Goal: Task Accomplishment & Management: Manage account settings

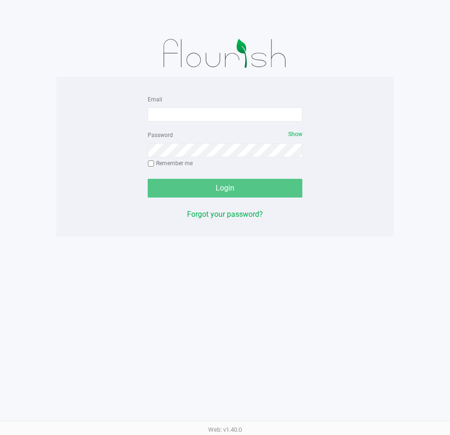
click at [192, 124] on form "Email Password Show Remember me Login" at bounding box center [225, 145] width 155 height 104
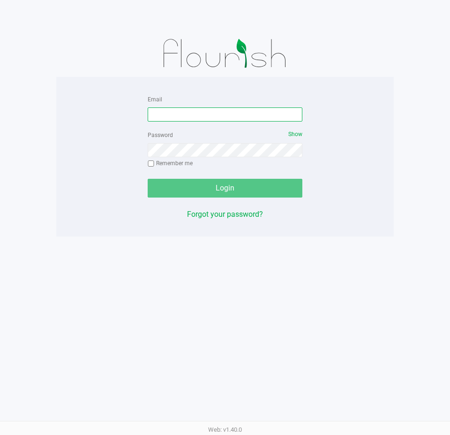
click at [194, 116] on input "Email" at bounding box center [225, 114] width 155 height 14
type input "[EMAIL_ADDRESS][DOMAIN_NAME]"
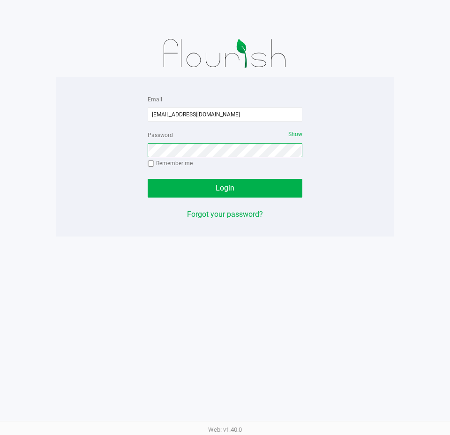
click at [148, 179] on button "Login" at bounding box center [225, 188] width 155 height 19
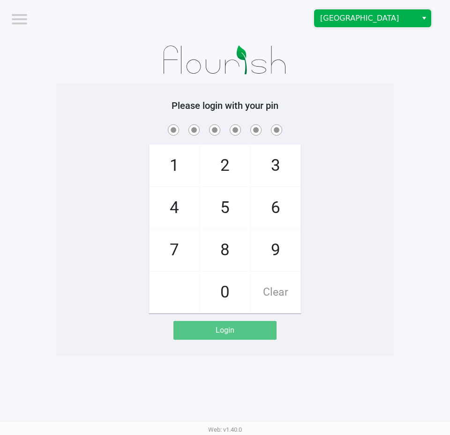
click at [346, 20] on span "[GEOGRAPHIC_DATA]" at bounding box center [365, 18] width 91 height 11
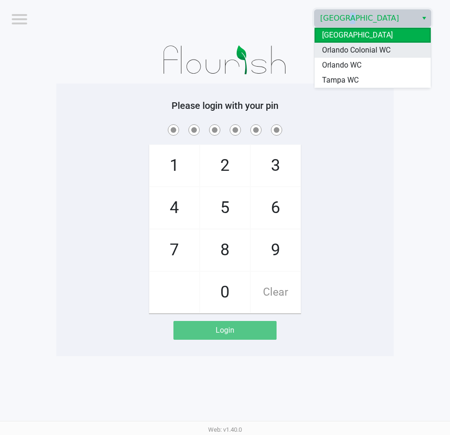
click at [351, 50] on span "Orlando Colonial WC" at bounding box center [356, 50] width 68 height 11
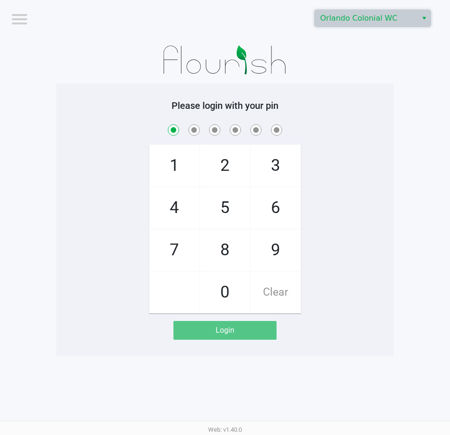
checkbox input "true"
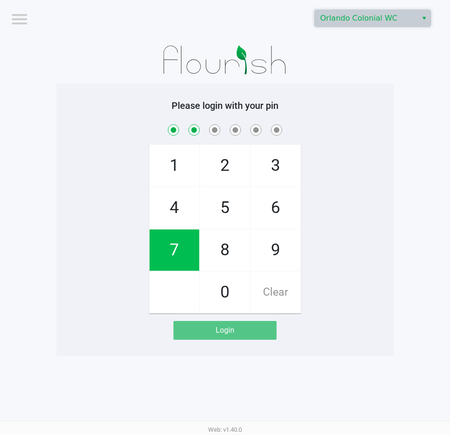
checkbox input "true"
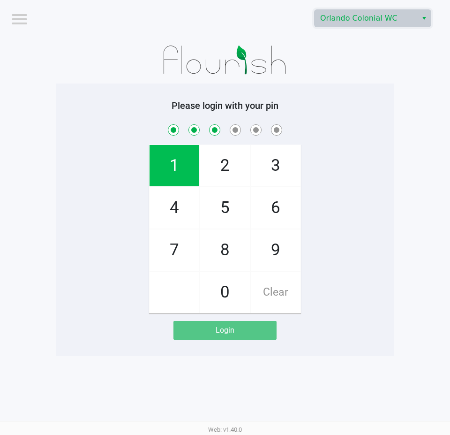
checkbox input "true"
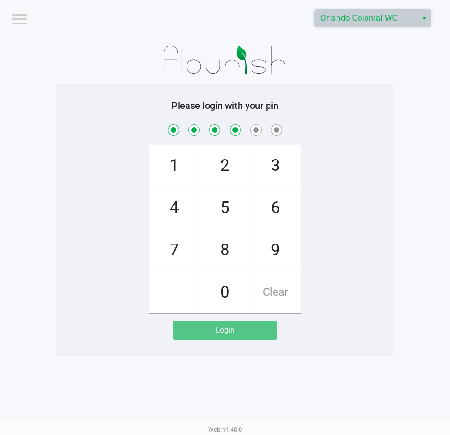
checkbox input "true"
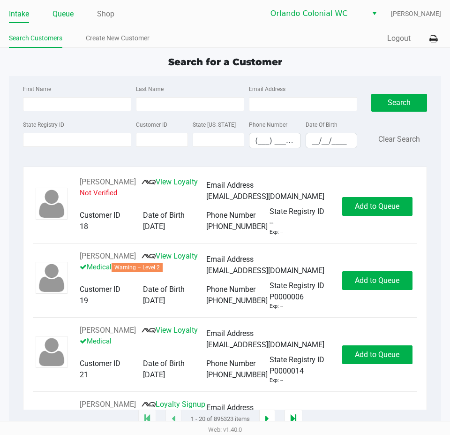
click at [60, 11] on link "Queue" at bounding box center [63, 14] width 21 height 13
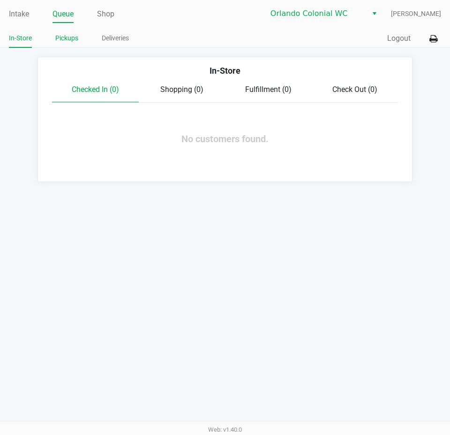
click at [69, 40] on link "Pickups" at bounding box center [66, 38] width 23 height 12
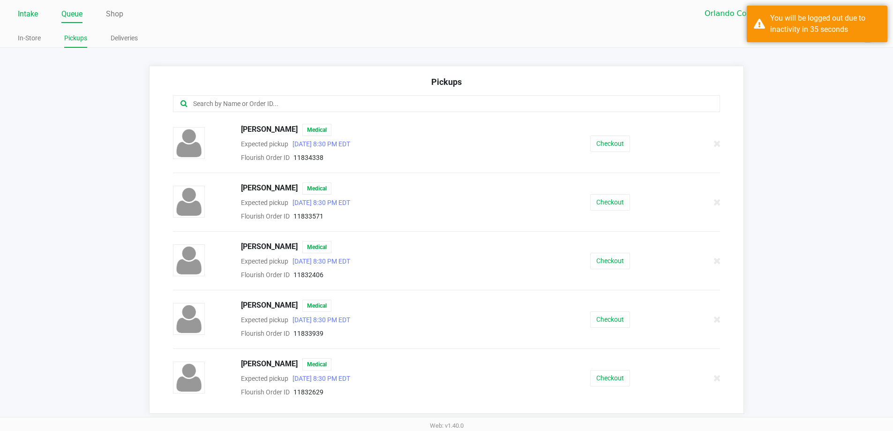
click at [33, 15] on link "Intake" at bounding box center [28, 14] width 20 height 13
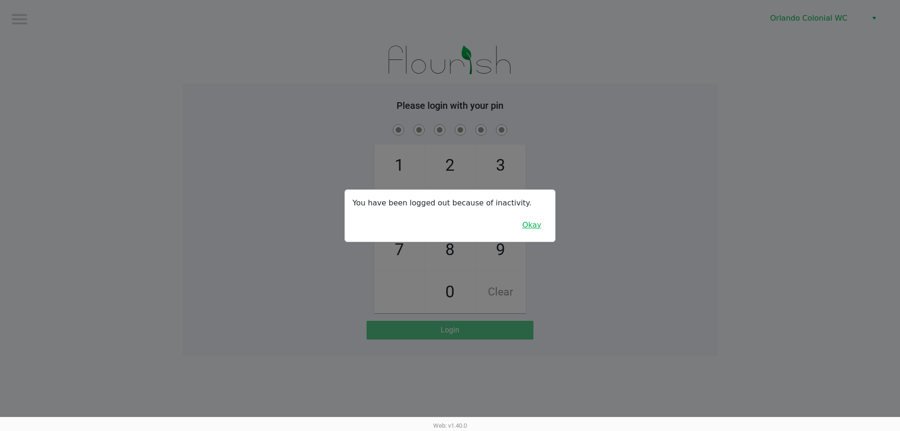
click at [450, 221] on button "Okay" at bounding box center [531, 225] width 31 height 18
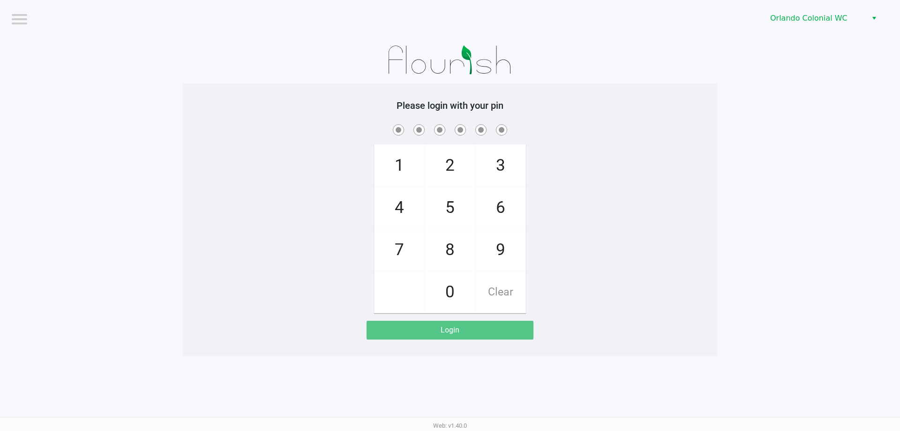
click at [394, 247] on span "7" at bounding box center [400, 249] width 50 height 41
checkbox input "true"
click at [406, 163] on span "1" at bounding box center [400, 165] width 50 height 41
checkbox input "true"
click at [450, 260] on span "9" at bounding box center [501, 249] width 50 height 41
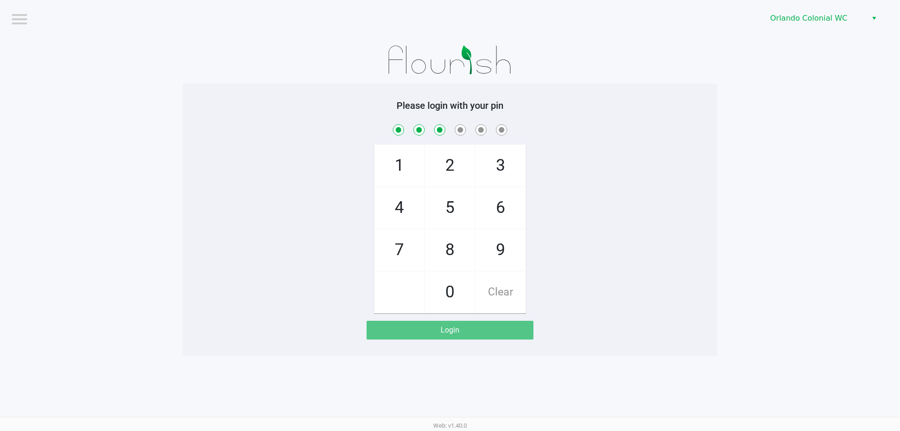
checkbox input "true"
click at [395, 248] on span "7" at bounding box center [400, 249] width 50 height 41
checkbox input "true"
click at [446, 212] on span "5" at bounding box center [450, 207] width 50 height 41
checkbox input "true"
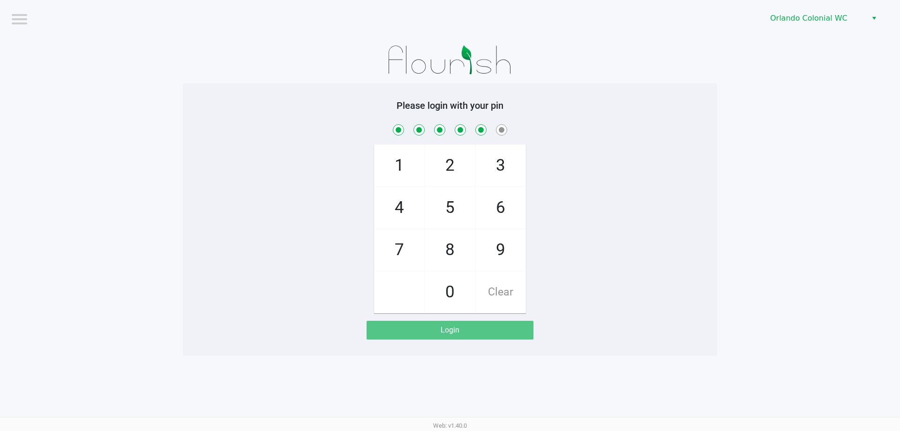
click at [445, 168] on span "2" at bounding box center [450, 165] width 50 height 41
checkbox input "true"
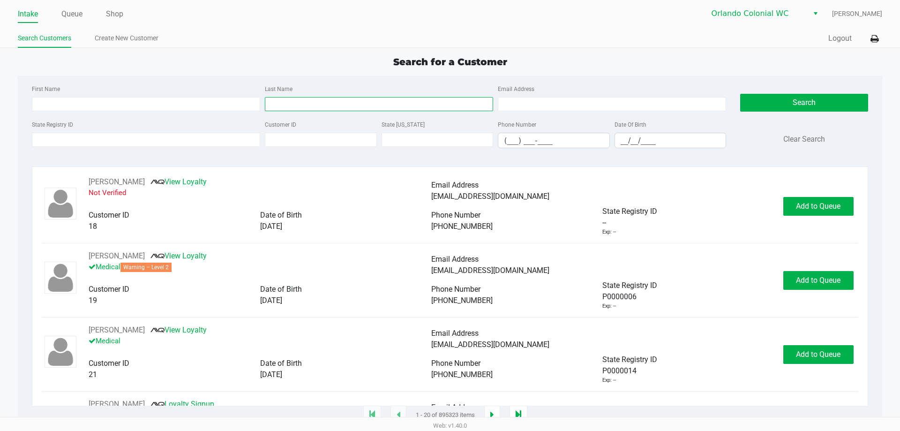
click at [290, 105] on input "Last Name" at bounding box center [379, 104] width 228 height 14
type input "DELOACH"
click at [450, 142] on input "__/__/____" at bounding box center [670, 140] width 111 height 15
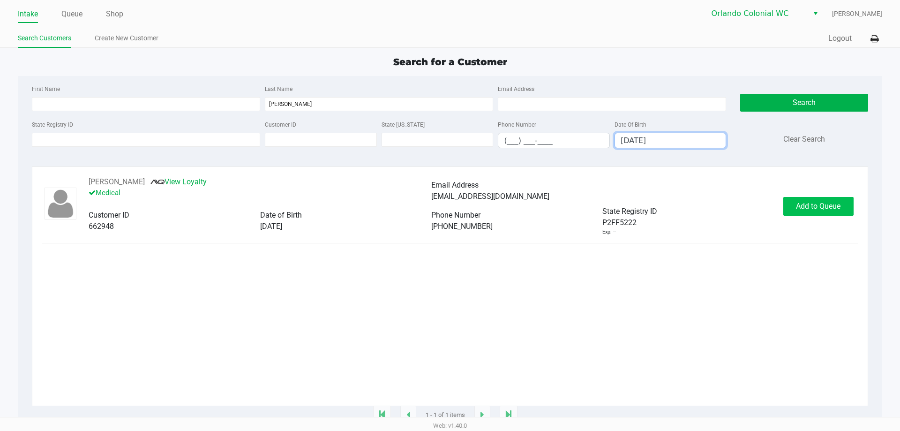
type input "02/02/1987"
click at [450, 203] on span "Add to Queue" at bounding box center [818, 206] width 45 height 9
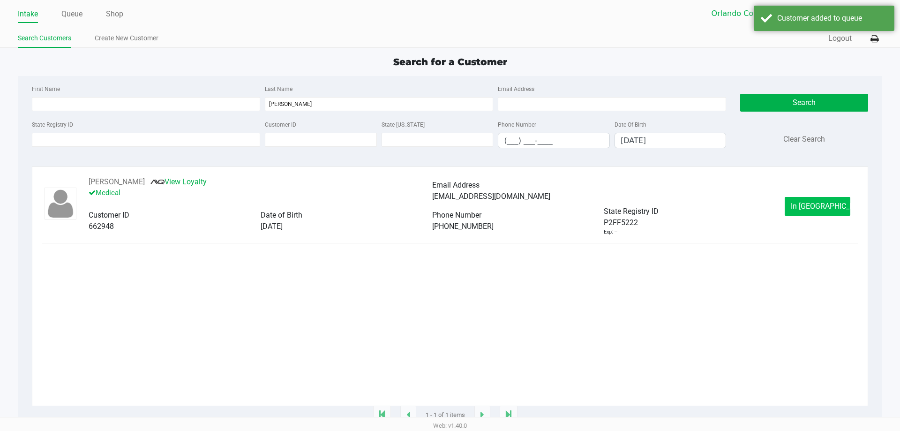
click at [450, 204] on span "In Queue" at bounding box center [830, 206] width 79 height 9
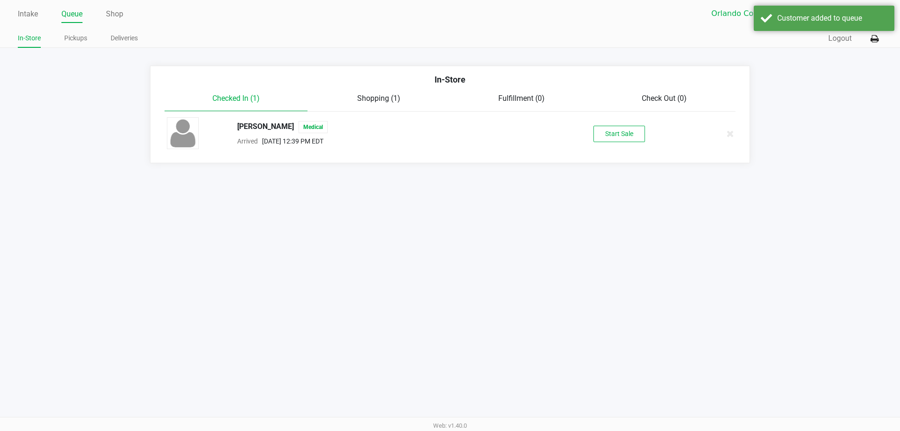
click at [450, 126] on button "Start Sale" at bounding box center [620, 134] width 52 height 16
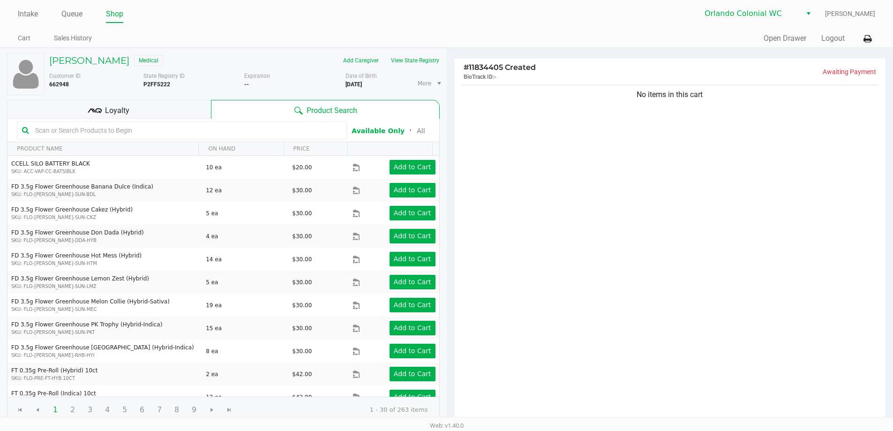
click at [131, 116] on div "Loyalty" at bounding box center [109, 109] width 204 height 19
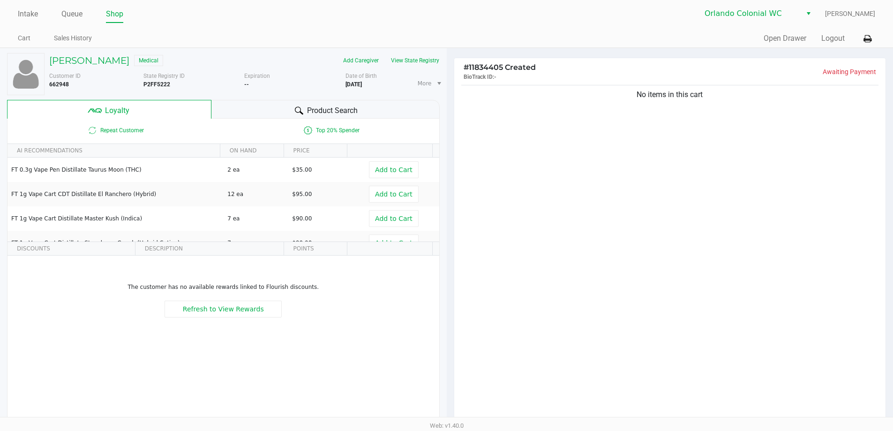
click at [450, 226] on div "No items in this cart" at bounding box center [670, 253] width 432 height 340
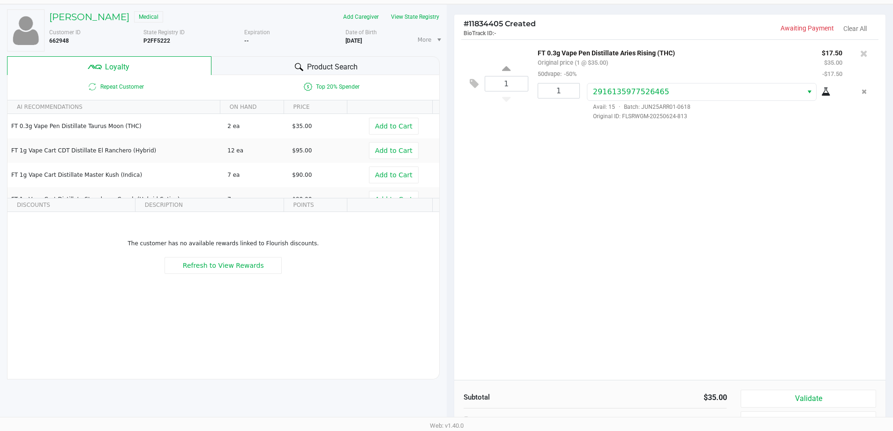
scroll to position [107, 0]
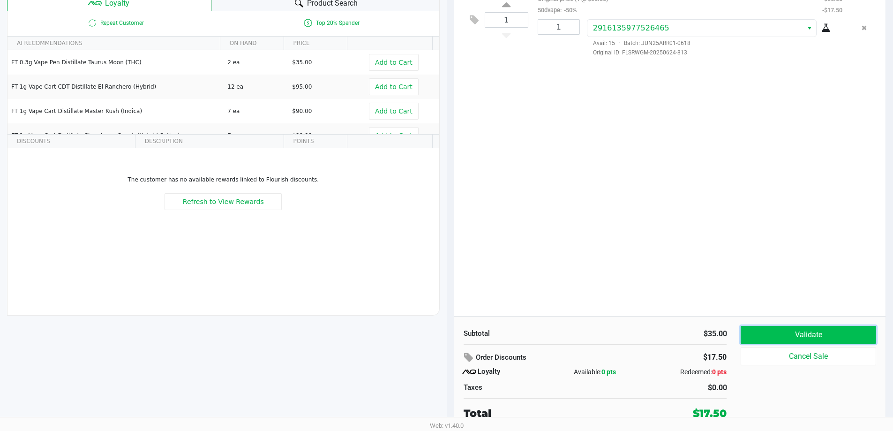
click at [450, 340] on button "Validate" at bounding box center [808, 335] width 135 height 18
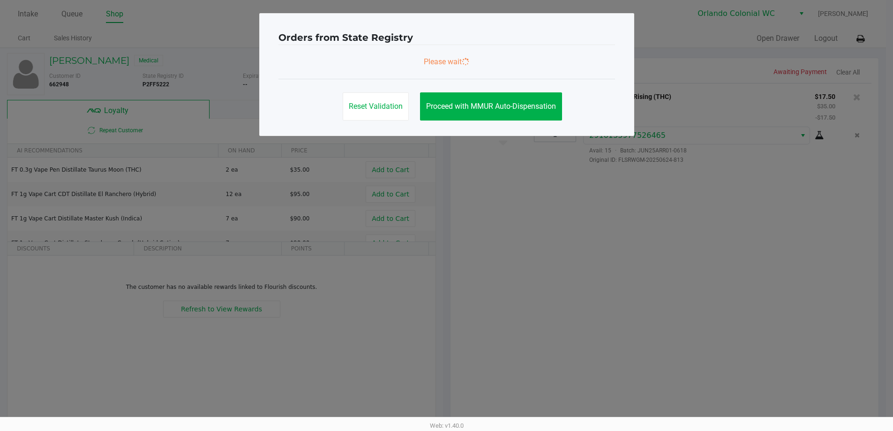
scroll to position [0, 0]
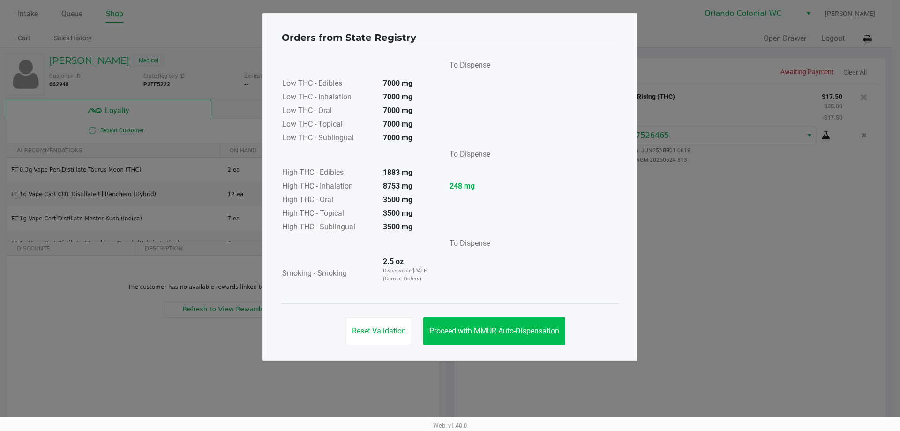
click at [450, 328] on span "Proceed with MMUR Auto-Dispensation" at bounding box center [495, 330] width 130 height 9
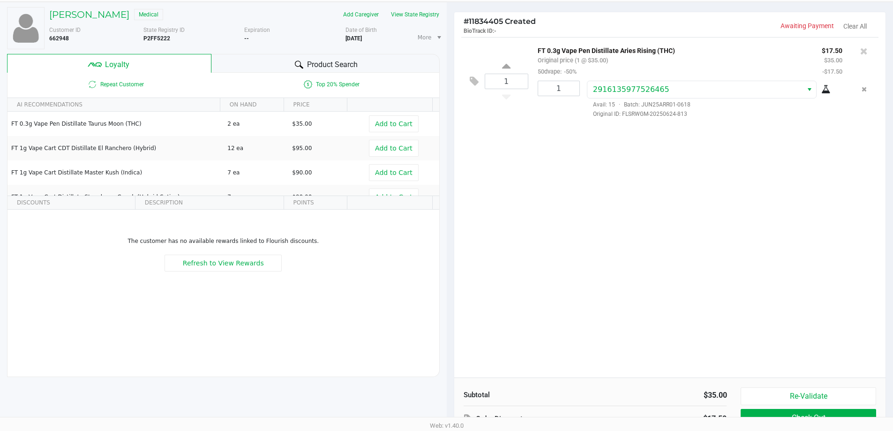
scroll to position [107, 0]
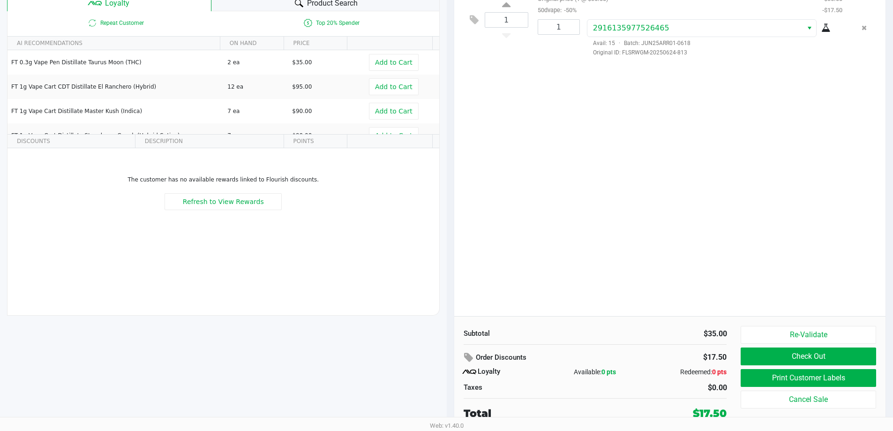
click at [450, 380] on button "Print Customer Labels" at bounding box center [808, 378] width 135 height 18
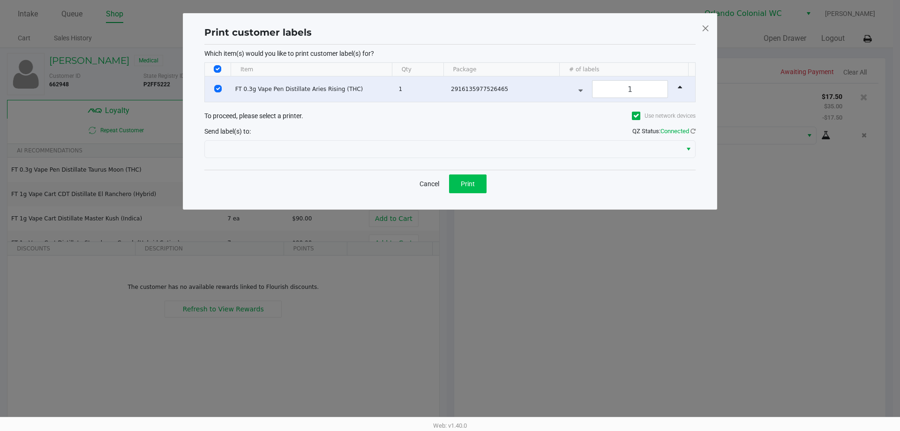
click at [450, 183] on button "Print" at bounding box center [468, 183] width 38 height 19
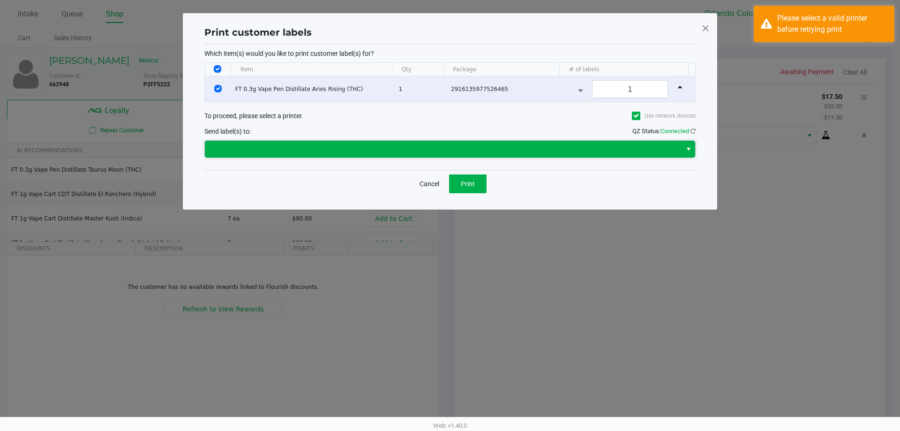
click at [305, 150] on span at bounding box center [444, 149] width 466 height 11
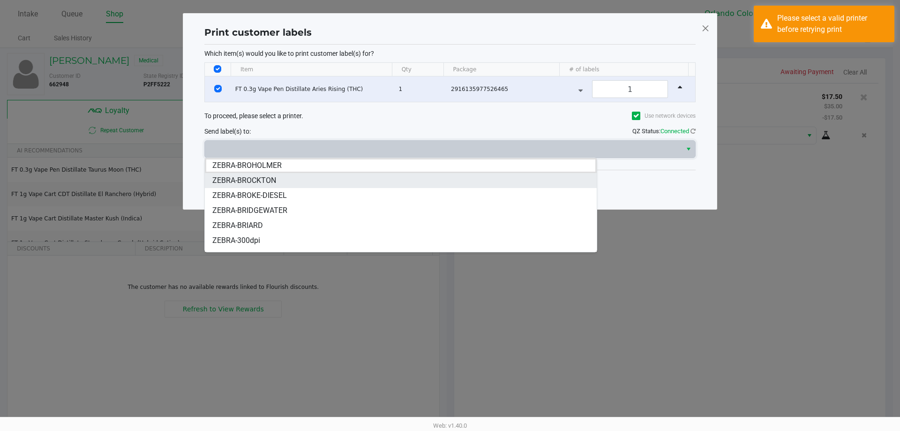
click at [259, 179] on span "ZEBRA-BROCKTON" at bounding box center [244, 180] width 64 height 11
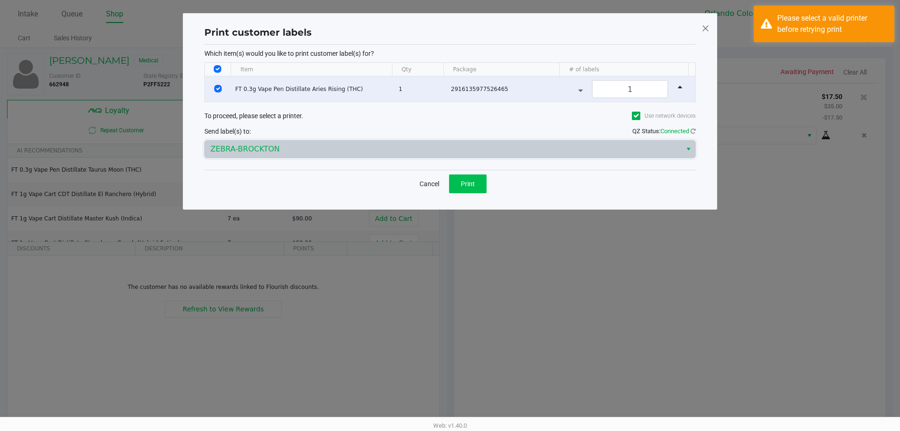
click at [450, 176] on button "Print" at bounding box center [468, 183] width 38 height 19
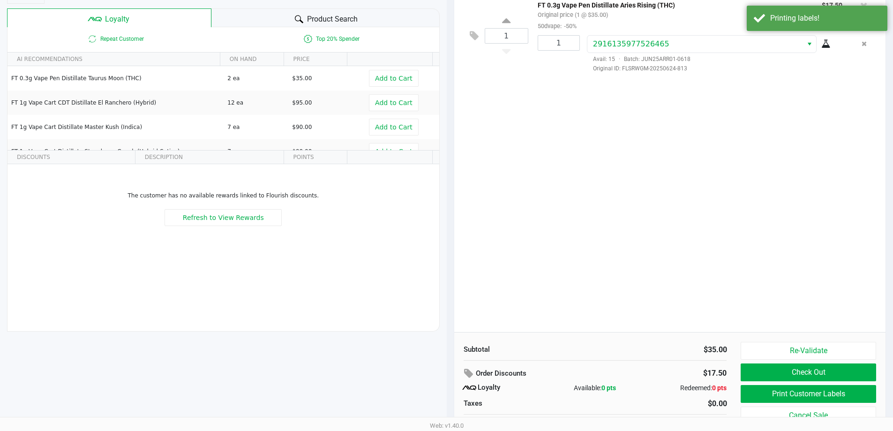
scroll to position [107, 0]
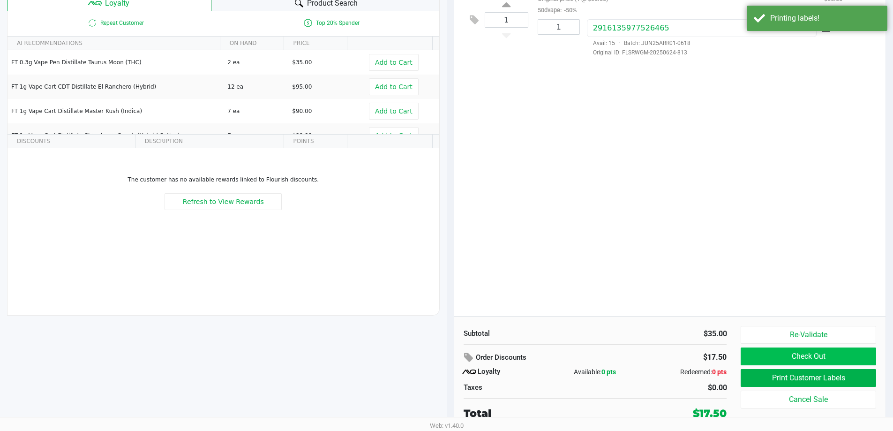
click at [450, 359] on button "Check Out" at bounding box center [808, 356] width 135 height 18
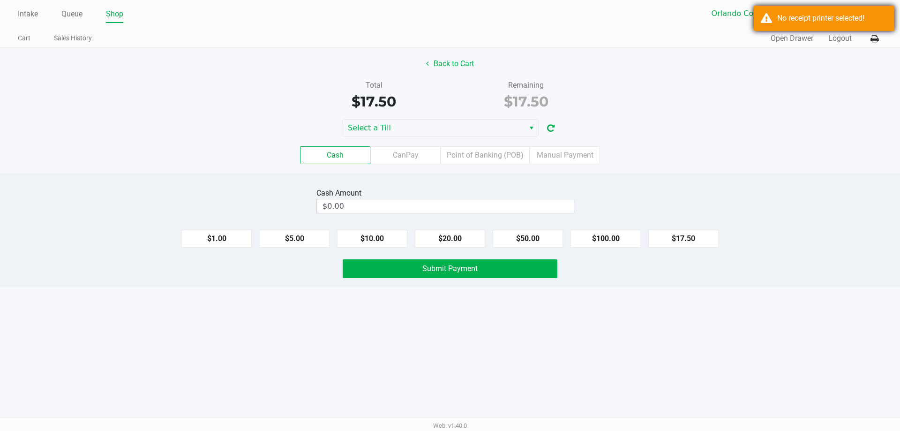
click at [450, 17] on div "No receipt printer selected!" at bounding box center [824, 18] width 141 height 25
click at [450, 41] on icon at bounding box center [875, 39] width 8 height 7
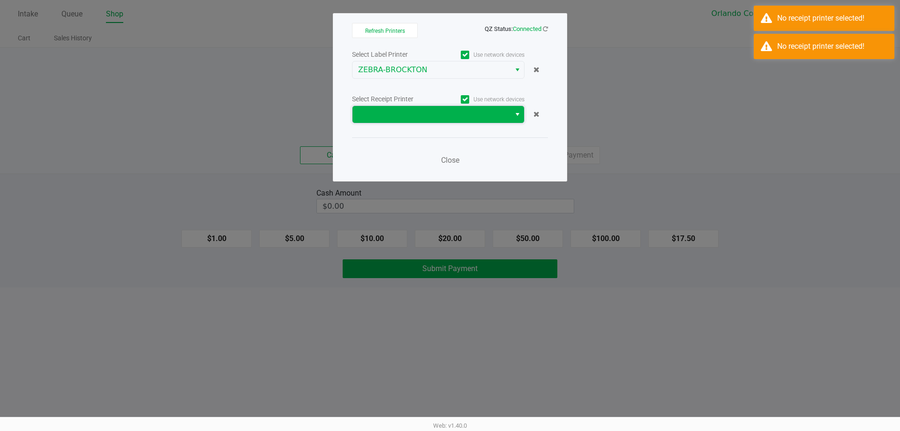
click at [412, 118] on span at bounding box center [431, 114] width 147 height 11
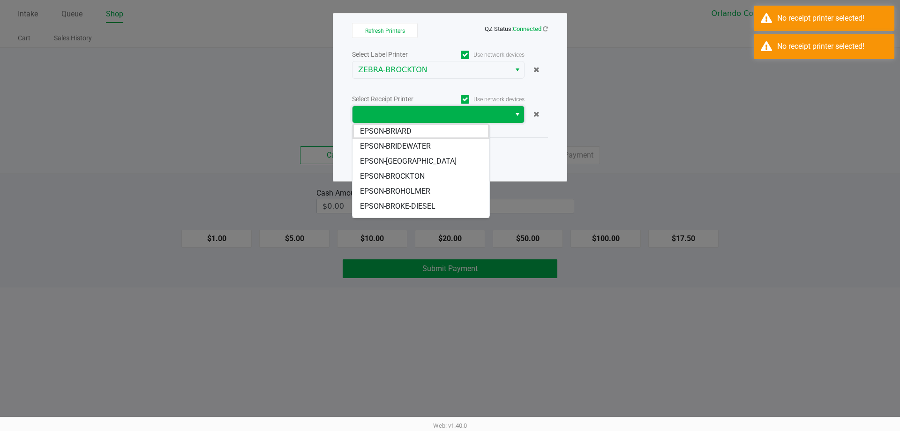
click at [413, 176] on span "EPSON-BROCKTON" at bounding box center [392, 176] width 65 height 11
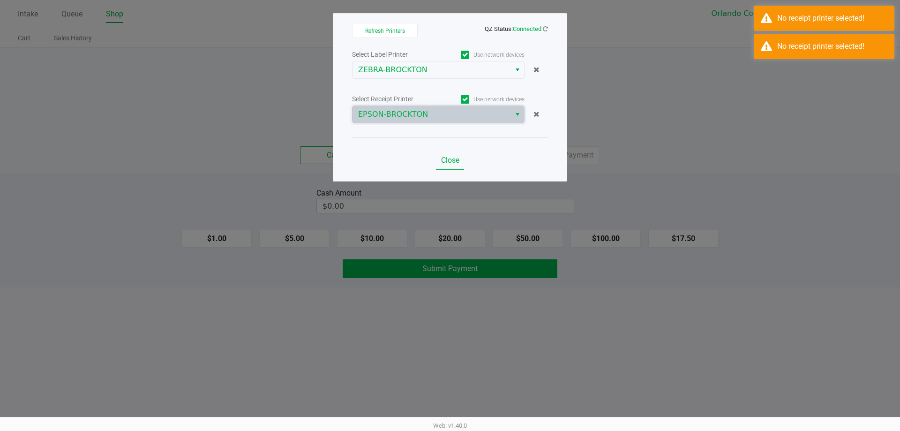
click at [450, 162] on span "Close" at bounding box center [450, 160] width 18 height 9
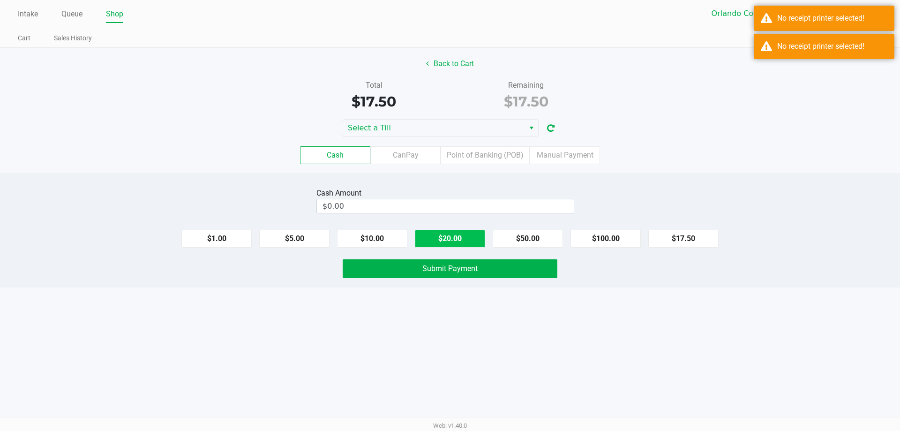
click at [450, 235] on button "$20.00" at bounding box center [450, 239] width 70 height 18
type input "$20.00"
click at [450, 268] on button "Submit Payment" at bounding box center [450, 268] width 215 height 19
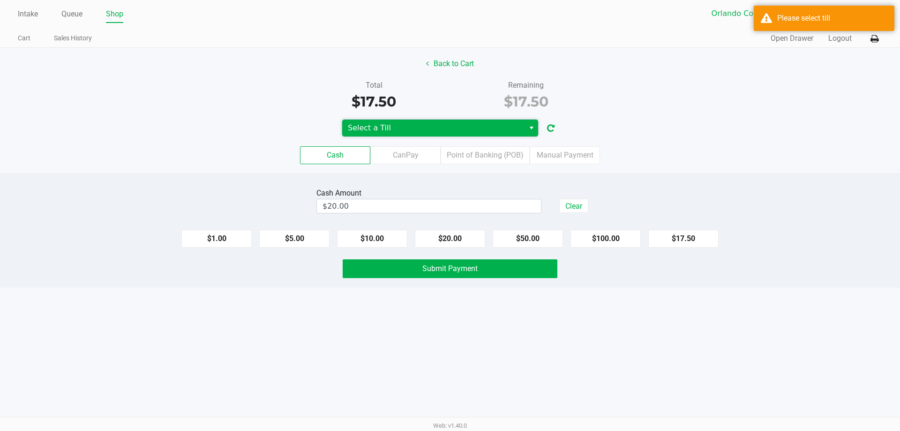
click at [433, 125] on span "Select a Till" at bounding box center [433, 127] width 171 height 11
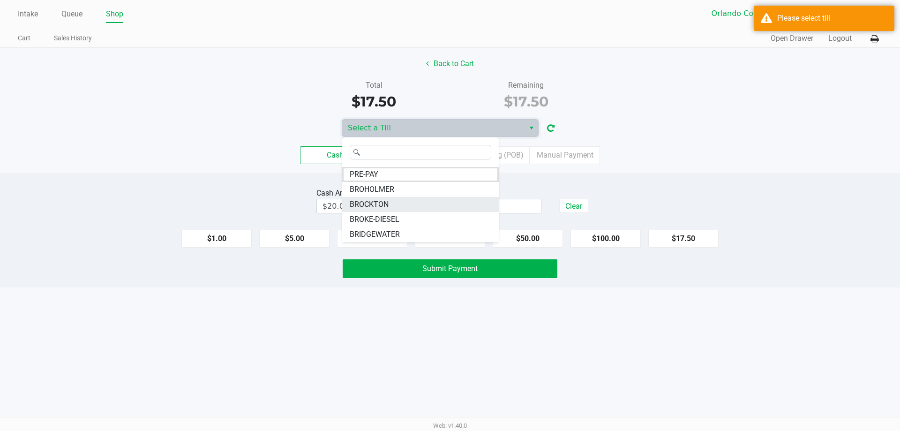
click at [378, 204] on span "BROCKTON" at bounding box center [369, 204] width 39 height 11
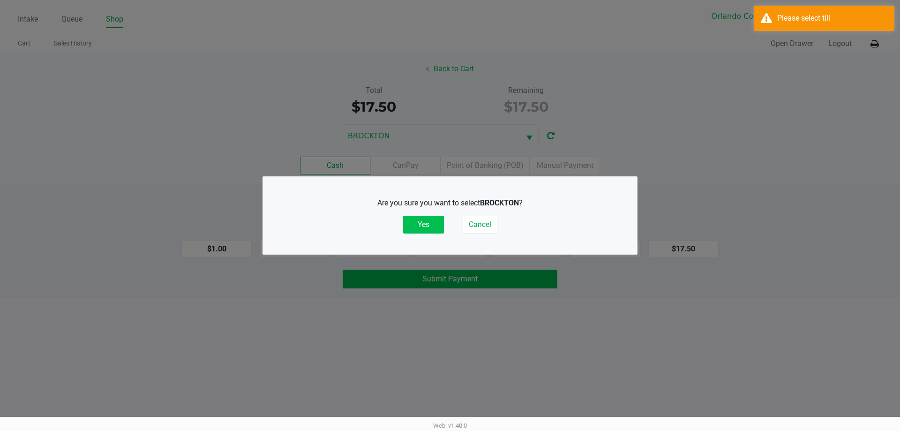
click at [427, 224] on button "Yes" at bounding box center [423, 225] width 41 height 18
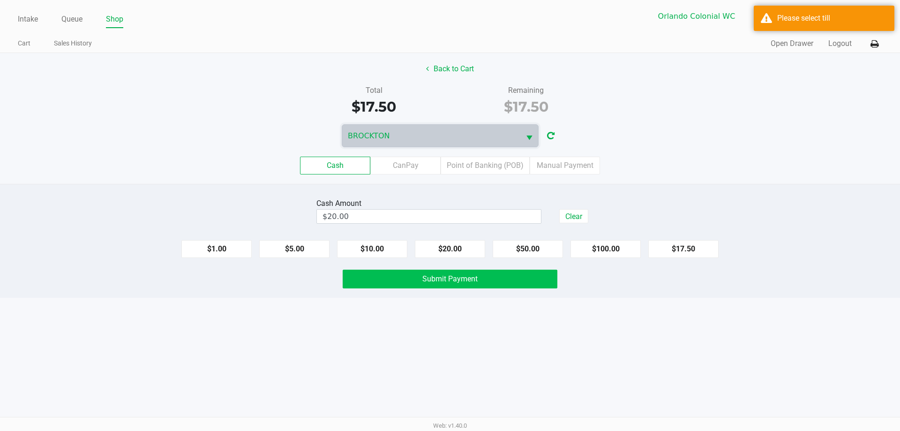
click at [450, 275] on span "Submit Payment" at bounding box center [450, 278] width 55 height 9
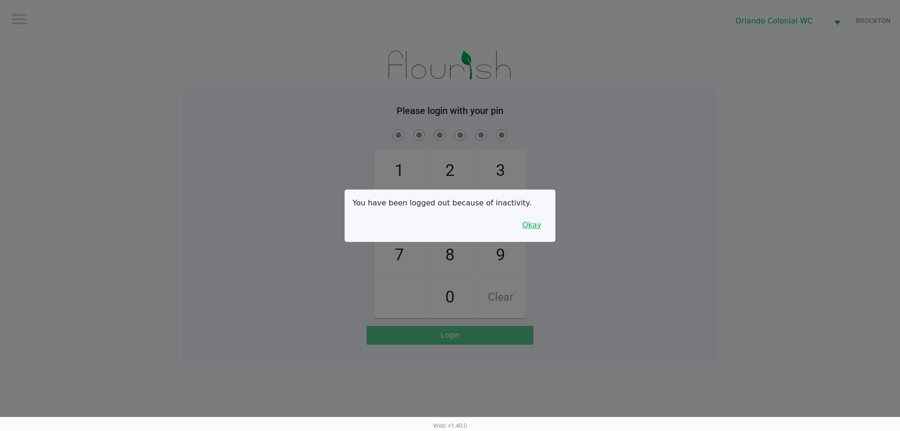
click at [450, 218] on button "Okay" at bounding box center [531, 225] width 31 height 18
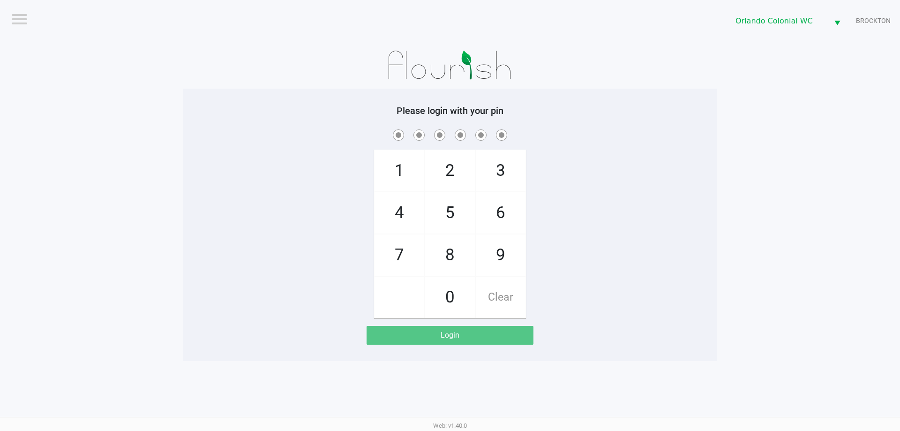
click at [399, 256] on span "7" at bounding box center [400, 254] width 50 height 41
checkbox input "true"
click at [399, 155] on span "1" at bounding box center [400, 170] width 50 height 41
checkbox input "true"
click at [450, 260] on span "9" at bounding box center [501, 254] width 50 height 41
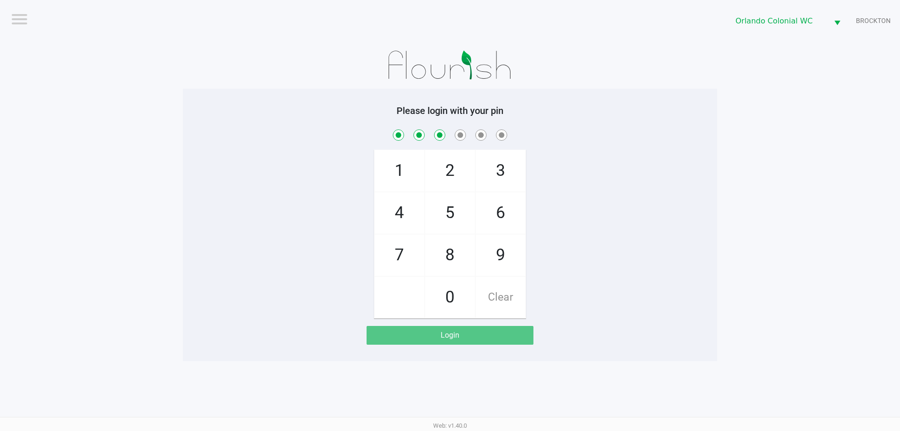
checkbox input "true"
click at [397, 251] on span "7" at bounding box center [400, 254] width 50 height 41
checkbox input "true"
click at [450, 209] on span "5" at bounding box center [450, 212] width 50 height 41
checkbox input "true"
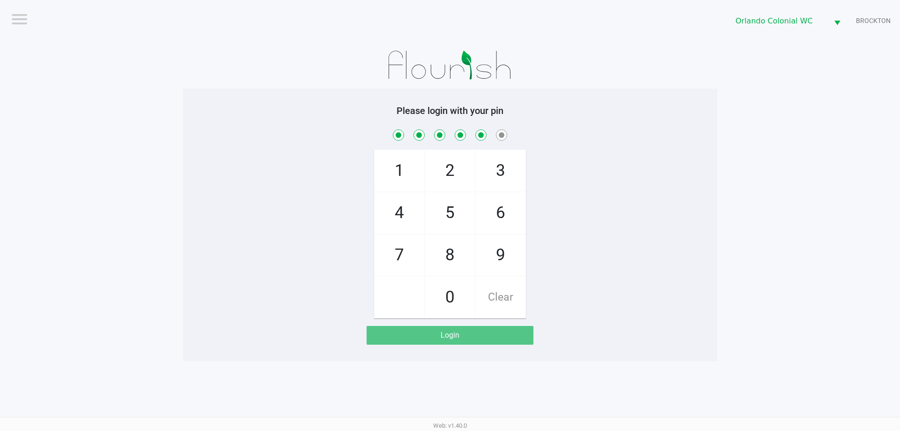
click at [444, 162] on span "2" at bounding box center [450, 170] width 50 height 41
checkbox input "true"
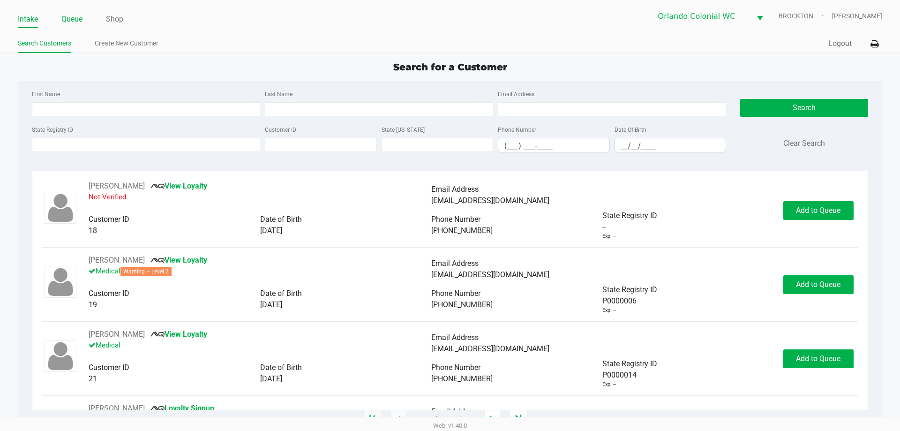
click at [76, 15] on link "Queue" at bounding box center [71, 19] width 21 height 13
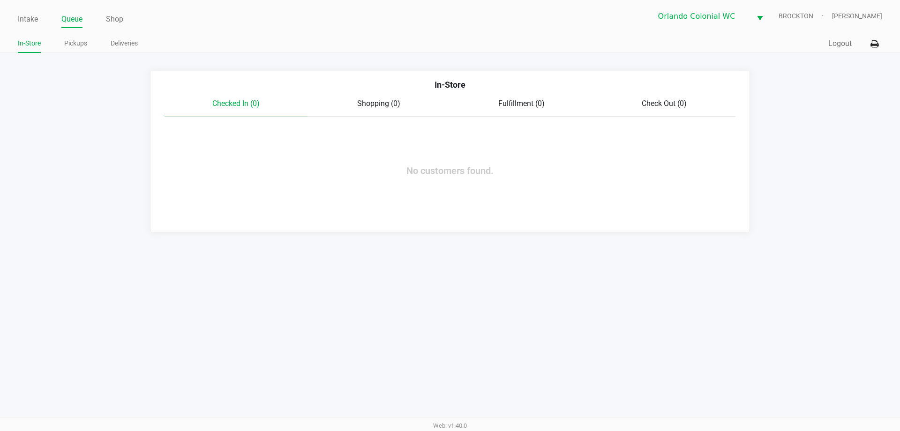
click at [76, 46] on link "Pickups" at bounding box center [75, 44] width 23 height 12
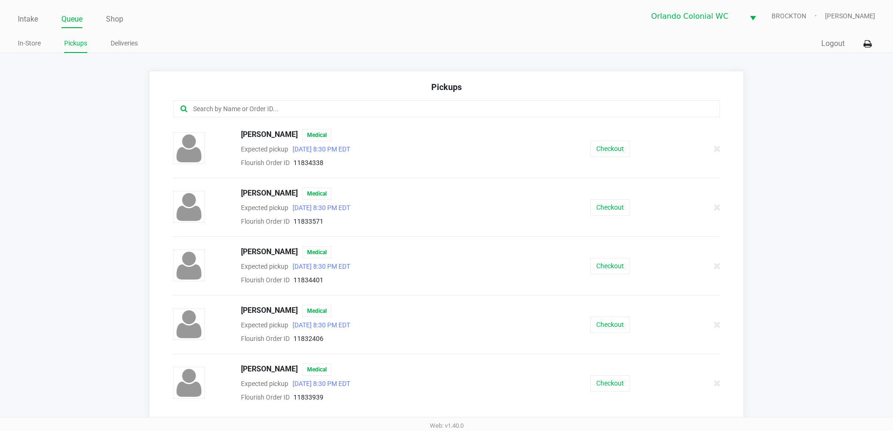
click at [214, 112] on input "text" at bounding box center [431, 109] width 479 height 11
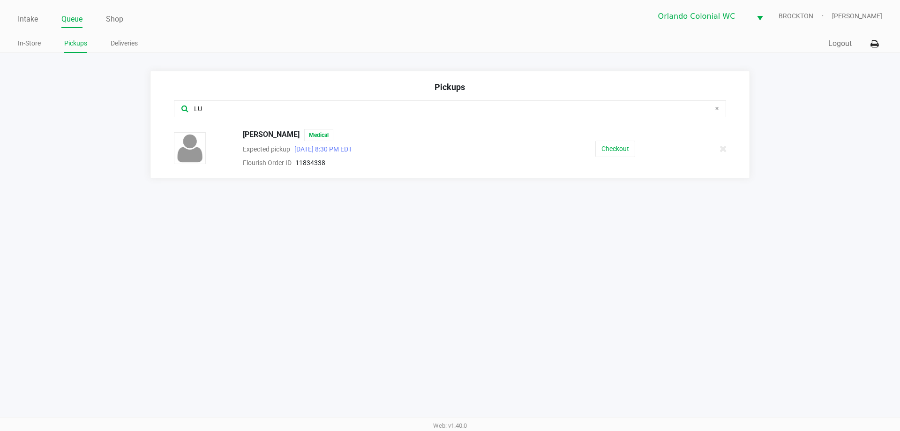
type input "LU"
click at [450, 144] on button "Checkout" at bounding box center [616, 149] width 40 height 16
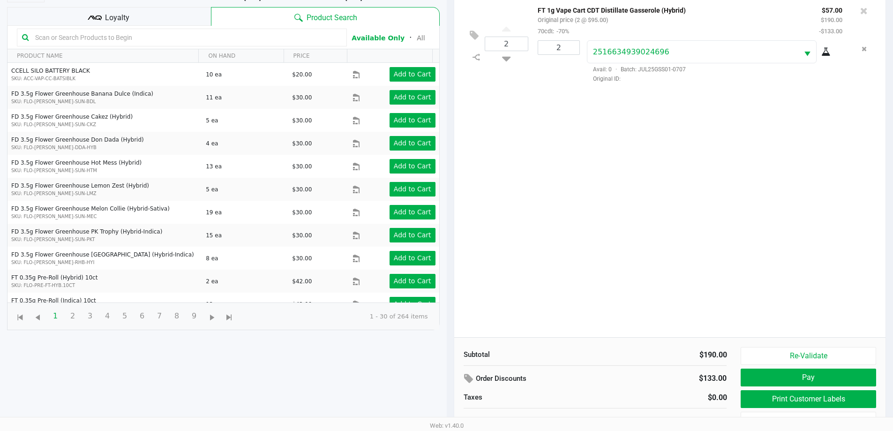
scroll to position [101, 0]
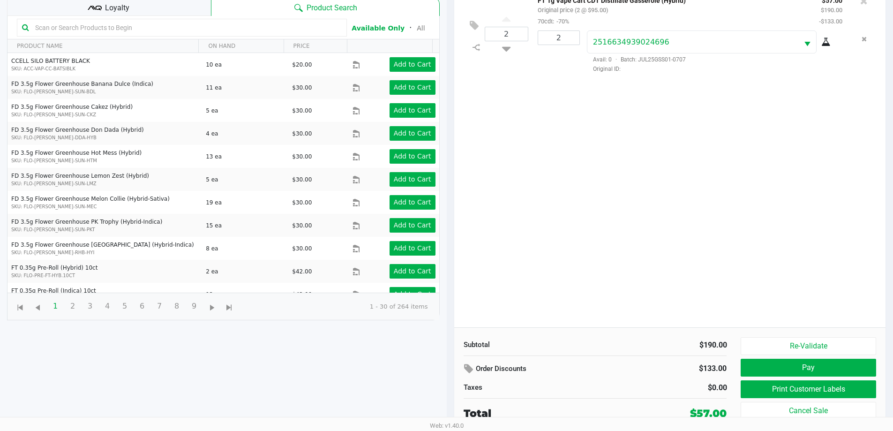
click at [450, 386] on button "Print Customer Labels" at bounding box center [808, 389] width 135 height 18
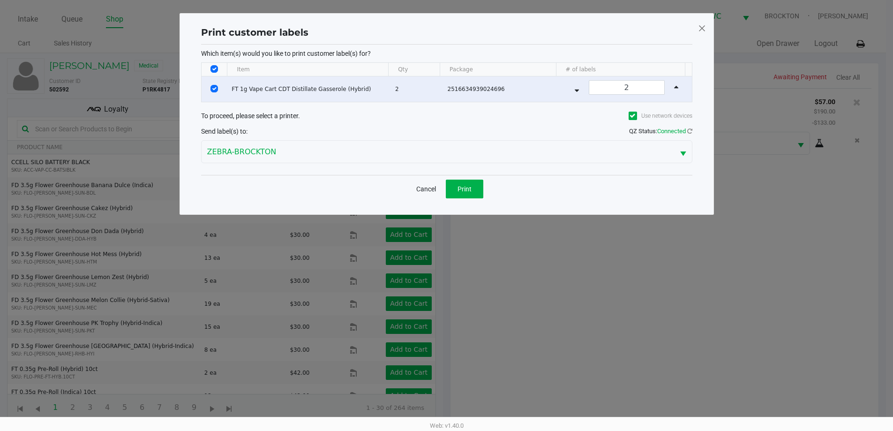
scroll to position [0, 0]
click at [450, 191] on span "Print" at bounding box center [468, 189] width 14 height 8
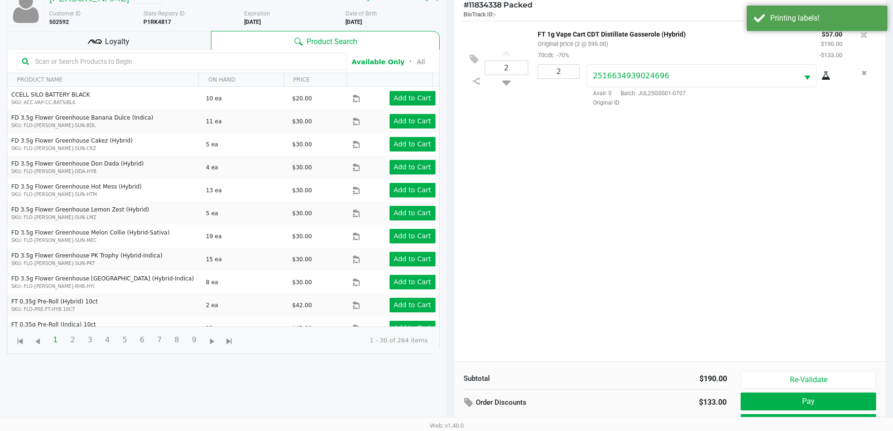
scroll to position [101, 0]
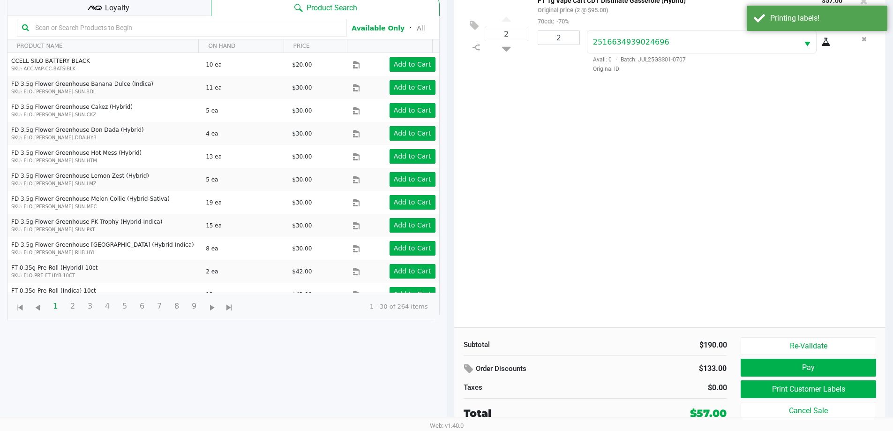
click at [450, 370] on button "Pay" at bounding box center [808, 368] width 135 height 18
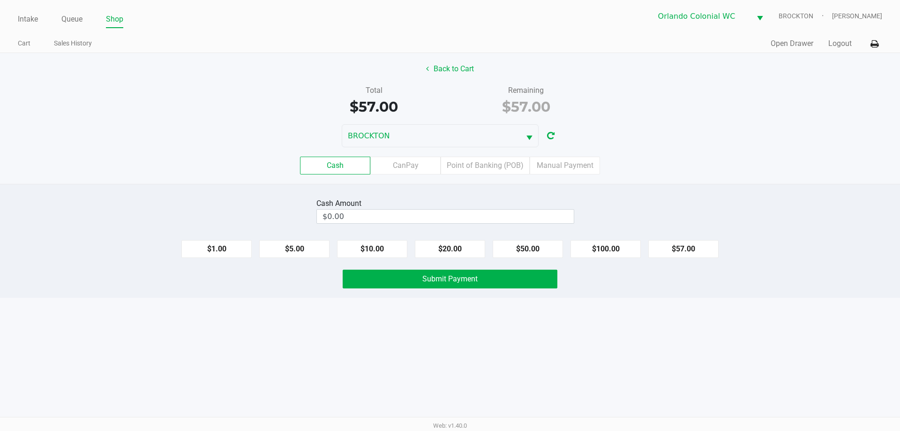
click at [450, 158] on label "Point of Banking (POB)" at bounding box center [485, 166] width 89 height 18
click at [0, 0] on 7 "Point of Banking (POB)" at bounding box center [0, 0] width 0 height 0
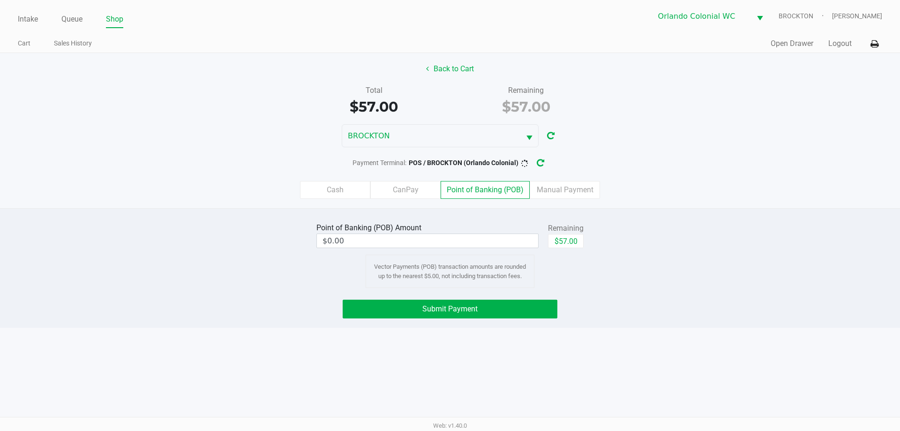
click at [450, 242] on button "$57.00" at bounding box center [566, 241] width 36 height 14
type input "$57.00"
click at [450, 75] on button "Back to Cart" at bounding box center [450, 69] width 60 height 18
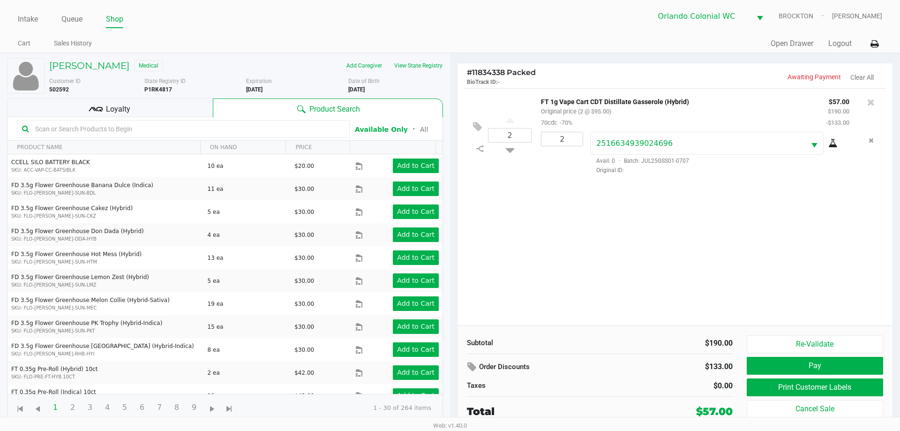
click at [155, 105] on div "Loyalty" at bounding box center [110, 107] width 206 height 19
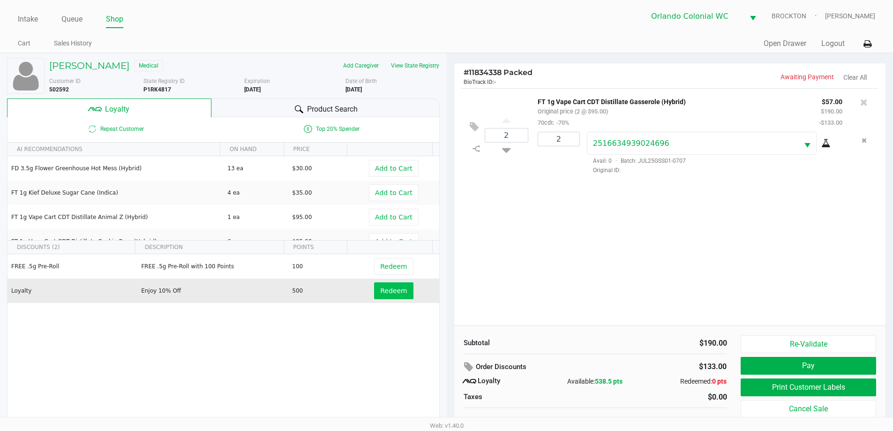
click at [380, 294] on span "Redeem" at bounding box center [393, 291] width 27 height 8
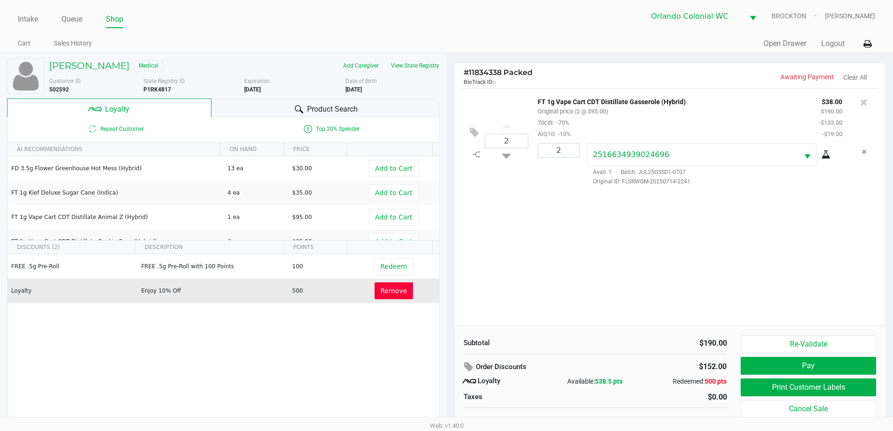
click at [450, 253] on div "2 FT 1g Vape Cart CDT Distillate Gasserole (Hybrid) Original price (2 @ $95.00)…" at bounding box center [670, 206] width 432 height 237
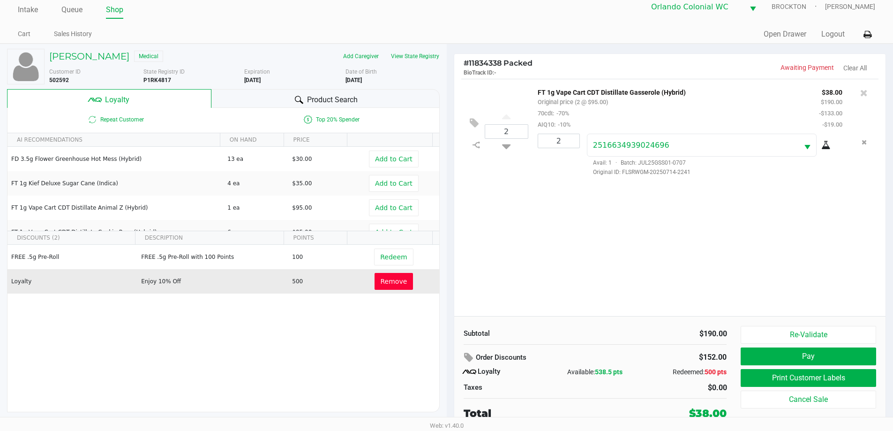
click at [450, 354] on button "Pay" at bounding box center [808, 356] width 135 height 18
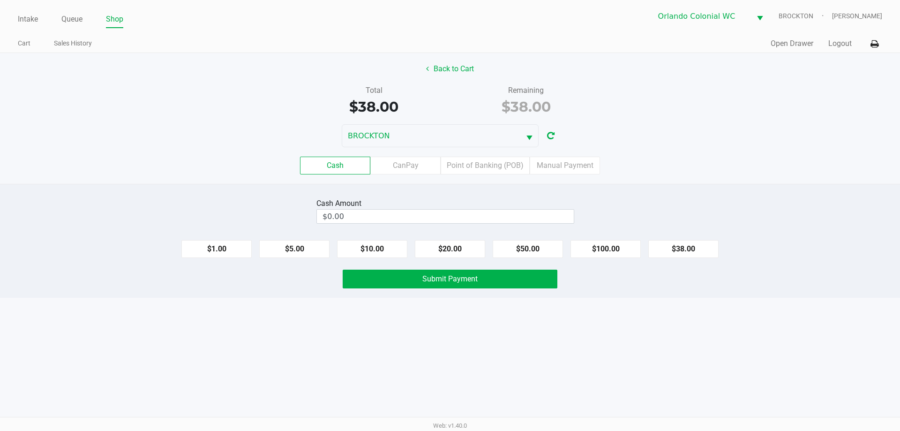
click at [450, 166] on label "Point of Banking (POB)" at bounding box center [485, 166] width 89 height 18
click at [0, 0] on 7 "Point of Banking (POB)" at bounding box center [0, 0] width 0 height 0
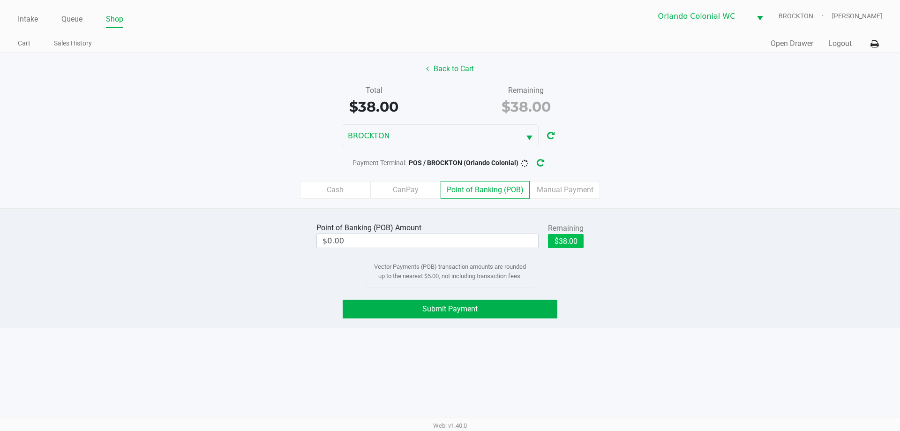
click at [450, 238] on button "$38.00" at bounding box center [566, 241] width 36 height 14
type input "$38.00"
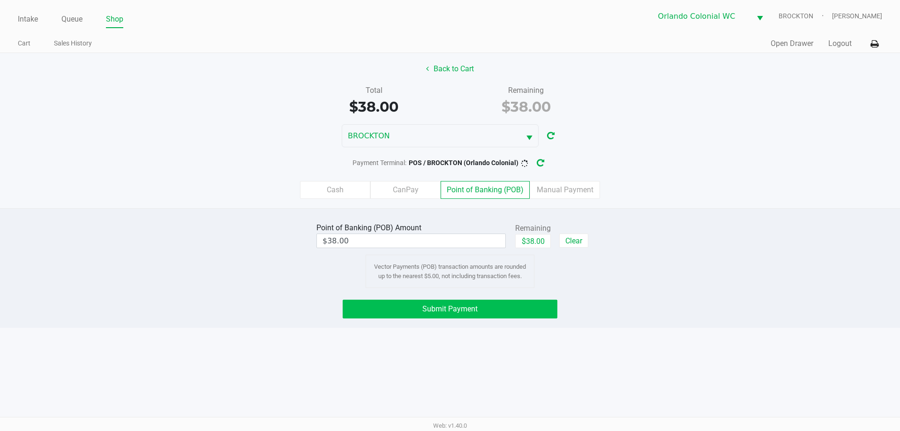
click at [450, 313] on button "Submit Payment" at bounding box center [450, 309] width 215 height 19
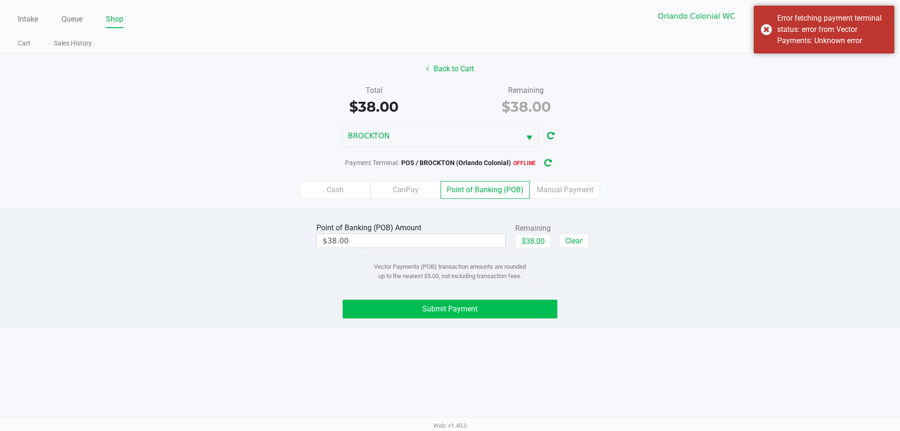
click at [450, 159] on button "button" at bounding box center [548, 162] width 15 height 17
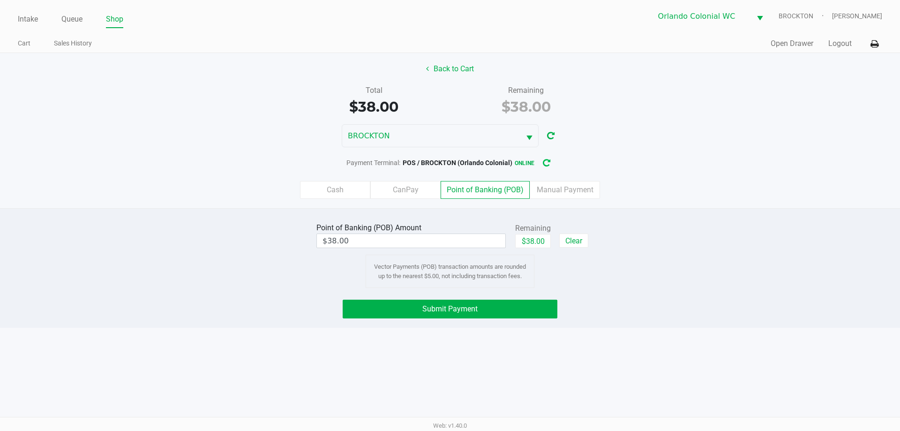
click at [450, 306] on button "Submit Payment" at bounding box center [450, 309] width 215 height 19
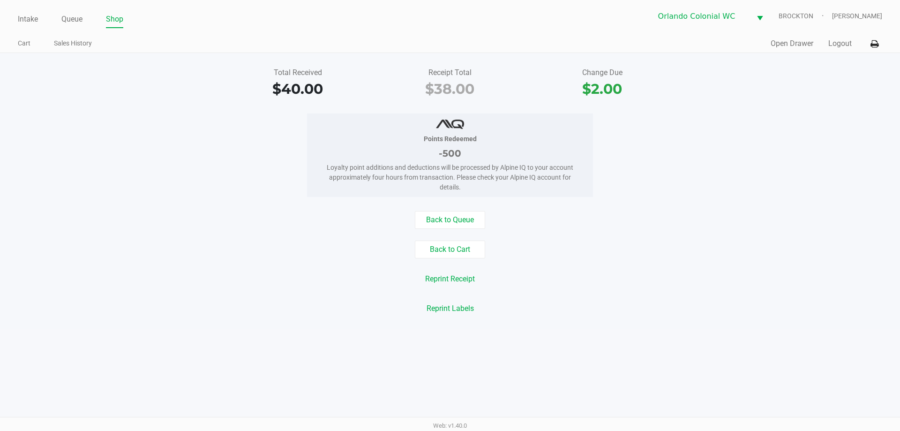
click at [32, 18] on link "Intake" at bounding box center [28, 19] width 20 height 13
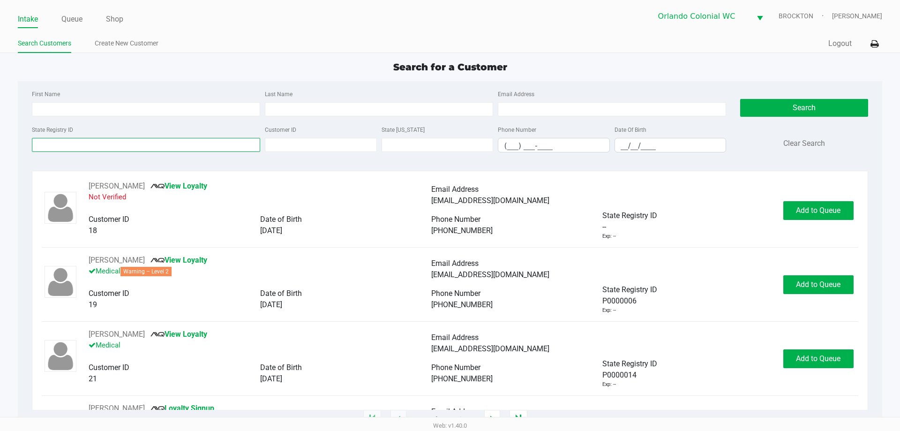
click at [96, 140] on input "State Registry ID" at bounding box center [146, 145] width 228 height 14
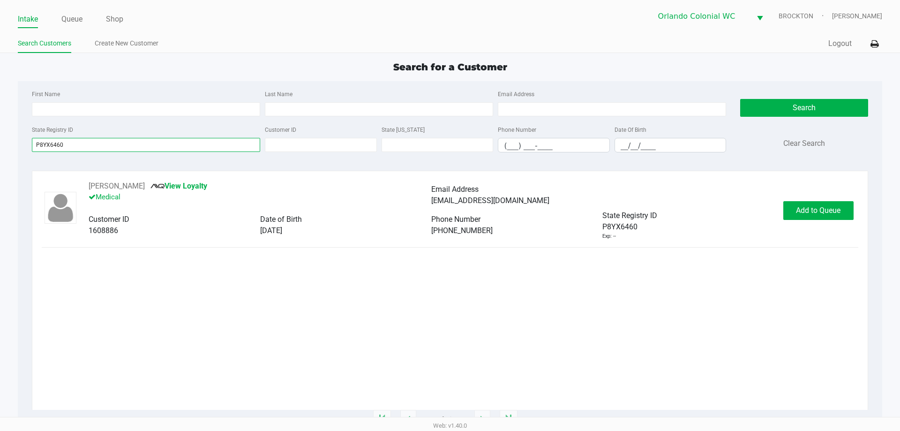
type input "P8YX6460"
click at [450, 207] on span "Add to Queue" at bounding box center [818, 210] width 45 height 9
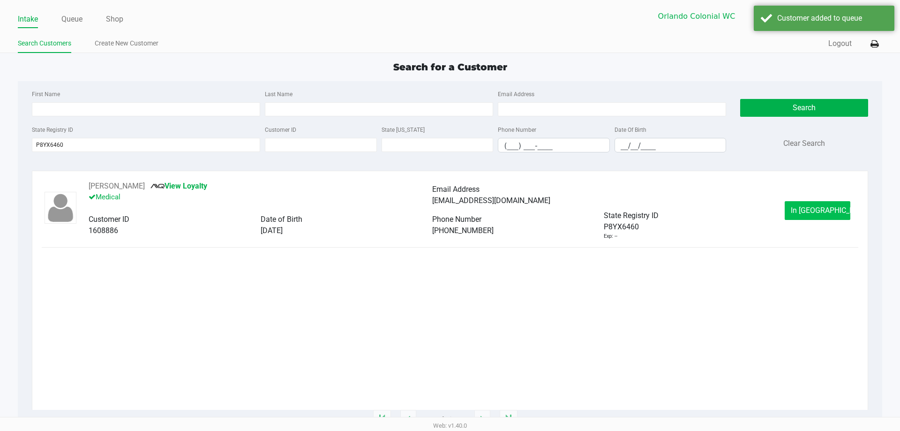
click at [450, 206] on span "In Queue" at bounding box center [830, 210] width 79 height 9
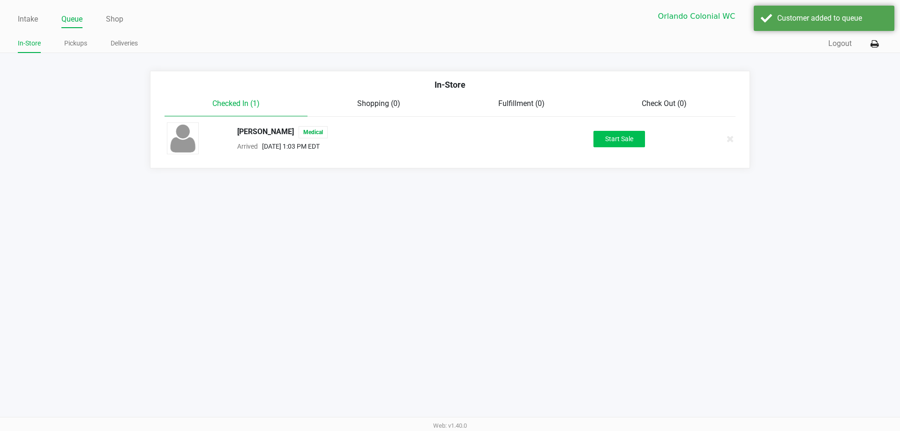
click at [450, 132] on button "Start Sale" at bounding box center [620, 139] width 52 height 16
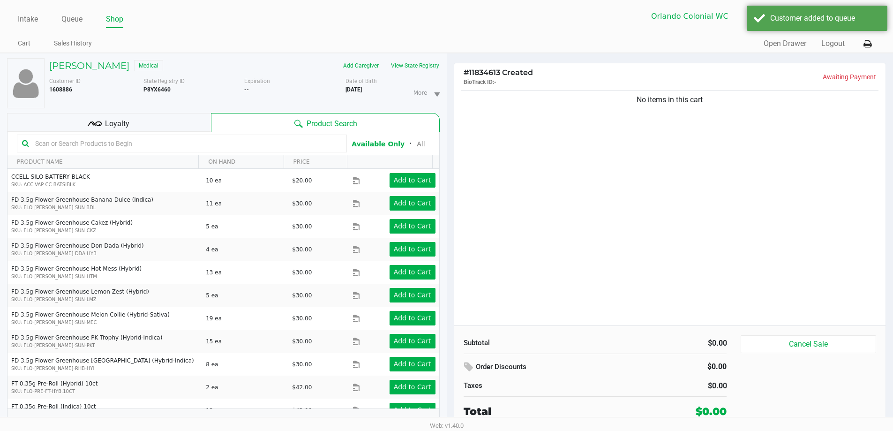
click at [121, 119] on span "Loyalty" at bounding box center [117, 123] width 24 height 11
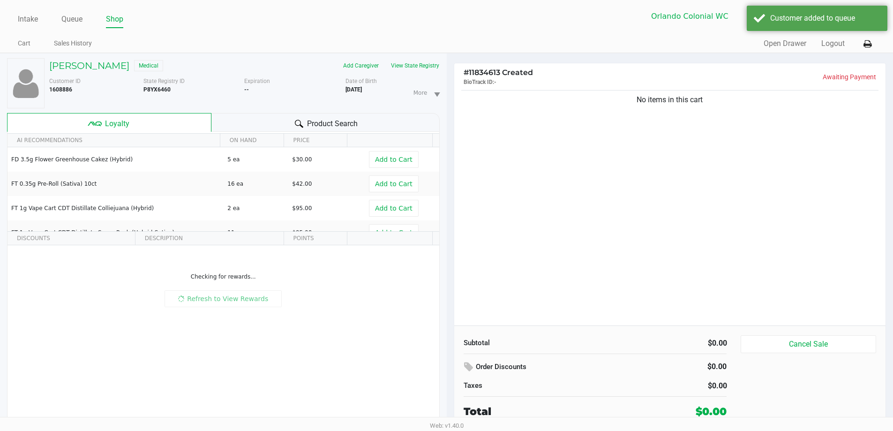
click at [450, 211] on div "No items in this cart" at bounding box center [670, 206] width 432 height 237
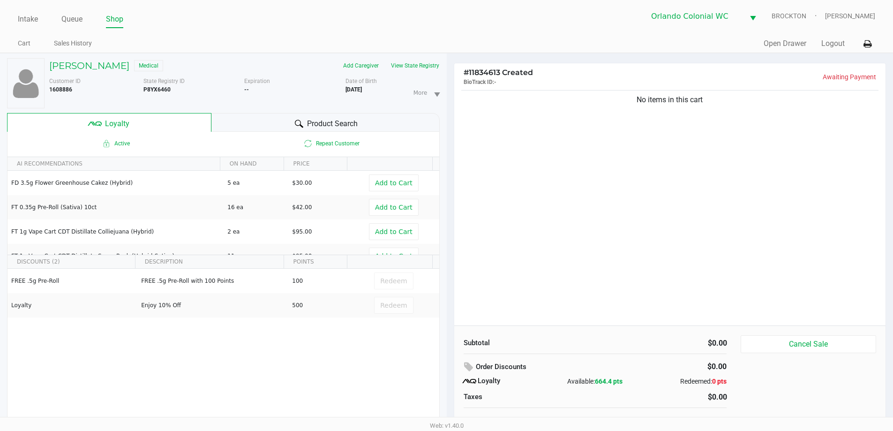
click at [450, 236] on div "No items in this cart" at bounding box center [670, 206] width 432 height 237
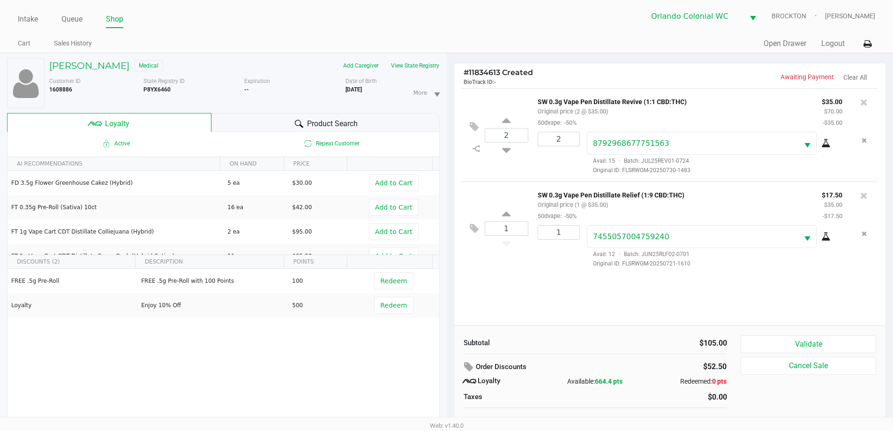
click at [450, 279] on div "2 SW 0.3g Vape Pen Distillate Revive (1:1 CBD:THC) Original price (2 @ $35.00) …" at bounding box center [670, 206] width 432 height 237
click at [254, 118] on div "Product Search" at bounding box center [326, 122] width 228 height 19
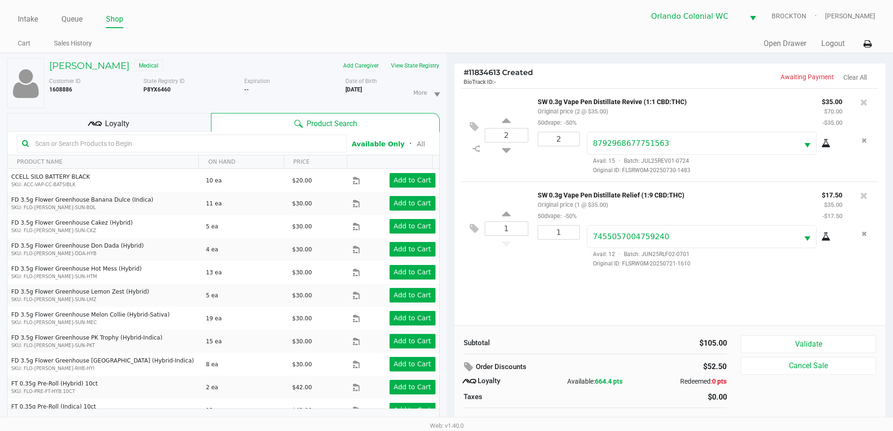
click at [98, 123] on icon at bounding box center [95, 124] width 14 height 14
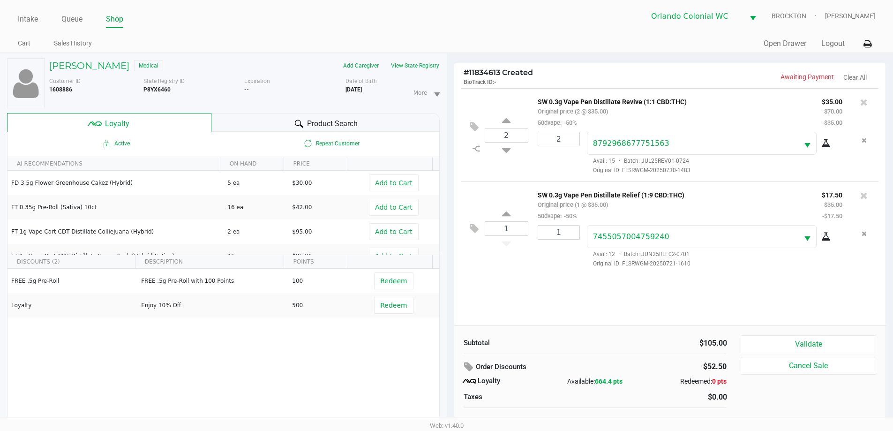
click at [272, 124] on div "Product Search" at bounding box center [326, 122] width 228 height 19
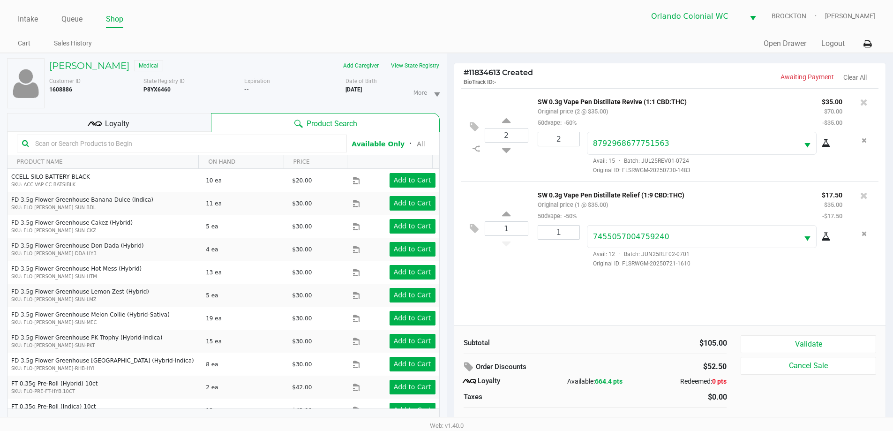
click at [111, 144] on input "text" at bounding box center [186, 143] width 310 height 14
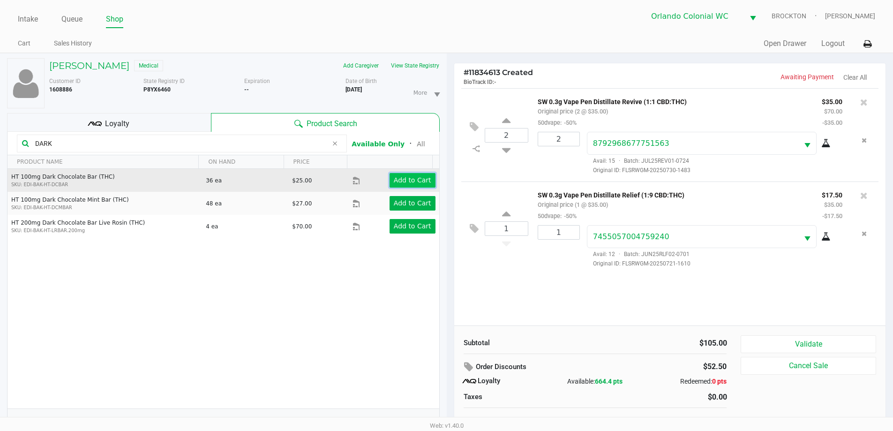
click at [404, 181] on app-button-loader "Add to Cart" at bounding box center [413, 180] width 38 height 8
click at [71, 146] on div at bounding box center [446, 236] width 893 height 272
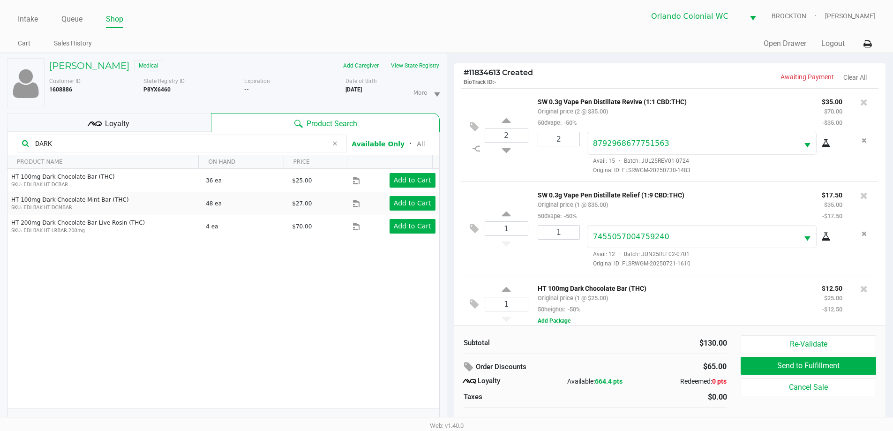
scroll to position [9, 0]
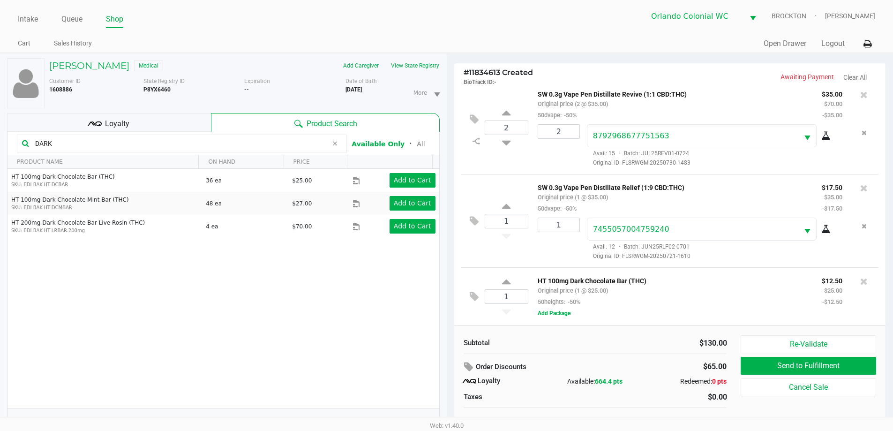
click at [92, 143] on input "DARK" at bounding box center [179, 143] width 296 height 14
type input "D"
type input "PEACH"
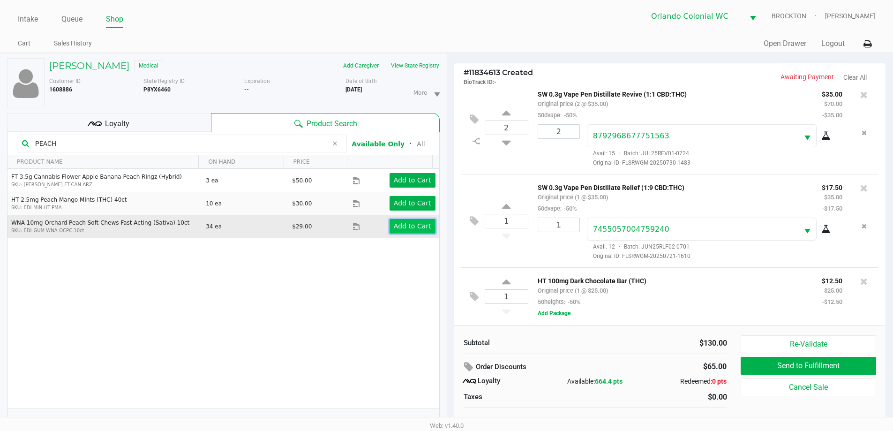
click at [408, 224] on app-button-loader "Add to Cart" at bounding box center [413, 226] width 38 height 8
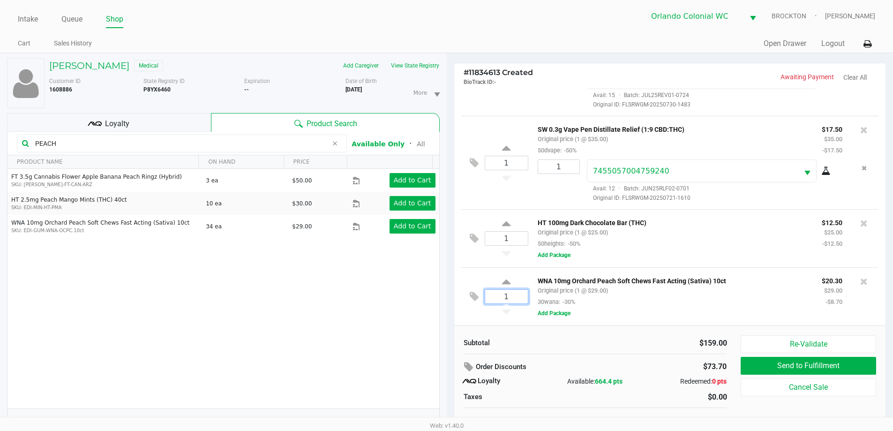
click at [450, 290] on input "1" at bounding box center [506, 297] width 43 height 14
click at [450, 279] on icon at bounding box center [506, 284] width 8 height 12
type input "2"
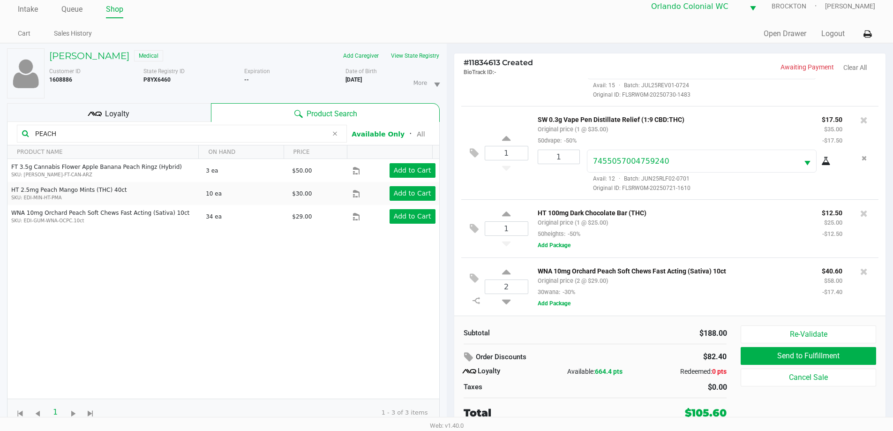
click at [136, 112] on div "Loyalty" at bounding box center [109, 112] width 204 height 19
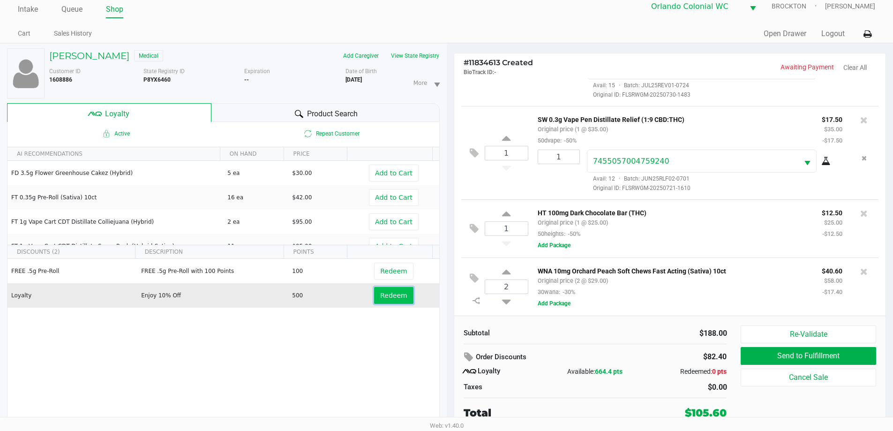
click at [392, 299] on span "Redeem" at bounding box center [393, 296] width 27 height 8
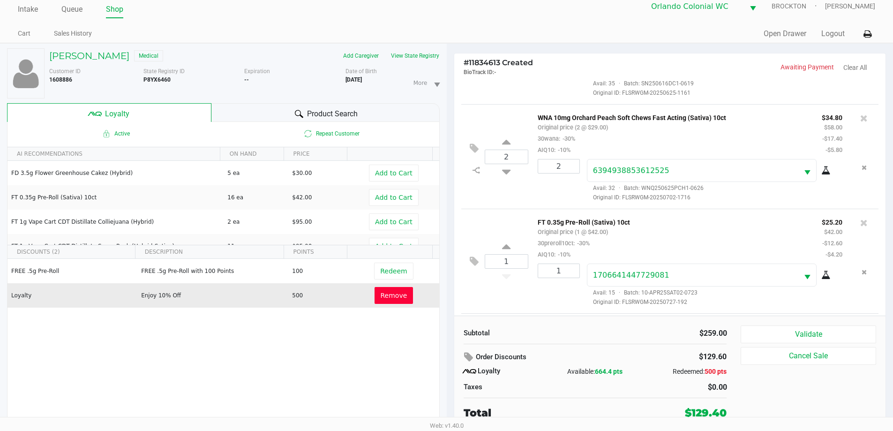
scroll to position [393, 0]
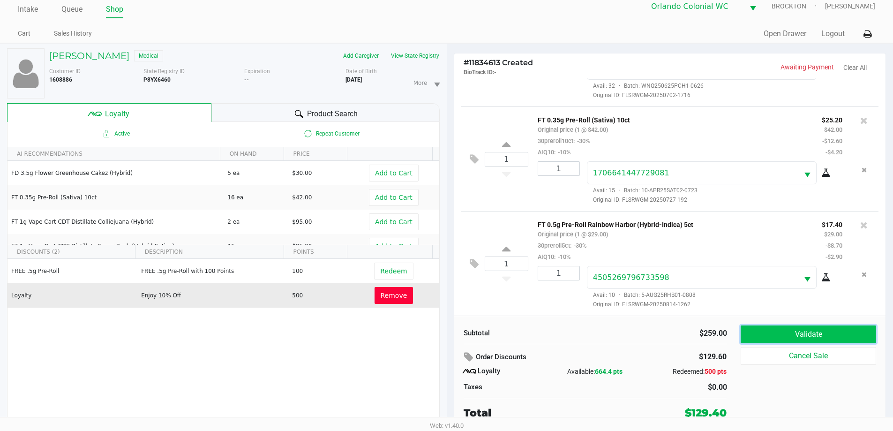
click at [450, 338] on button "Validate" at bounding box center [808, 334] width 135 height 18
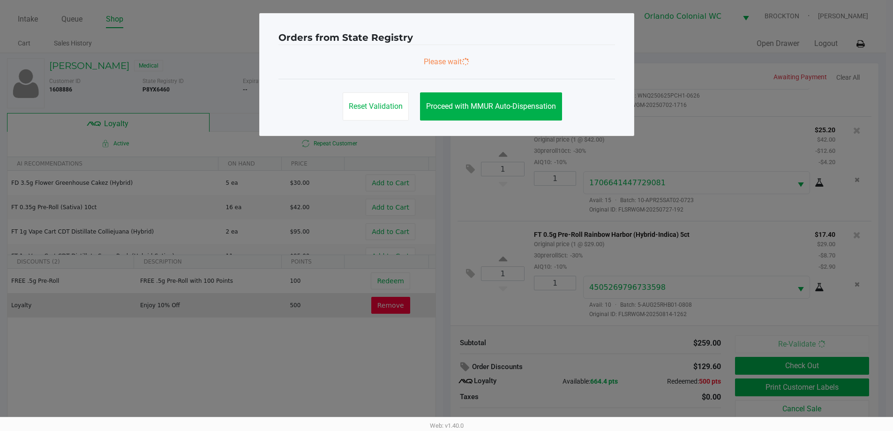
scroll to position [0, 0]
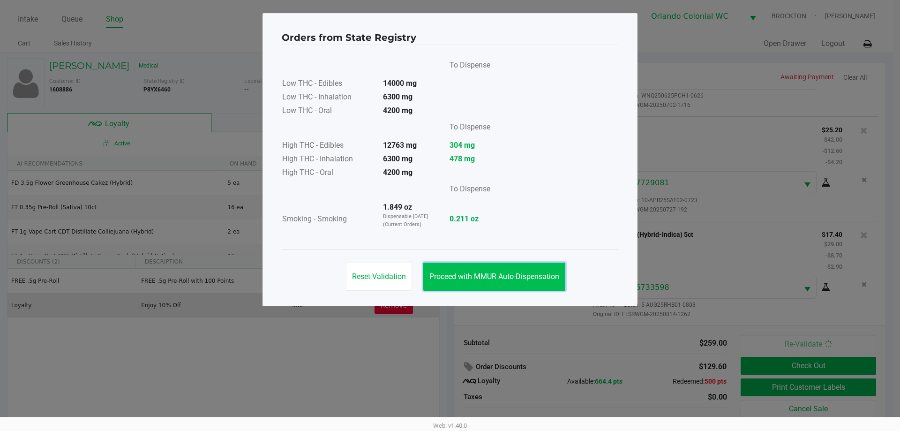
click at [450, 281] on button "Proceed with MMUR Auto-Dispensation" at bounding box center [494, 277] width 142 height 28
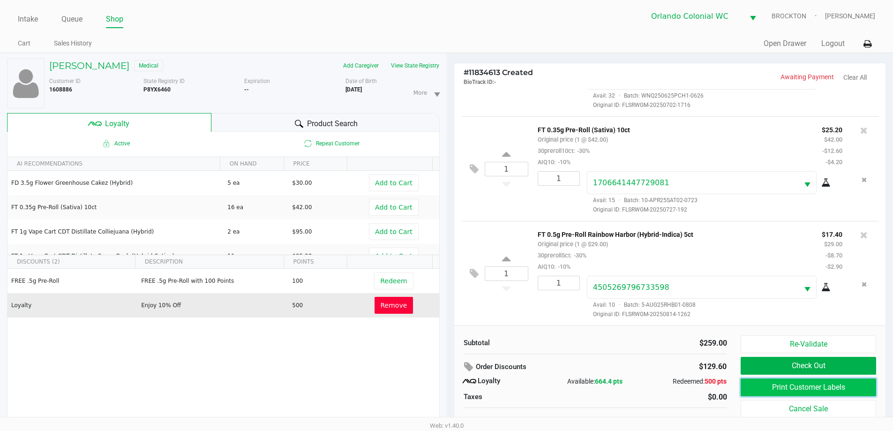
click at [450, 386] on button "Print Customer Labels" at bounding box center [808, 387] width 135 height 18
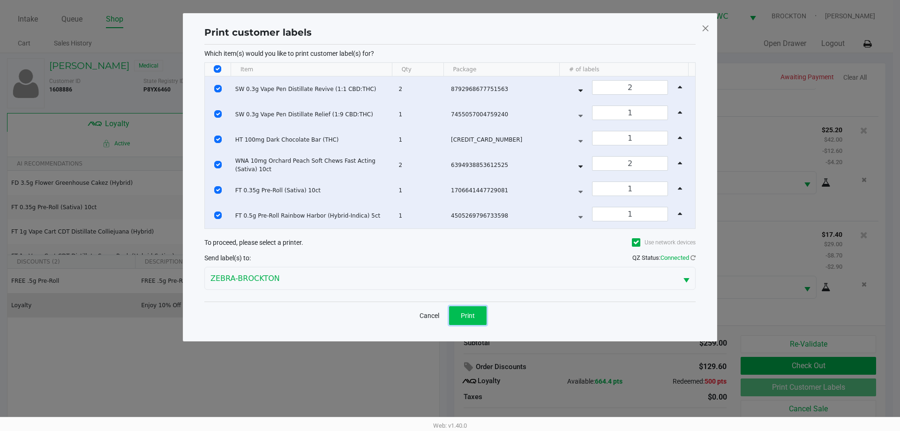
click at [450, 323] on button "Print" at bounding box center [468, 315] width 38 height 19
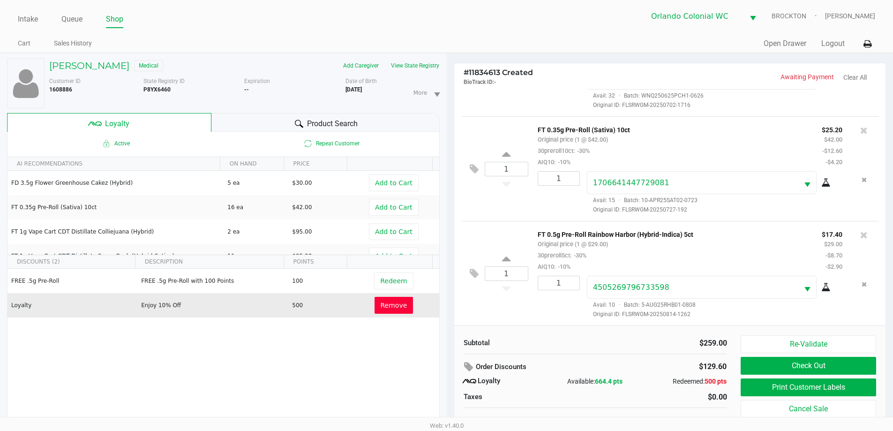
scroll to position [10, 0]
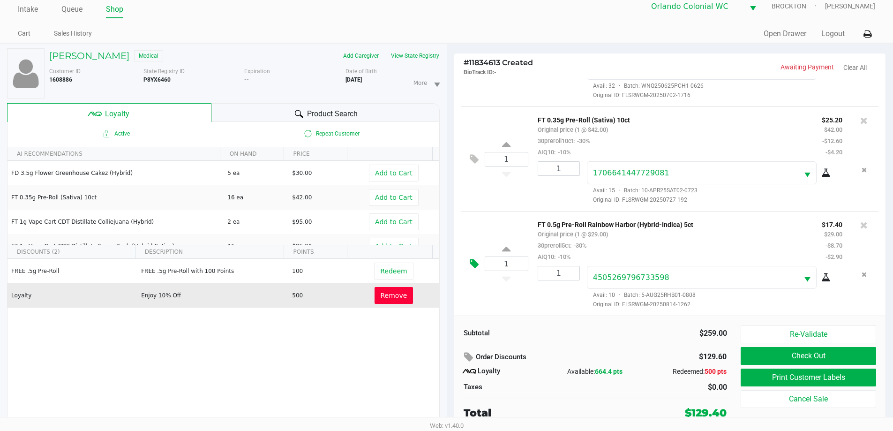
click at [450, 261] on icon at bounding box center [474, 263] width 9 height 11
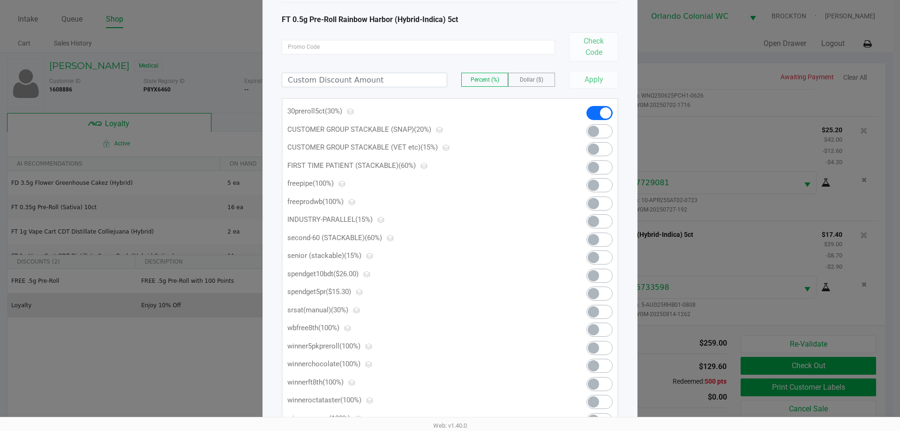
scroll to position [50, 0]
click at [450, 299] on span at bounding box center [600, 293] width 26 height 14
click at [450, 82] on div "Apply" at bounding box center [590, 79] width 56 height 18
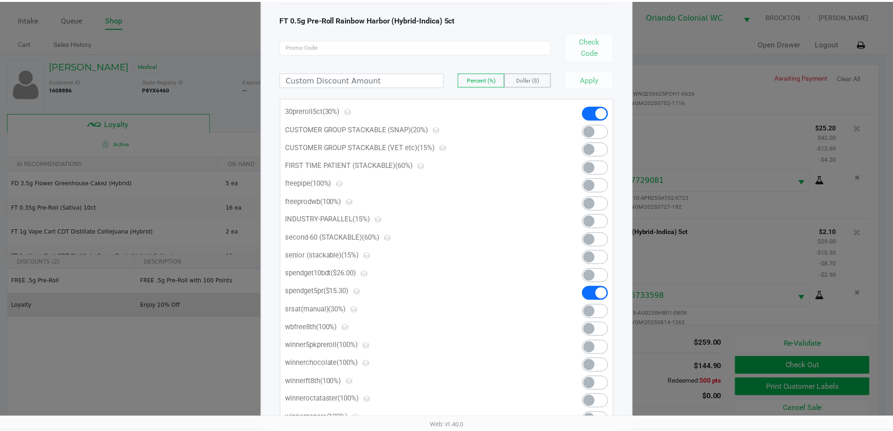
scroll to position [0, 0]
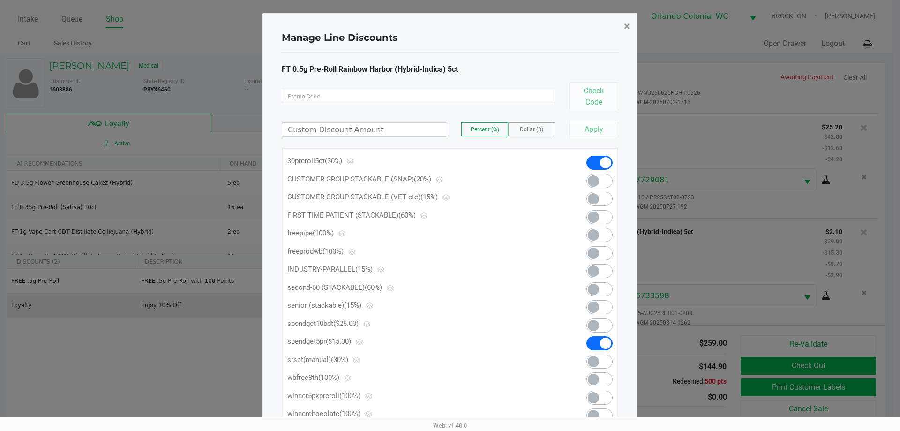
click at [450, 19] on button "×" at bounding box center [627, 26] width 21 height 26
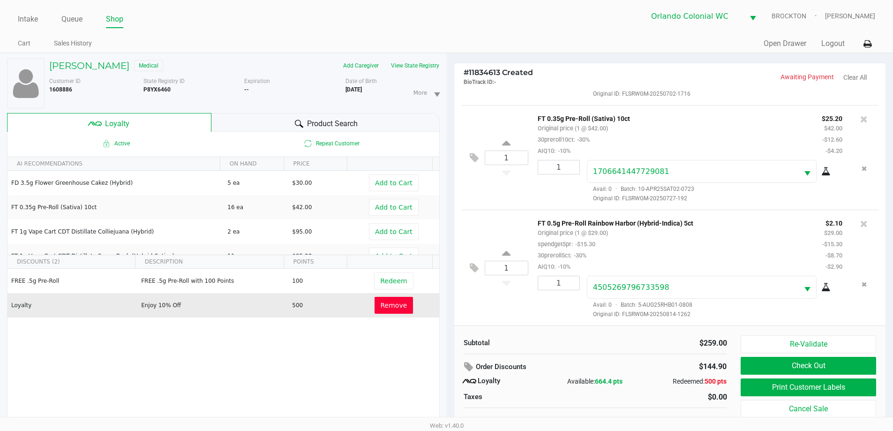
scroll to position [10, 0]
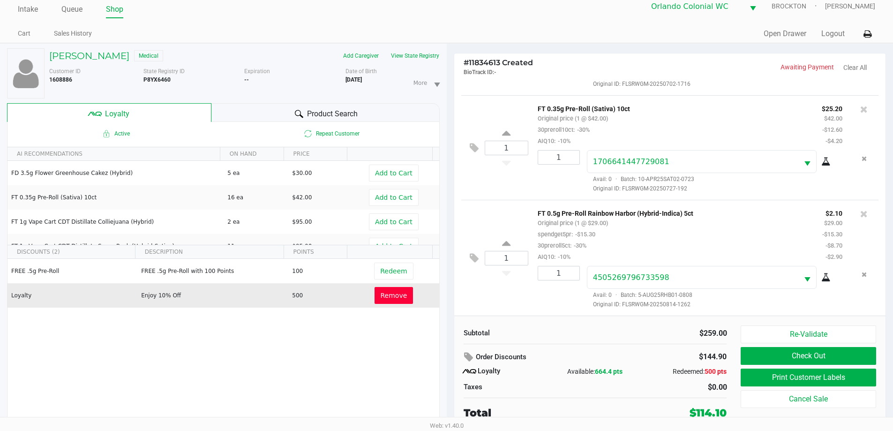
click at [450, 291] on div "1 FT 0.5g Pre-Roll Rainbow Harbor (Hybrid-Indica) 5ct Original price (1 @ $29.0…" at bounding box center [670, 258] width 418 height 116
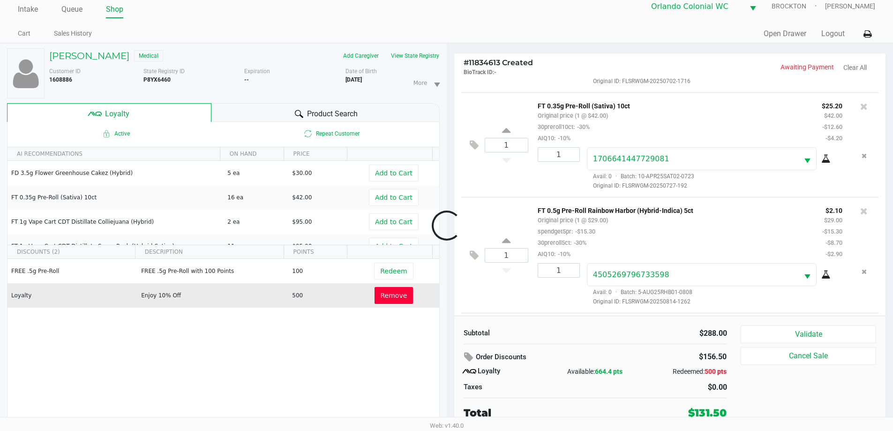
scroll to position [509, 0]
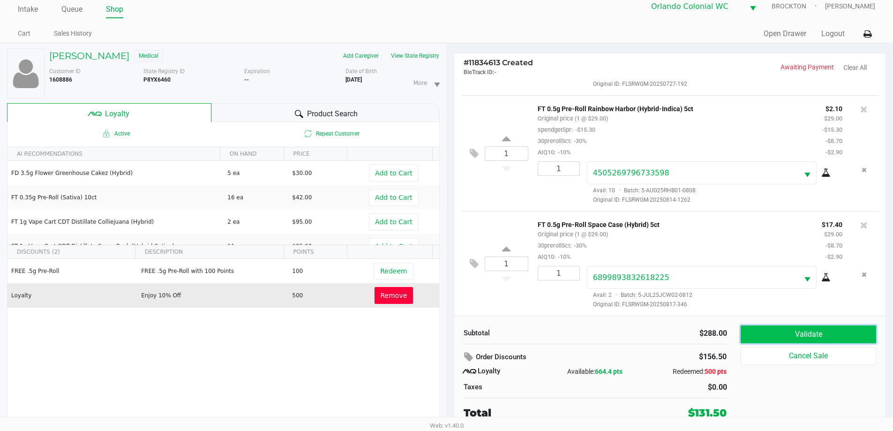
click at [450, 332] on button "Validate" at bounding box center [808, 334] width 135 height 18
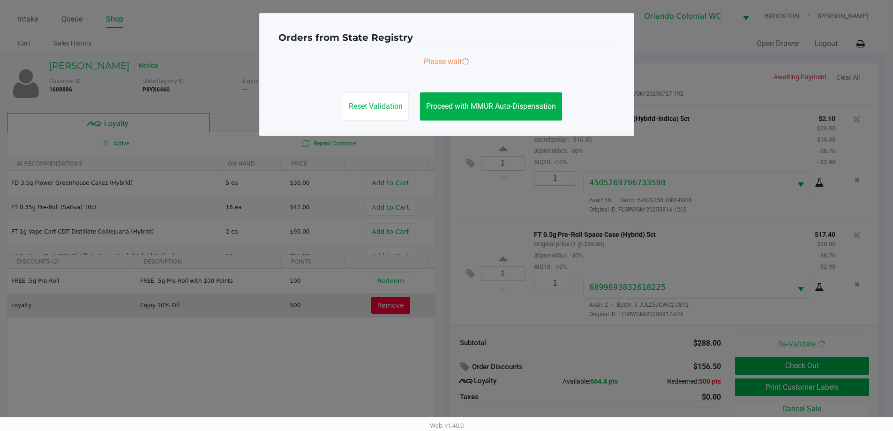
scroll to position [0, 0]
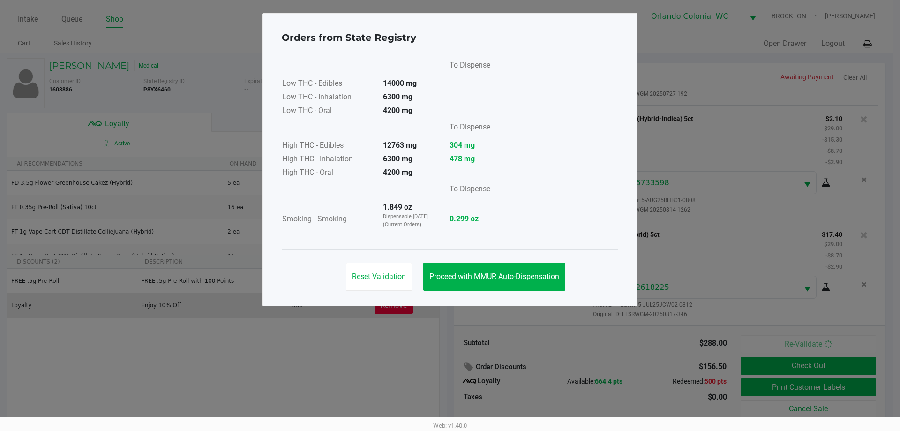
click at [450, 283] on button "Proceed with MMUR Auto-Dispensation" at bounding box center [494, 277] width 142 height 28
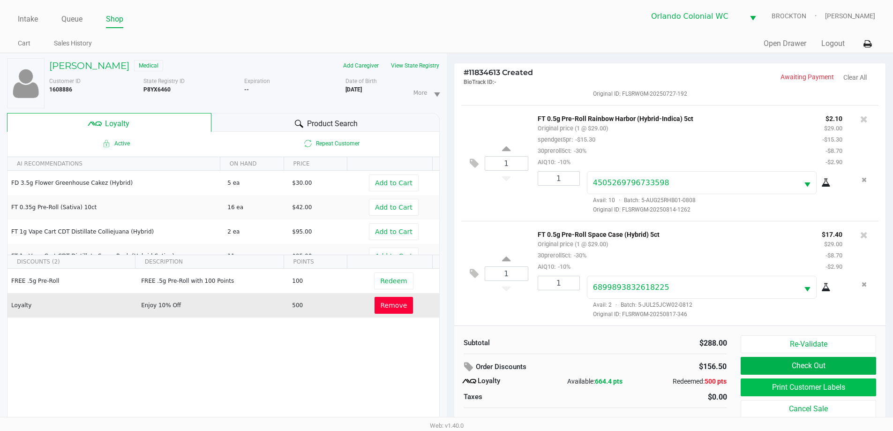
click at [450, 392] on button "Print Customer Labels" at bounding box center [808, 387] width 135 height 18
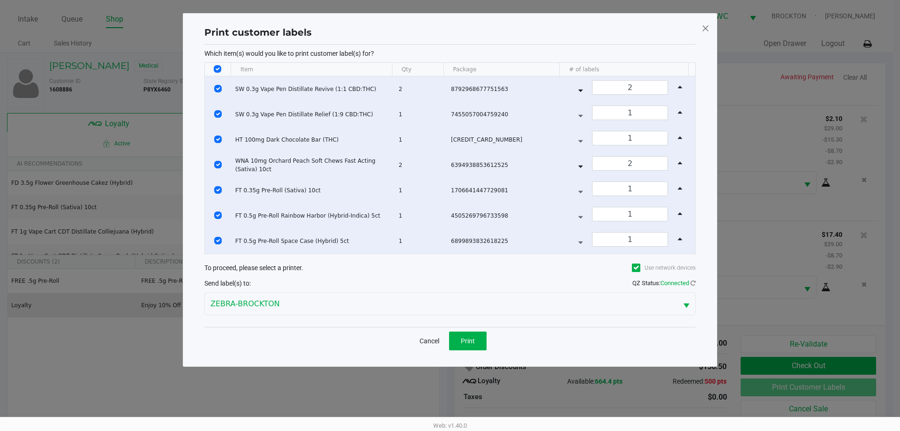
click at [219, 68] on input "Select All Rows" at bounding box center [218, 69] width 8 height 8
checkbox input "false"
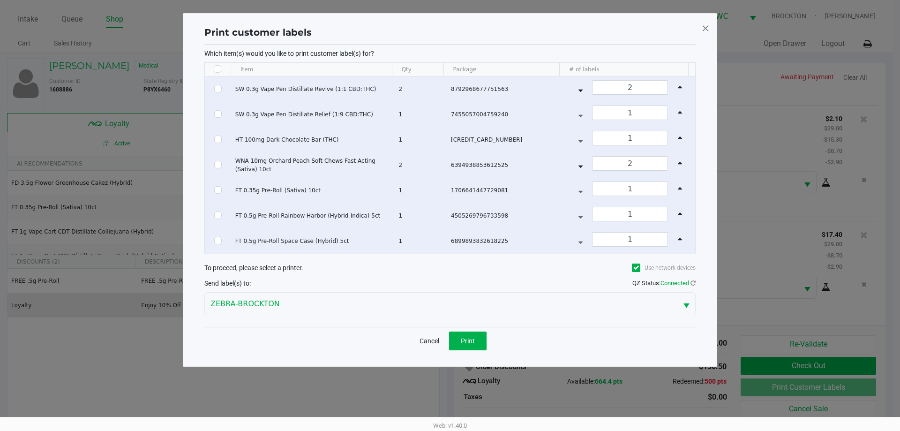
checkbox input "false"
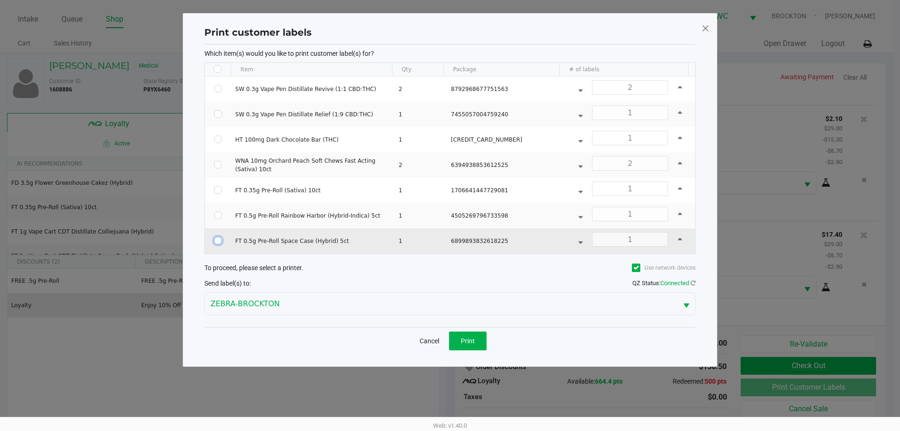
click at [218, 241] on input "Select Row" at bounding box center [218, 241] width 8 height 8
checkbox input "true"
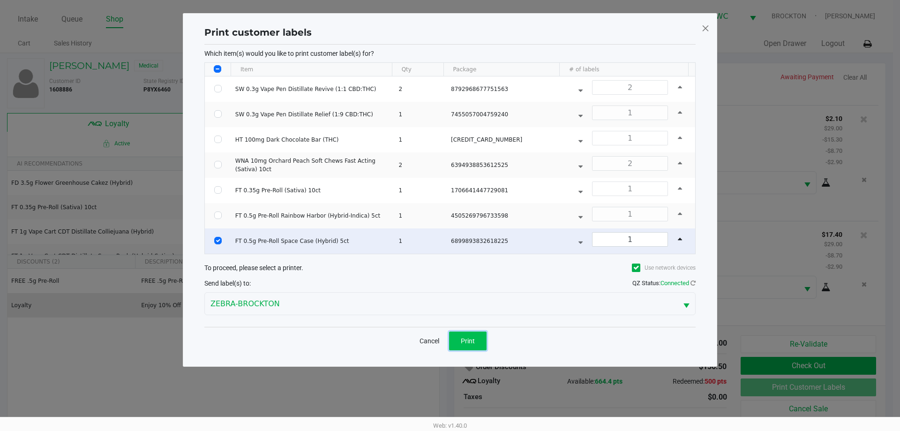
click at [450, 348] on button "Print" at bounding box center [468, 341] width 38 height 19
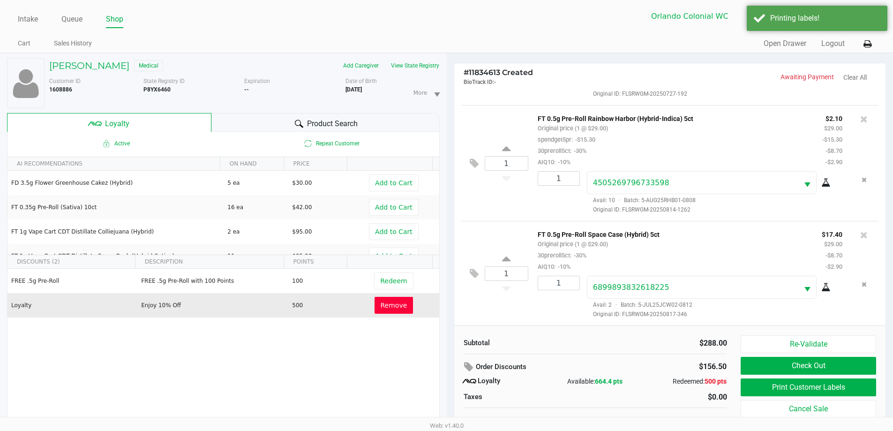
scroll to position [10, 0]
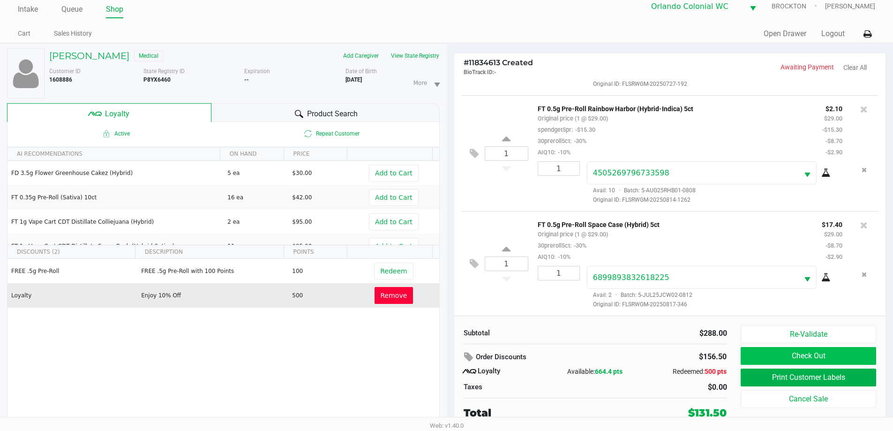
click at [450, 359] on button "Check Out" at bounding box center [808, 356] width 135 height 18
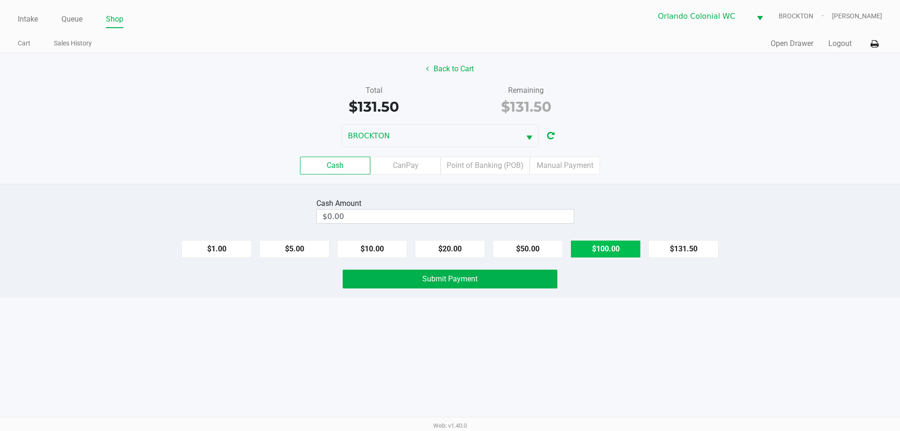
click at [450, 248] on button "$100.00" at bounding box center [606, 249] width 70 height 18
click at [439, 248] on button "$20.00" at bounding box center [450, 249] width 70 height 18
click at [443, 247] on button "$20.00" at bounding box center [450, 249] width 70 height 18
type input "$140.00"
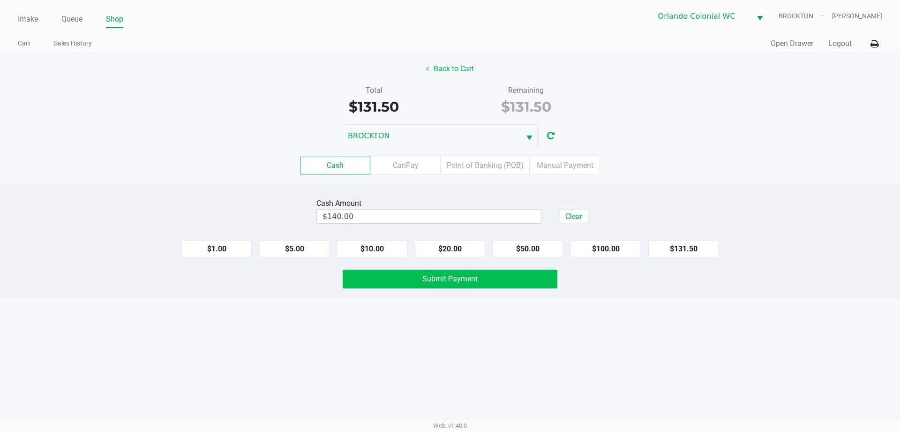
click at [450, 272] on button "Submit Payment" at bounding box center [450, 279] width 215 height 19
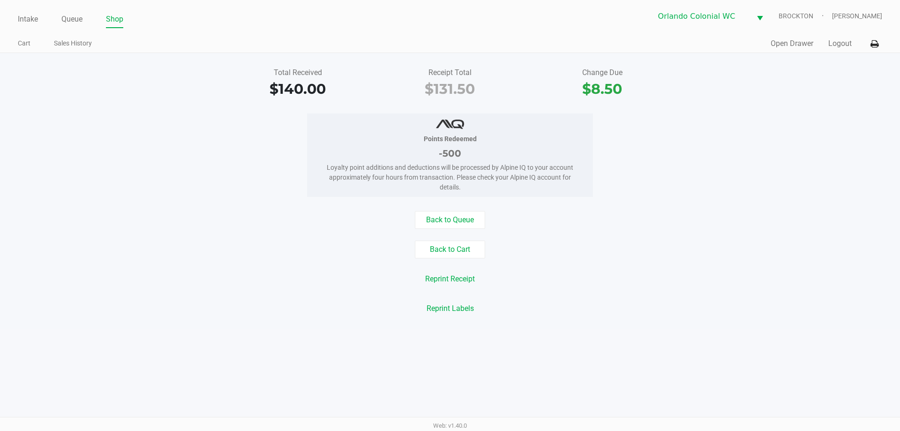
click at [77, 15] on link "Queue" at bounding box center [71, 19] width 21 height 13
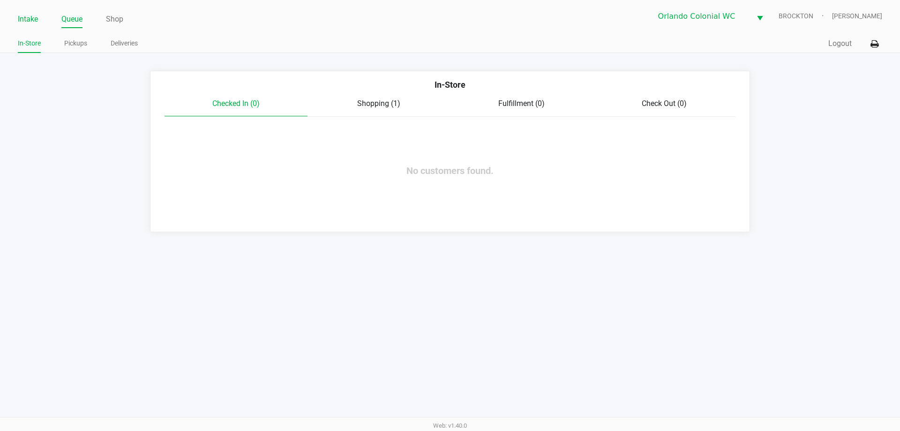
click at [21, 15] on link "Intake" at bounding box center [28, 19] width 20 height 13
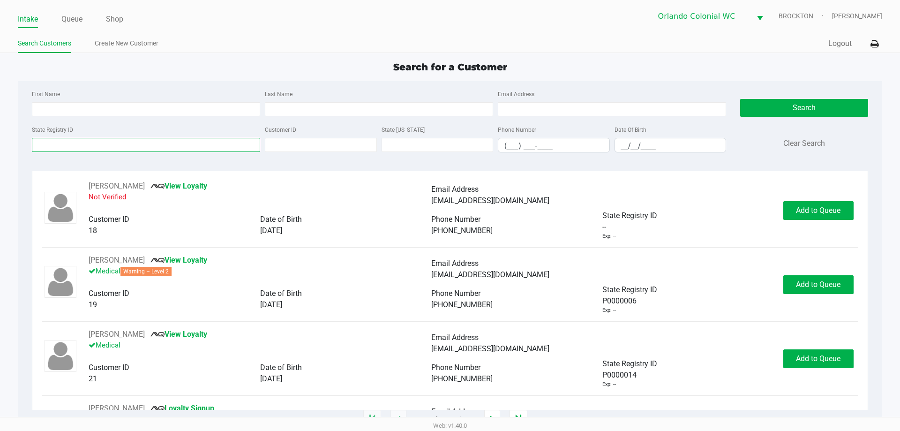
click at [132, 143] on input "State Registry ID" at bounding box center [146, 145] width 228 height 14
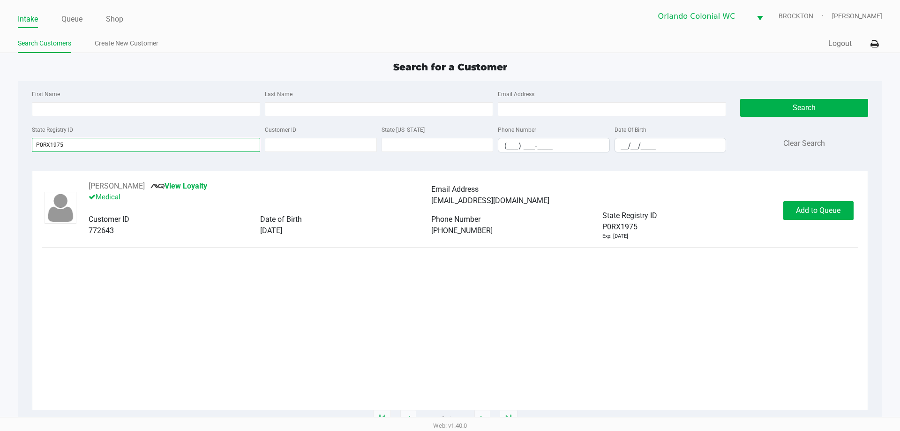
type input "P0RX1975"
click at [450, 205] on button "Add to Queue" at bounding box center [819, 210] width 70 height 19
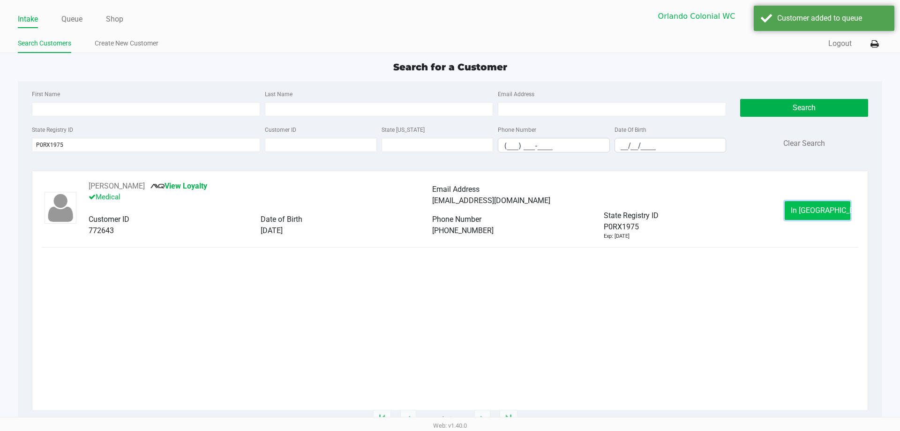
click at [450, 203] on button "In Queue" at bounding box center [818, 210] width 66 height 19
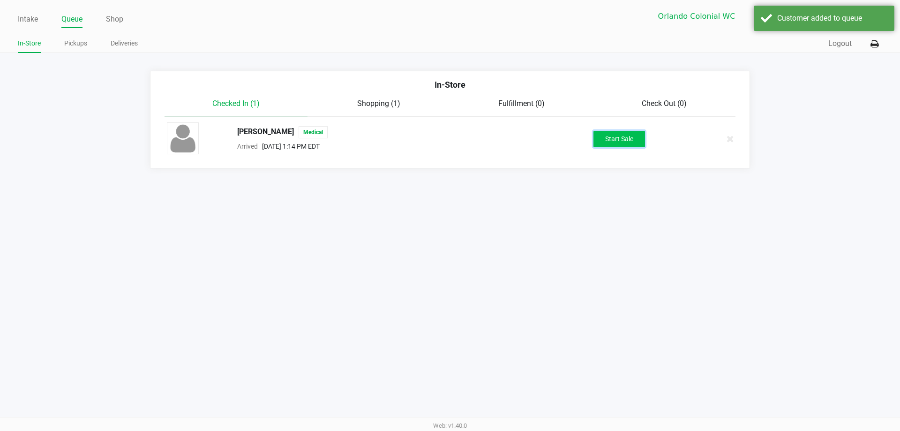
click at [450, 136] on button "Start Sale" at bounding box center [620, 139] width 52 height 16
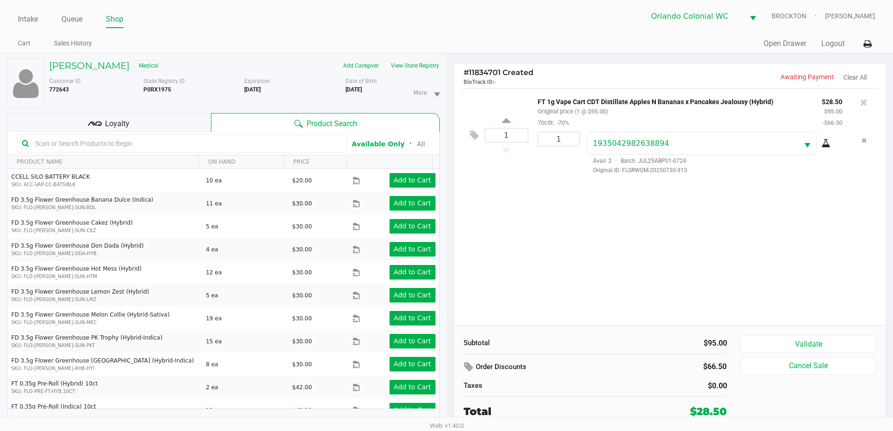
scroll to position [10, 0]
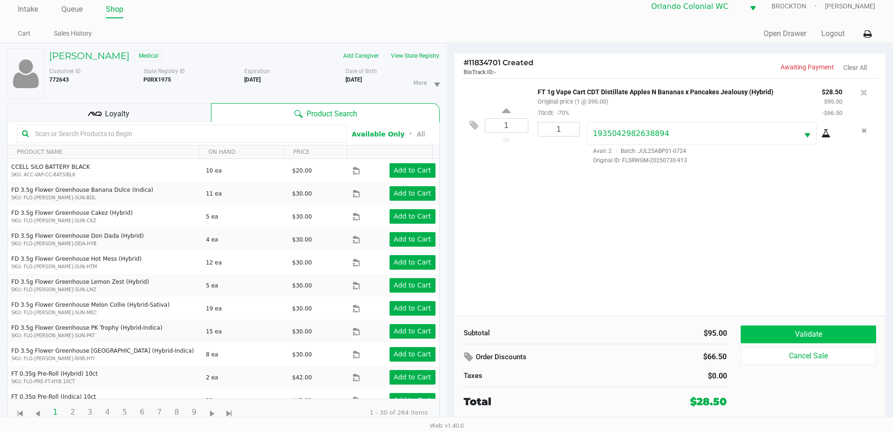
click at [450, 330] on button "Validate" at bounding box center [808, 334] width 135 height 18
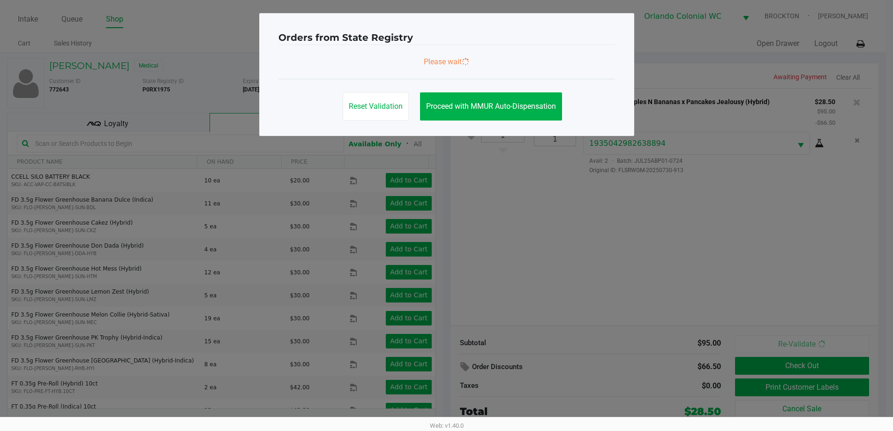
scroll to position [0, 0]
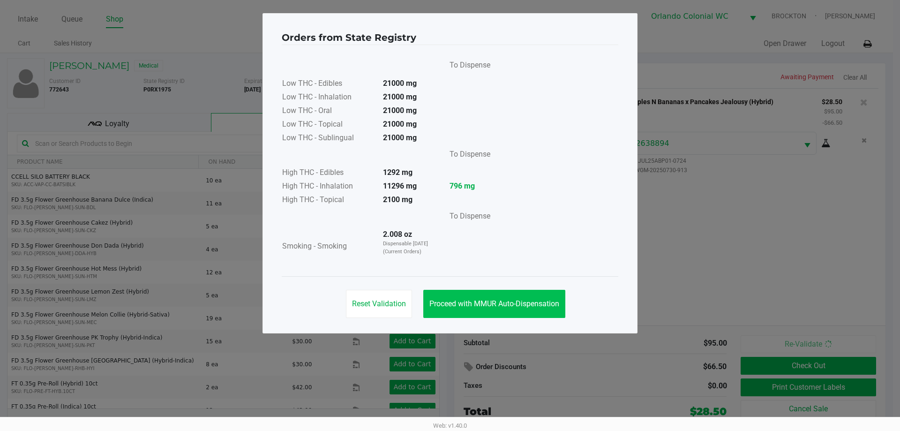
click at [450, 298] on button "Proceed with MMUR Auto-Dispensation" at bounding box center [494, 304] width 142 height 28
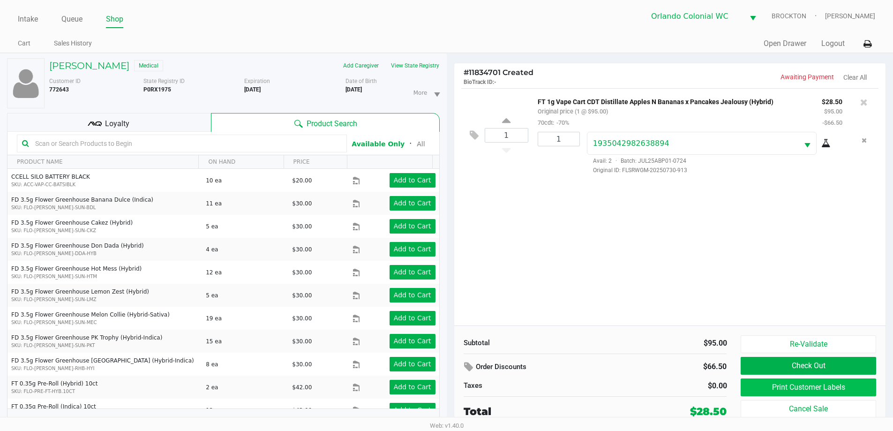
click at [450, 384] on button "Print Customer Labels" at bounding box center [808, 387] width 135 height 18
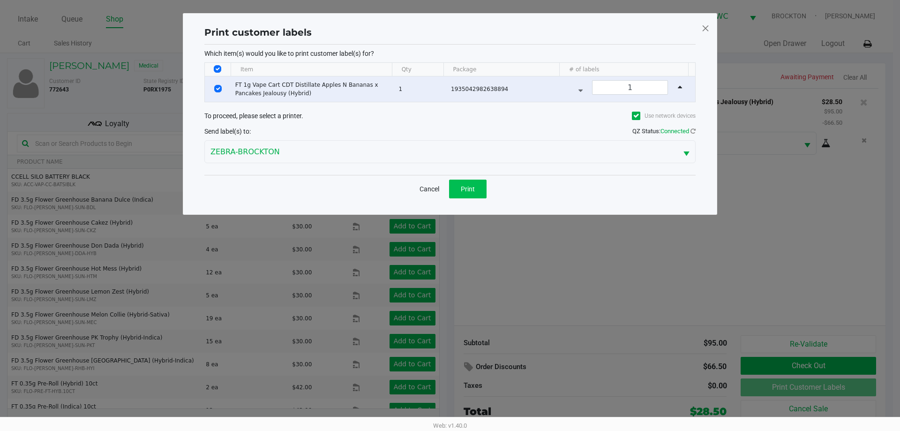
click at [450, 189] on span "Print" at bounding box center [468, 189] width 14 height 8
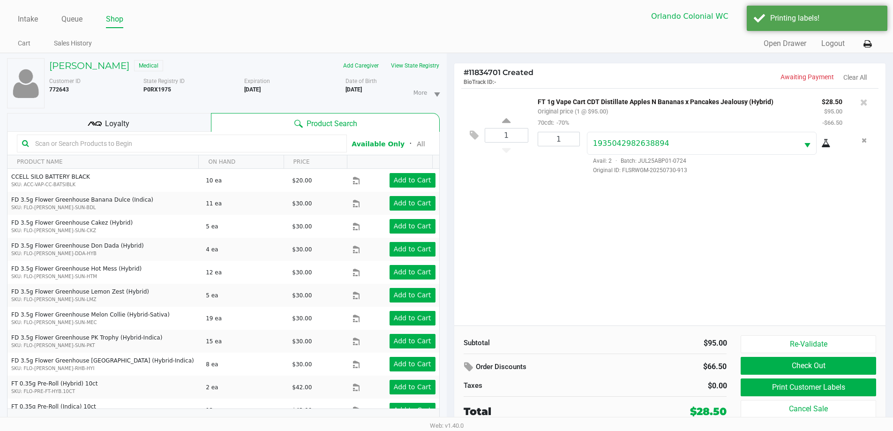
click at [152, 126] on div "Loyalty" at bounding box center [109, 122] width 204 height 19
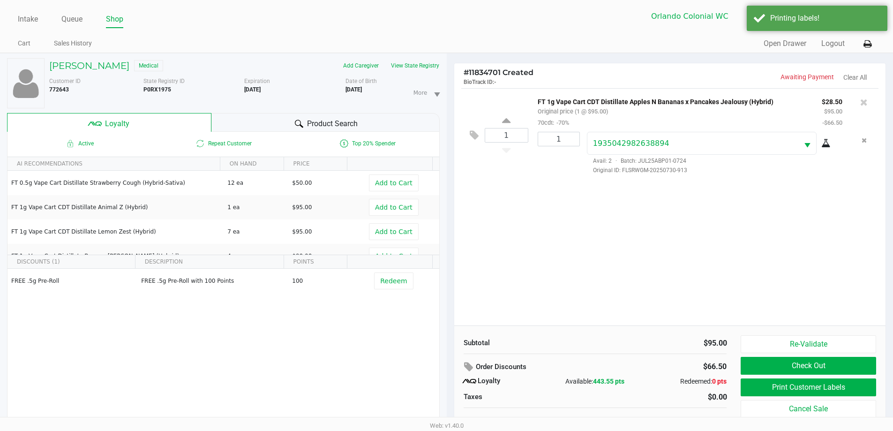
scroll to position [10, 0]
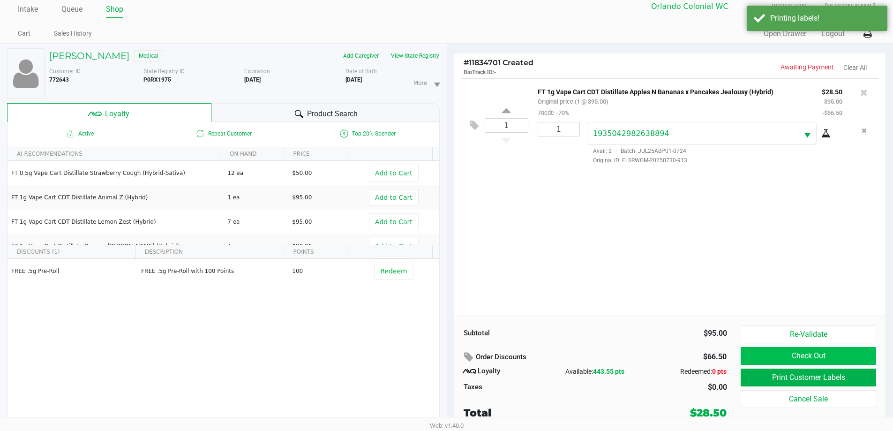
click at [450, 355] on button "Check Out" at bounding box center [808, 356] width 135 height 18
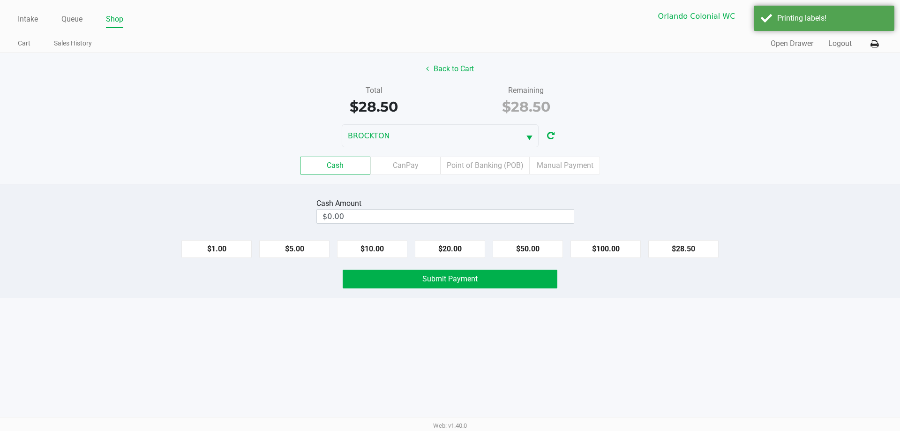
click at [398, 166] on label "CanPay" at bounding box center [405, 166] width 70 height 18
click at [0, 0] on 2 "CanPay" at bounding box center [0, 0] width 0 height 0
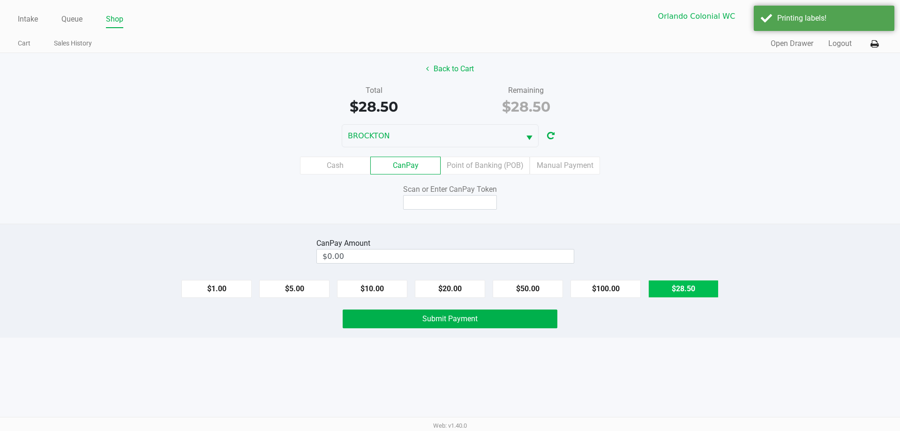
click at [450, 293] on button "$28.50" at bounding box center [684, 289] width 70 height 18
type input "$28.50"
click at [449, 200] on input at bounding box center [450, 202] width 94 height 15
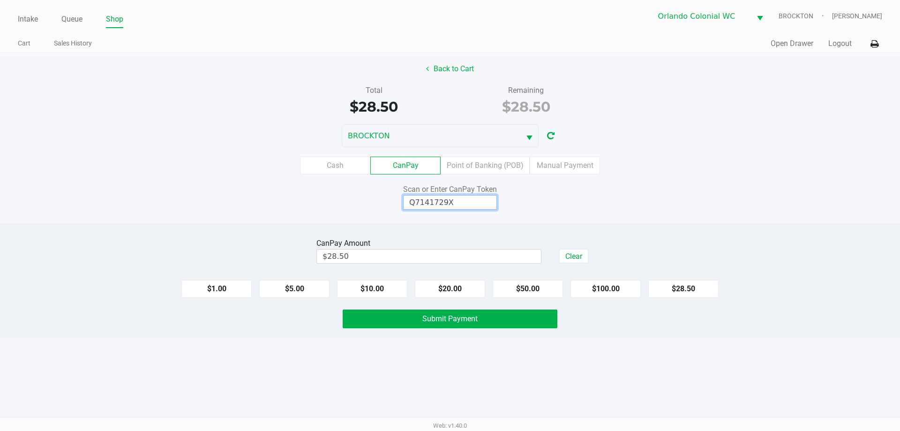
type input "Q7141729X"
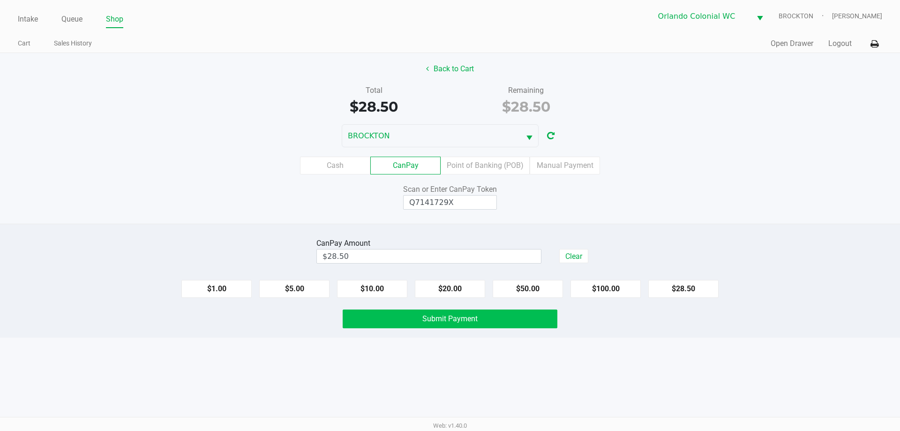
click at [450, 318] on span "Submit Payment" at bounding box center [450, 318] width 55 height 9
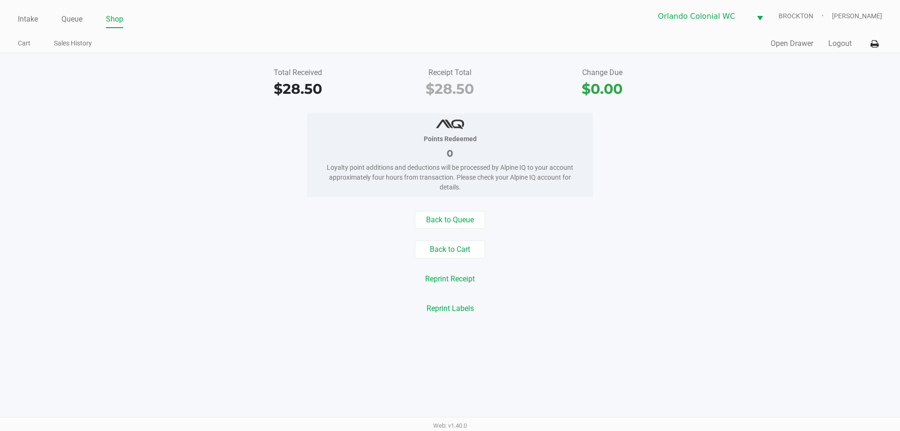
click at [79, 20] on link "Queue" at bounding box center [71, 19] width 21 height 13
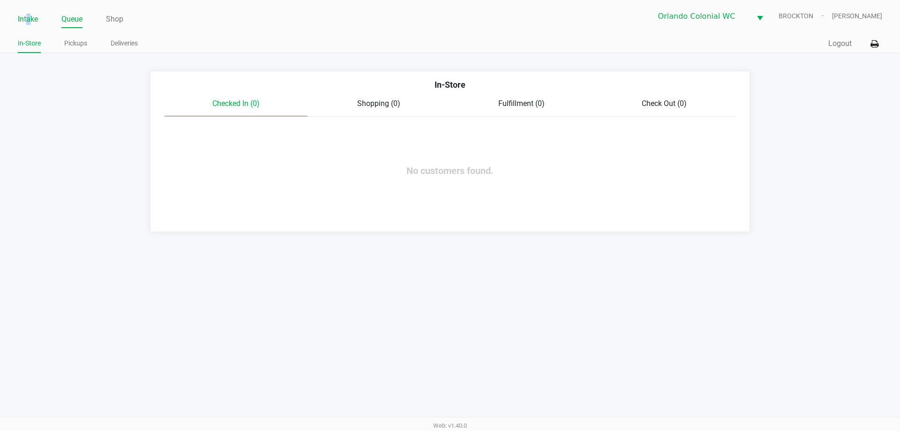
click at [30, 20] on link "Intake" at bounding box center [28, 19] width 20 height 13
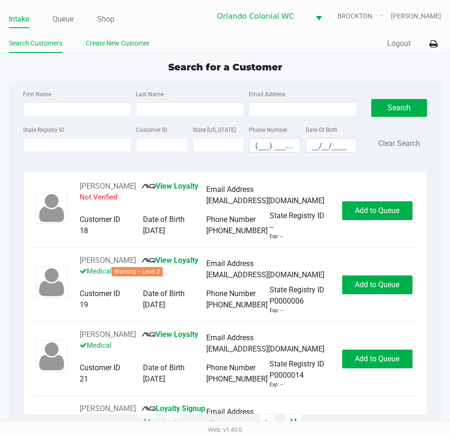
click at [111, 40] on link "Create New Customer" at bounding box center [118, 44] width 64 height 12
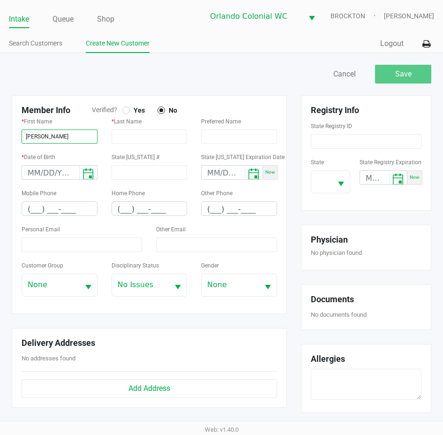
type input "LENNY"
type input "MOSSE"
click at [126, 113] on div at bounding box center [126, 110] width 8 height 8
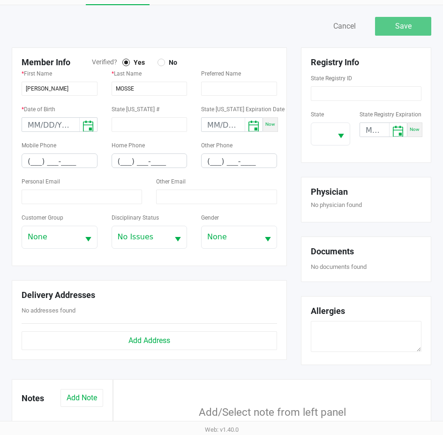
scroll to position [47, 0]
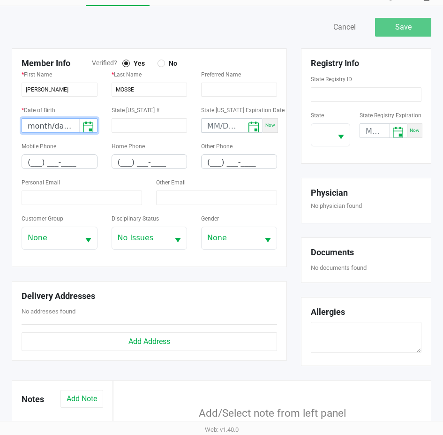
click at [38, 129] on input "month/day/year" at bounding box center [50, 126] width 57 height 15
type input "03/05/1960"
click at [30, 161] on input "(___) ___-____" at bounding box center [59, 162] width 75 height 15
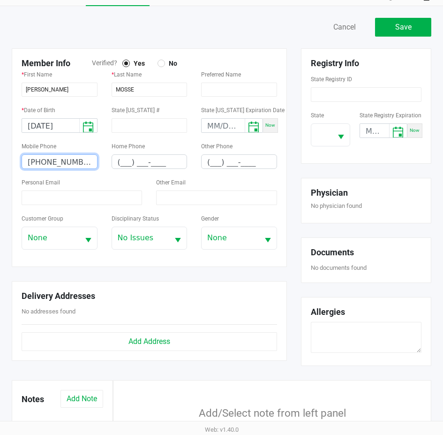
type input "(321) 300-8495"
click at [66, 201] on input at bounding box center [82, 197] width 121 height 15
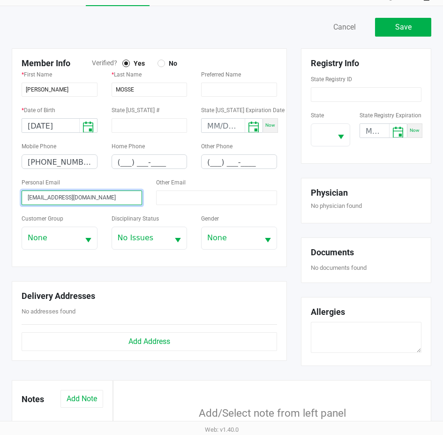
click at [25, 196] on input "lenbob@bellsouth.net" at bounding box center [82, 197] width 121 height 15
type input "lenbob@bellsouth.net"
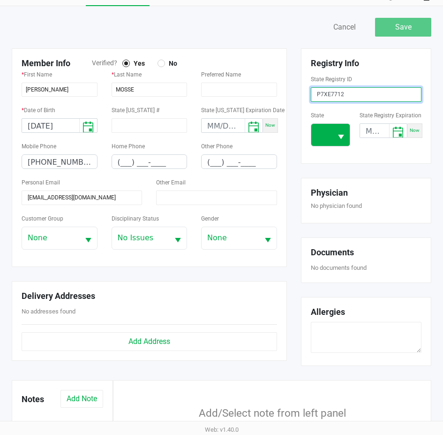
click at [338, 137] on span "Select" at bounding box center [341, 137] width 12 height 12
type input "P7XE7712"
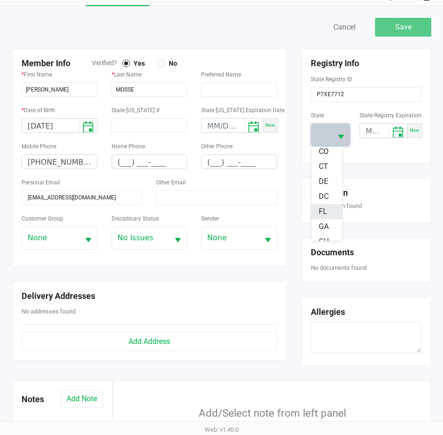
scroll to position [94, 0]
click at [321, 208] on span "FL" at bounding box center [323, 210] width 8 height 11
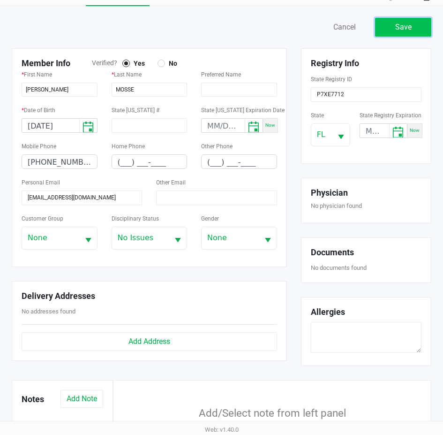
click at [401, 26] on span "Save" at bounding box center [403, 27] width 16 height 9
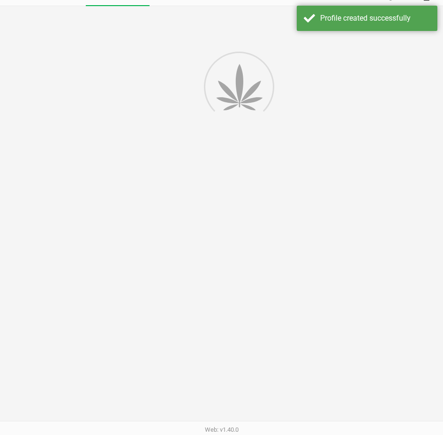
type input "---"
type input "( __) ___-____"
type input "---"
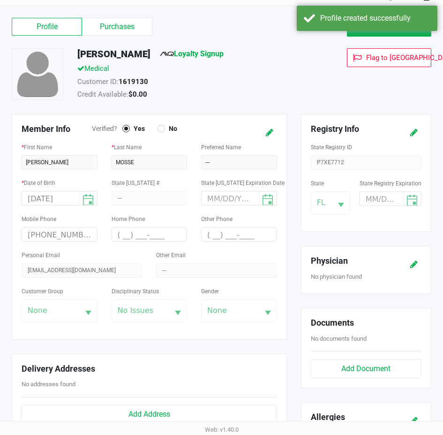
click at [273, 51] on div "LENNY MOSSE Loyalty Signup" at bounding box center [192, 55] width 245 height 15
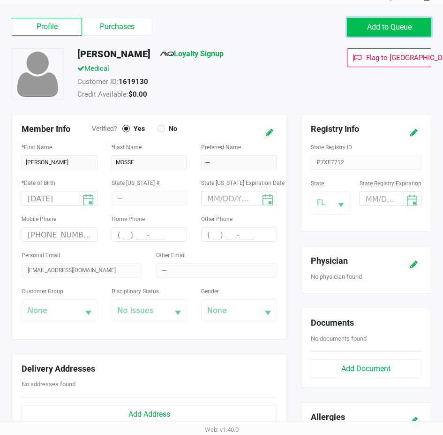
click at [364, 28] on button "Add to Queue" at bounding box center [389, 27] width 84 height 19
click at [401, 26] on span "Add to Queue" at bounding box center [389, 27] width 45 height 9
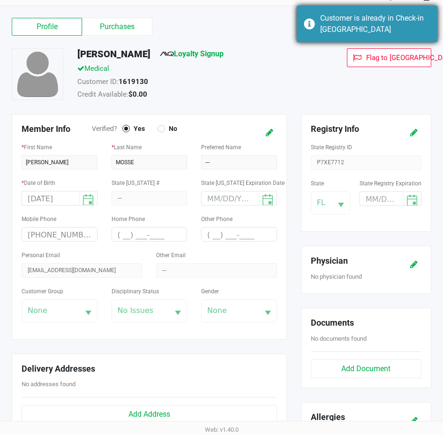
drag, startPoint x: 401, startPoint y: 26, endPoint x: 391, endPoint y: 25, distance: 10.4
click at [401, 26] on div "Customer is already in Check-in Queue" at bounding box center [375, 24] width 110 height 23
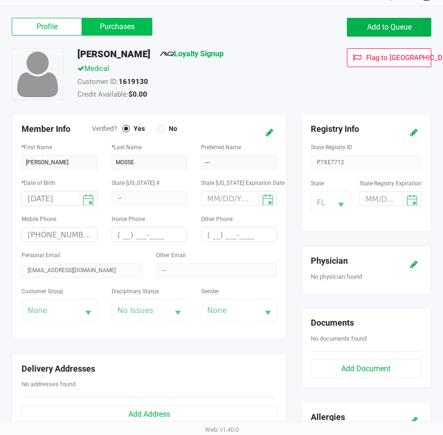
click at [122, 25] on label "Purchases" at bounding box center [117, 27] width 70 height 18
click at [0, 0] on 1 "Purchases" at bounding box center [0, 0] width 0 height 0
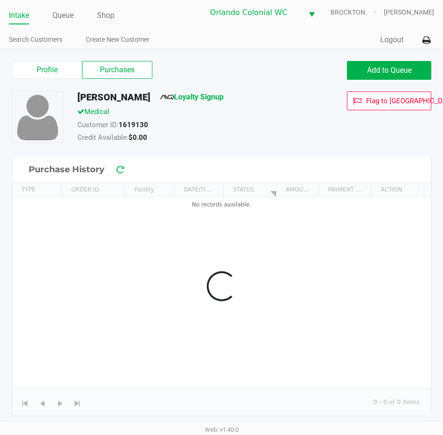
scroll to position [4, 0]
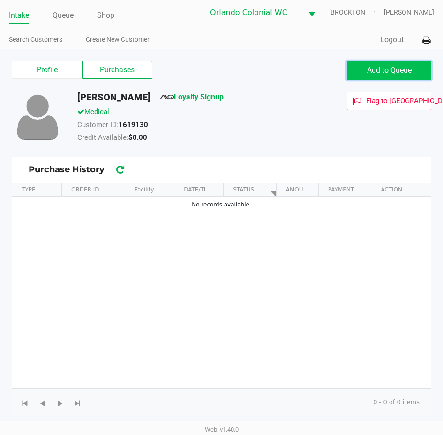
click at [392, 71] on span "Add to Queue" at bounding box center [389, 70] width 45 height 9
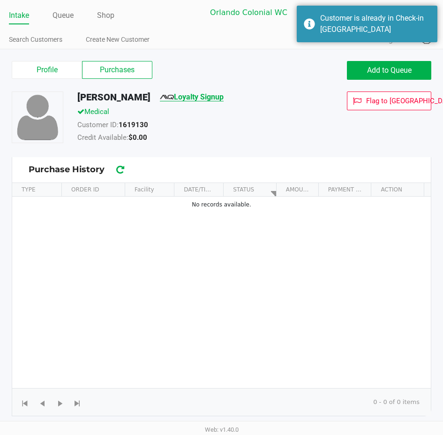
click at [196, 96] on link "Loyalty Signup" at bounding box center [192, 96] width 64 height 9
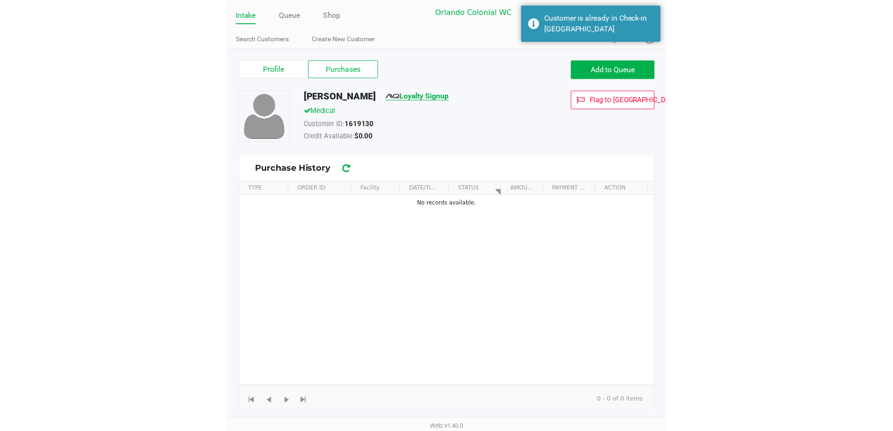
scroll to position [0, 0]
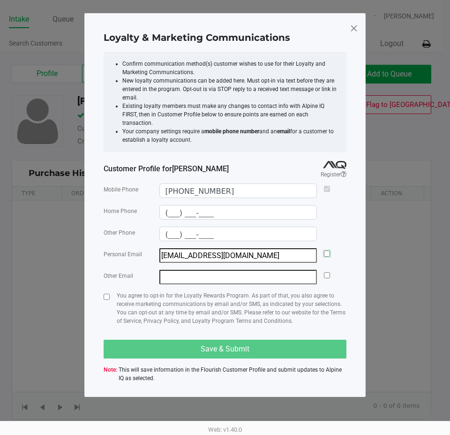
click at [325, 250] on input "checkbox" at bounding box center [327, 253] width 6 height 6
checkbox input "true"
click at [106, 294] on input "checkbox" at bounding box center [107, 297] width 6 height 6
checkbox input "true"
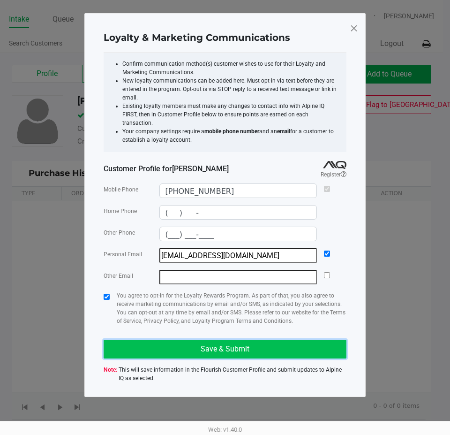
click at [203, 340] on button "Save & Submit" at bounding box center [225, 349] width 243 height 19
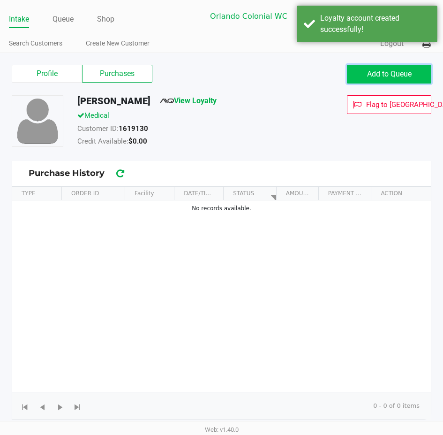
click at [375, 75] on span "Add to Queue" at bounding box center [389, 73] width 45 height 9
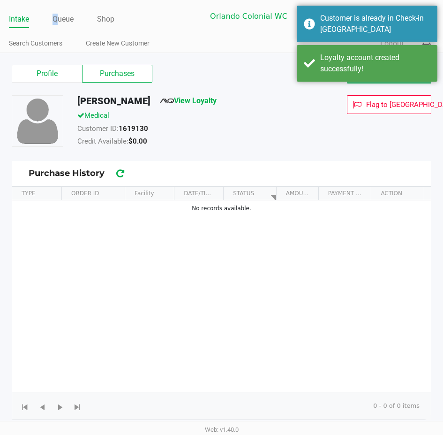
drag, startPoint x: 55, startPoint y: 17, endPoint x: 78, endPoint y: 20, distance: 22.7
click at [55, 17] on link "Queue" at bounding box center [63, 19] width 21 height 13
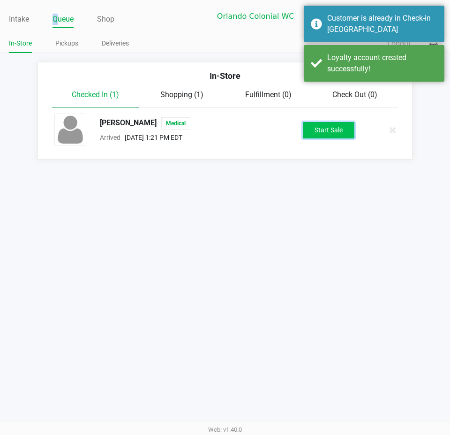
click at [329, 134] on button "Start Sale" at bounding box center [329, 130] width 52 height 16
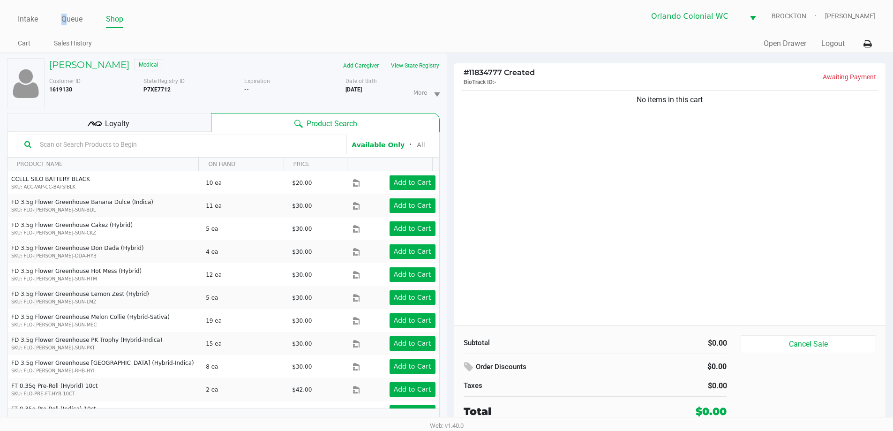
click at [421, 65] on button "View State Registry" at bounding box center [412, 65] width 55 height 15
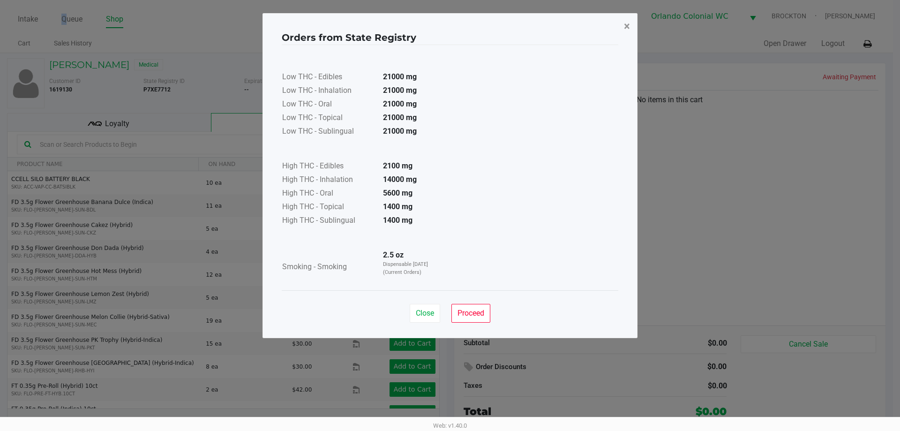
click at [450, 23] on button "×" at bounding box center [627, 26] width 21 height 26
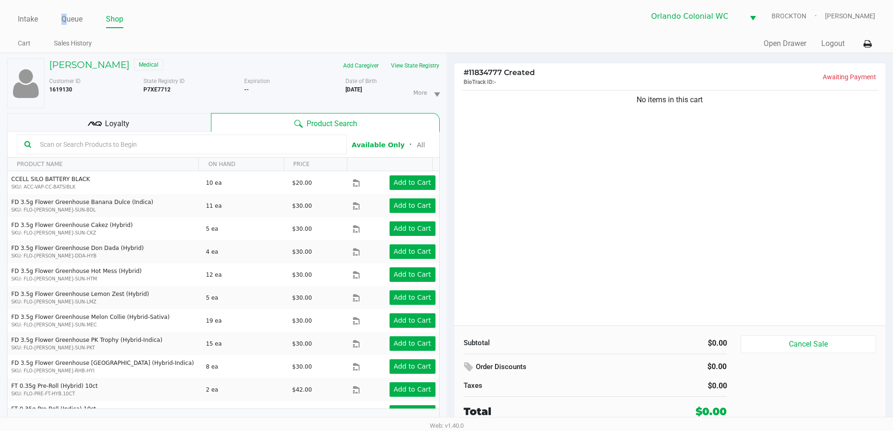
click at [450, 239] on div "No items in this cart" at bounding box center [670, 206] width 432 height 237
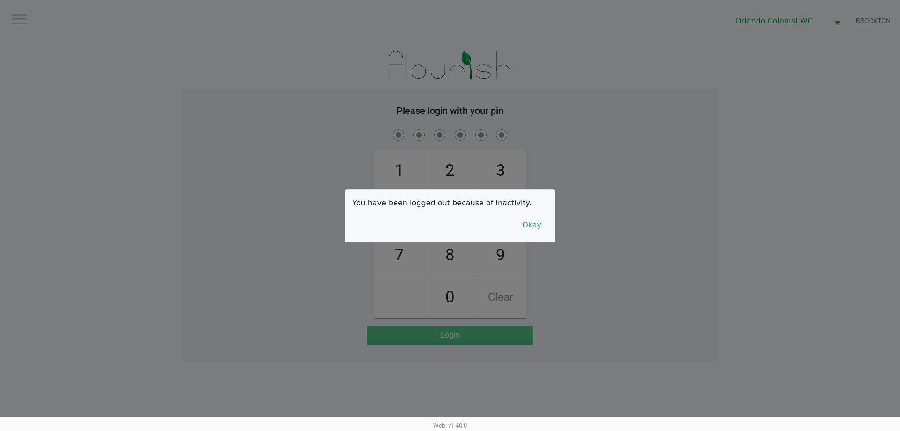
click at [450, 229] on div at bounding box center [450, 215] width 900 height 431
click at [450, 231] on button "Okay" at bounding box center [531, 225] width 31 height 18
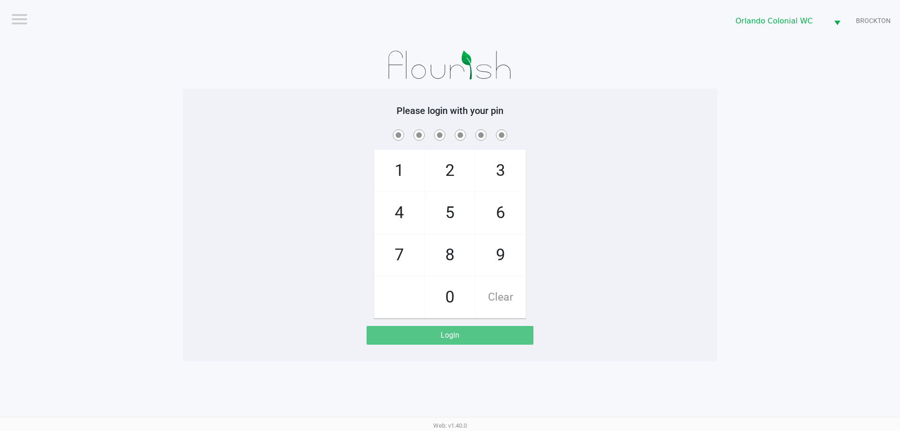
click at [412, 267] on span "7" at bounding box center [400, 254] width 50 height 41
checkbox input "true"
click at [394, 172] on span "1" at bounding box center [400, 170] width 50 height 41
checkbox input "true"
click at [450, 261] on span "9" at bounding box center [501, 254] width 50 height 41
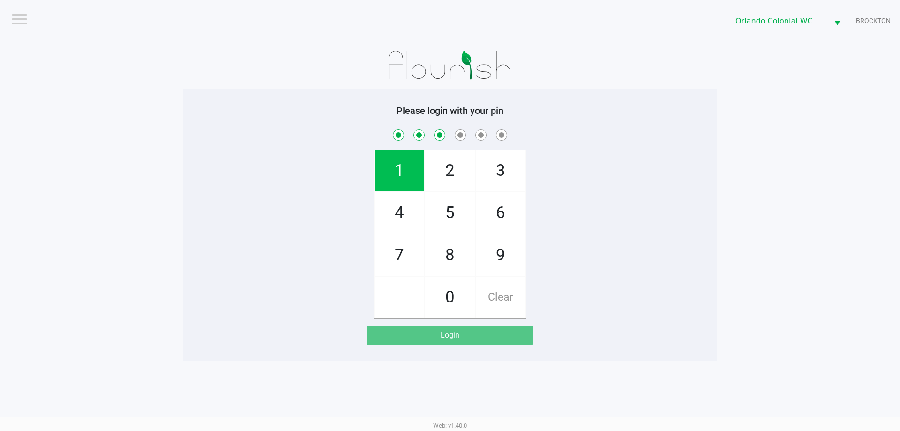
checkbox input "true"
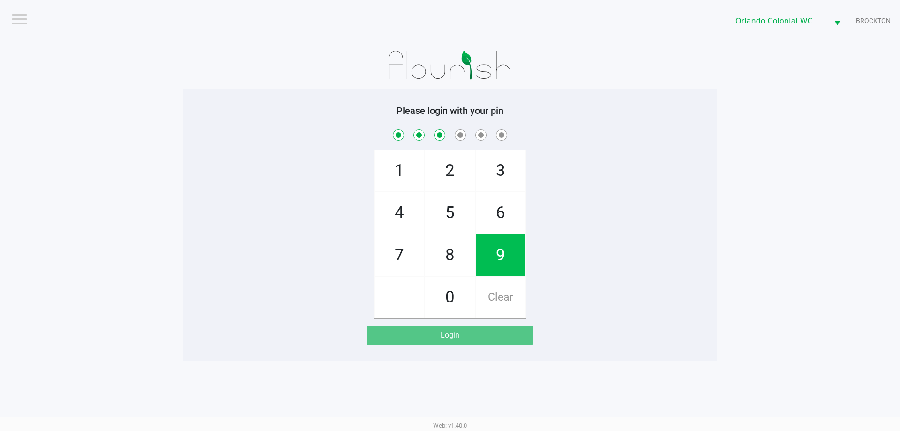
click at [395, 254] on span "7" at bounding box center [400, 254] width 50 height 41
checkbox input "true"
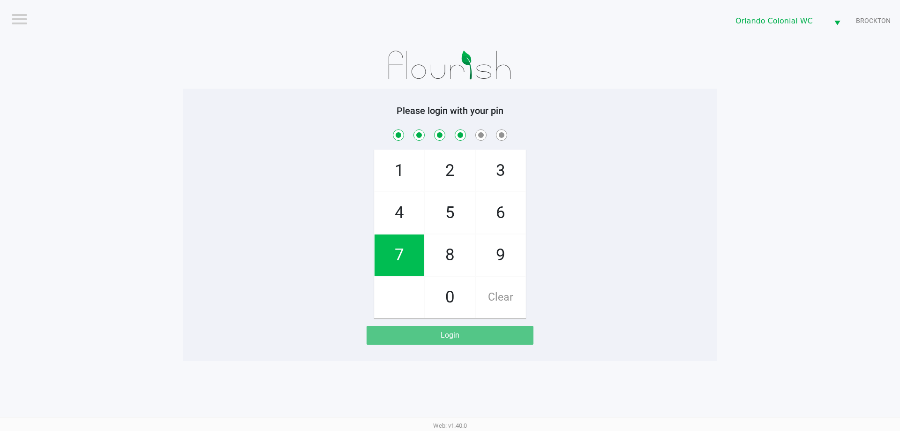
click at [446, 219] on span "5" at bounding box center [450, 212] width 50 height 41
checkbox input "true"
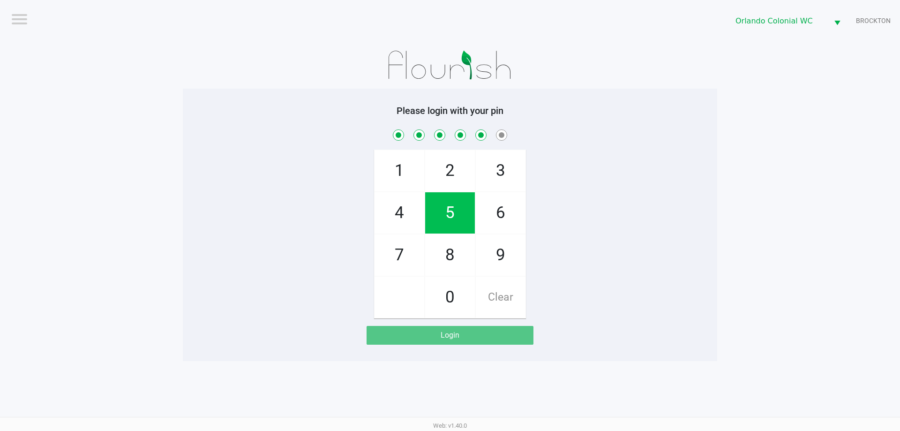
click at [446, 171] on span "2" at bounding box center [450, 170] width 50 height 41
checkbox input "true"
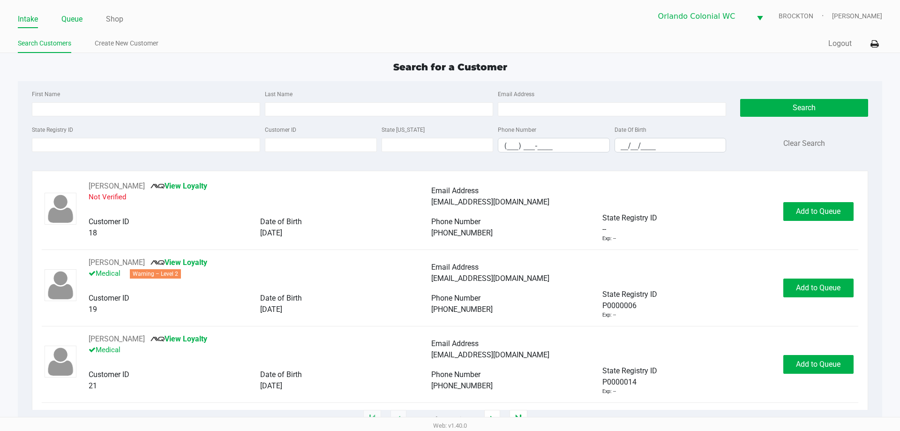
click at [72, 18] on link "Queue" at bounding box center [71, 19] width 21 height 13
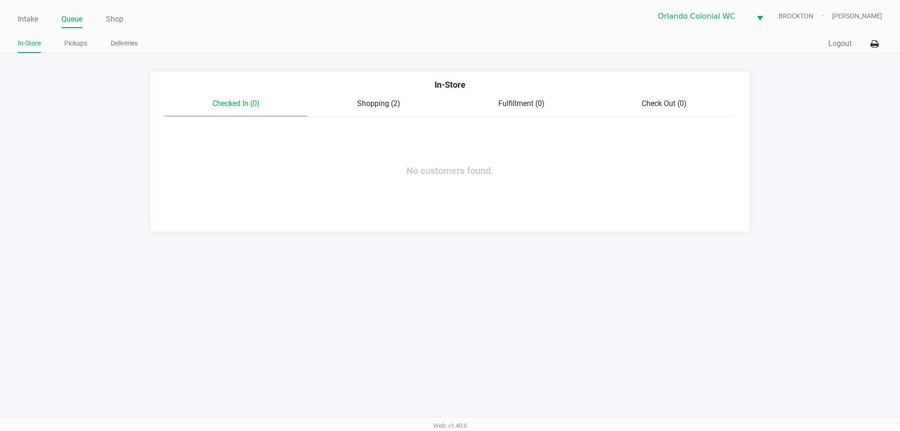
click at [393, 102] on span "Shopping (2)" at bounding box center [378, 103] width 43 height 9
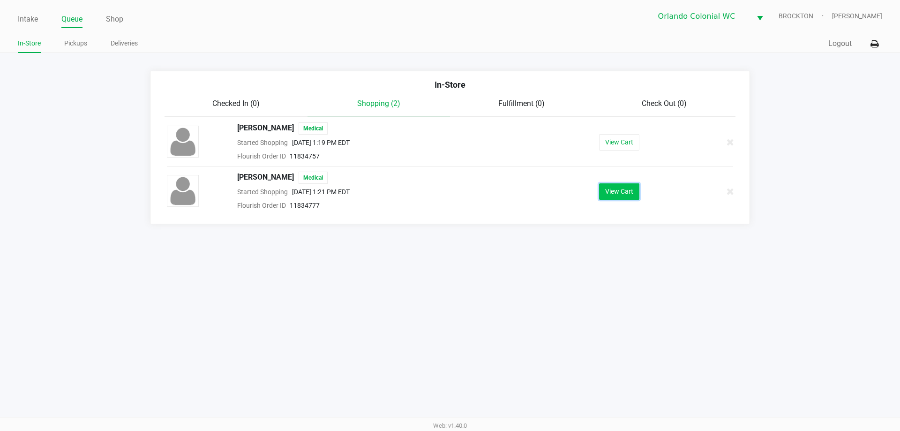
click at [450, 194] on button "View Cart" at bounding box center [619, 191] width 40 height 16
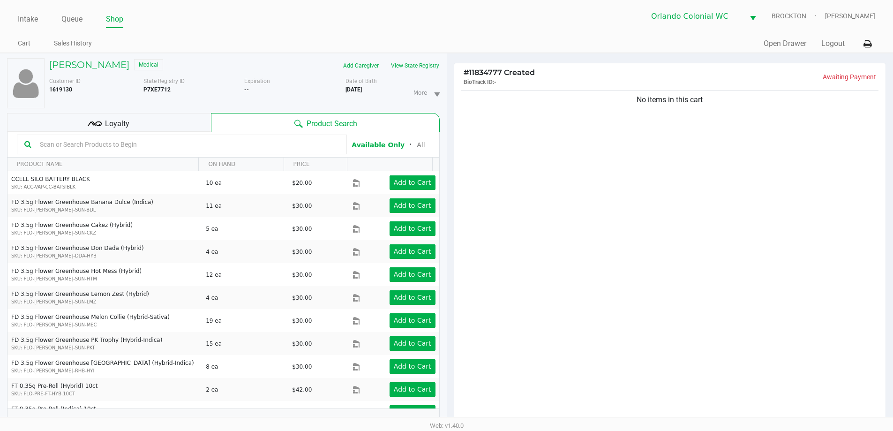
click at [450, 181] on div "No items in this cart" at bounding box center [670, 258] width 432 height 340
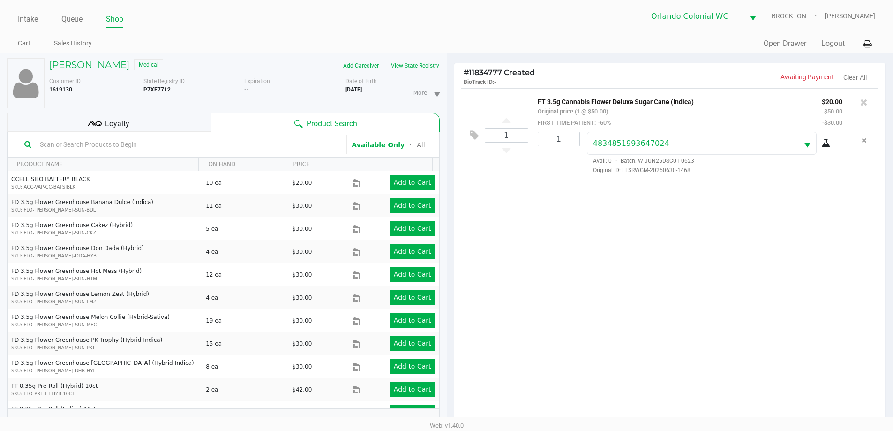
click at [450, 250] on div "1 FT 3.5g Cannabis Flower Deluxe Sugar Cane (Indica) Original price (1 @ $50.00…" at bounding box center [670, 258] width 432 height 340
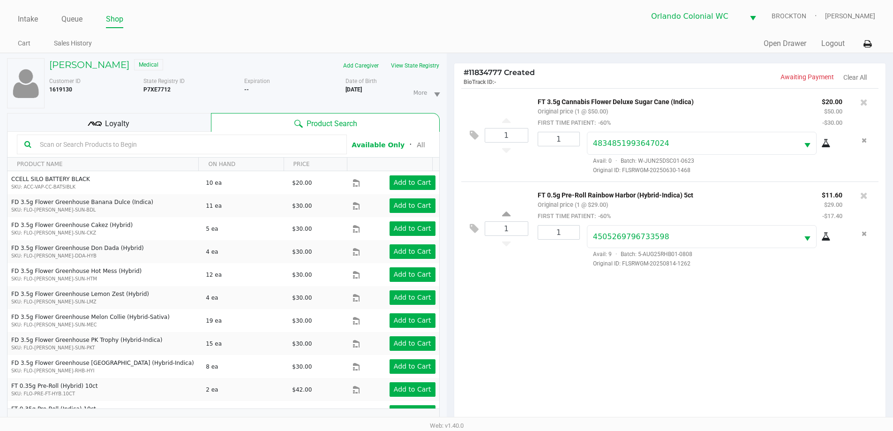
click at [450, 301] on div "1 FT 3.5g Cannabis Flower Deluxe Sugar Cane (Indica) Original price (1 @ $50.00…" at bounding box center [670, 258] width 432 height 340
click at [450, 325] on div "1 FT 3.5g Cannabis Flower Deluxe Sugar Cane (Indica) Original price (1 @ $50.00…" at bounding box center [670, 258] width 432 height 340
click at [450, 336] on div "1 FT 3.5g Cannabis Flower Deluxe Sugar Cane (Indica) Original price (1 @ $50.00…" at bounding box center [670, 258] width 432 height 340
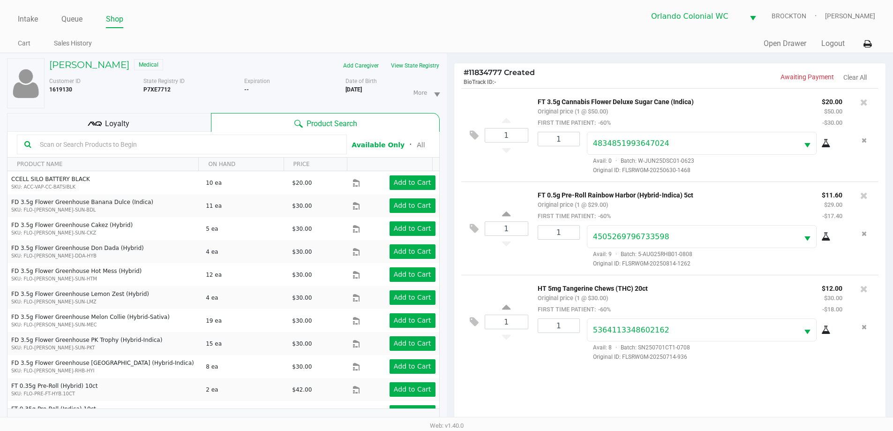
scroll to position [101, 0]
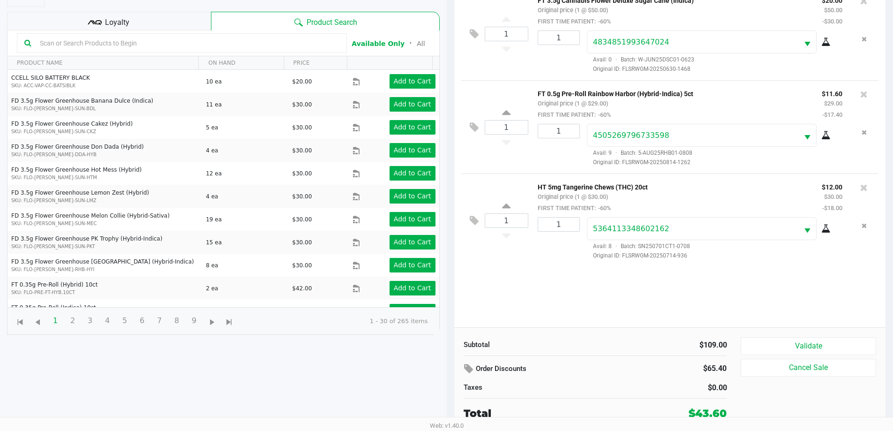
click at [450, 341] on button "Validate" at bounding box center [808, 346] width 135 height 18
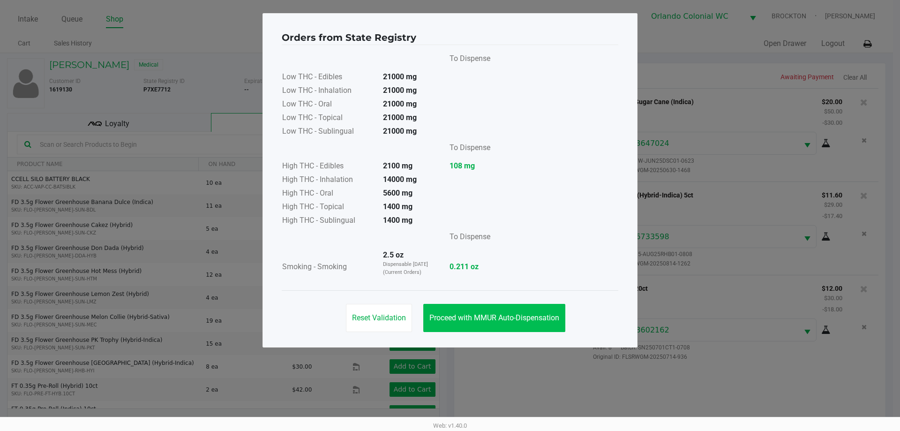
click at [450, 325] on button "Proceed with MMUR Auto-Dispensation" at bounding box center [494, 318] width 142 height 28
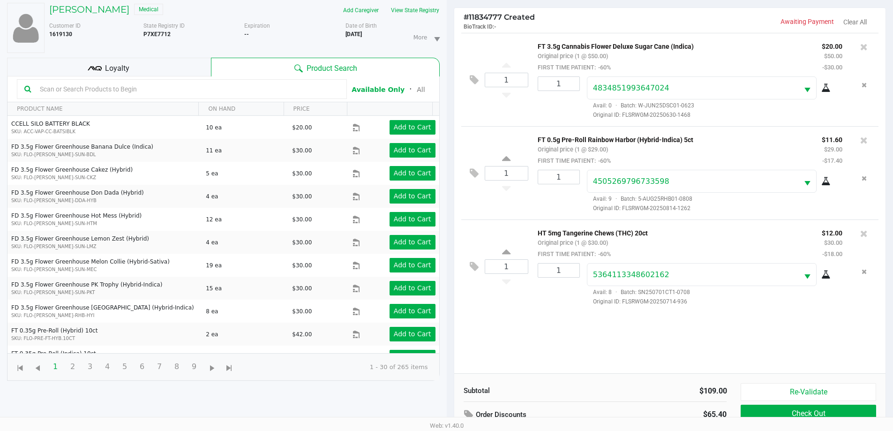
scroll to position [101, 0]
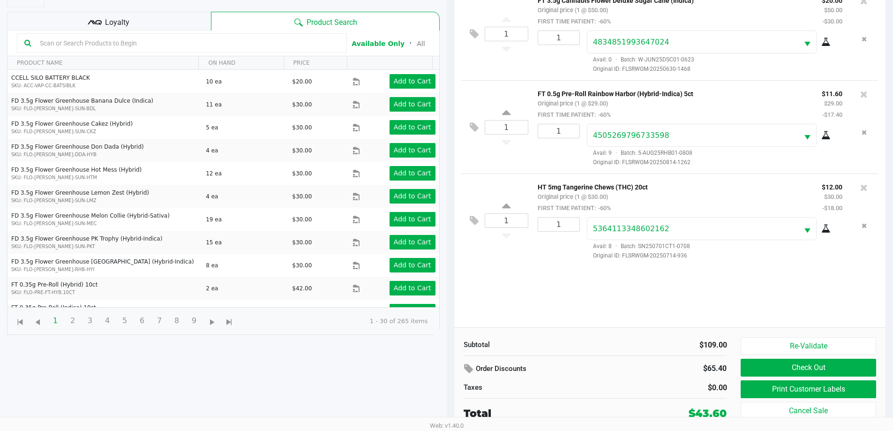
click at [450, 387] on button "Print Customer Labels" at bounding box center [808, 389] width 135 height 18
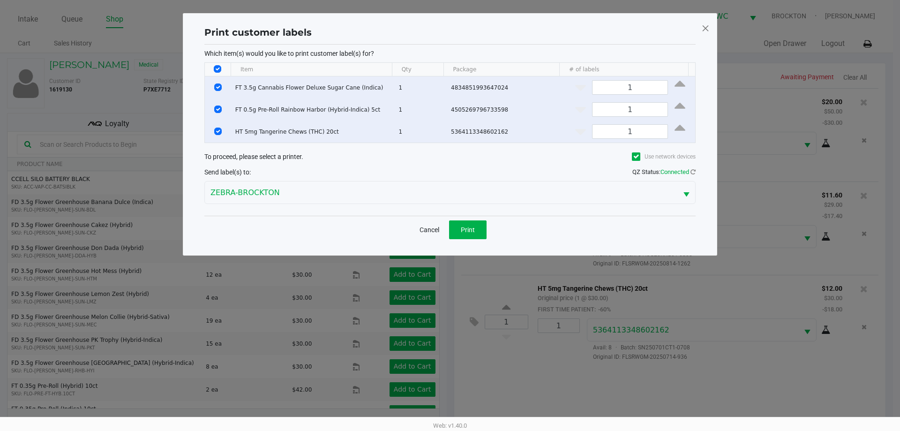
click at [450, 230] on button "Print" at bounding box center [468, 229] width 38 height 19
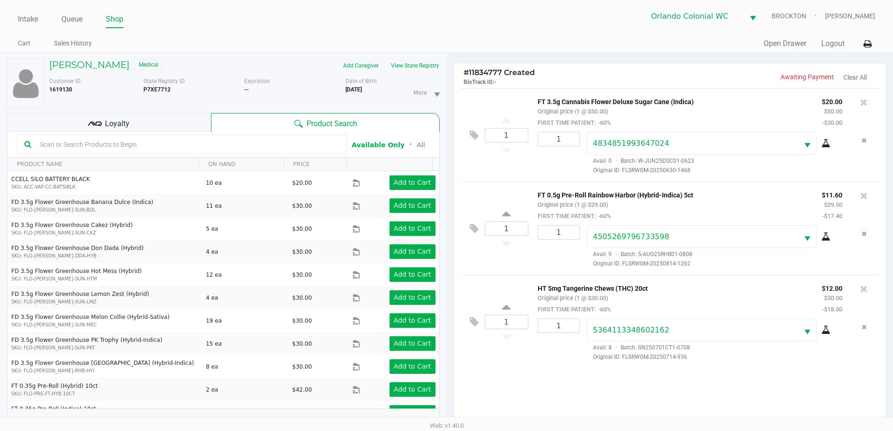
scroll to position [101, 0]
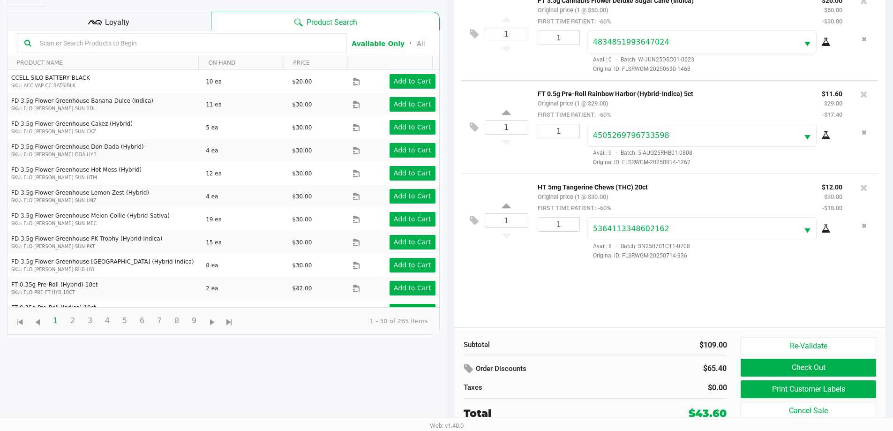
click at [450, 280] on div "1 FT 3.5g Cannabis Flower Deluxe Sugar Cane (Indica) Original price (1 @ $50.00…" at bounding box center [670, 157] width 432 height 340
click at [450, 275] on div "1 FT 3.5g Cannabis Flower Deluxe Sugar Cane (Indica) Original price (1 @ $50.00…" at bounding box center [670, 157] width 432 height 340
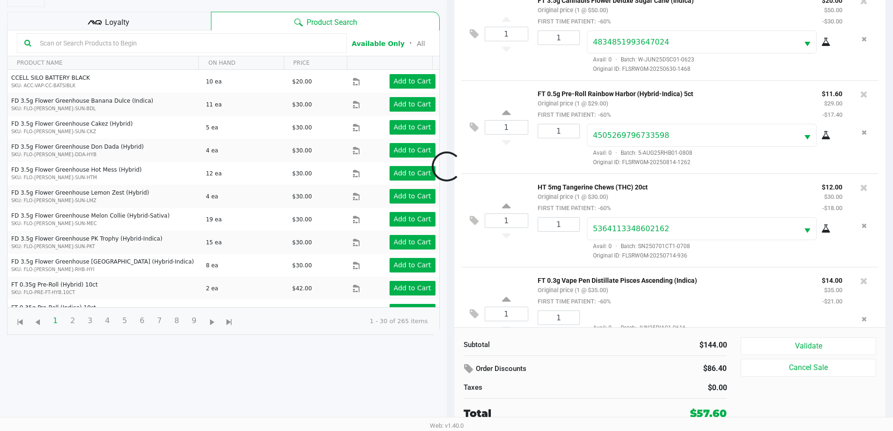
scroll to position [35, 0]
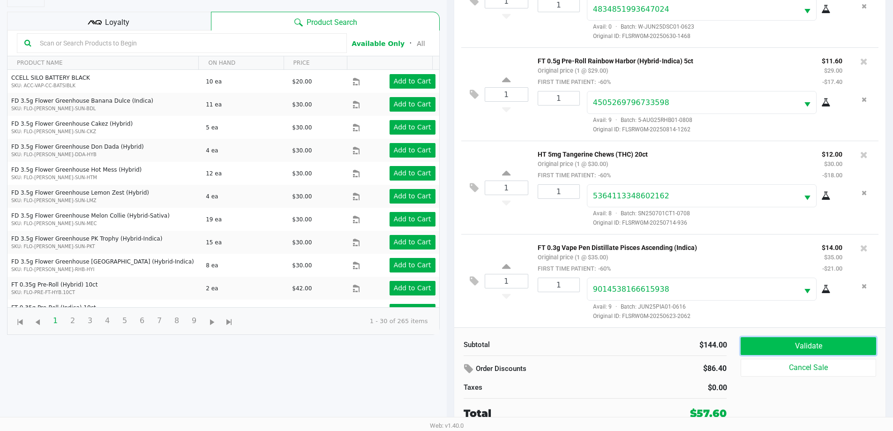
click at [450, 339] on button "Validate" at bounding box center [808, 346] width 135 height 18
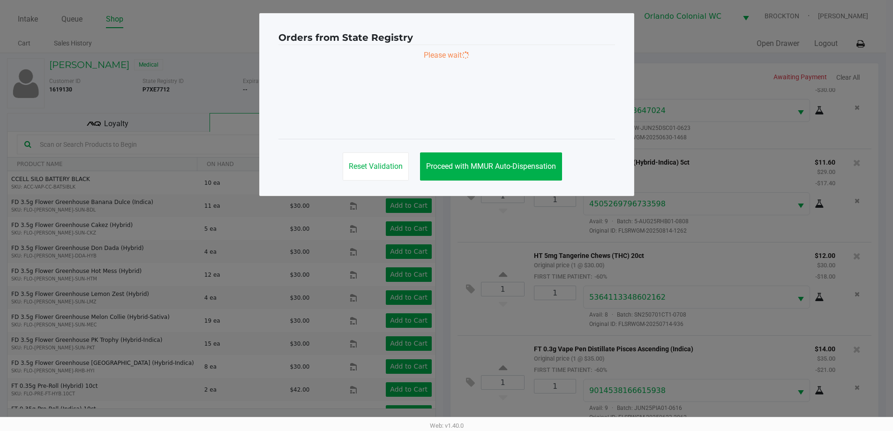
scroll to position [0, 0]
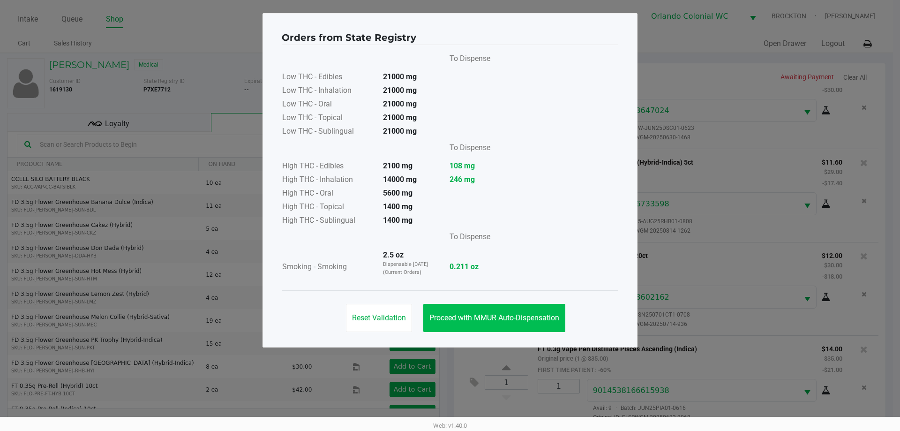
click at [450, 306] on button "Proceed with MMUR Auto-Dispensation" at bounding box center [494, 318] width 142 height 28
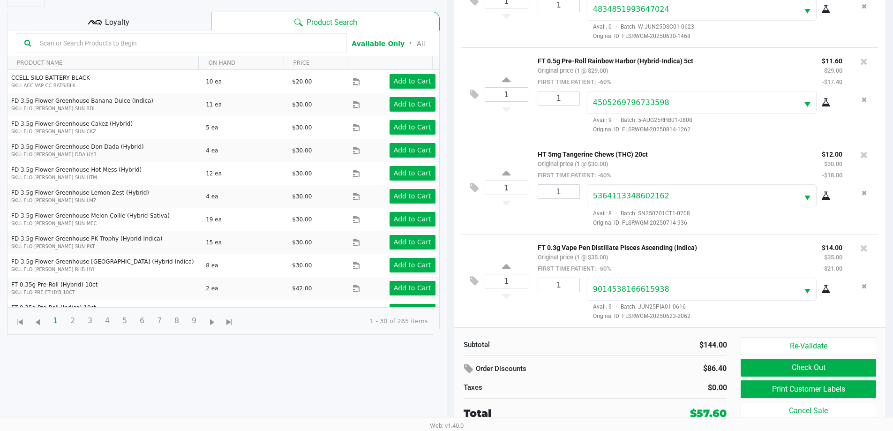
scroll to position [101, 0]
click at [450, 393] on button "Print Customer Labels" at bounding box center [808, 390] width 135 height 18
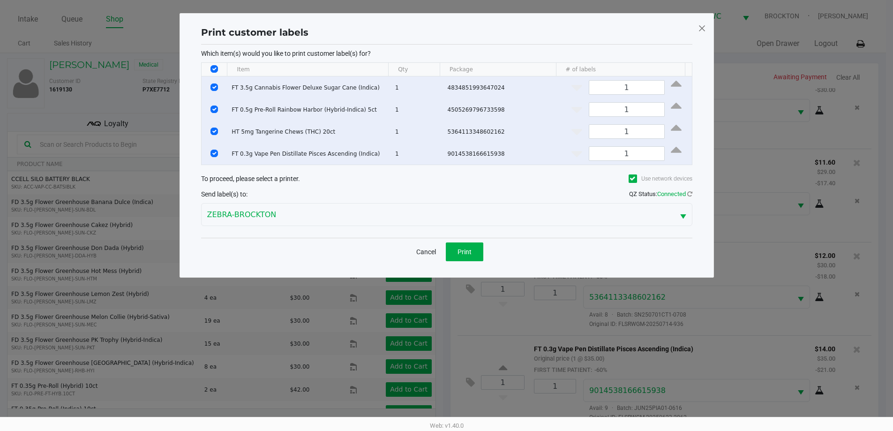
scroll to position [0, 0]
click at [218, 68] on input "Select All Rows" at bounding box center [218, 69] width 8 height 8
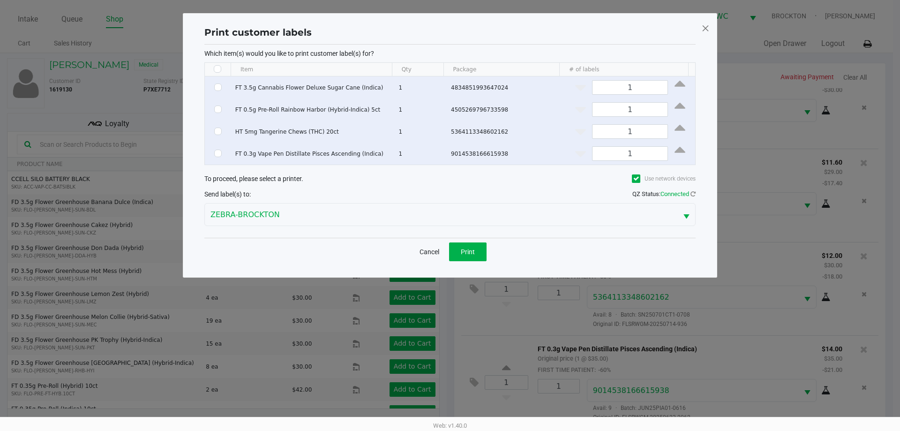
checkbox input "false"
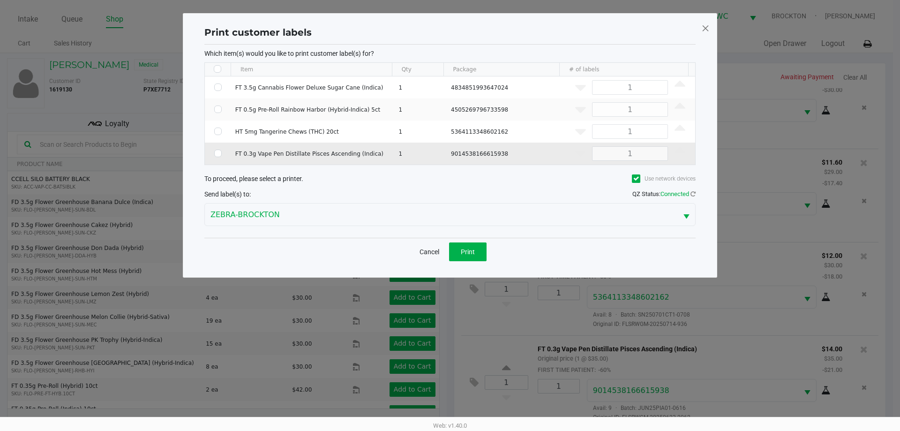
click at [216, 153] on input "Select Row" at bounding box center [218, 154] width 8 height 8
checkbox input "true"
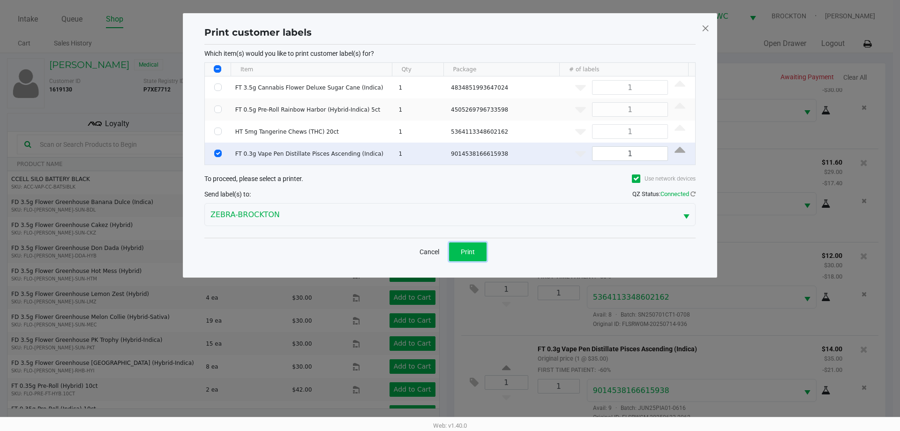
click at [450, 252] on span "Print" at bounding box center [468, 252] width 14 height 8
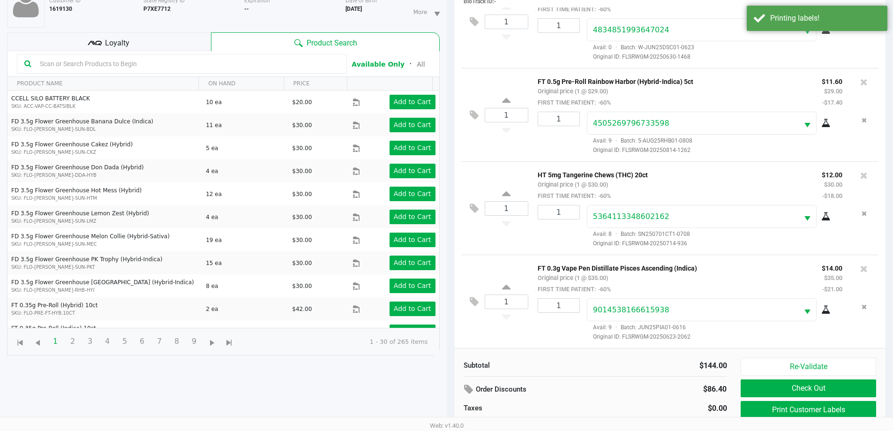
scroll to position [101, 0]
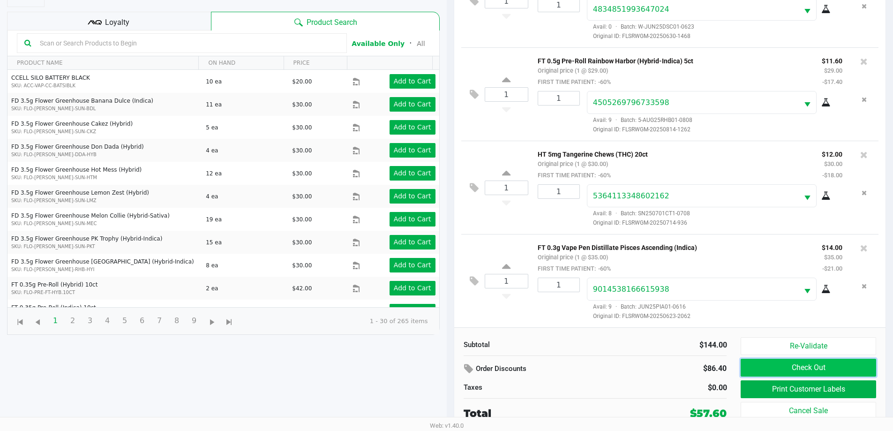
click at [450, 367] on button "Check Out" at bounding box center [808, 368] width 135 height 18
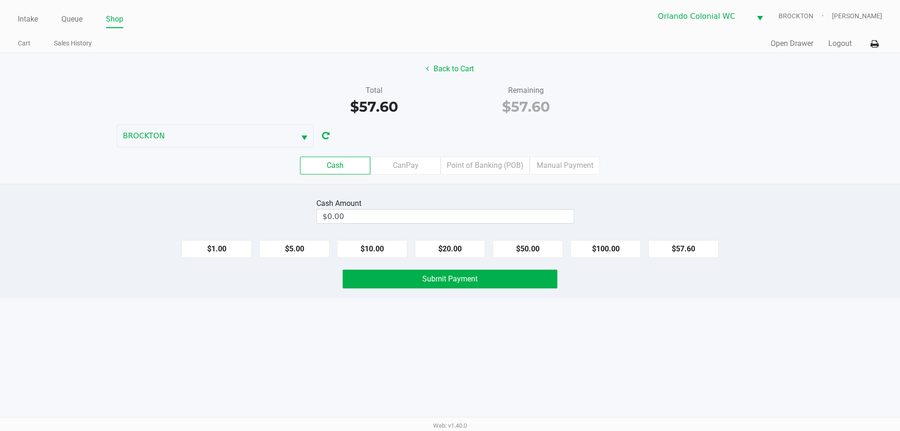
click at [450, 165] on label "Point of Banking (POB)" at bounding box center [485, 166] width 89 height 18
click at [0, 0] on 7 "Point of Banking (POB)" at bounding box center [0, 0] width 0 height 0
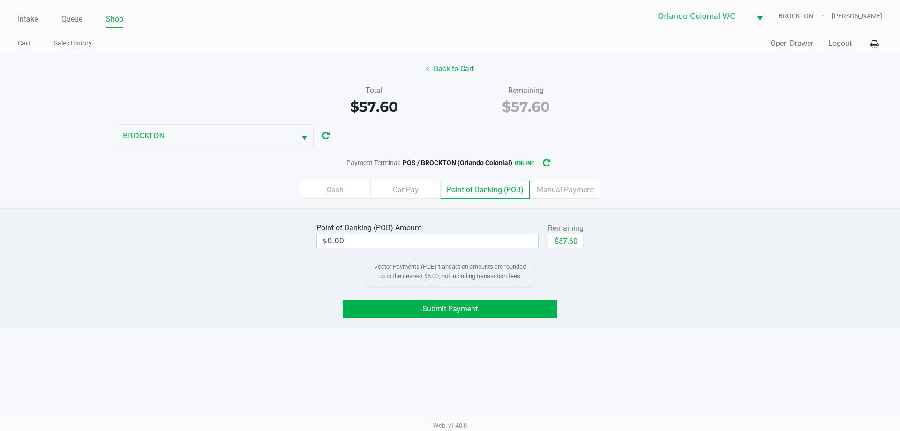
click at [450, 234] on button "$57.60" at bounding box center [566, 241] width 36 height 14
type input "$57.60"
click at [450, 301] on button "Submit Payment" at bounding box center [450, 309] width 215 height 19
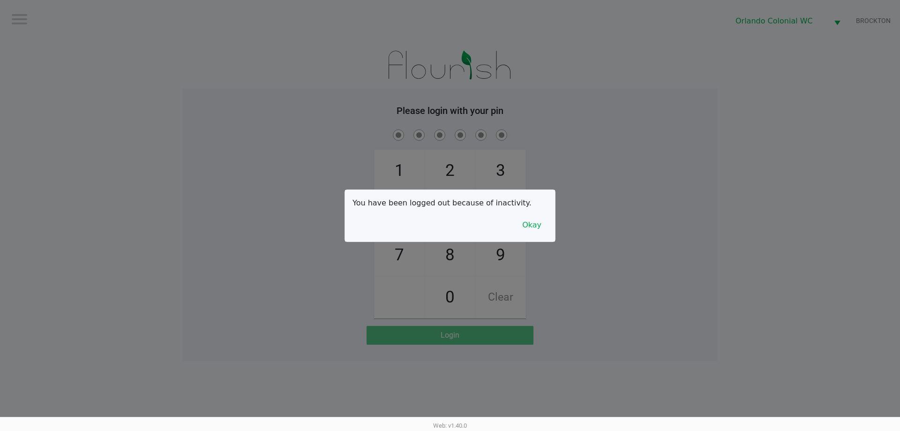
click at [450, 227] on button "Okay" at bounding box center [531, 225] width 31 height 18
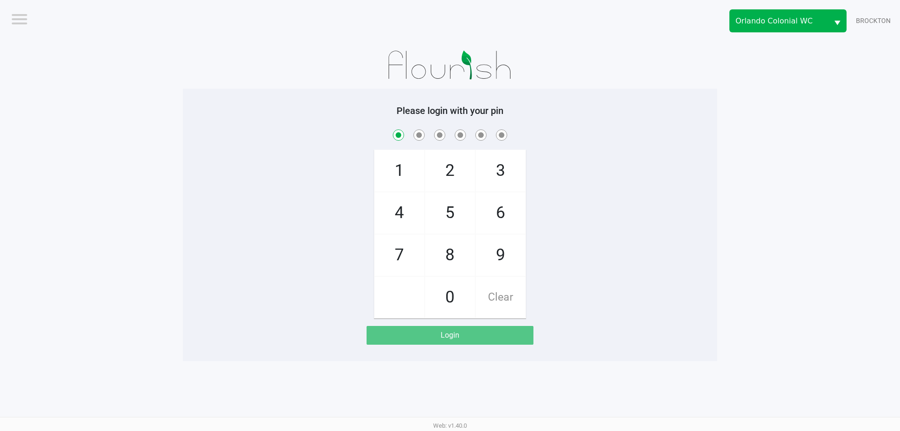
checkbox input "true"
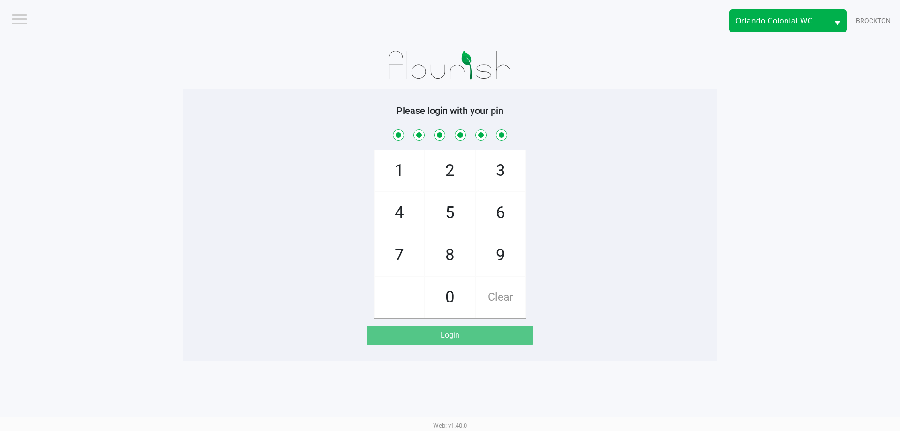
checkbox input "true"
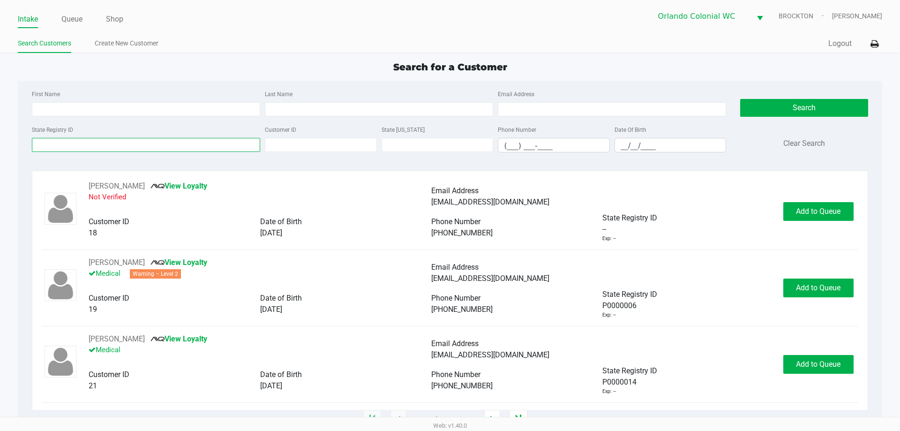
click at [106, 140] on input "State Registry ID" at bounding box center [146, 145] width 228 height 14
click at [232, 91] on div "First Name" at bounding box center [146, 102] width 233 height 28
click at [141, 146] on input "State Registry ID" at bounding box center [146, 145] width 228 height 14
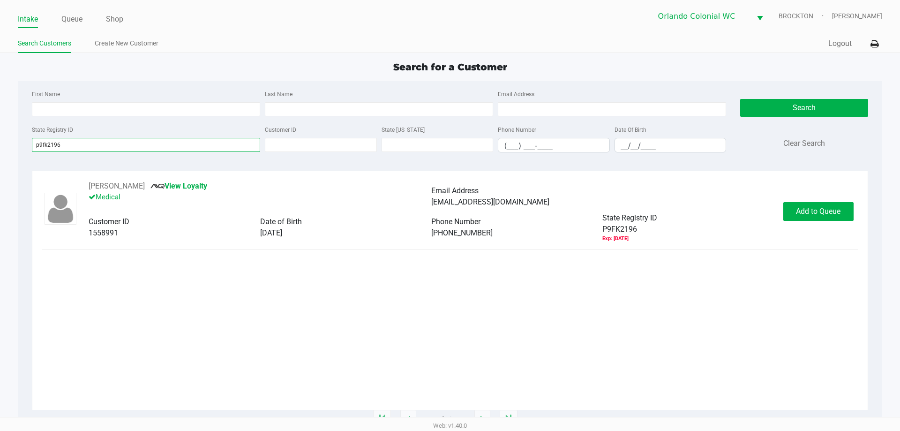
type input "p9fk2196"
click at [450, 207] on span "Add to Queue" at bounding box center [818, 211] width 45 height 9
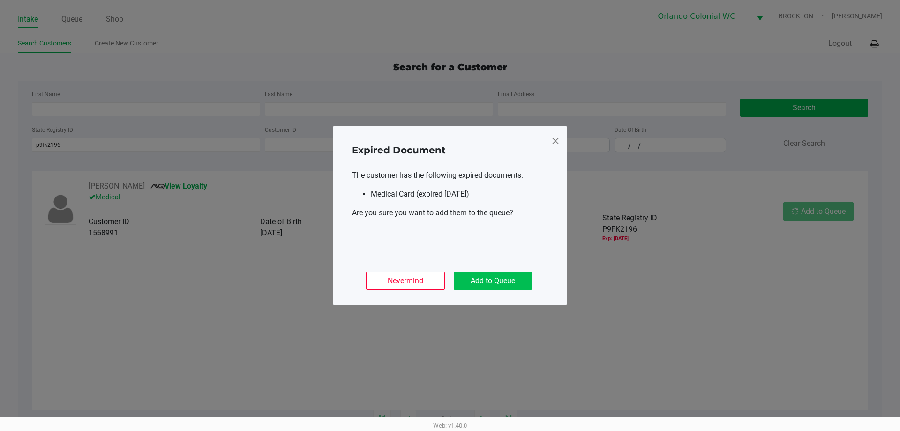
click at [450, 274] on button "Add to Queue" at bounding box center [493, 281] width 78 height 18
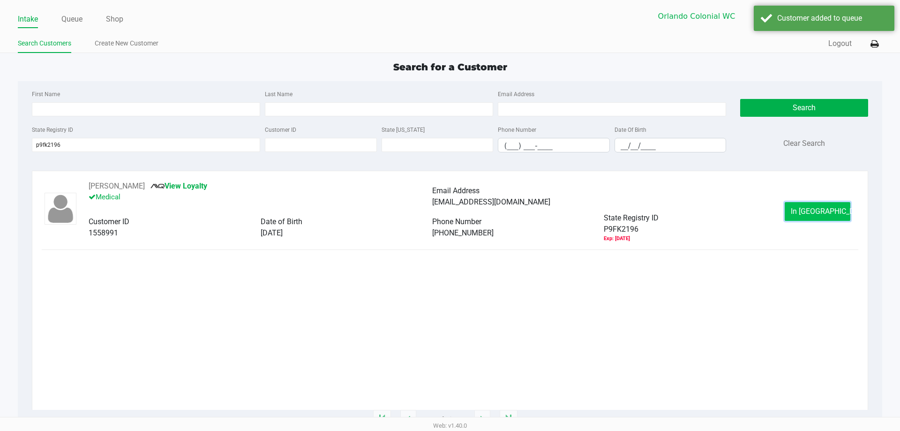
click at [450, 213] on button "In Queue" at bounding box center [818, 211] width 66 height 19
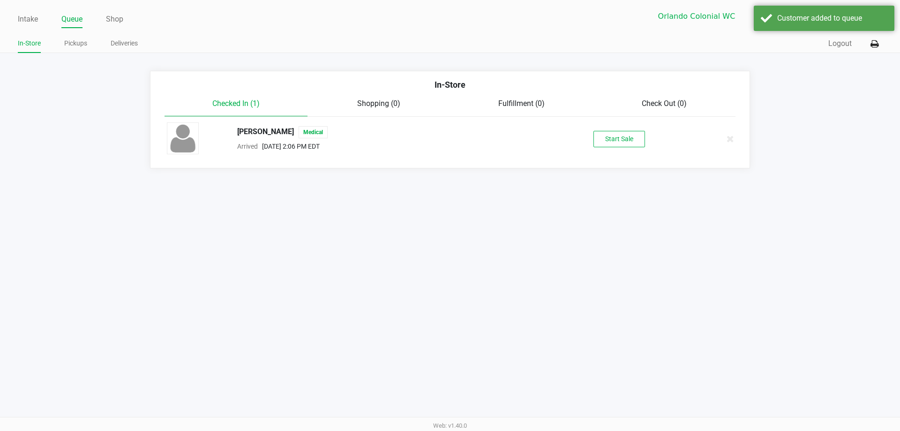
click at [450, 138] on button "Start Sale" at bounding box center [620, 139] width 52 height 16
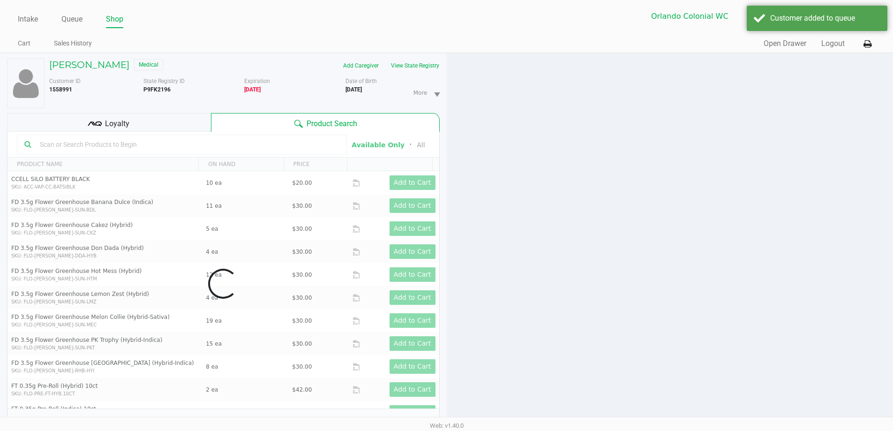
click at [450, 175] on div at bounding box center [670, 246] width 447 height 387
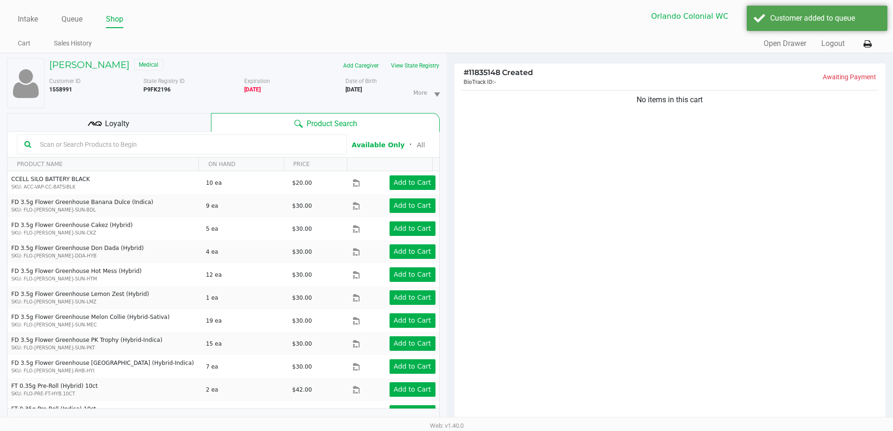
click at [120, 117] on div "Loyalty" at bounding box center [109, 122] width 204 height 19
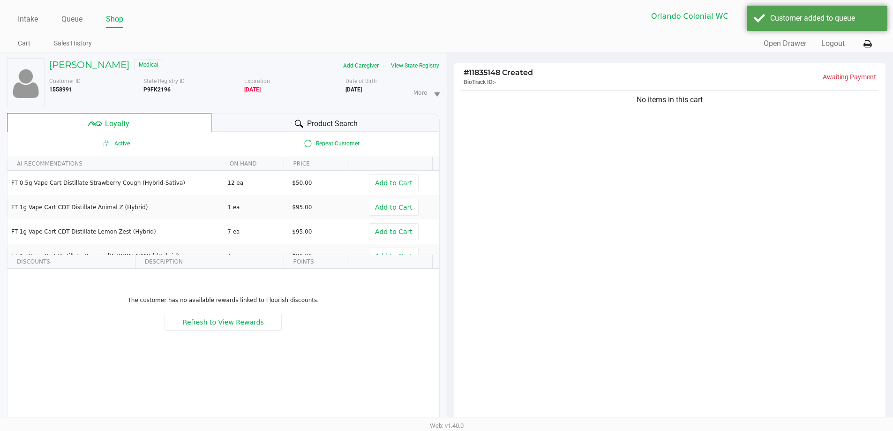
click at [450, 224] on div "No items in this cart" at bounding box center [670, 258] width 432 height 340
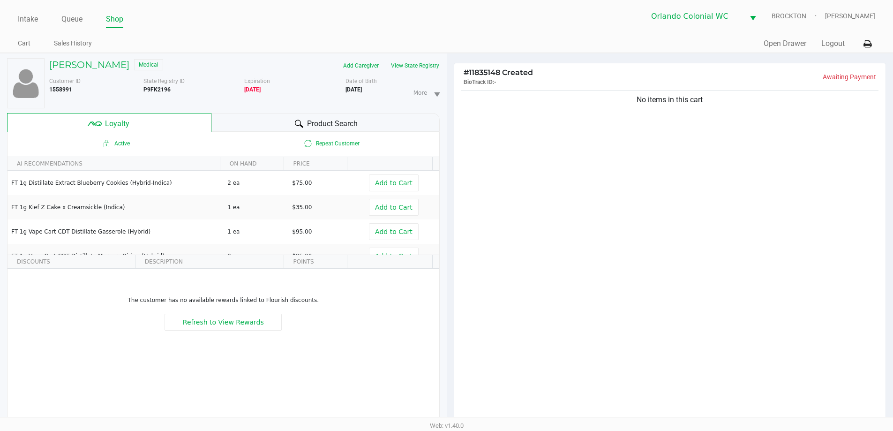
click at [450, 217] on div "No items in this cart" at bounding box center [670, 258] width 432 height 340
click at [243, 119] on div "Product Search" at bounding box center [326, 122] width 228 height 19
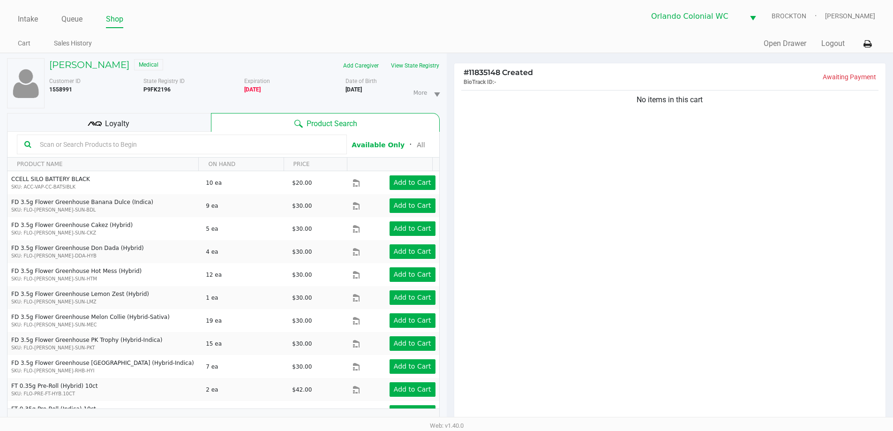
click at [190, 144] on input "text" at bounding box center [187, 144] width 303 height 14
click at [450, 186] on div "No items in this cart" at bounding box center [670, 258] width 432 height 340
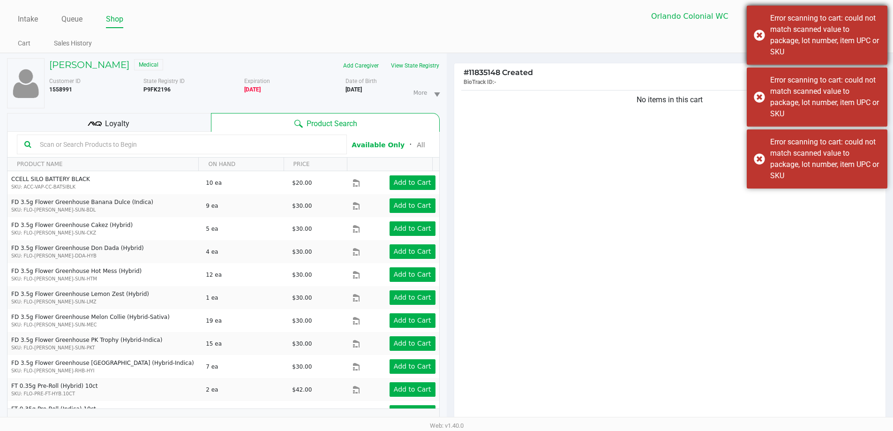
click at [450, 49] on div "Error scanning to cart: could not match scanned value to package, lot number, i…" at bounding box center [817, 35] width 141 height 59
click at [450, 129] on div "Error scanning to cart: could not match scanned value to package, lot number, i…" at bounding box center [817, 158] width 141 height 59
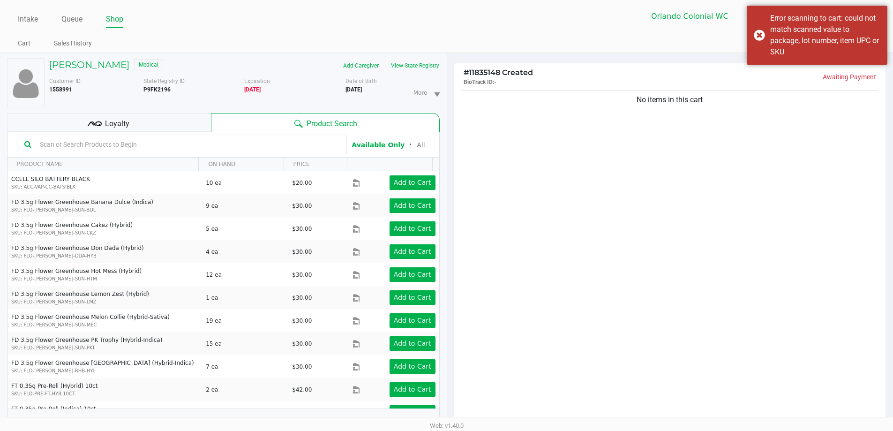
click at [450, 156] on div "No items in this cart" at bounding box center [670, 258] width 432 height 340
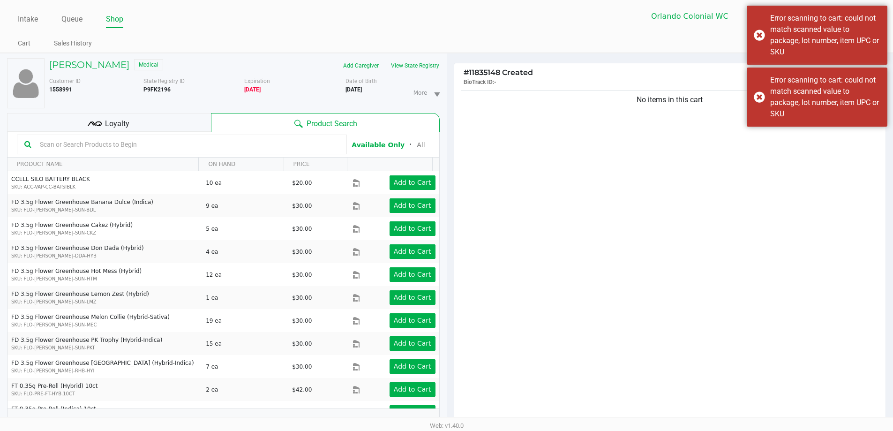
click at [450, 104] on div "No items in this cart" at bounding box center [670, 99] width 418 height 11
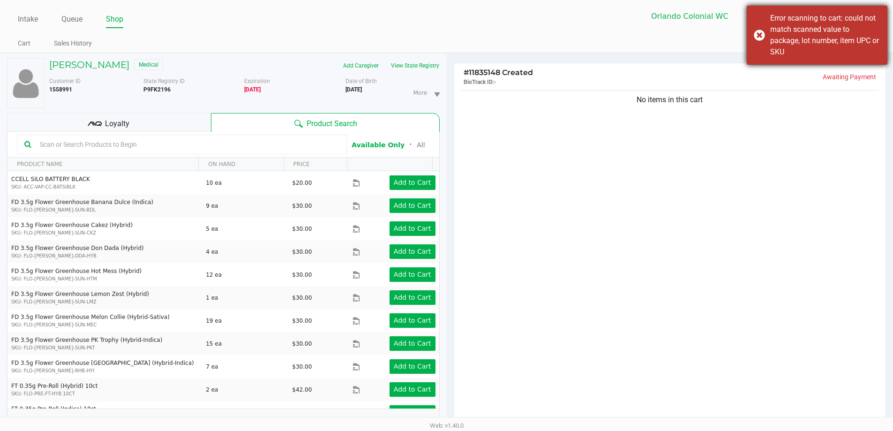
click at [450, 37] on div "Error scanning to cart: could not match scanned value to package, lot number, i…" at bounding box center [817, 35] width 141 height 59
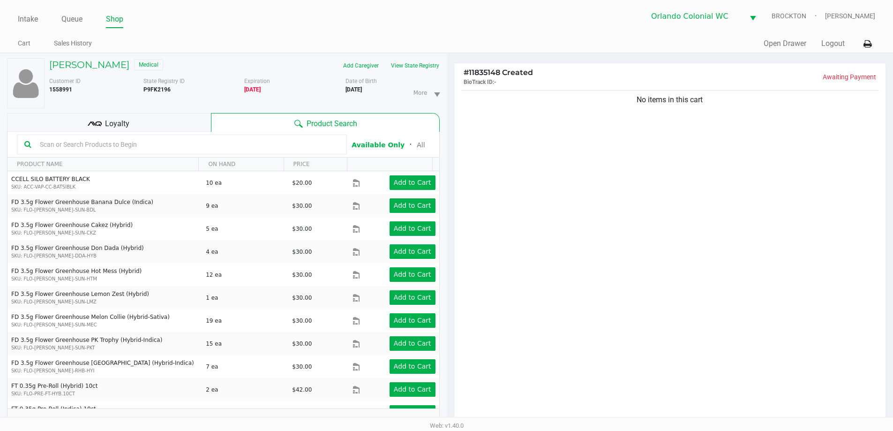
click at [125, 147] on input "text" at bounding box center [187, 144] width 303 height 14
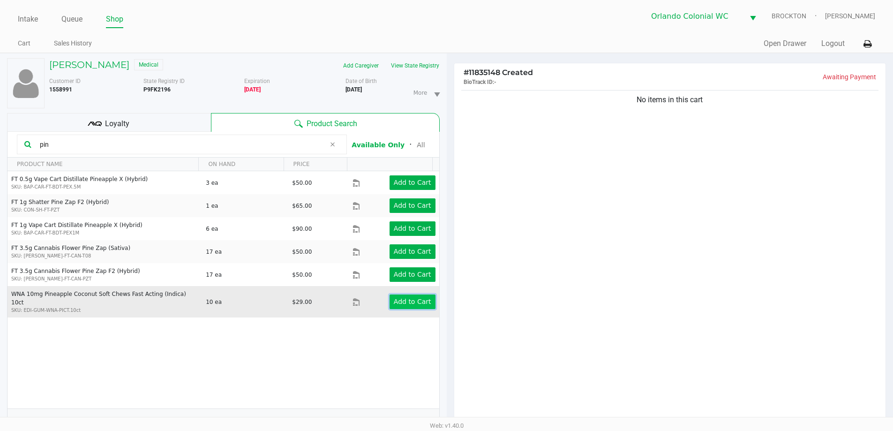
click at [413, 298] on app-button-loader "Add to Cart" at bounding box center [413, 302] width 38 height 8
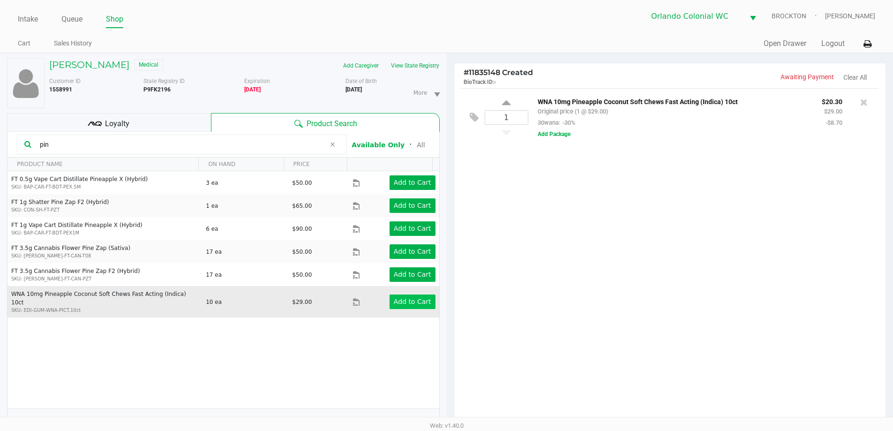
click at [68, 146] on input "pin" at bounding box center [180, 144] width 289 height 14
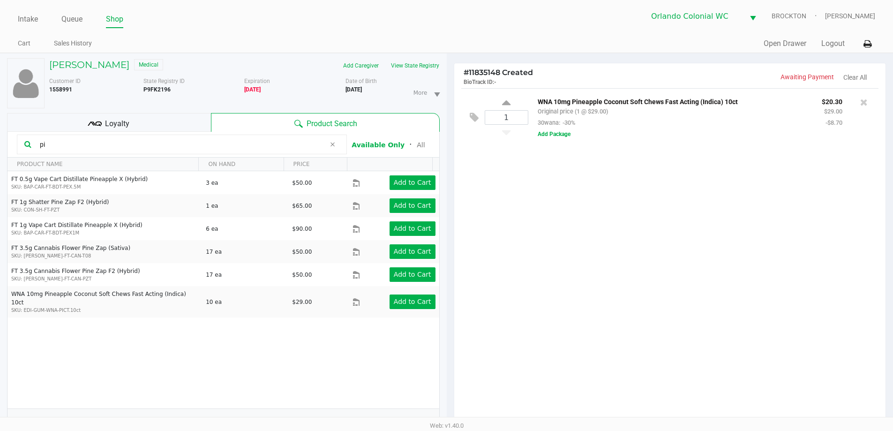
type input "p"
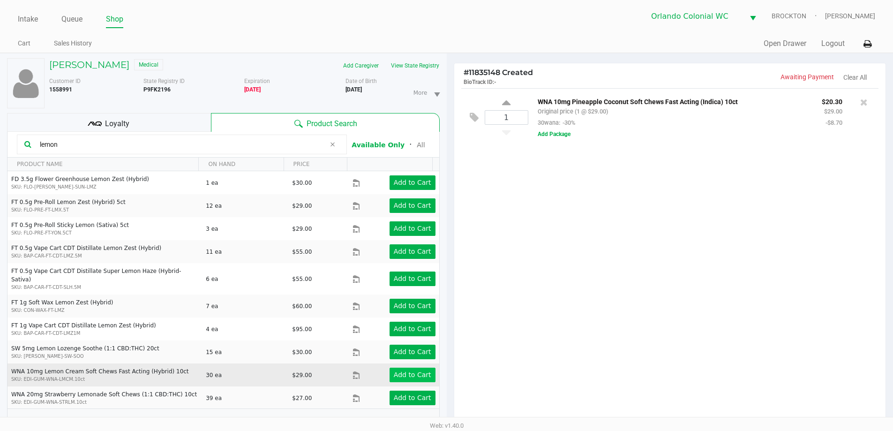
click at [413, 371] on app-button-loader "Add to Cart" at bounding box center [413, 375] width 38 height 8
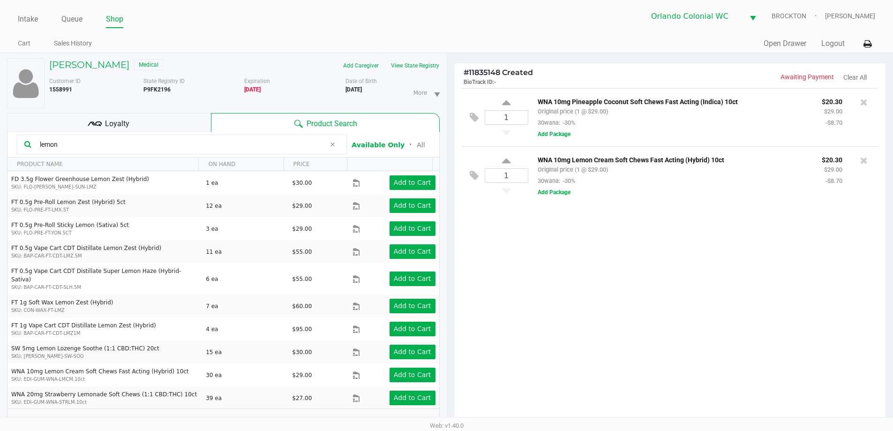
click at [80, 147] on input "lemon" at bounding box center [180, 144] width 289 height 14
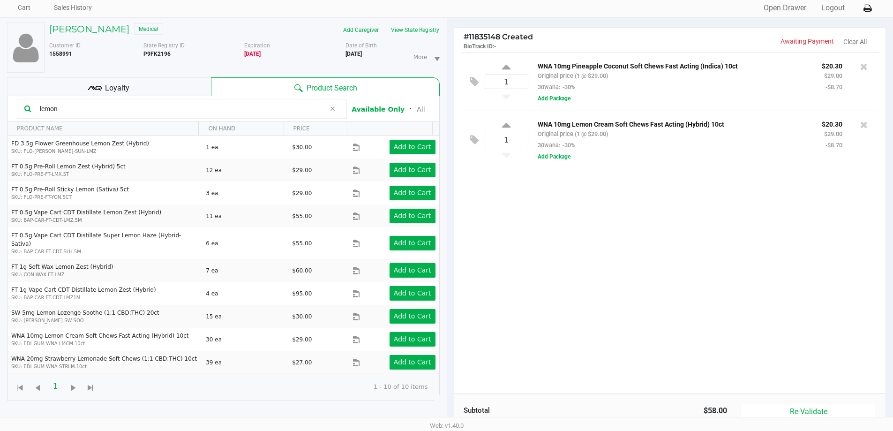
scroll to position [37, 0]
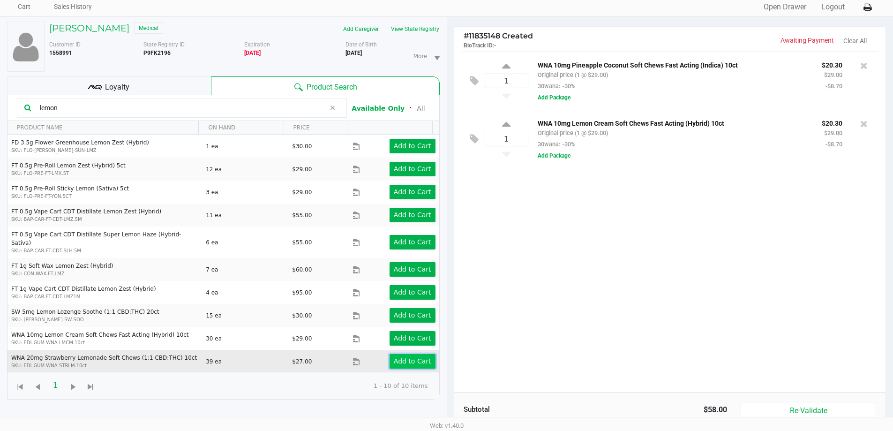
click at [408, 357] on app-button-loader "Add to Cart" at bounding box center [413, 361] width 38 height 8
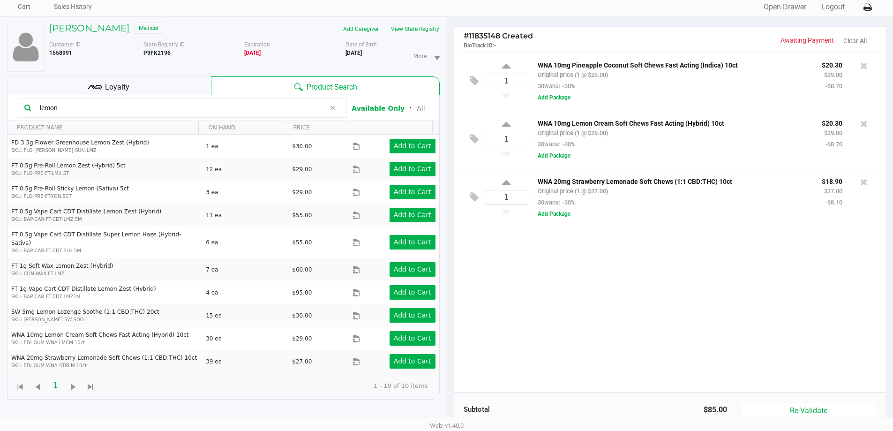
click at [56, 110] on input "lemon" at bounding box center [180, 108] width 289 height 14
type input "l"
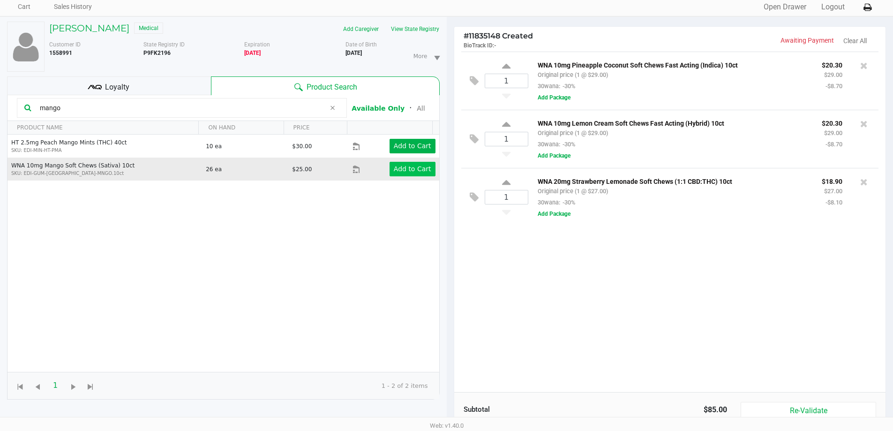
type input "mango"
click at [411, 170] on app-button-loader "Add to Cart" at bounding box center [413, 169] width 38 height 8
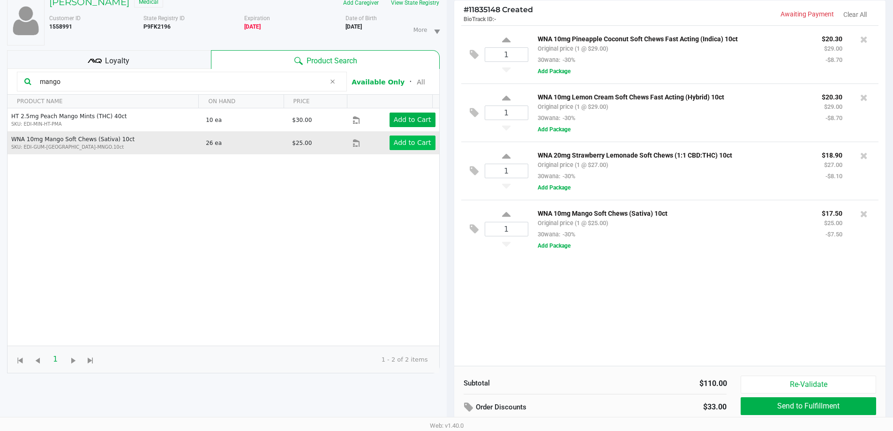
scroll to position [113, 0]
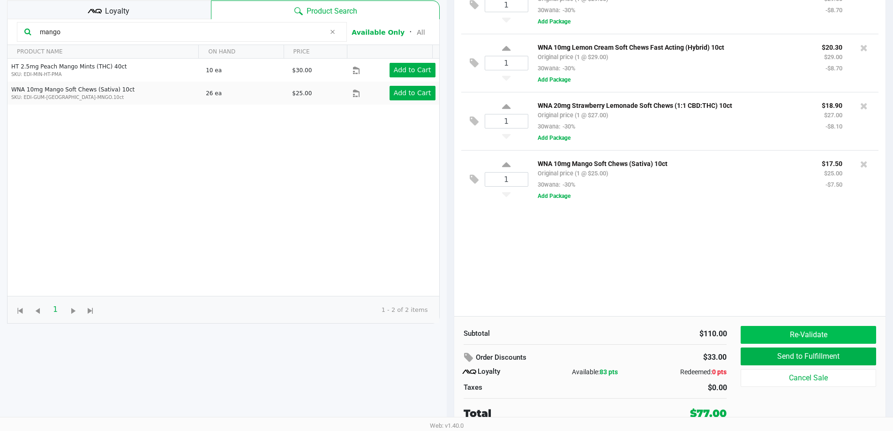
click at [450, 329] on button "Re-Validate" at bounding box center [808, 335] width 135 height 18
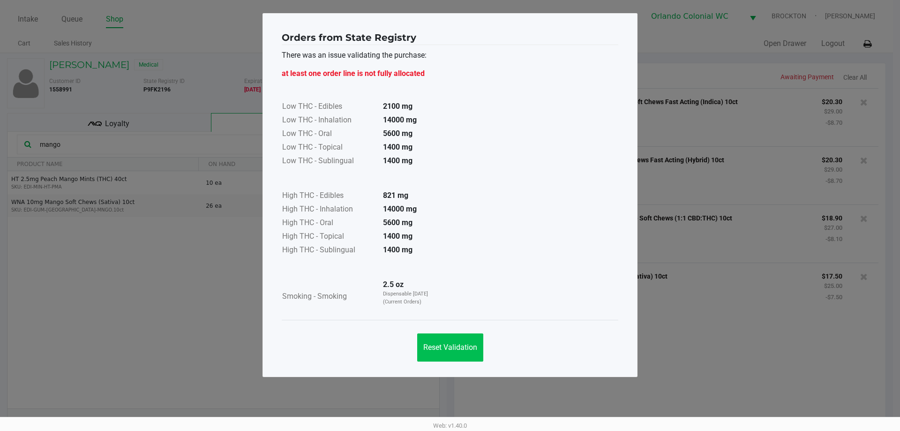
click at [450, 353] on button "Reset Validation" at bounding box center [450, 347] width 66 height 28
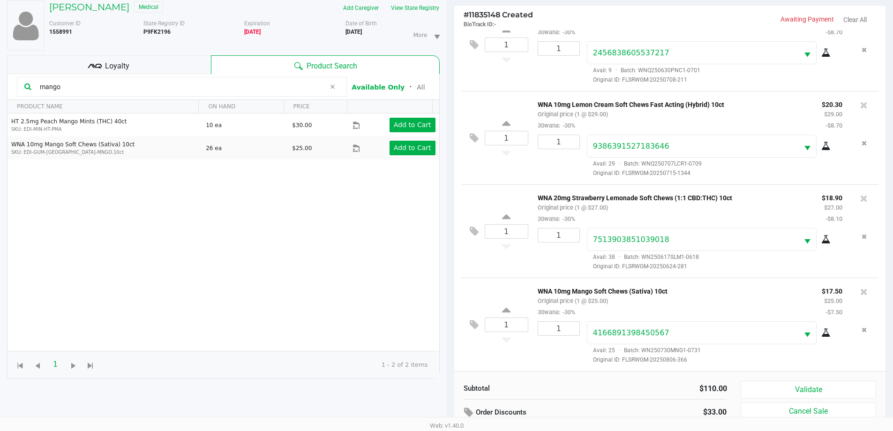
scroll to position [113, 0]
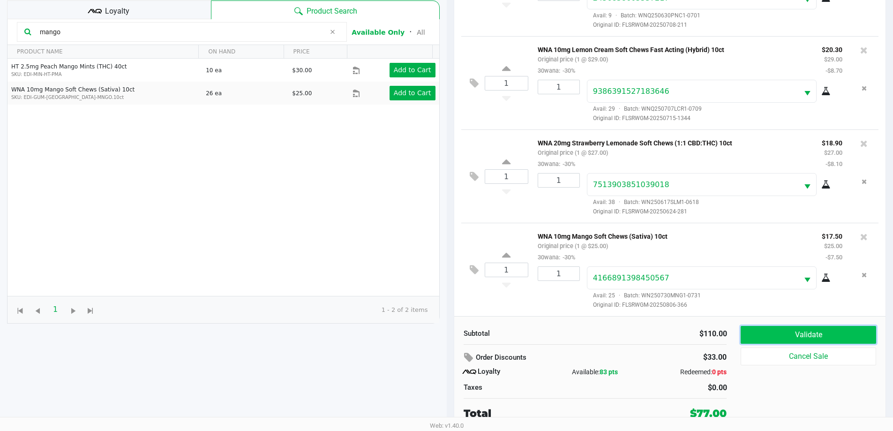
click at [450, 328] on button "Validate" at bounding box center [808, 335] width 135 height 18
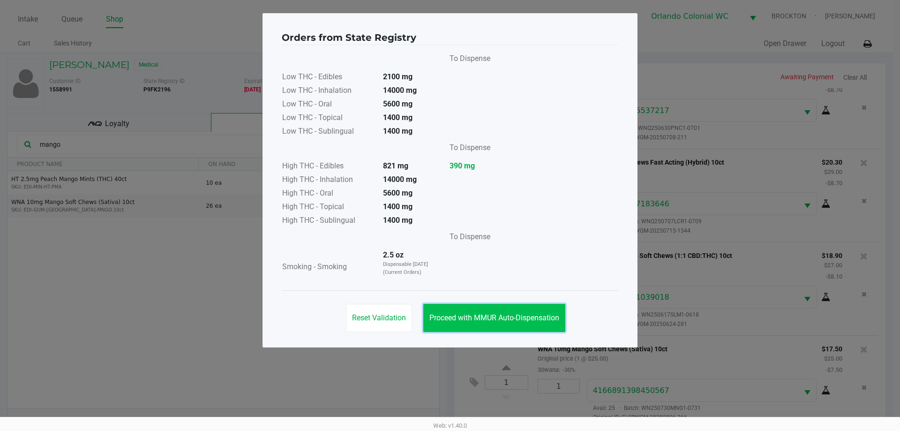
click at [450, 317] on span "Proceed with MMUR Auto-Dispensation" at bounding box center [495, 317] width 130 height 9
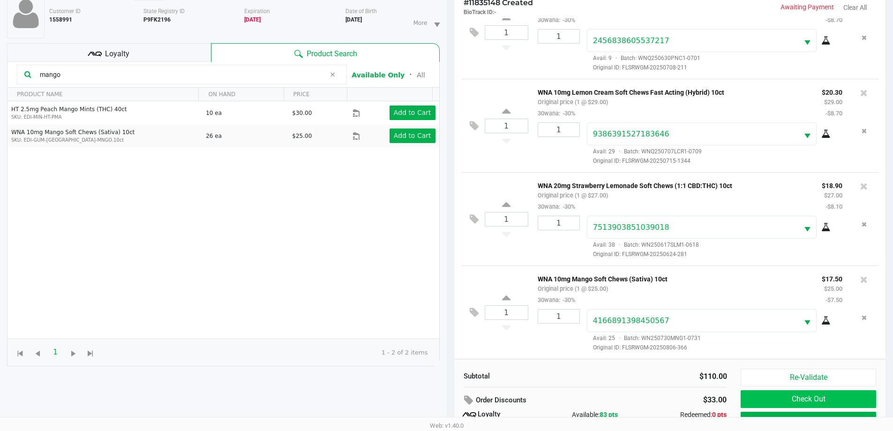
scroll to position [113, 0]
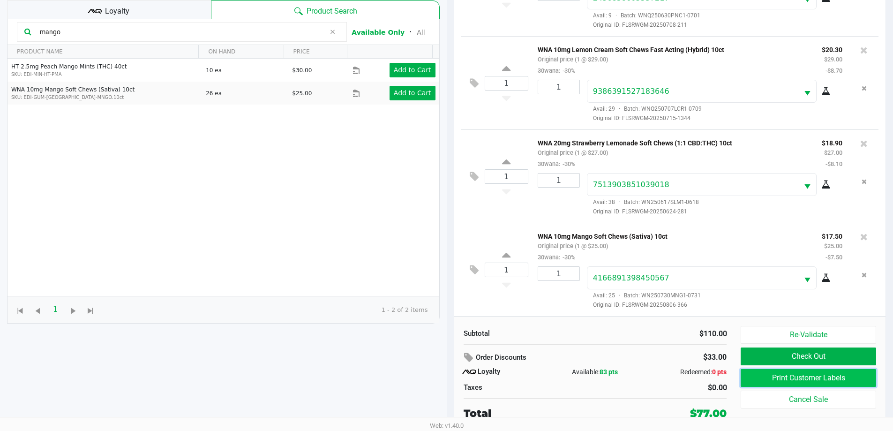
click at [450, 379] on button "Print Customer Labels" at bounding box center [808, 378] width 135 height 18
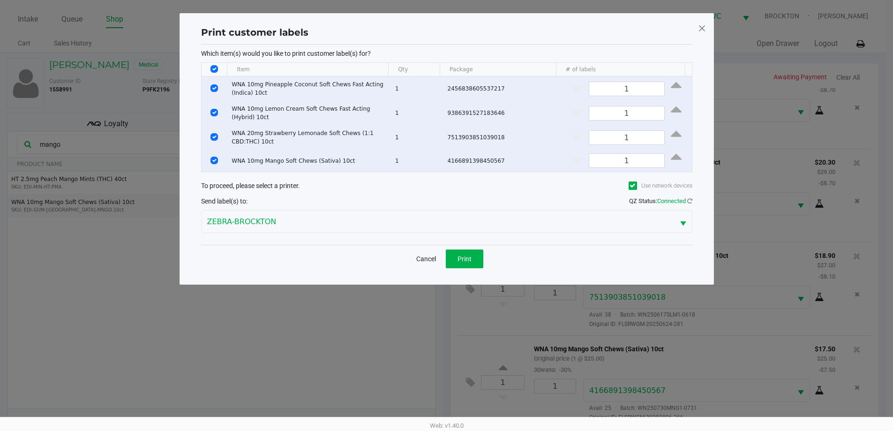
scroll to position [0, 0]
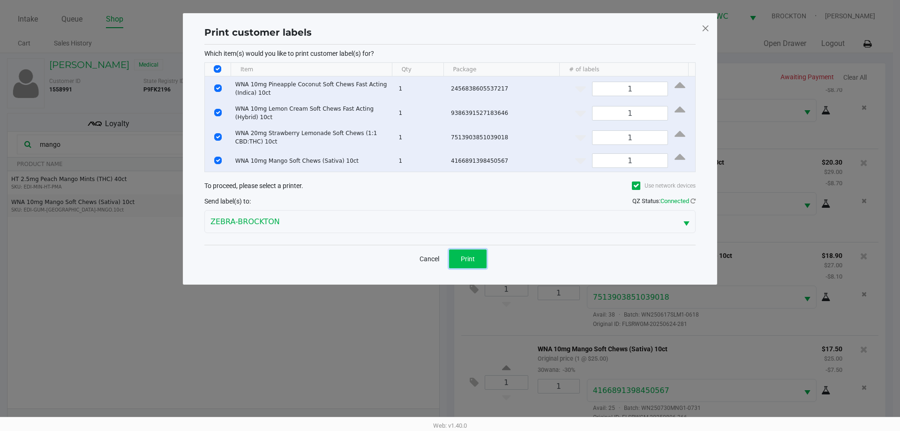
click at [450, 256] on span "Print" at bounding box center [468, 259] width 14 height 8
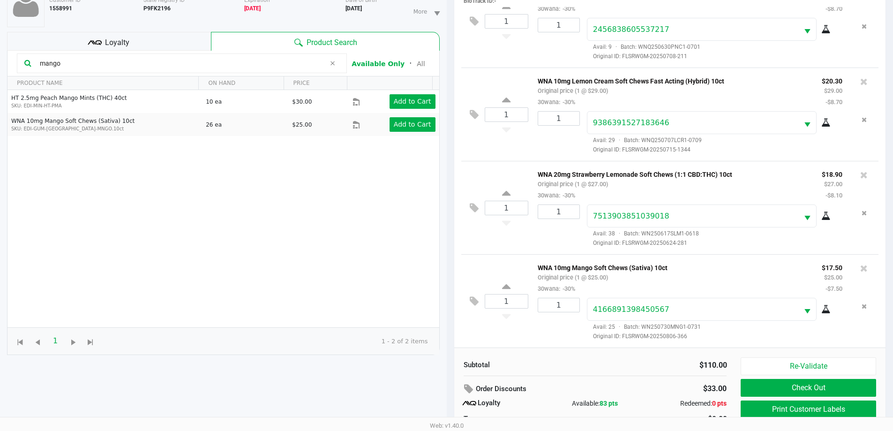
scroll to position [113, 0]
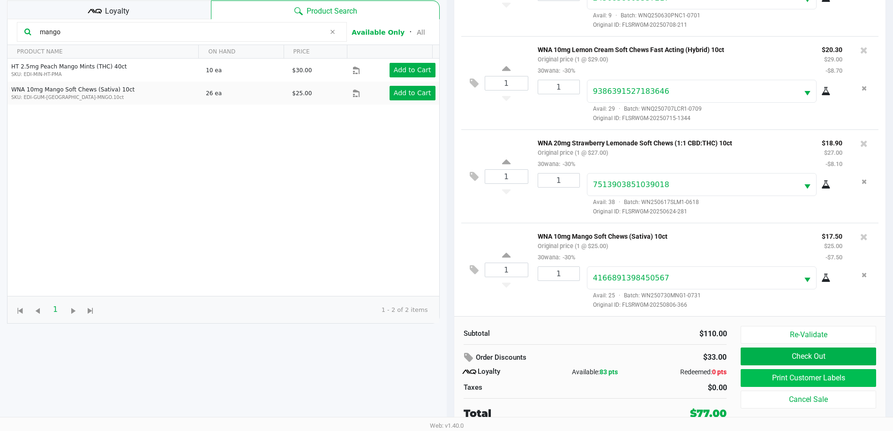
click at [450, 385] on button "Print Customer Labels" at bounding box center [808, 378] width 135 height 18
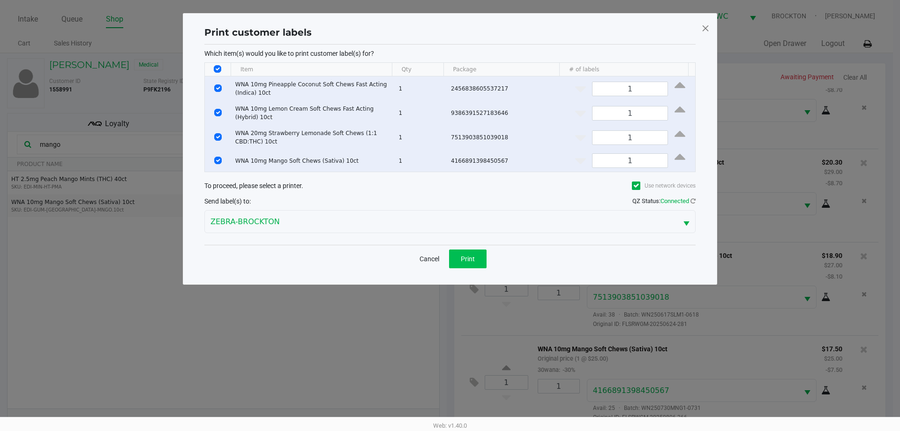
click at [450, 259] on span "Print" at bounding box center [468, 259] width 14 height 8
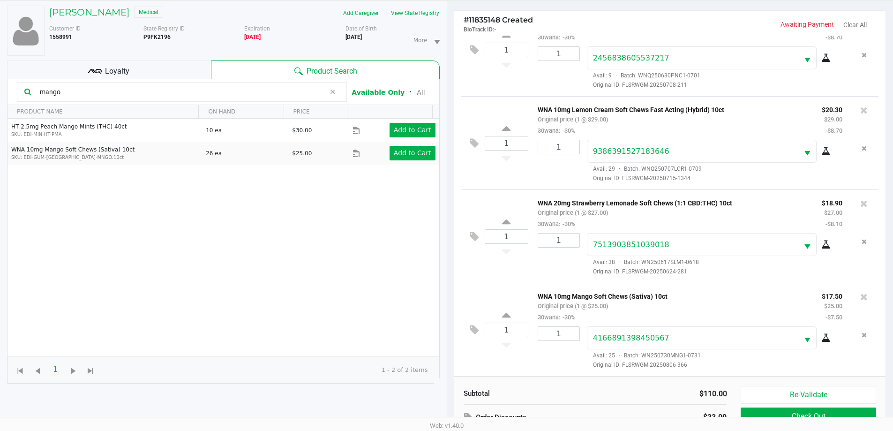
scroll to position [113, 0]
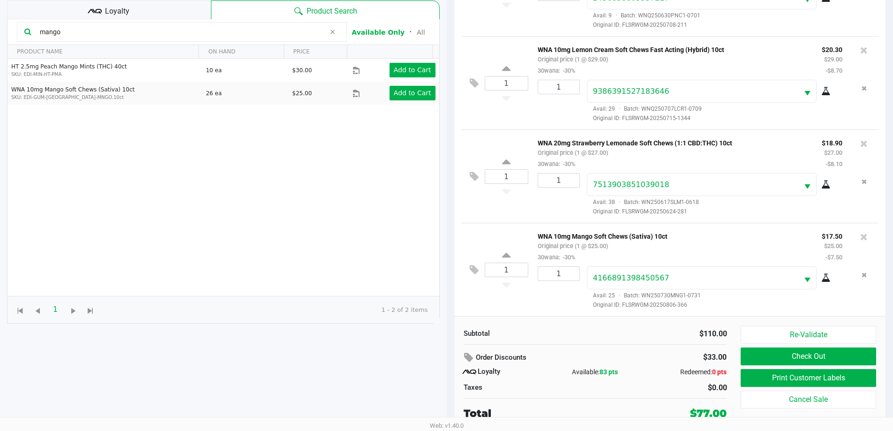
click at [450, 359] on button "Check Out" at bounding box center [808, 356] width 135 height 18
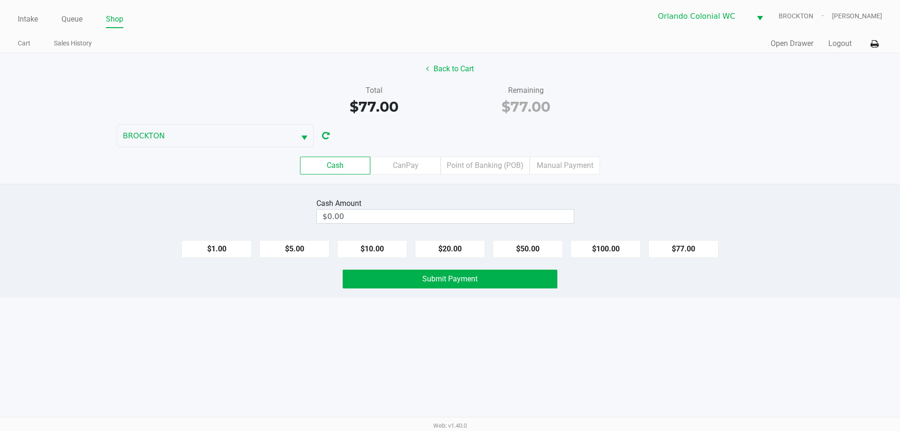
click at [450, 162] on label "Point of Banking (POB)" at bounding box center [485, 166] width 89 height 18
click at [0, 0] on 7 "Point of Banking (POB)" at bounding box center [0, 0] width 0 height 0
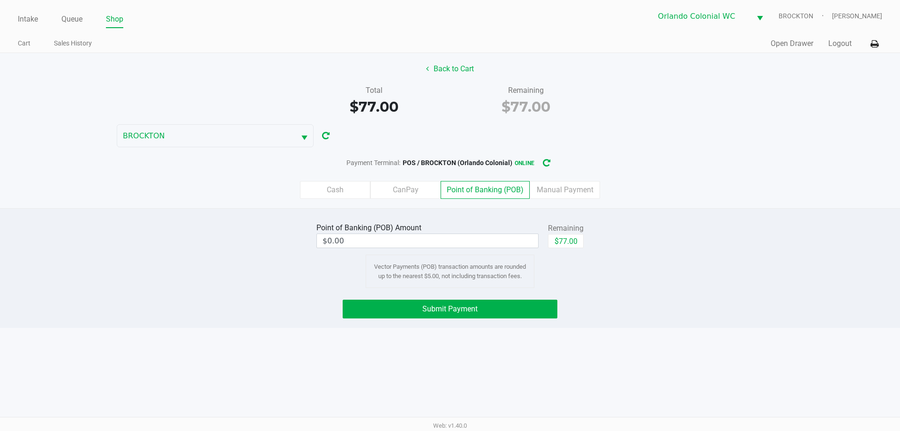
click at [450, 242] on button "$77.00" at bounding box center [566, 241] width 36 height 14
type input "$77.00"
click at [450, 310] on button "Submit Payment" at bounding box center [450, 309] width 215 height 19
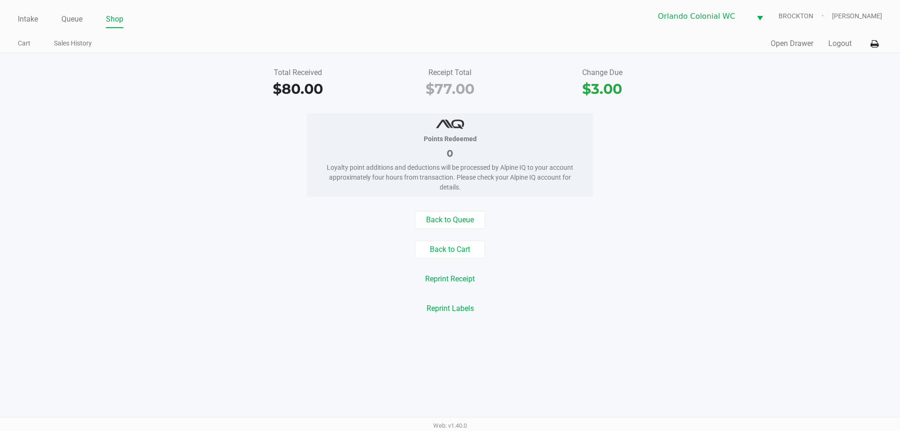
click at [76, 23] on link "Queue" at bounding box center [71, 19] width 21 height 13
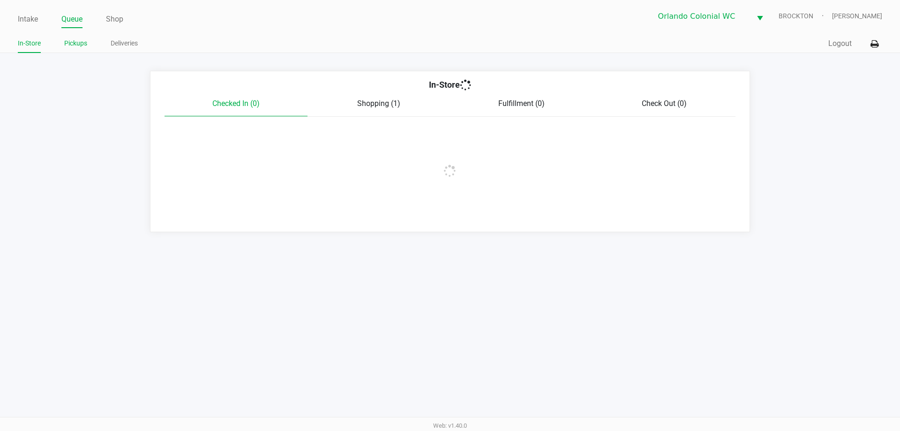
click at [79, 47] on link "Pickups" at bounding box center [75, 44] width 23 height 12
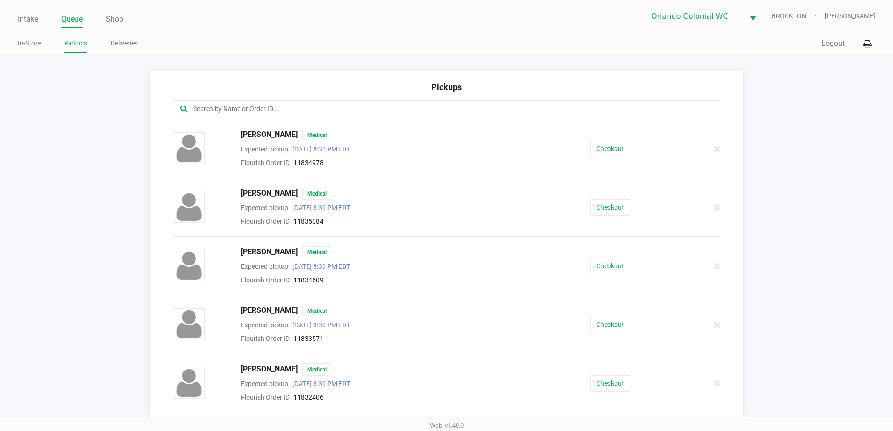
click at [286, 106] on input "text" at bounding box center [431, 109] width 479 height 11
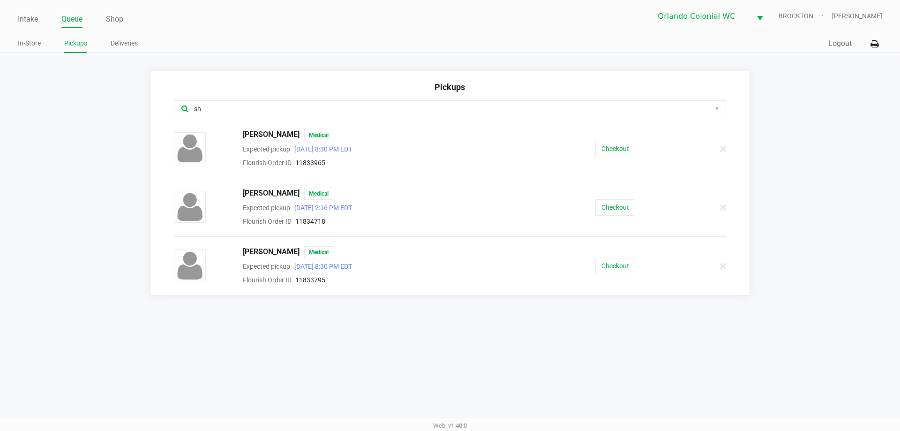
type input "sh"
click at [450, 205] on button "Checkout" at bounding box center [616, 207] width 40 height 16
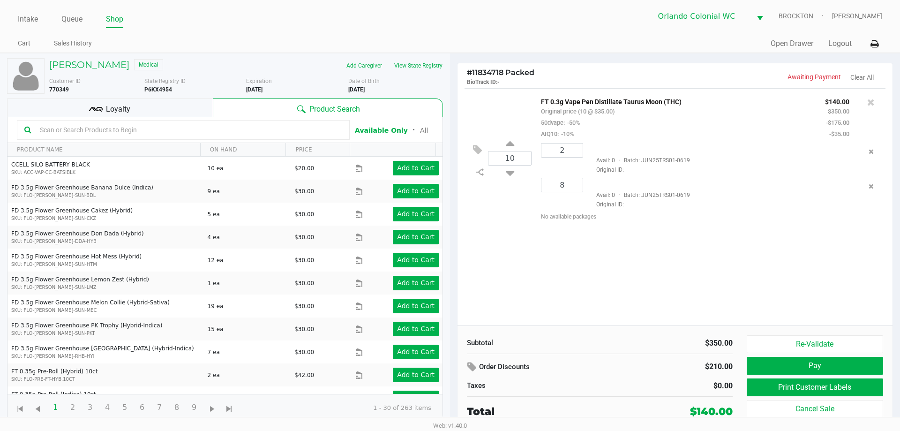
click at [450, 396] on button "Print Customer Labels" at bounding box center [815, 387] width 136 height 18
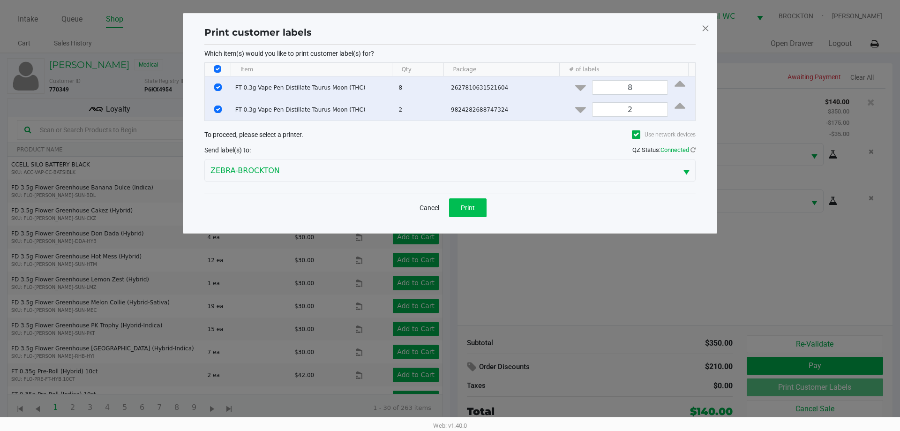
click at [450, 211] on button "Print" at bounding box center [468, 207] width 38 height 19
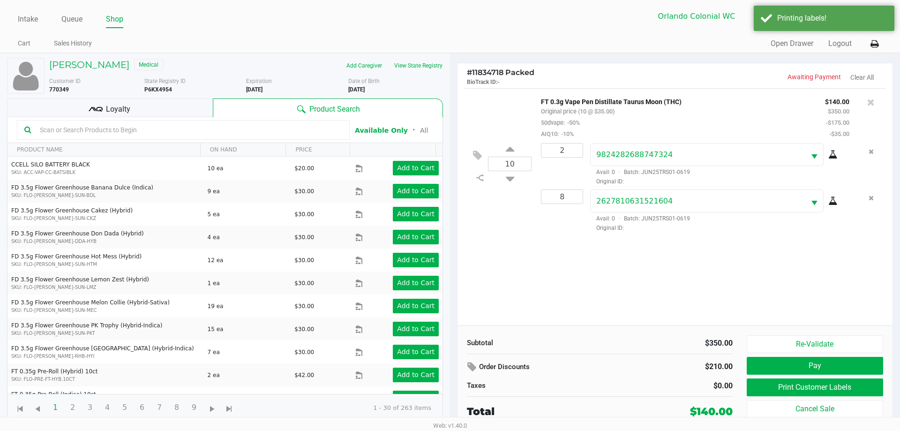
click at [145, 113] on div "Loyalty" at bounding box center [110, 107] width 206 height 19
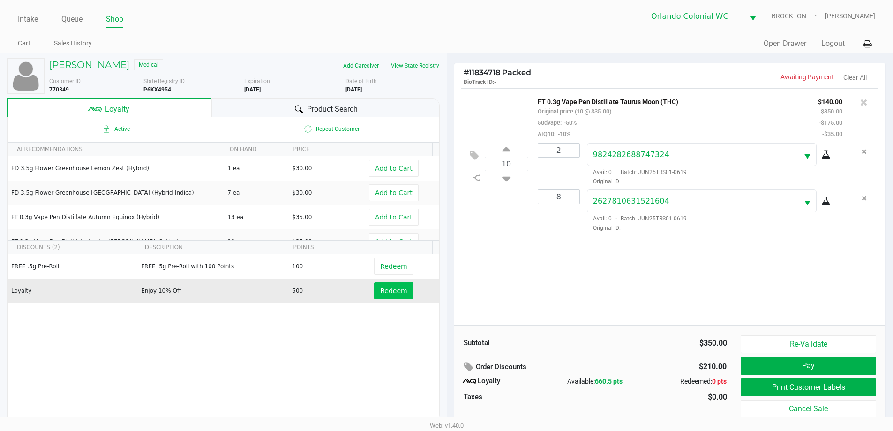
click at [376, 298] on button "Redeem" at bounding box center [393, 290] width 39 height 17
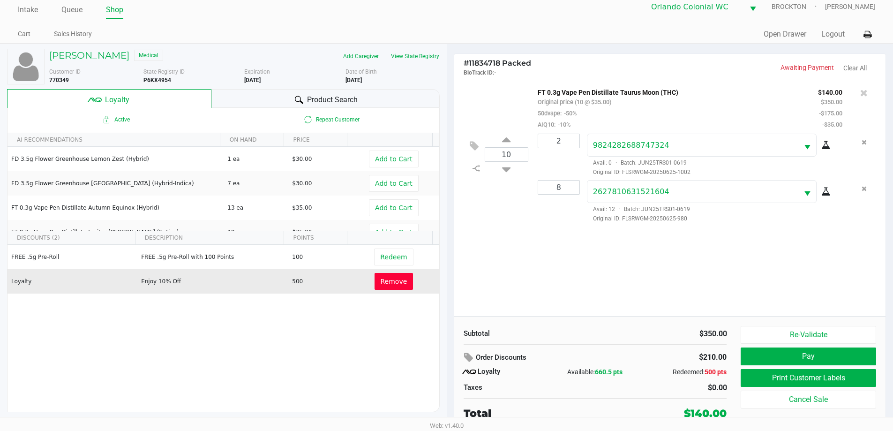
click at [398, 287] on button "Remove" at bounding box center [394, 281] width 39 height 17
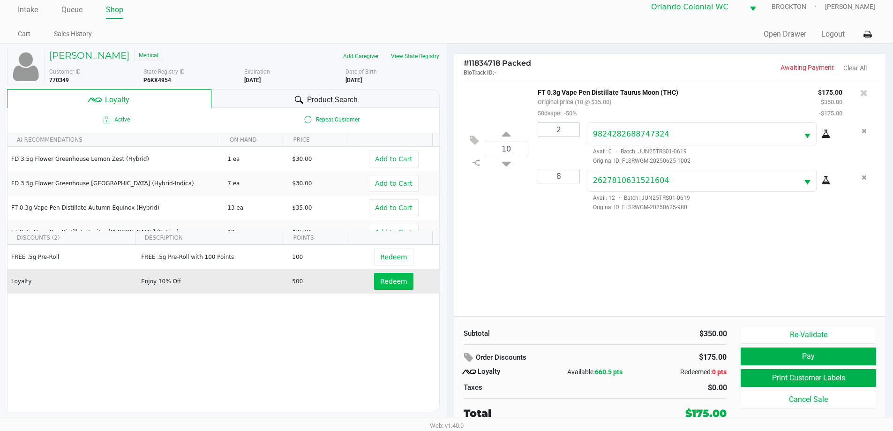
click at [389, 282] on span "Redeem" at bounding box center [393, 282] width 27 height 8
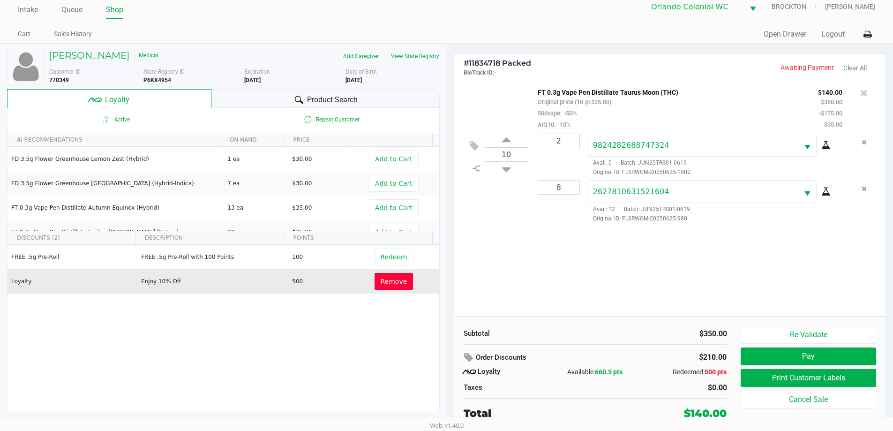
click at [450, 355] on button "Pay" at bounding box center [808, 356] width 135 height 18
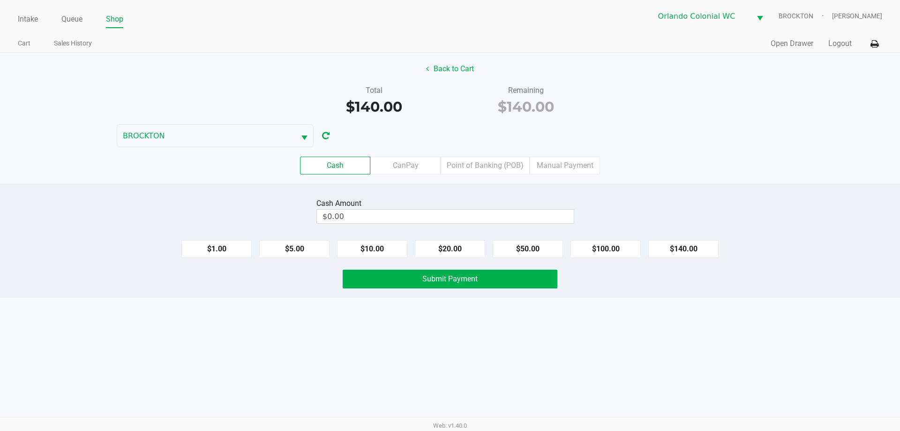
click at [450, 162] on label "Point of Banking (POB)" at bounding box center [485, 166] width 89 height 18
click at [0, 0] on 7 "Point of Banking (POB)" at bounding box center [0, 0] width 0 height 0
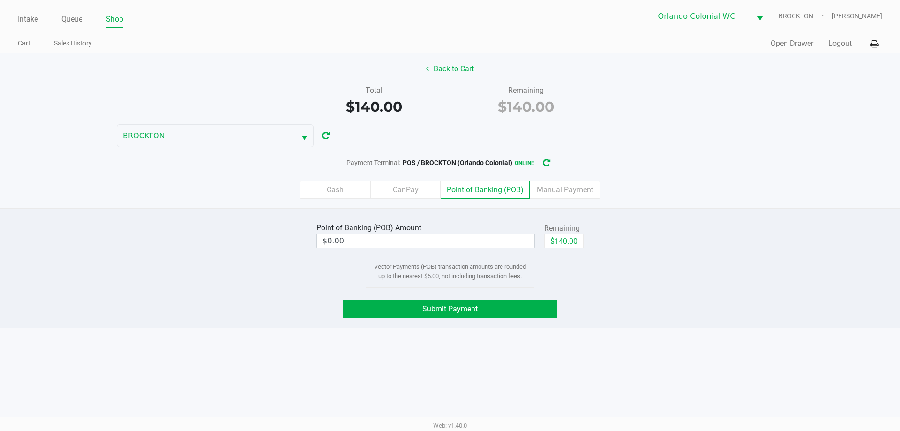
click at [450, 242] on button "$140.00" at bounding box center [563, 241] width 39 height 14
type input "$140.00"
click at [450, 307] on button "Submit Payment" at bounding box center [450, 309] width 215 height 19
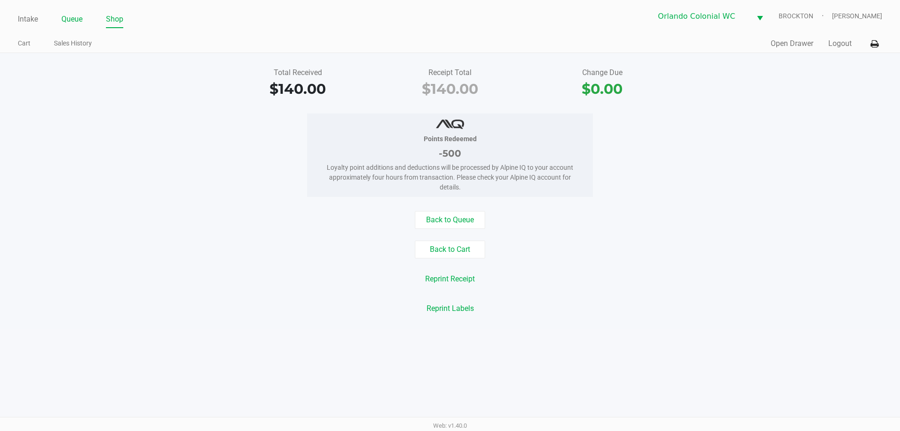
click at [83, 17] on link "Queue" at bounding box center [71, 19] width 21 height 13
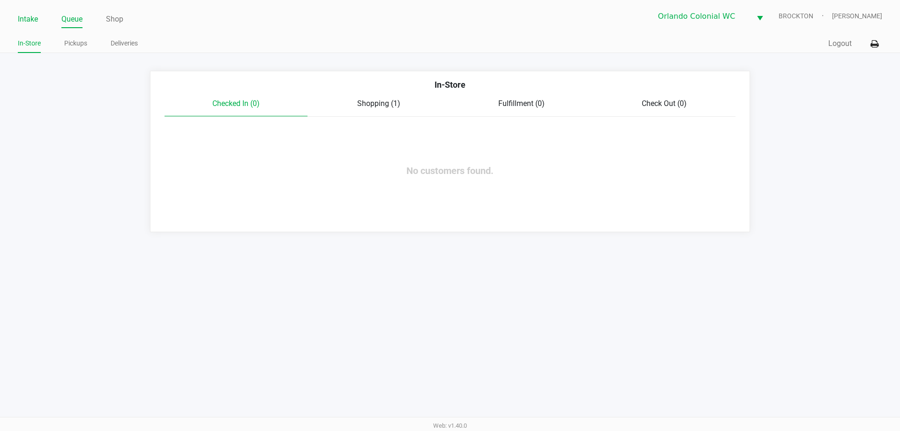
click at [27, 18] on link "Intake" at bounding box center [28, 19] width 20 height 13
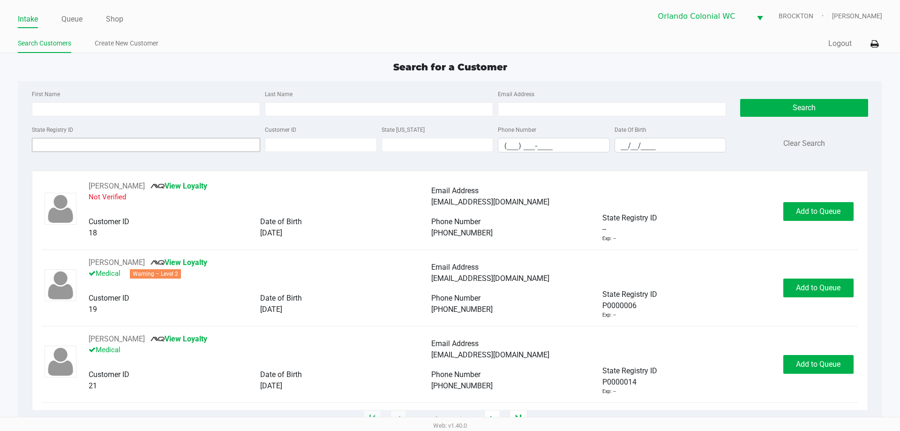
click at [196, 145] on input "State Registry ID" at bounding box center [146, 145] width 228 height 14
click at [165, 145] on input "State Registry ID" at bounding box center [146, 145] width 228 height 14
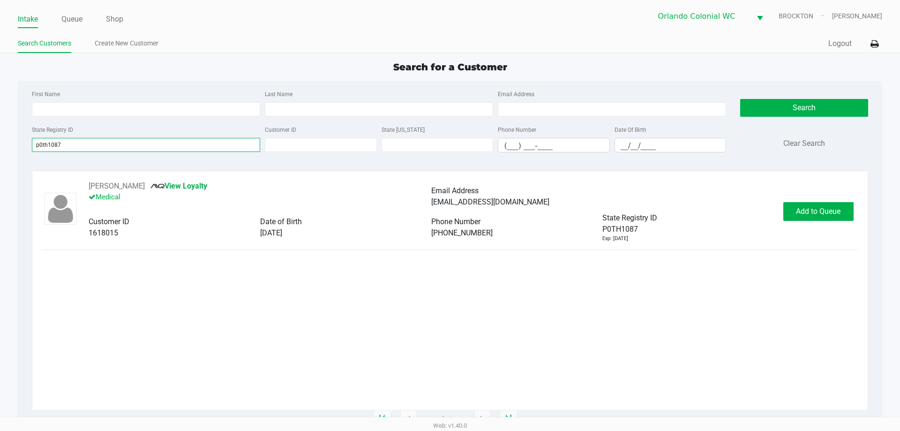
type input "p0th1087"
click at [450, 219] on button "Add to Queue" at bounding box center [819, 211] width 70 height 19
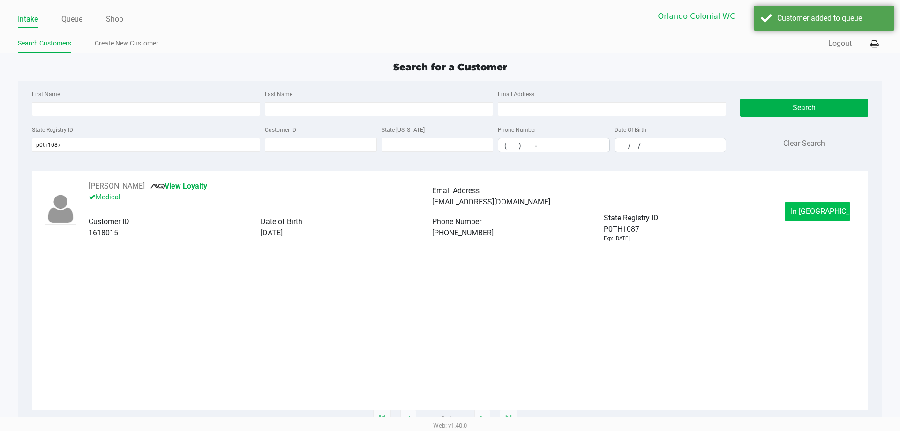
click at [450, 213] on span "In Queue" at bounding box center [830, 211] width 79 height 9
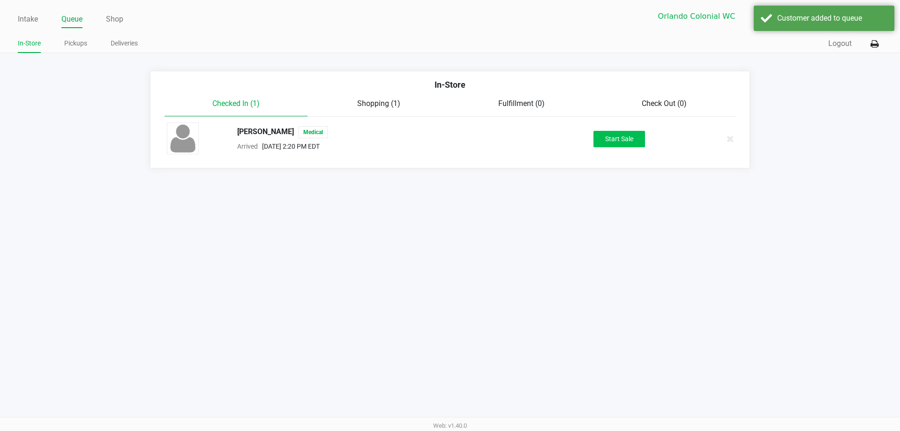
click at [450, 132] on button "Start Sale" at bounding box center [620, 139] width 52 height 16
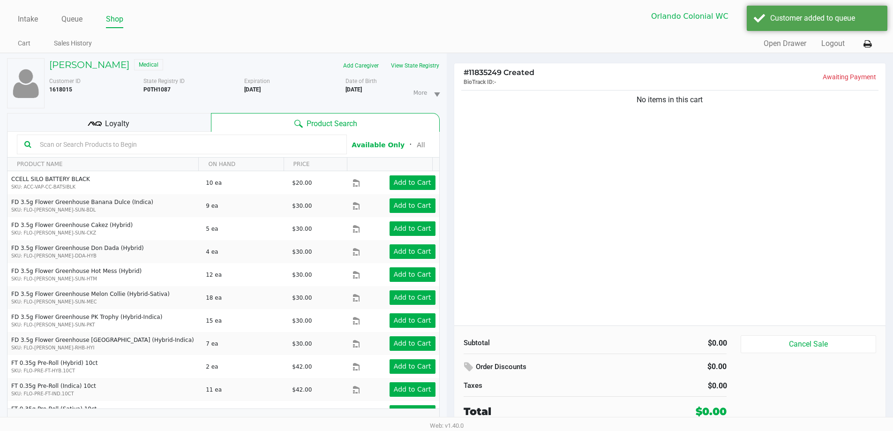
click at [144, 118] on div "Loyalty" at bounding box center [109, 122] width 204 height 19
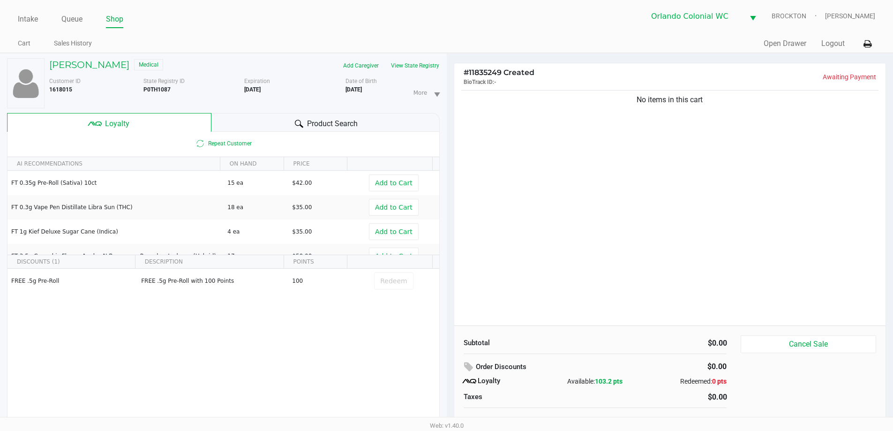
click at [450, 205] on div "No items in this cart" at bounding box center [670, 206] width 432 height 237
click at [244, 127] on div "Product Search" at bounding box center [326, 122] width 228 height 19
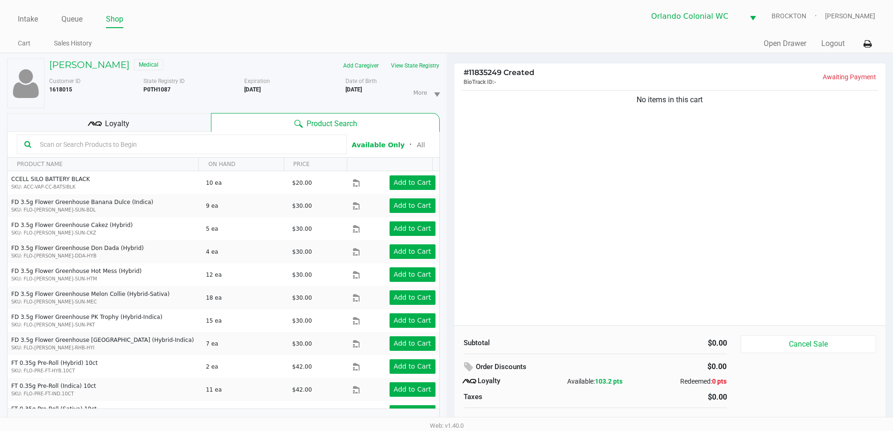
click at [450, 182] on div "No items in this cart" at bounding box center [670, 206] width 432 height 237
click at [450, 240] on div "No items in this cart" at bounding box center [670, 206] width 432 height 237
click at [123, 145] on input "text" at bounding box center [187, 144] width 303 height 14
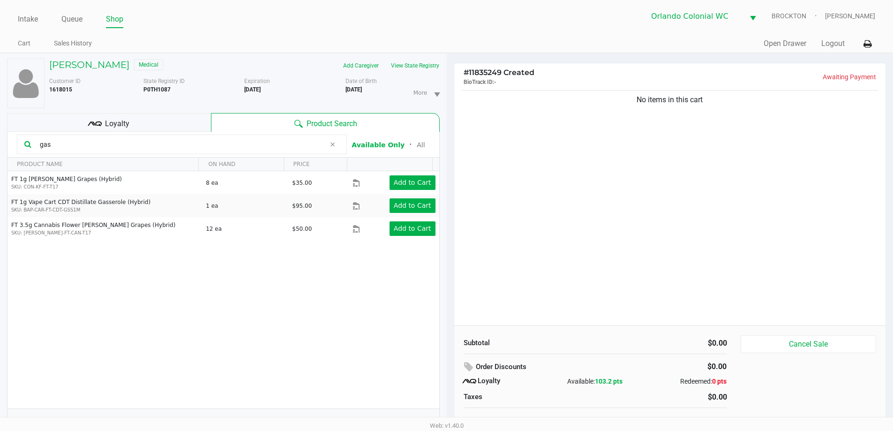
type input "gas"
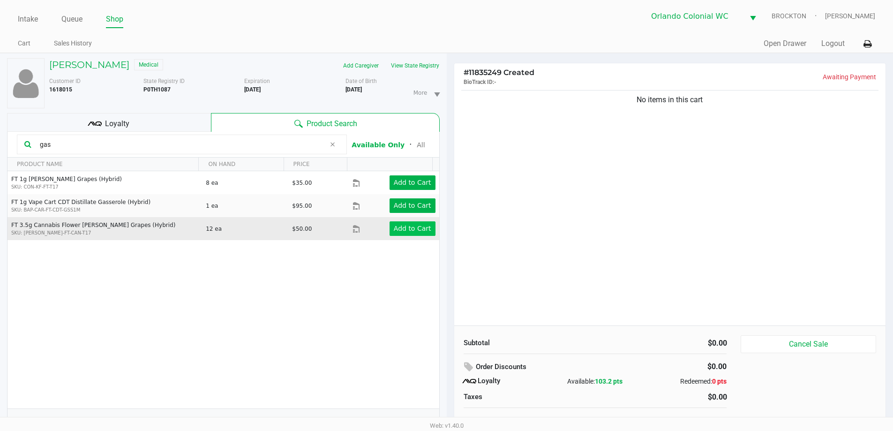
click at [404, 231] on app-button-loader "Add to Cart" at bounding box center [413, 229] width 38 height 8
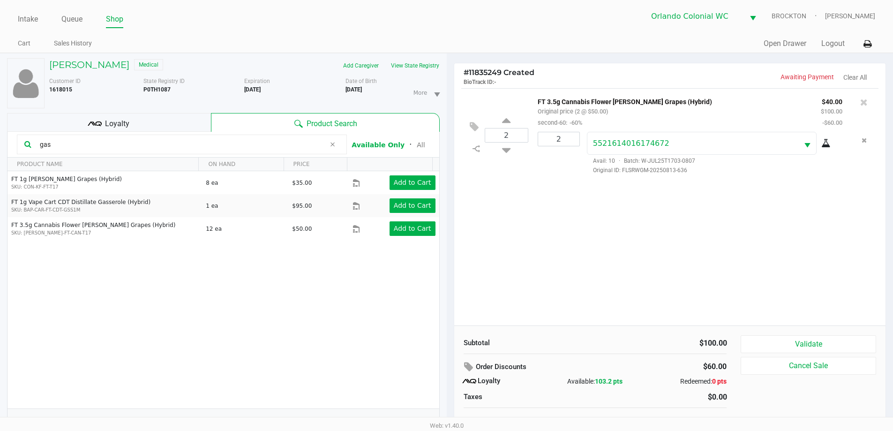
click at [450, 279] on div "2 FT 3.5g Cannabis Flower Gaspar's Grapes (Hybrid) Original price (2 @ $50.00) …" at bounding box center [670, 206] width 432 height 237
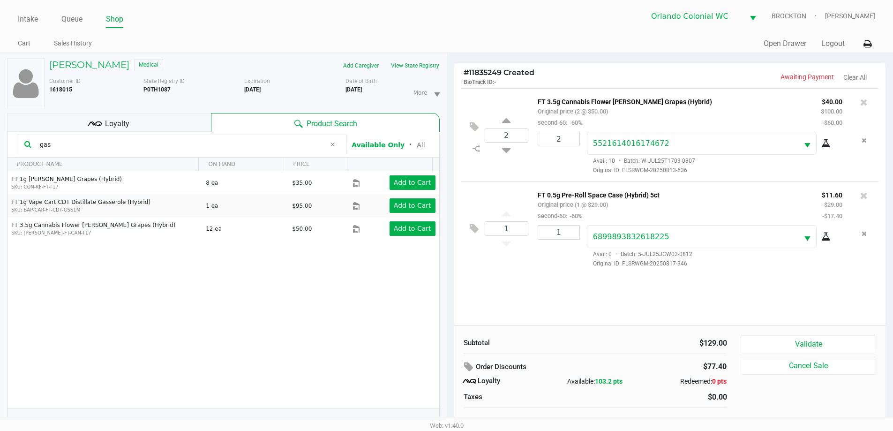
scroll to position [10, 0]
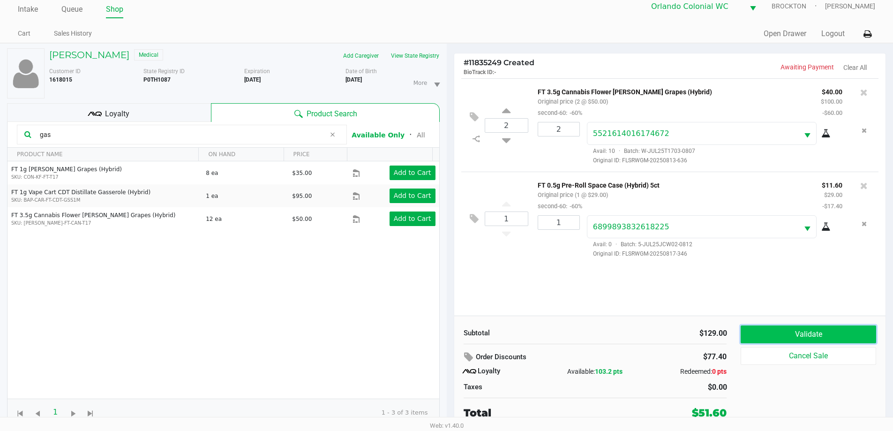
click at [450, 332] on button "Validate" at bounding box center [808, 334] width 135 height 18
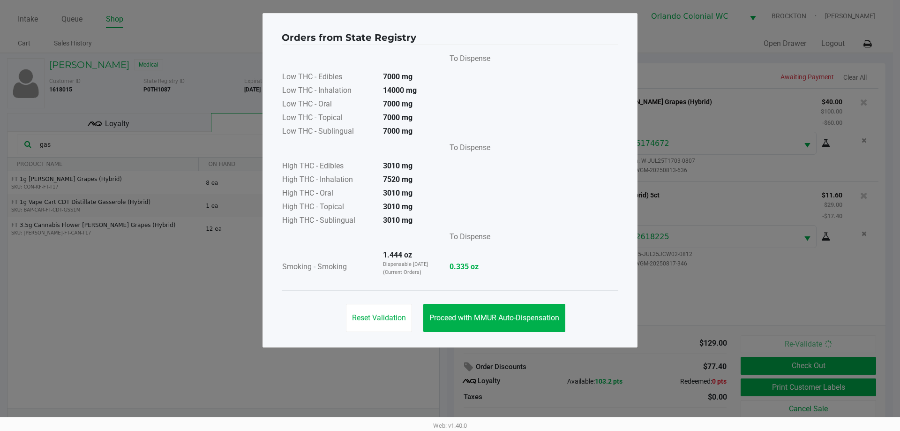
click at [450, 319] on span "Proceed with MMUR Auto-Dispensation" at bounding box center [495, 317] width 130 height 9
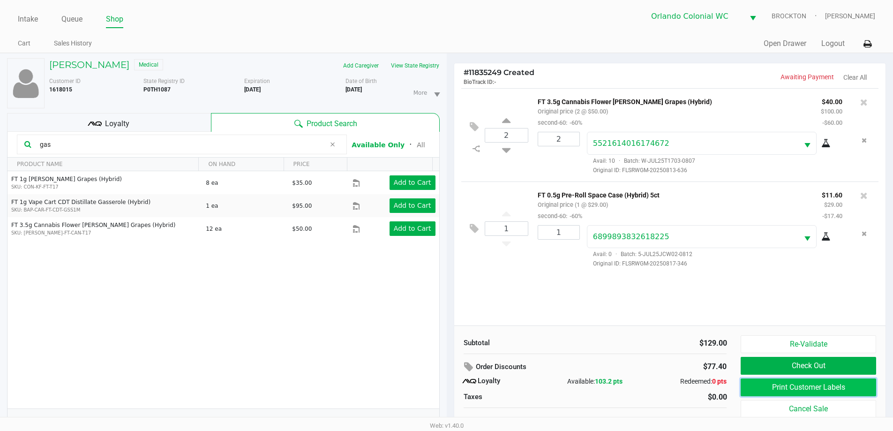
click at [450, 394] on button "Print Customer Labels" at bounding box center [808, 387] width 135 height 18
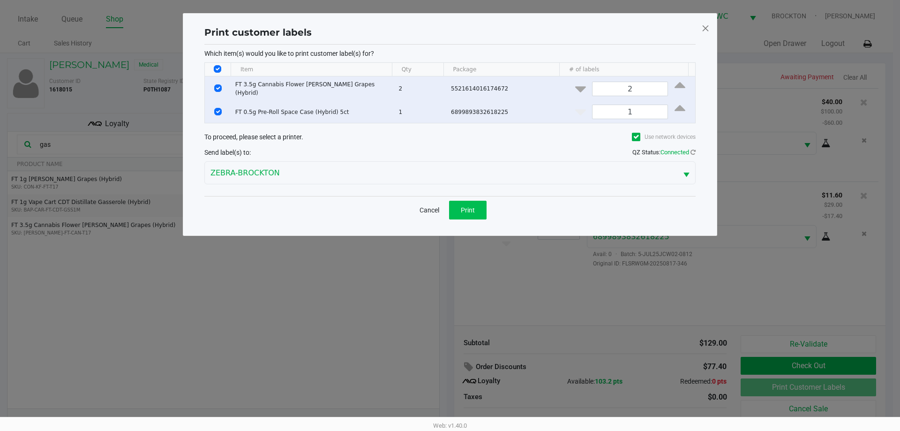
click at [450, 201] on button "Print" at bounding box center [468, 210] width 38 height 19
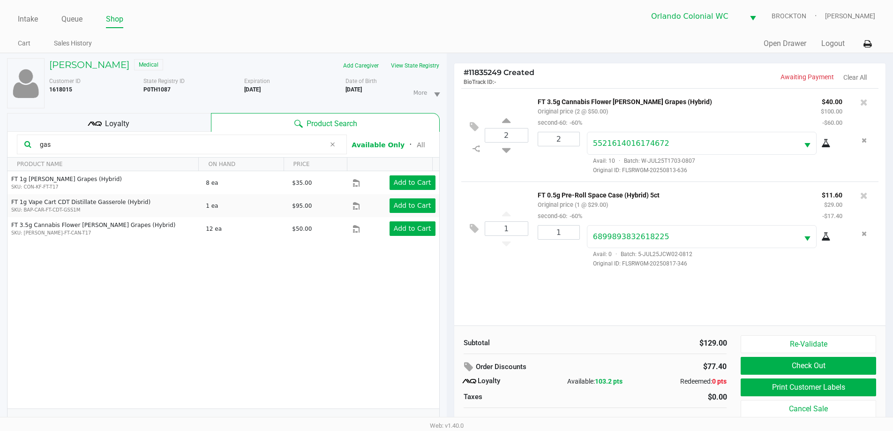
scroll to position [10, 0]
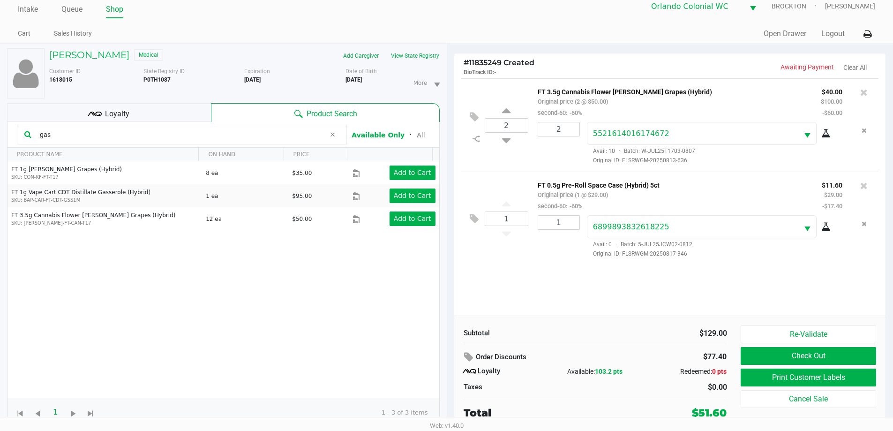
click at [450, 372] on button "Print Customer Labels" at bounding box center [808, 378] width 135 height 18
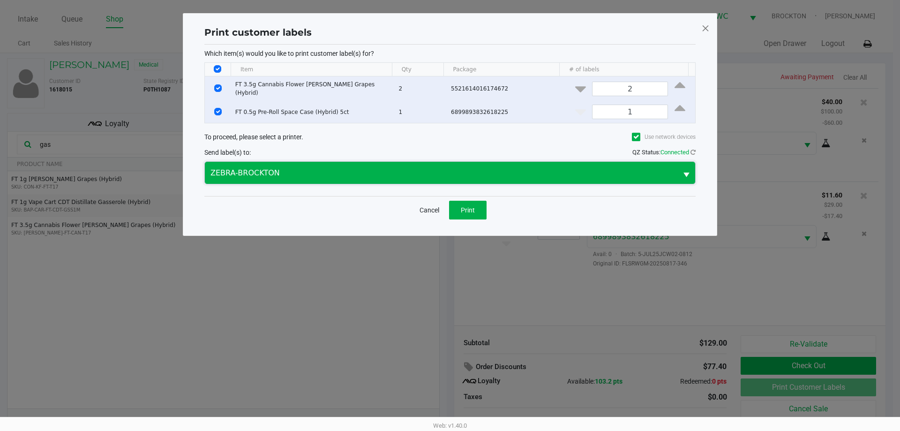
click at [343, 163] on span "ZEBRA-BROCKTON" at bounding box center [441, 173] width 473 height 22
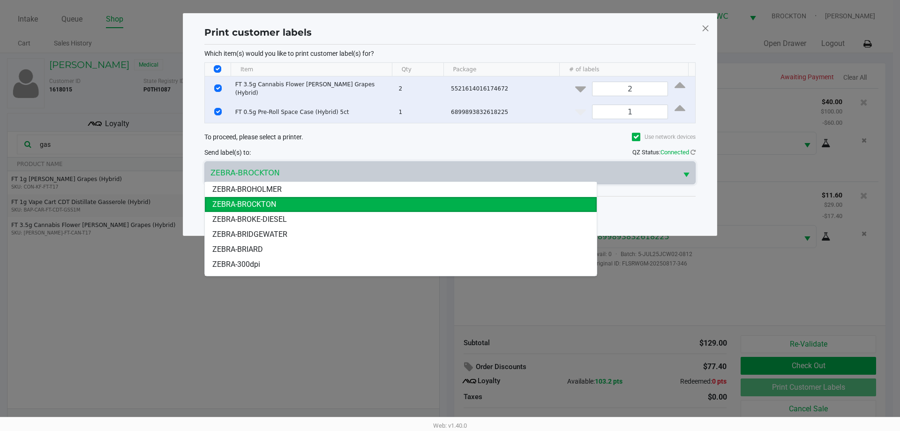
click at [450, 23] on span at bounding box center [706, 28] width 8 height 15
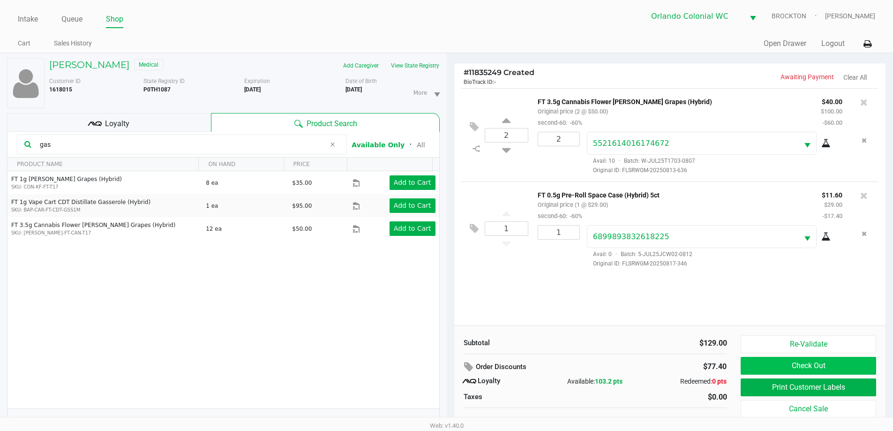
click at [450, 371] on button "Check Out" at bounding box center [808, 366] width 135 height 18
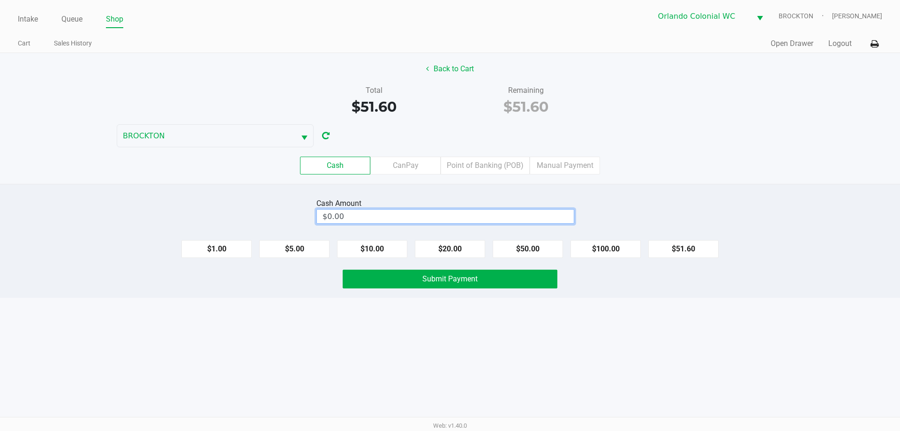
click at [373, 216] on input "$0.00" at bounding box center [445, 217] width 257 height 14
click at [436, 284] on button "Submit Payment" at bounding box center [450, 279] width 215 height 19
type input "$55.00"
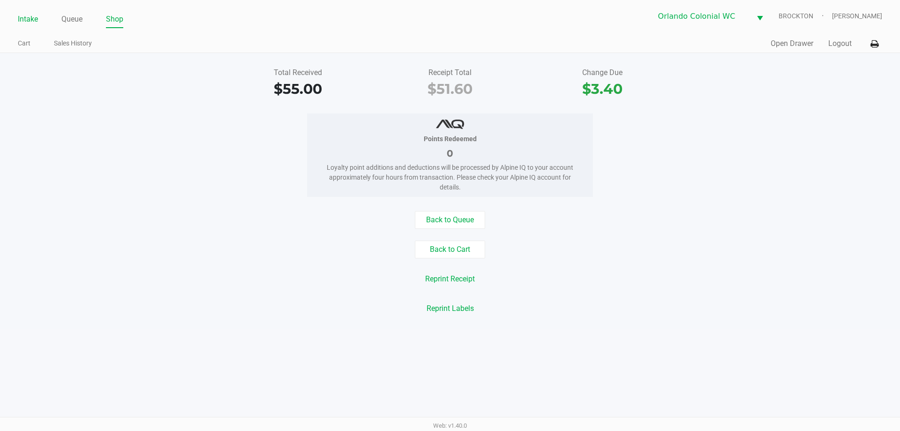
click at [30, 15] on link "Intake" at bounding box center [28, 19] width 20 height 13
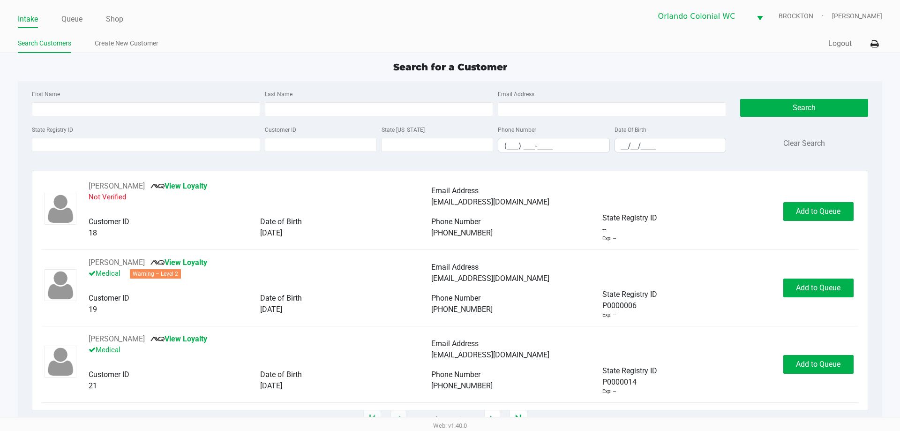
click at [72, 18] on link "Queue" at bounding box center [71, 19] width 21 height 13
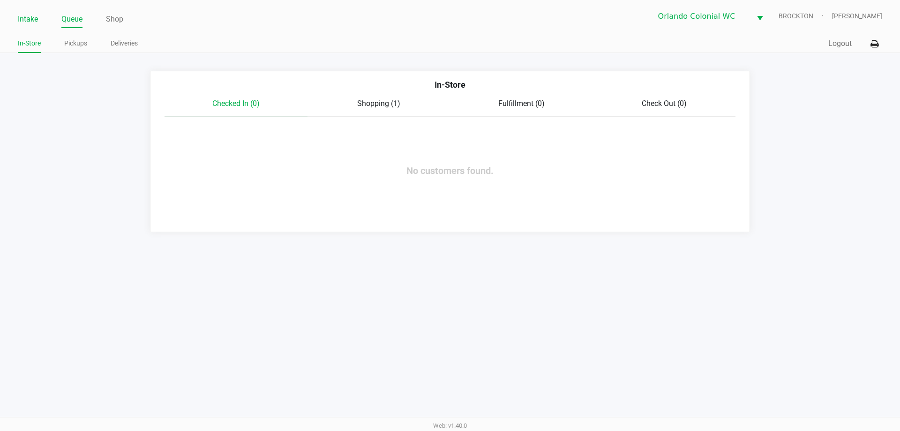
click at [25, 18] on link "Intake" at bounding box center [28, 19] width 20 height 13
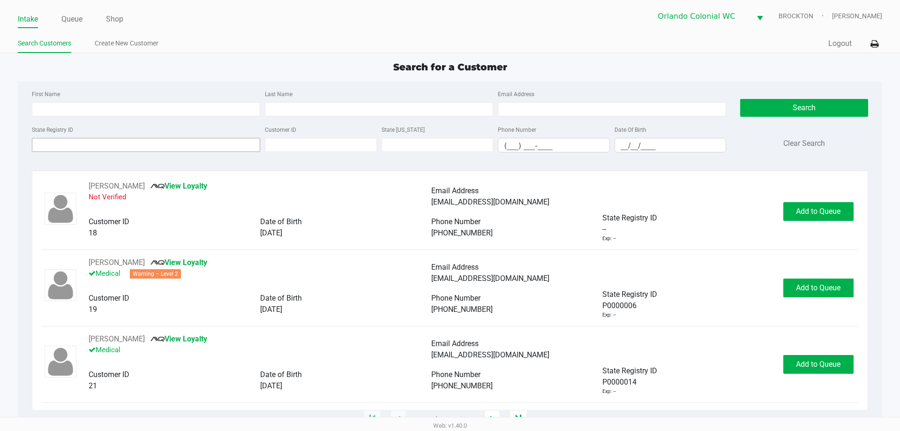
click at [80, 145] on input "State Registry ID" at bounding box center [146, 145] width 228 height 14
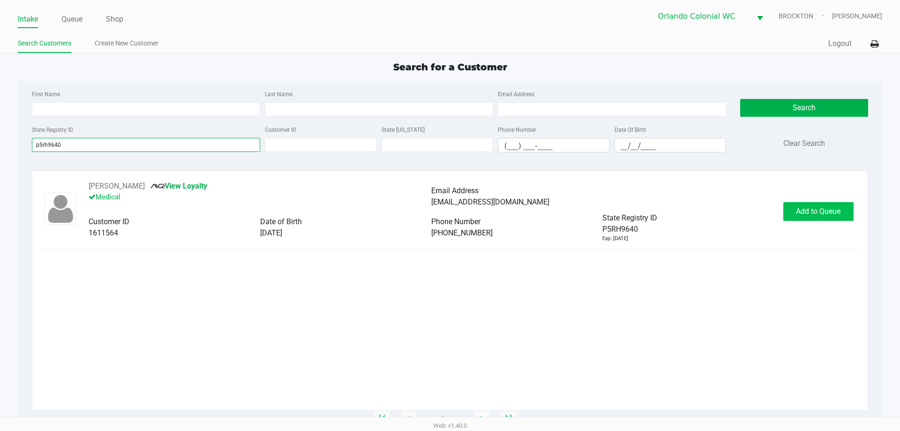
type input "p5rh9640"
click at [450, 210] on span "Add to Queue" at bounding box center [818, 211] width 45 height 9
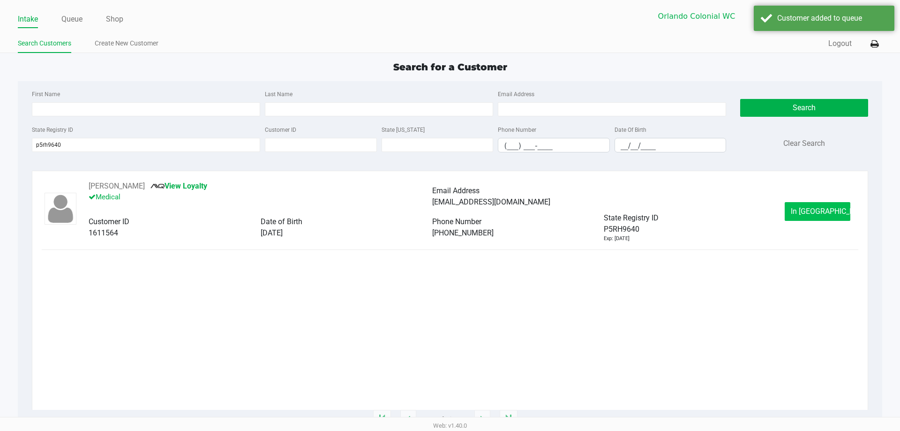
click at [450, 211] on span "In Queue" at bounding box center [830, 211] width 79 height 9
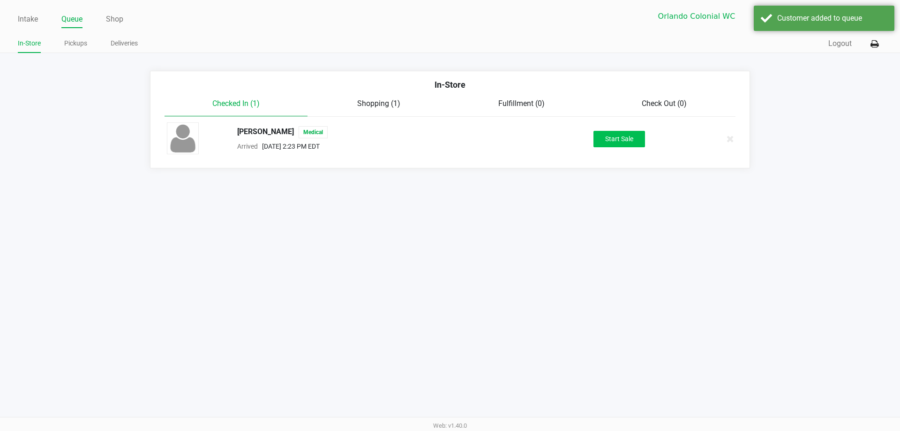
click at [450, 139] on button "Start Sale" at bounding box center [620, 139] width 52 height 16
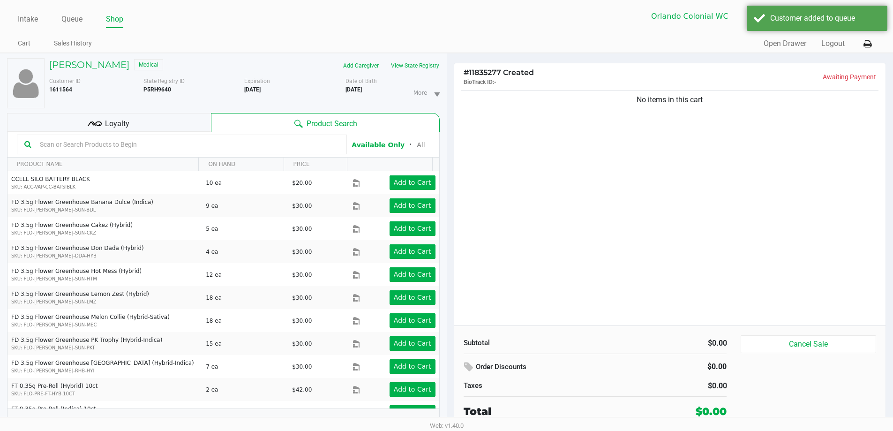
click at [148, 116] on div "Loyalty" at bounding box center [109, 122] width 204 height 19
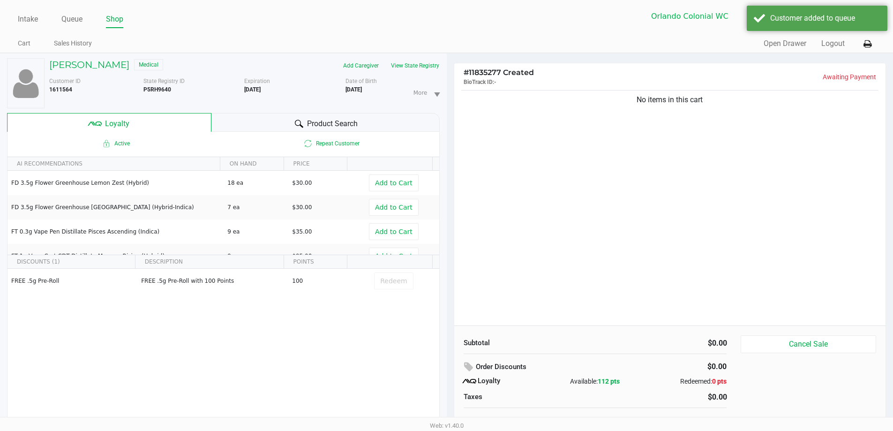
click at [319, 126] on span "Product Search" at bounding box center [332, 123] width 51 height 11
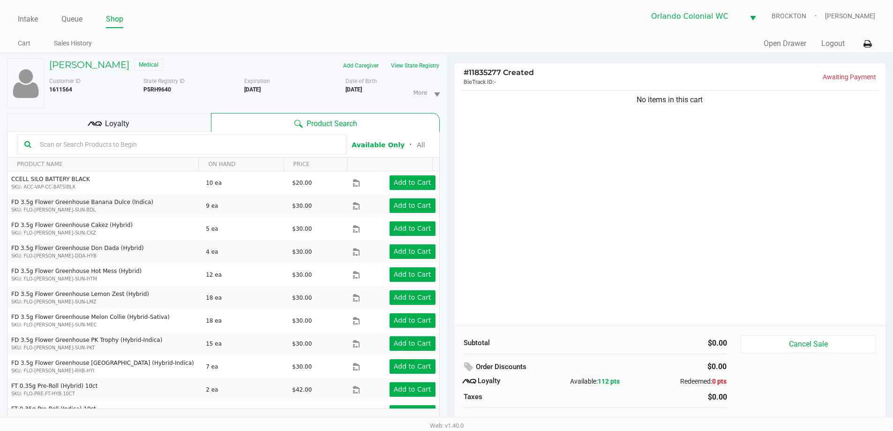
click at [450, 153] on div "No items in this cart" at bounding box center [670, 206] width 432 height 237
click at [450, 189] on div "No items in this cart" at bounding box center [670, 206] width 432 height 237
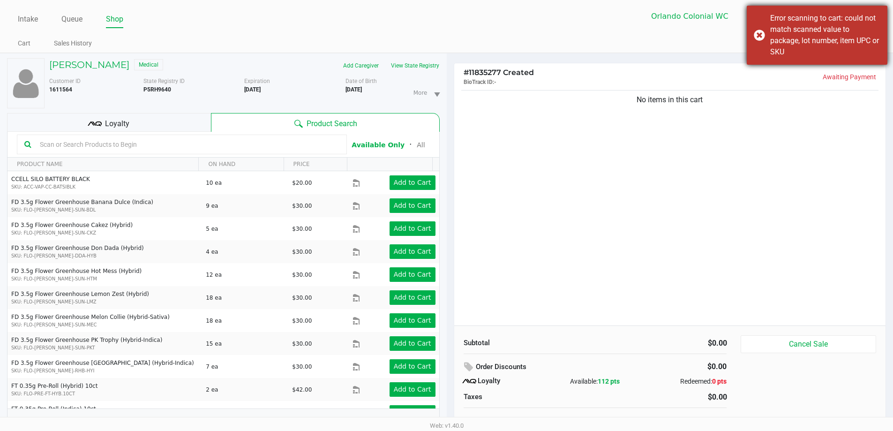
click at [450, 41] on div "Error scanning to cart: could not match scanned value to package, lot number, i…" at bounding box center [817, 35] width 141 height 59
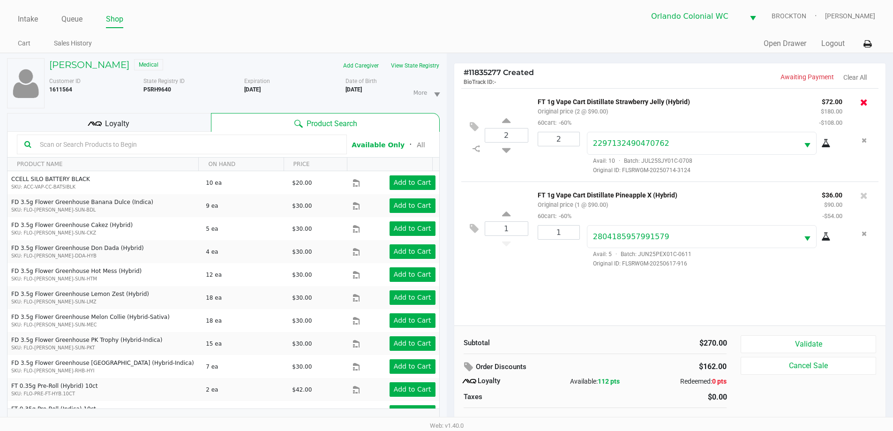
click at [450, 106] on icon at bounding box center [865, 102] width 8 height 9
click at [450, 196] on icon at bounding box center [865, 195] width 8 height 9
click at [450, 294] on div "1 FT 1g Vape Cart Distillate Pineapple X (Hybrid) Original price (1 @ $90.00) 6…" at bounding box center [670, 206] width 432 height 237
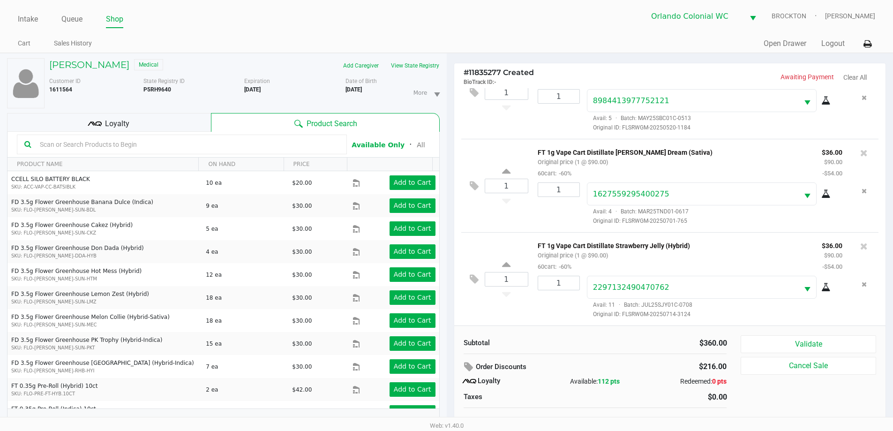
scroll to position [10, 0]
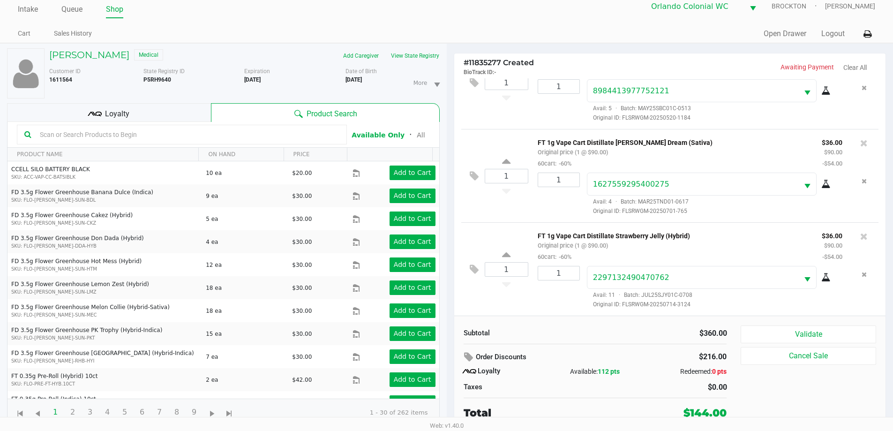
click at [450, 336] on button "Validate" at bounding box center [808, 334] width 135 height 18
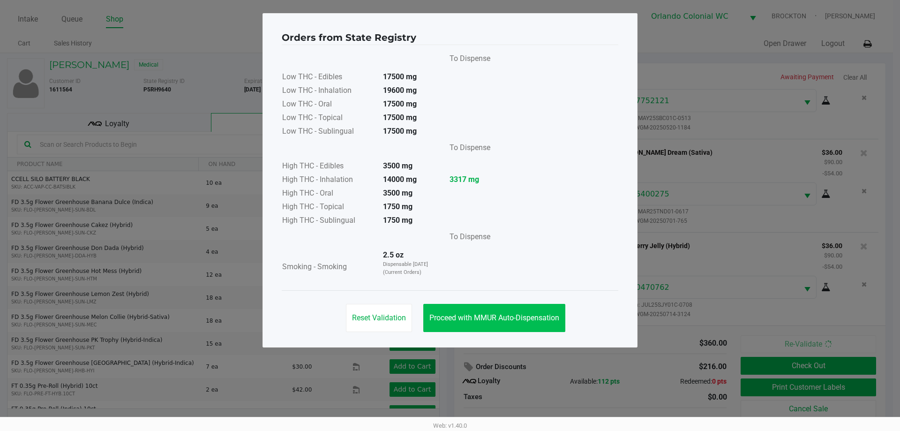
click at [450, 317] on span "Proceed with MMUR Auto-Dispensation" at bounding box center [495, 317] width 130 height 9
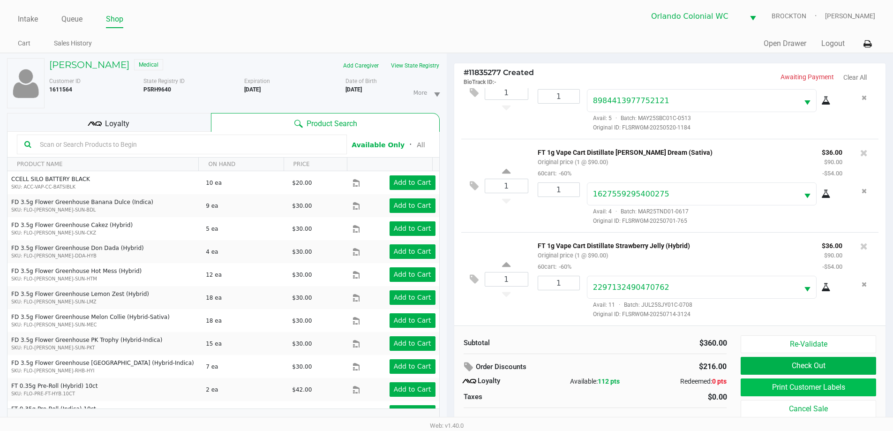
click at [450, 393] on button "Print Customer Labels" at bounding box center [808, 387] width 135 height 18
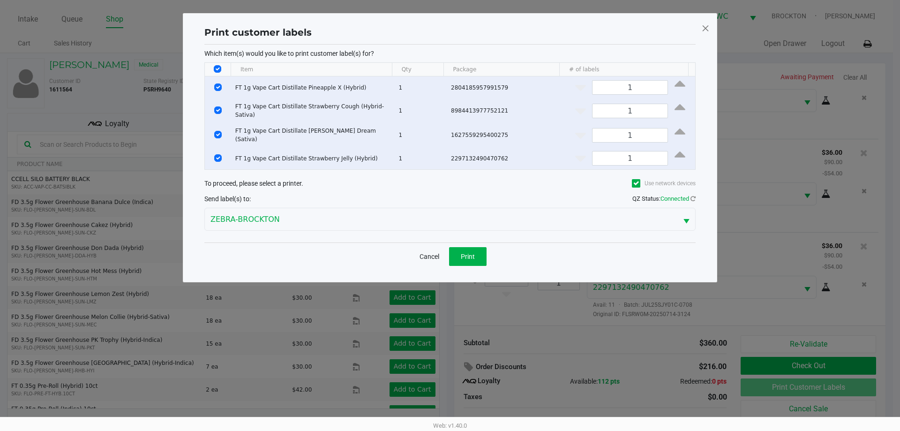
click at [450, 255] on span "Print" at bounding box center [468, 257] width 14 height 8
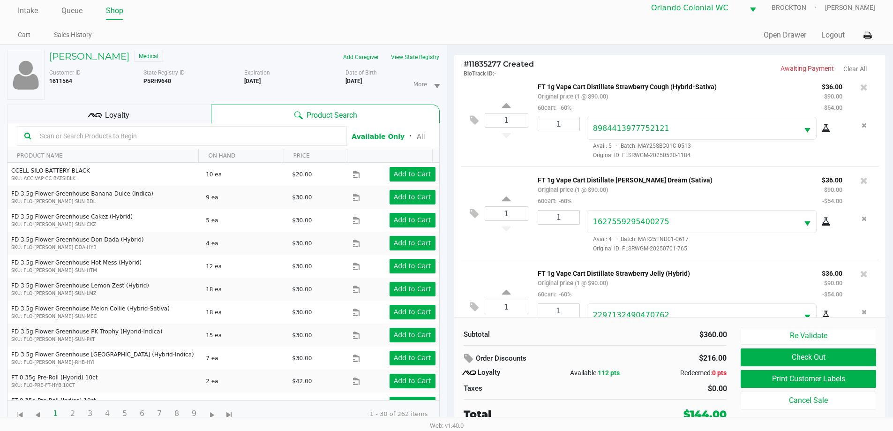
scroll to position [138, 0]
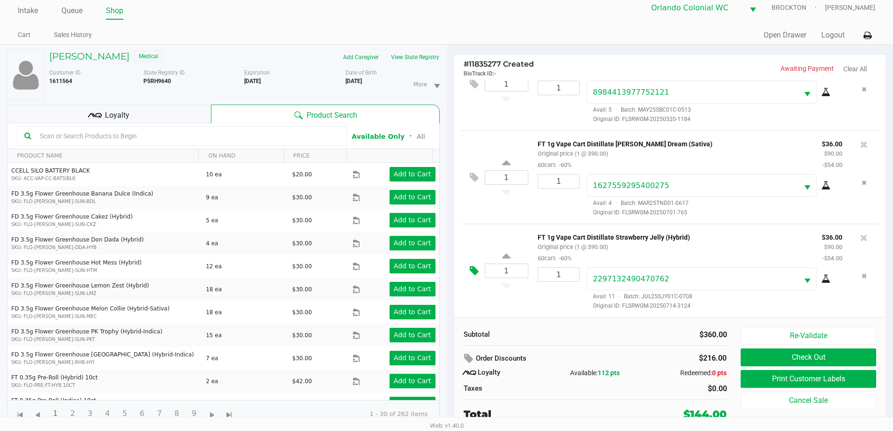
click at [450, 274] on button at bounding box center [476, 271] width 16 height 23
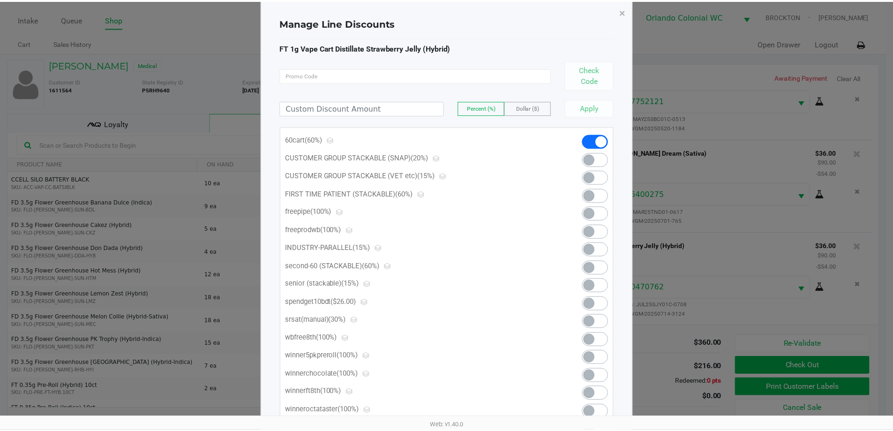
scroll to position [19, 0]
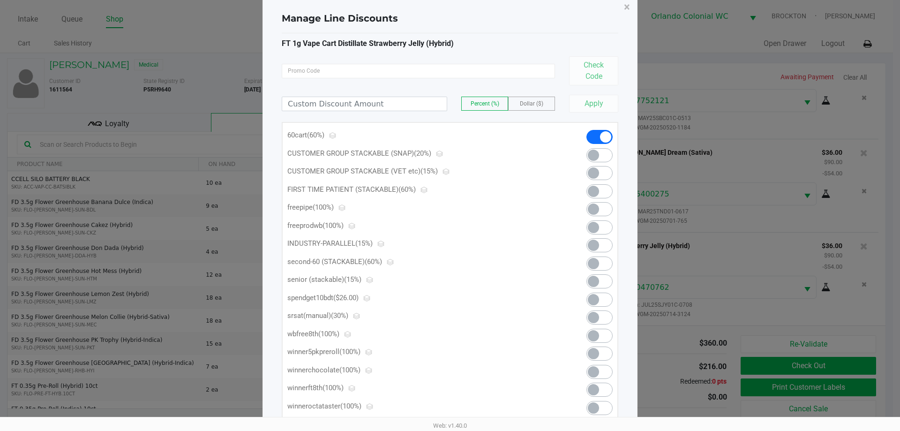
click at [450, 302] on span at bounding box center [593, 299] width 11 height 11
click at [450, 8] on span "×" at bounding box center [627, 6] width 6 height 13
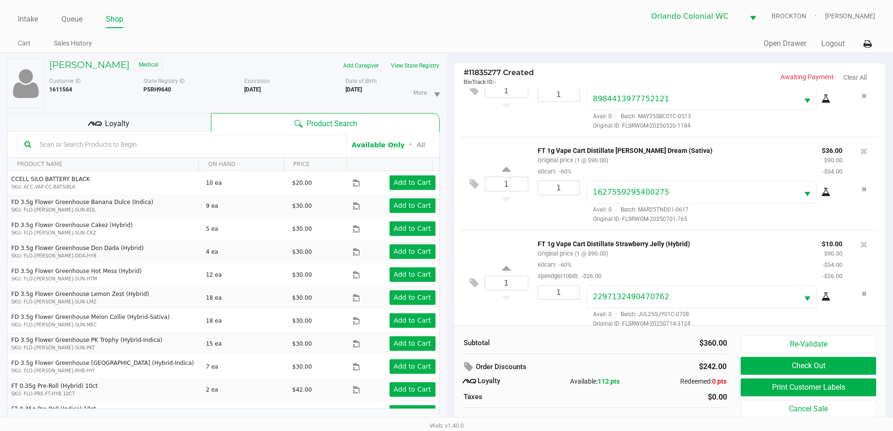
scroll to position [149, 0]
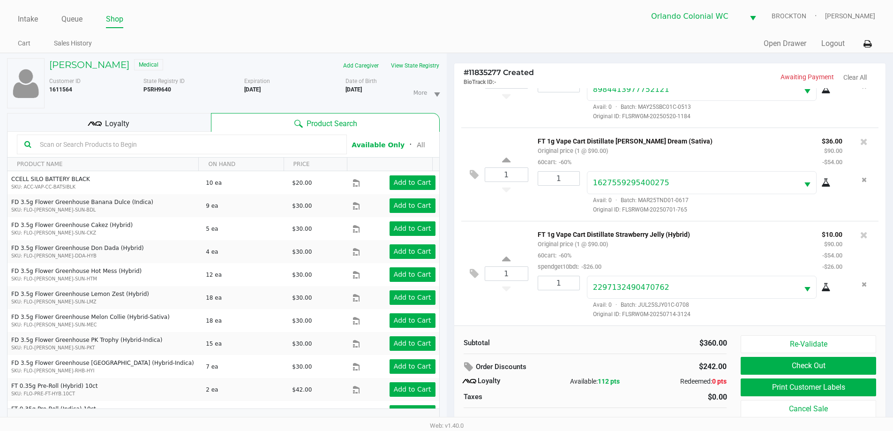
click at [450, 303] on div "1 FT 1g Vape Cart Distillate Strawberry Jelly (Hybrid) Original price (1 @ $90.…" at bounding box center [670, 273] width 418 height 105
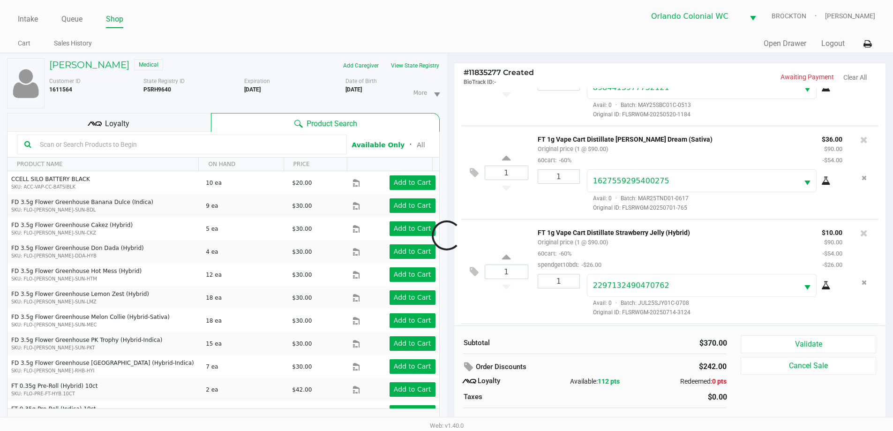
scroll to position [232, 0]
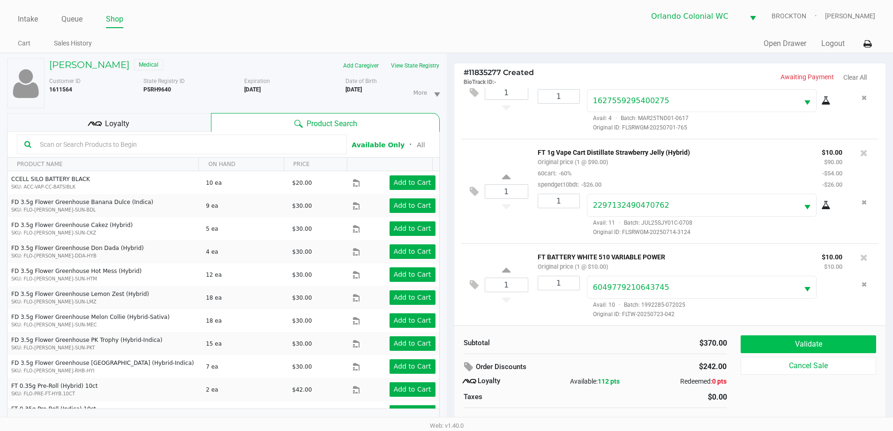
click at [450, 348] on button "Validate" at bounding box center [808, 344] width 135 height 18
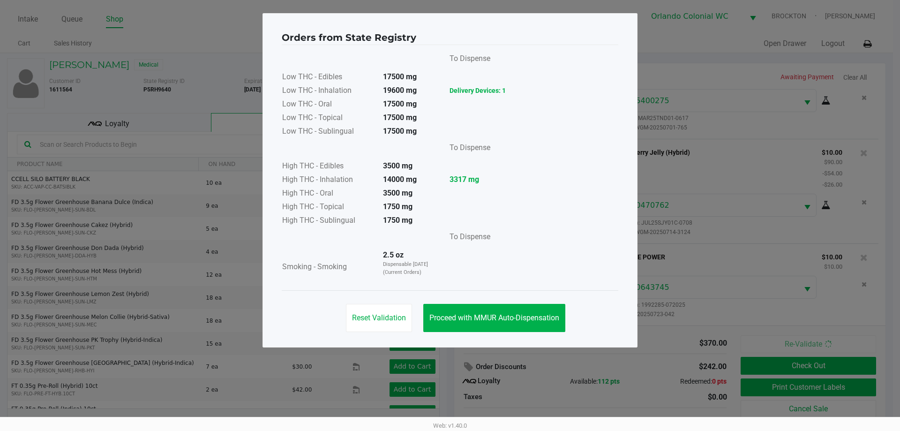
click at [450, 324] on button "Proceed with MMUR Auto-Dispensation" at bounding box center [494, 318] width 142 height 28
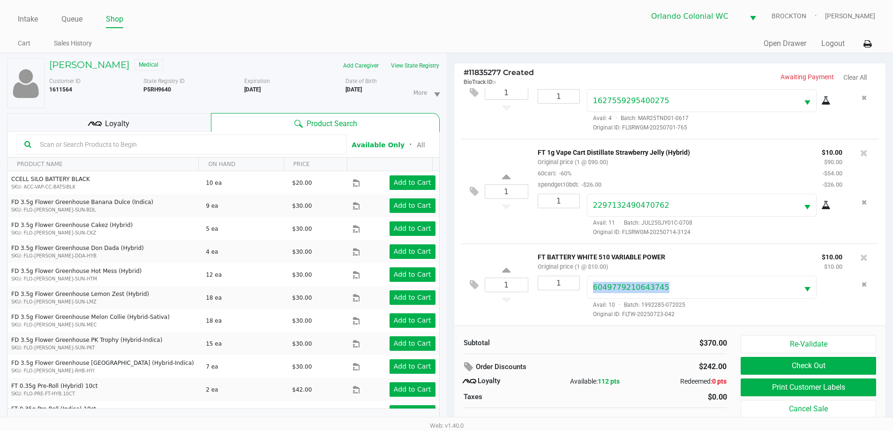
scroll to position [10, 0]
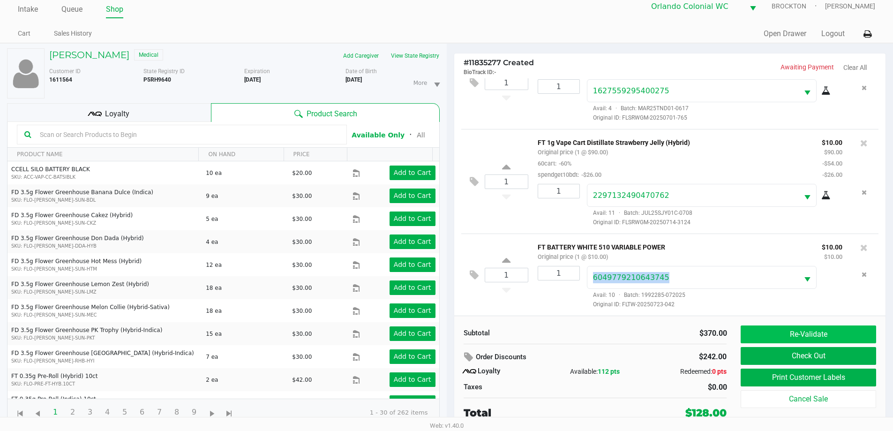
click at [450, 335] on button "Re-Validate" at bounding box center [808, 334] width 135 height 18
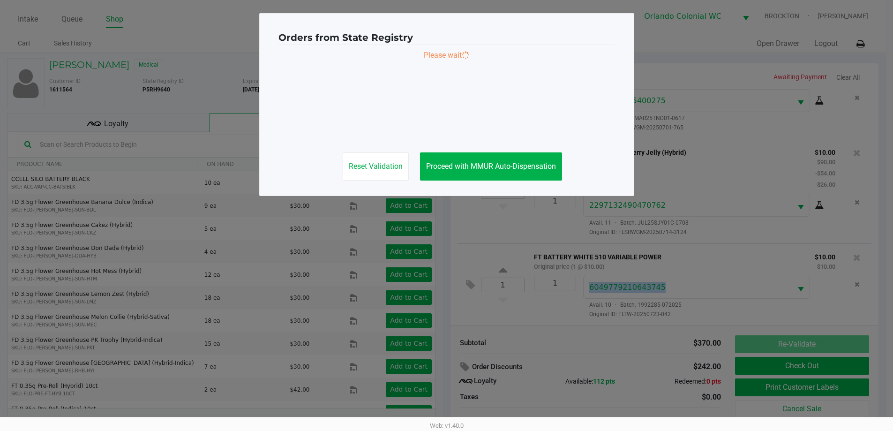
scroll to position [0, 0]
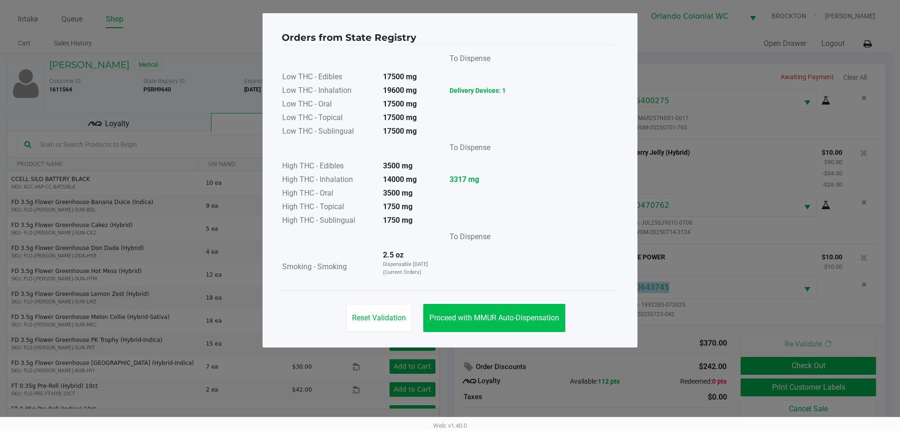
click at [450, 325] on button "Proceed with MMUR Auto-Dispensation" at bounding box center [494, 318] width 142 height 28
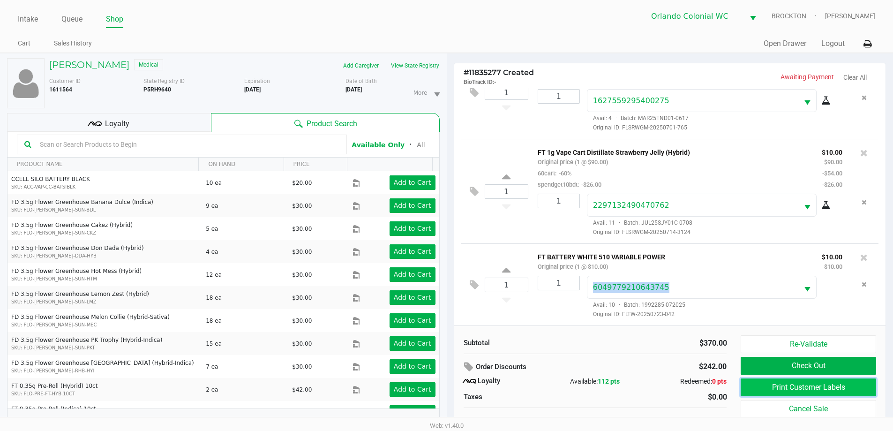
click at [450, 387] on button "Print Customer Labels" at bounding box center [808, 387] width 135 height 18
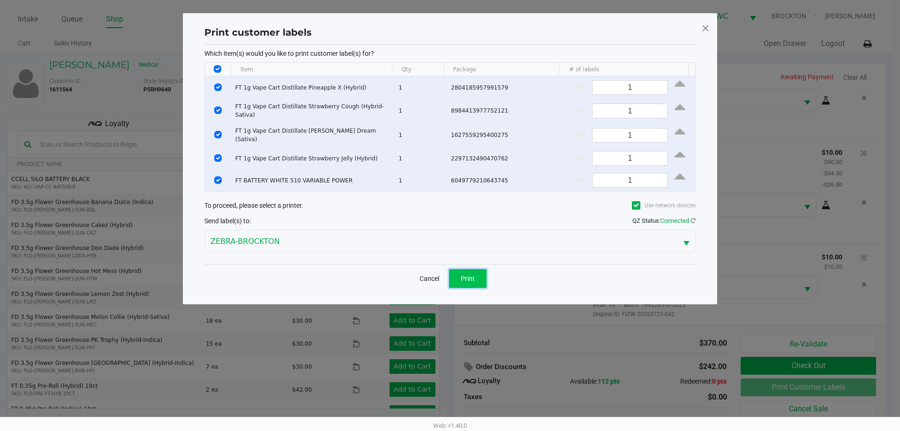
click at [450, 275] on span "Print" at bounding box center [468, 279] width 14 height 8
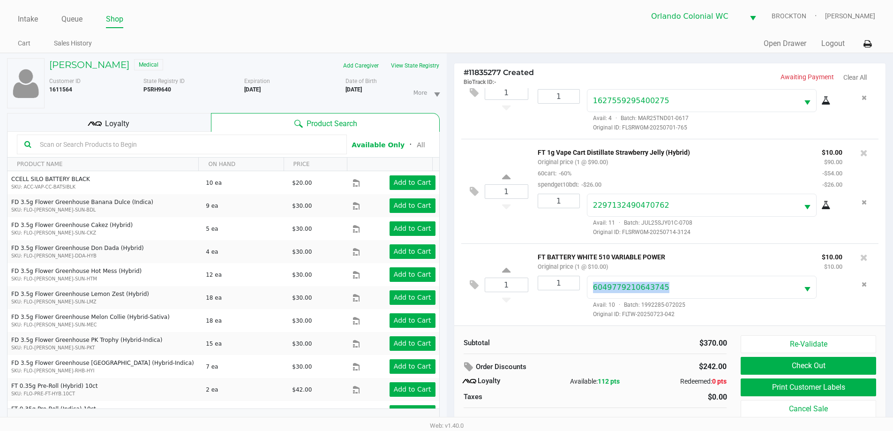
scroll to position [10, 0]
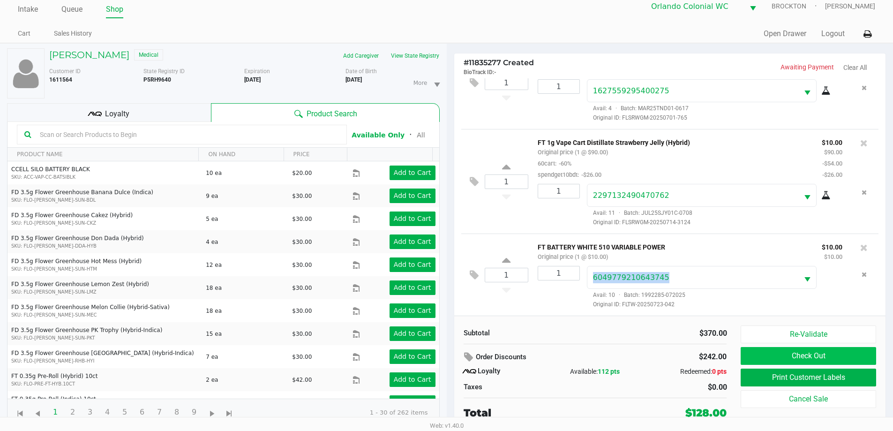
click at [450, 359] on button "Check Out" at bounding box center [808, 356] width 135 height 18
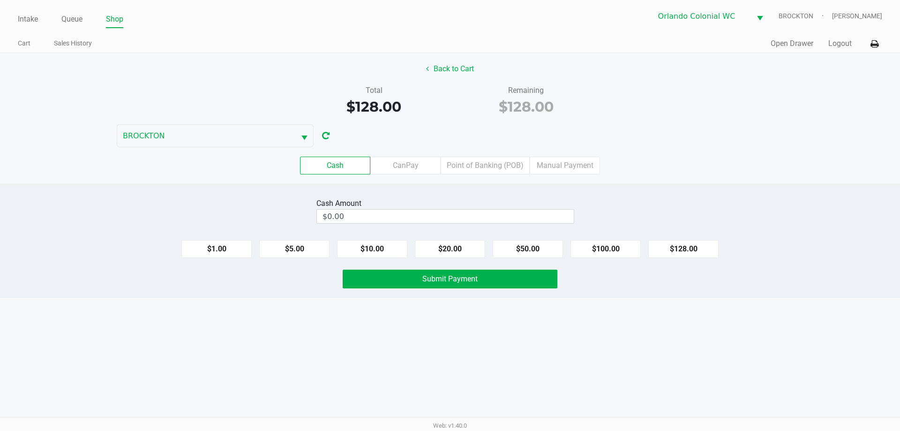
click at [450, 161] on label "Point of Banking (POB)" at bounding box center [485, 166] width 89 height 18
click at [0, 0] on 7 "Point of Banking (POB)" at bounding box center [0, 0] width 0 height 0
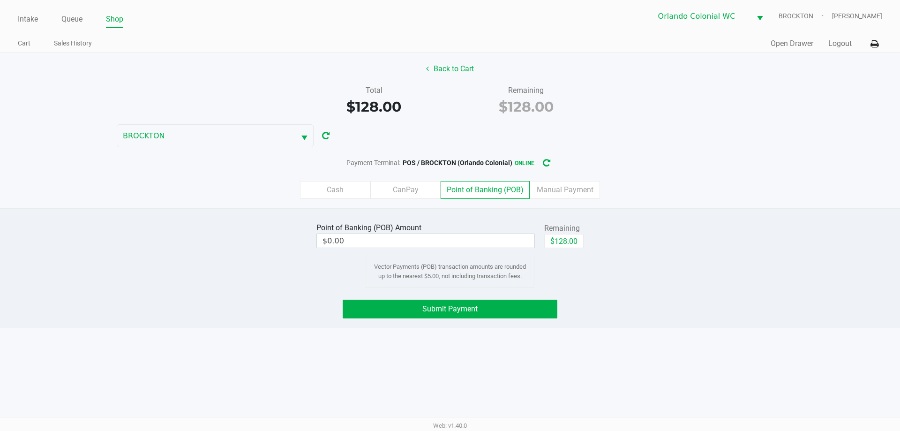
click at [450, 239] on button "$128.00" at bounding box center [563, 241] width 39 height 14
type input "$128.00"
click at [450, 62] on button "Back to Cart" at bounding box center [450, 69] width 60 height 18
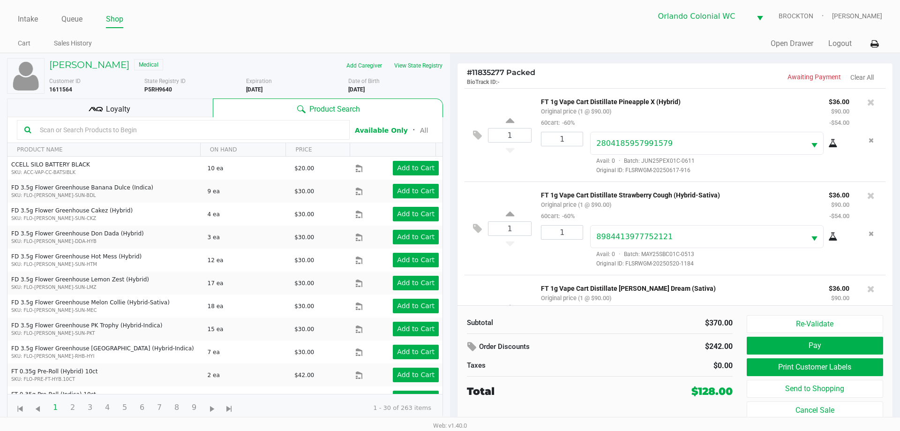
click at [157, 106] on div "Loyalty" at bounding box center [110, 107] width 206 height 19
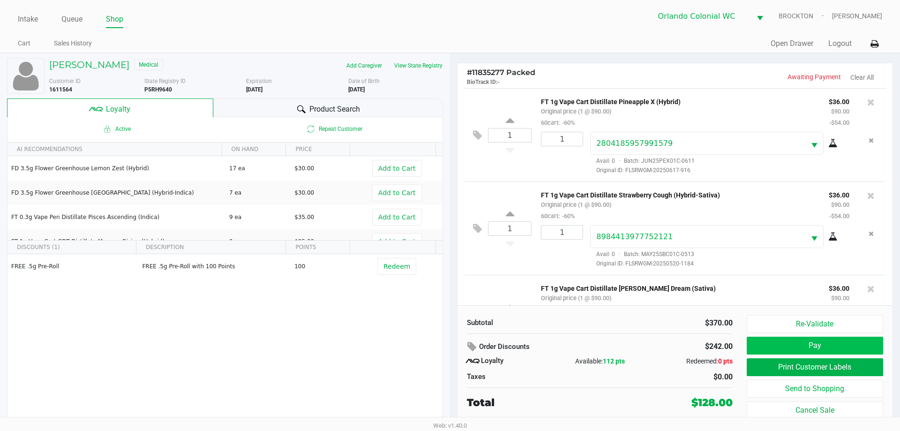
click at [450, 349] on button "Pay" at bounding box center [815, 346] width 136 height 18
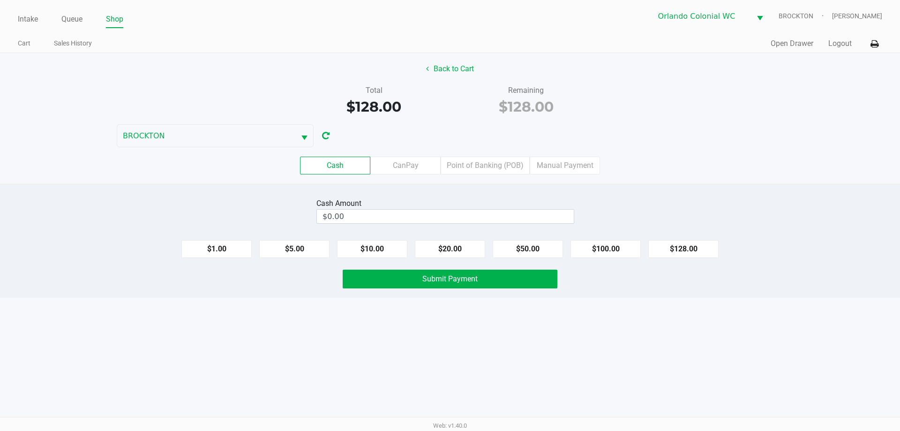
click at [450, 158] on label "Point of Banking (POB)" at bounding box center [485, 166] width 89 height 18
click at [0, 0] on 7 "Point of Banking (POB)" at bounding box center [0, 0] width 0 height 0
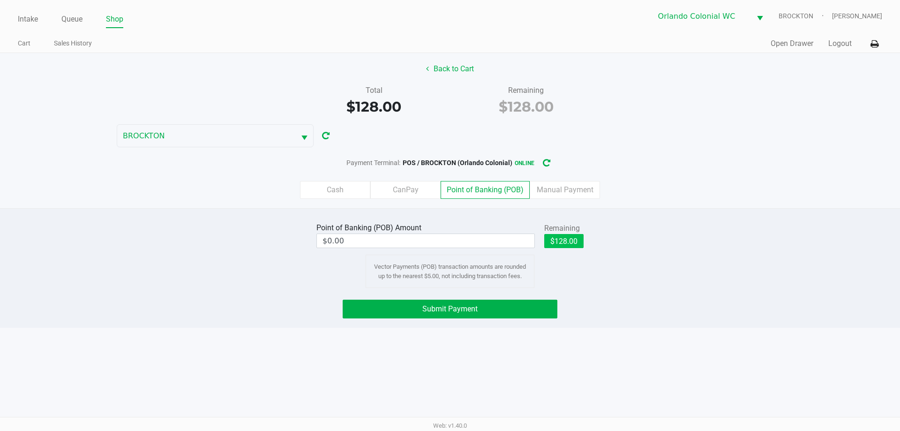
click at [450, 238] on button "$128.00" at bounding box center [563, 241] width 39 height 14
type input "$128.00"
click at [450, 308] on button "Submit Payment" at bounding box center [450, 309] width 215 height 19
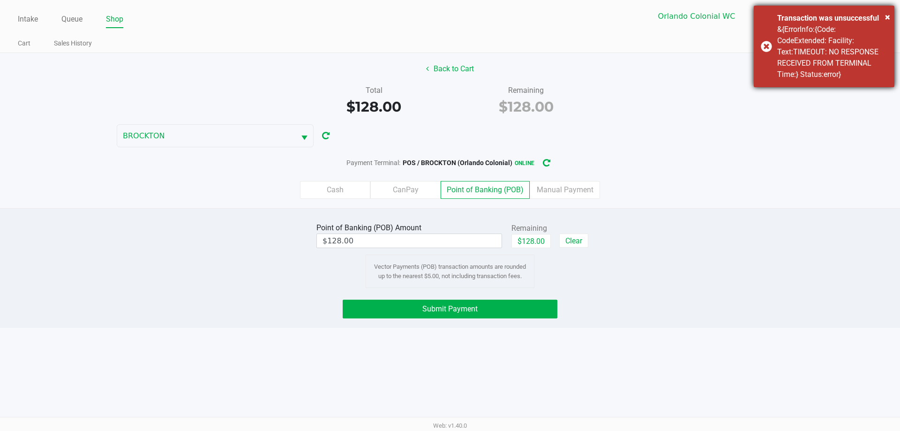
click at [450, 41] on div "× Transaction was unsuccessful &{ErrorInfo:{Code: CodeExtended: Facility: Text:…" at bounding box center [824, 47] width 141 height 82
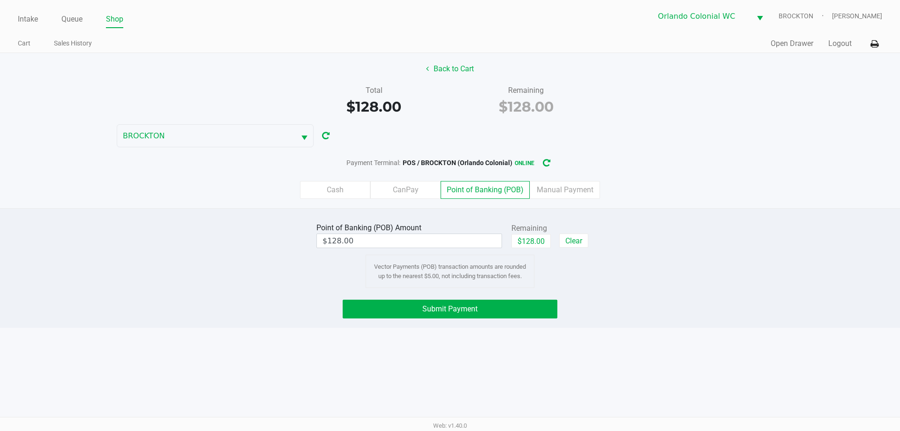
click at [450, 304] on button "Submit Payment" at bounding box center [450, 309] width 215 height 19
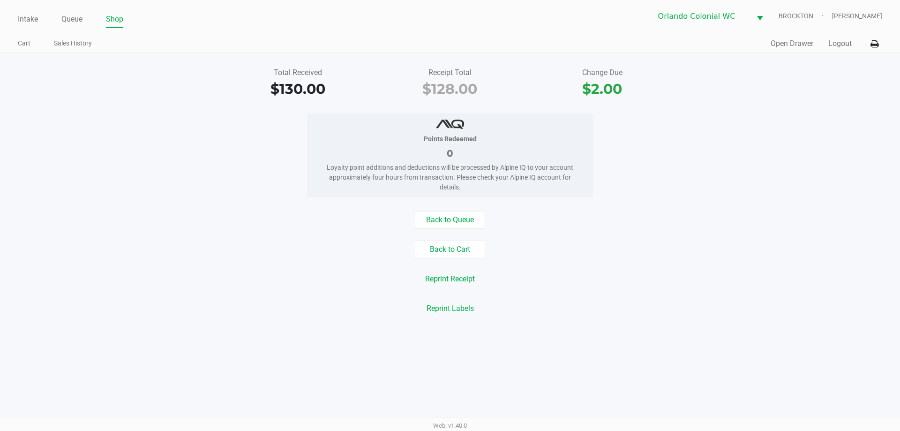
click at [450, 42] on button "Open Drawer" at bounding box center [792, 43] width 43 height 11
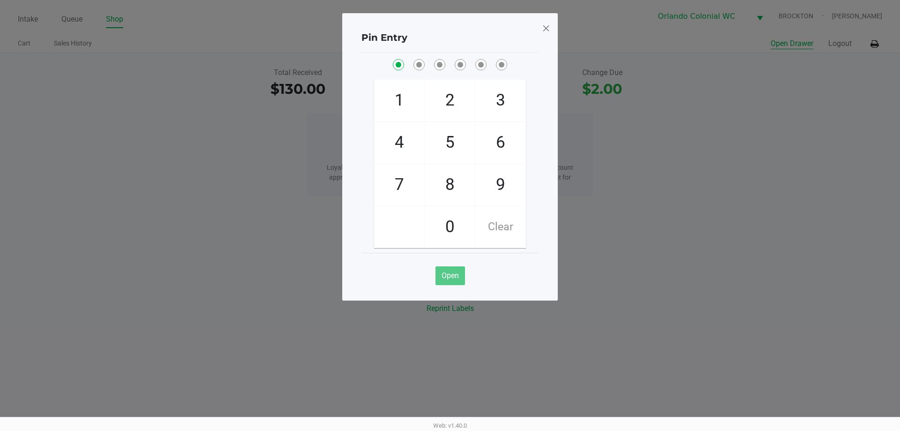
checkbox input "true"
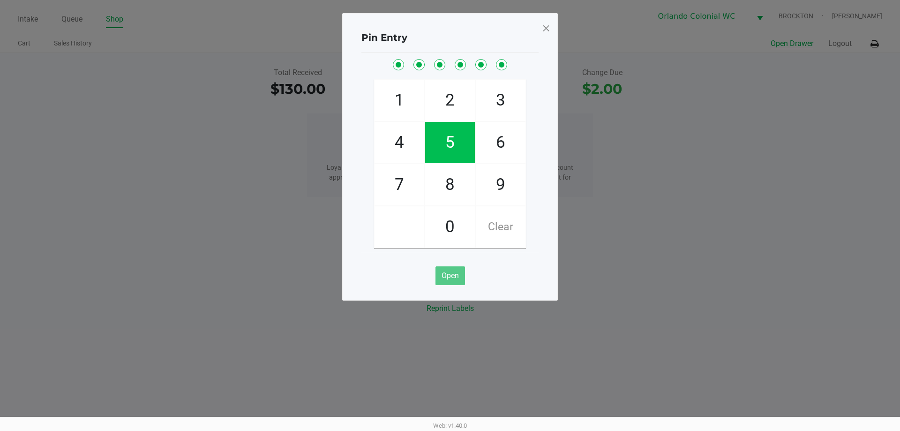
checkbox input "true"
click at [450, 24] on span at bounding box center [546, 28] width 8 height 15
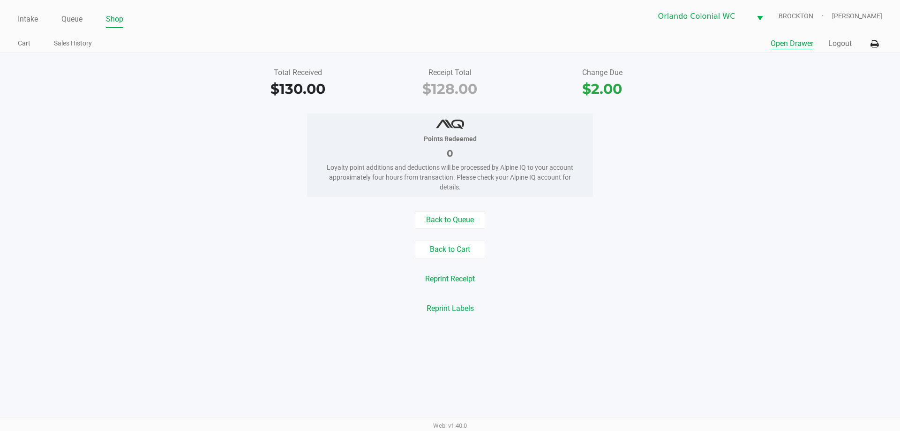
click at [450, 39] on button "Open Drawer" at bounding box center [792, 43] width 43 height 11
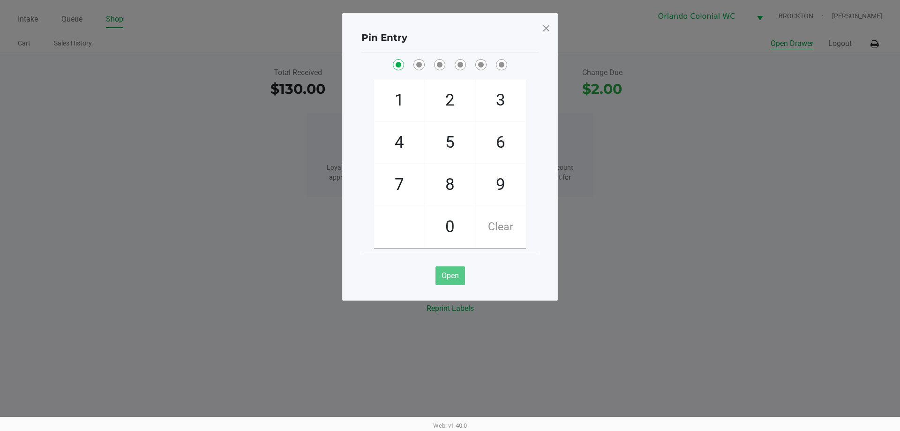
checkbox input "true"
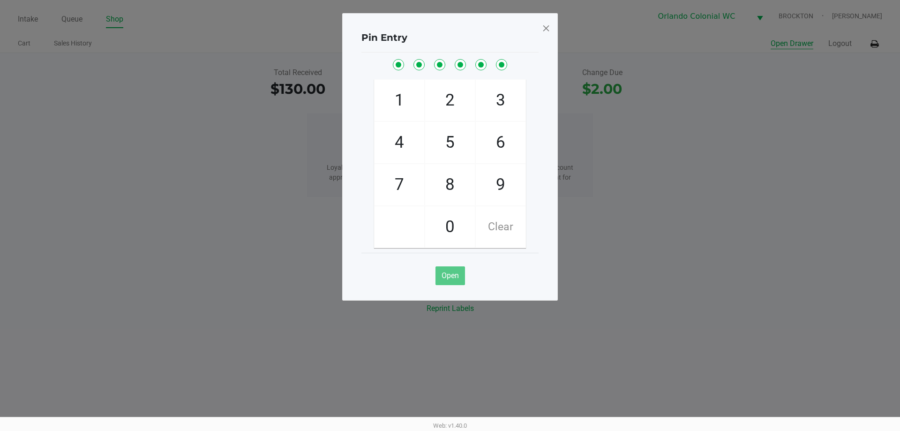
checkbox input "true"
click at [450, 30] on span at bounding box center [546, 28] width 8 height 15
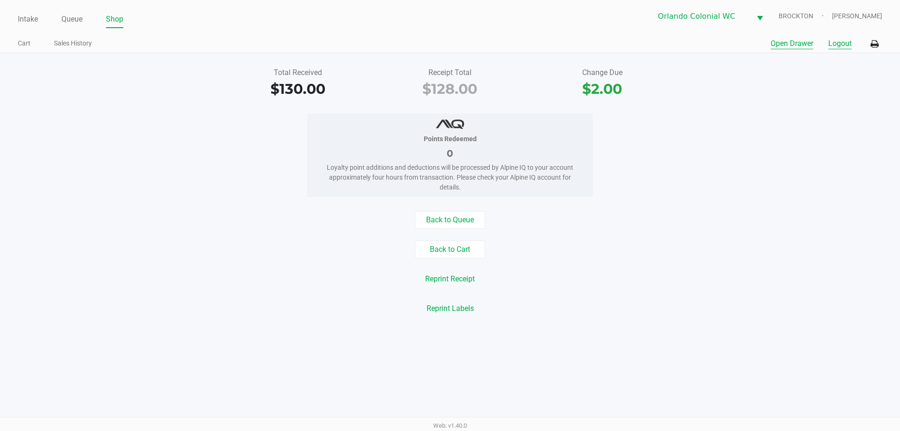
click at [450, 45] on button "Logout" at bounding box center [840, 43] width 23 height 11
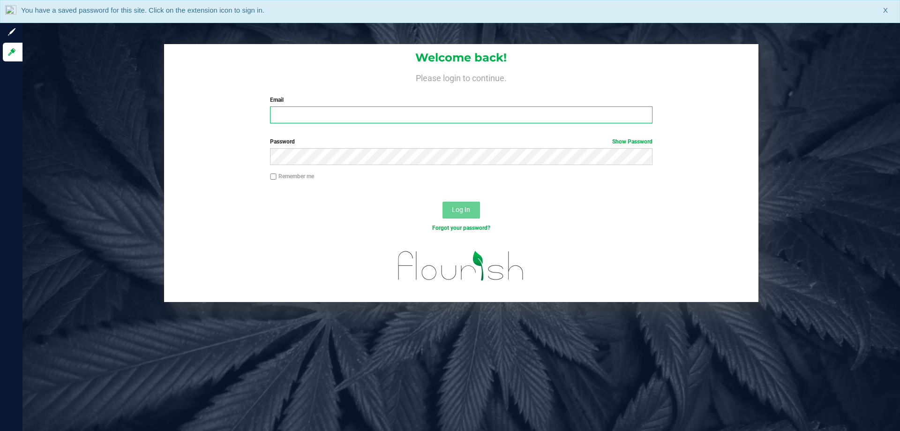
click at [288, 117] on input "Email" at bounding box center [461, 114] width 382 height 17
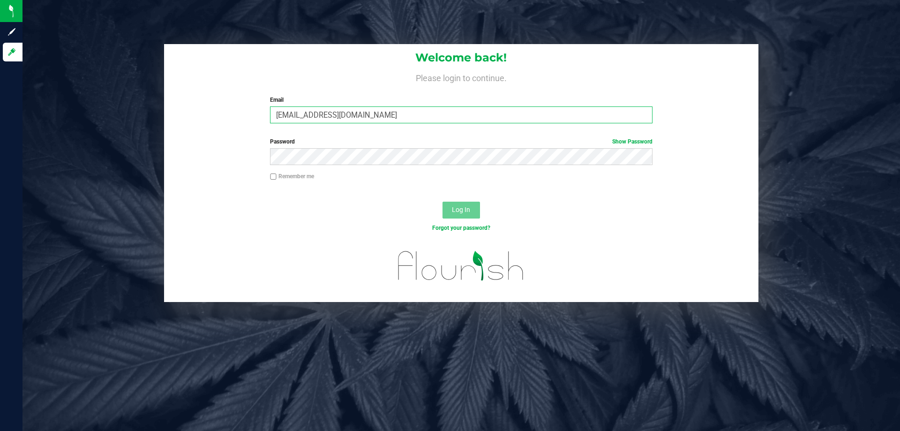
type input "[EMAIL_ADDRESS][DOMAIN_NAME]"
click at [443, 202] on button "Log In" at bounding box center [462, 210] width 38 height 17
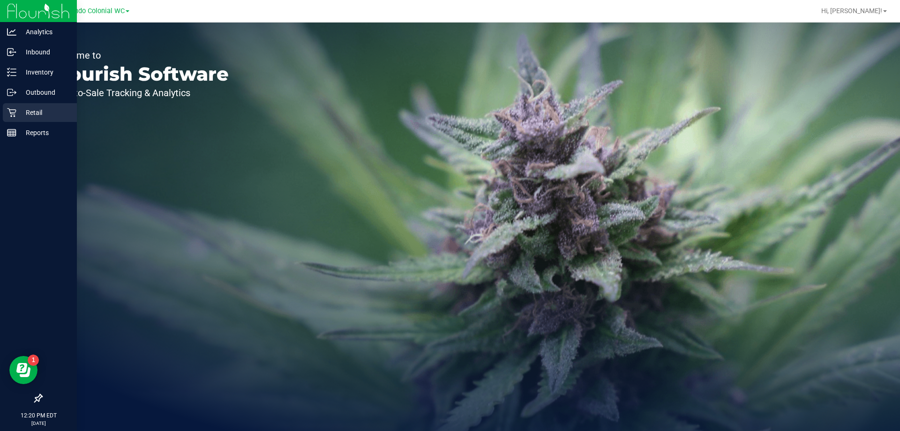
click at [16, 113] on p "Retail" at bounding box center [44, 112] width 56 height 11
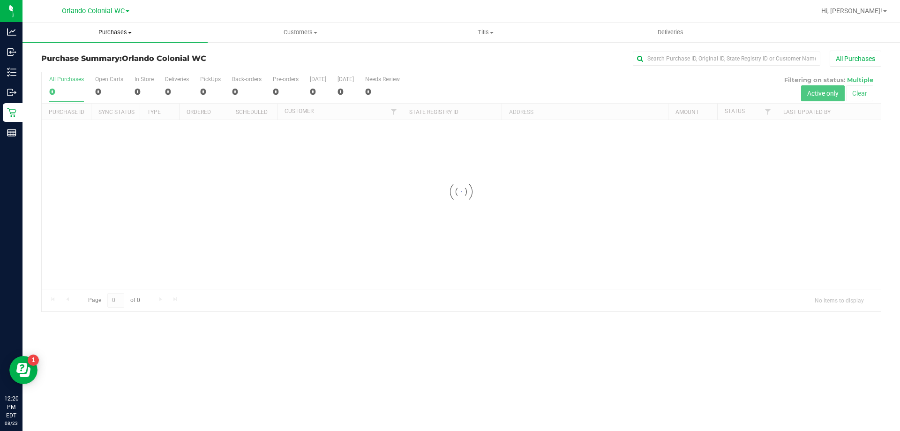
click at [109, 35] on span "Purchases" at bounding box center [115, 32] width 185 height 8
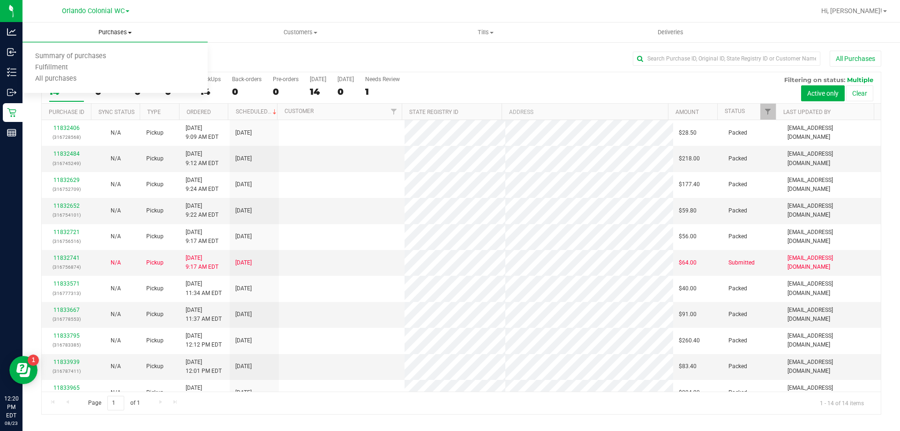
click at [50, 67] on span "Fulfillment" at bounding box center [52, 68] width 58 height 8
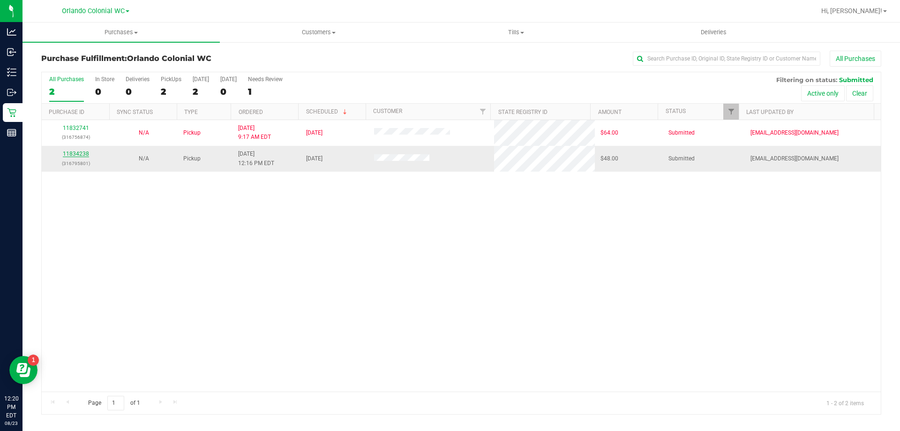
click at [74, 155] on link "11834238" at bounding box center [76, 154] width 26 height 7
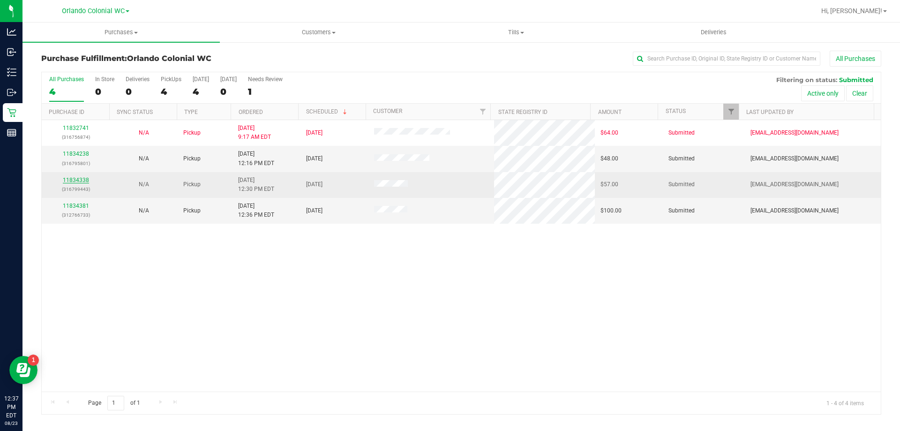
click at [83, 178] on link "11834338" at bounding box center [76, 180] width 26 height 7
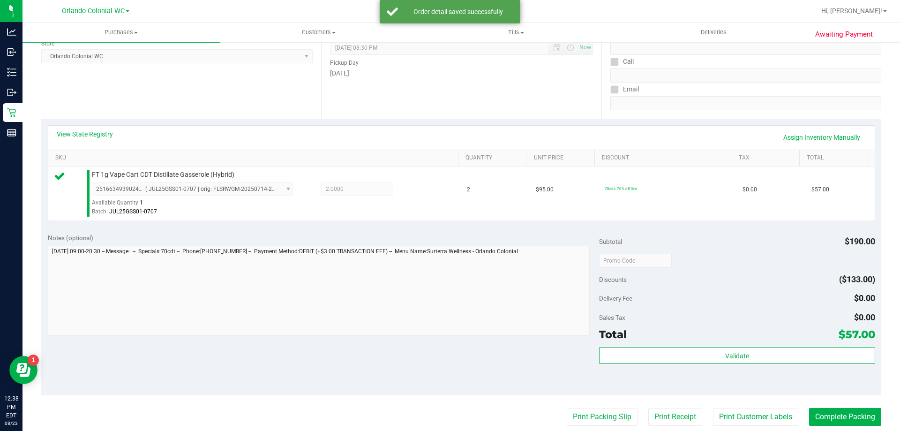
scroll to position [136, 0]
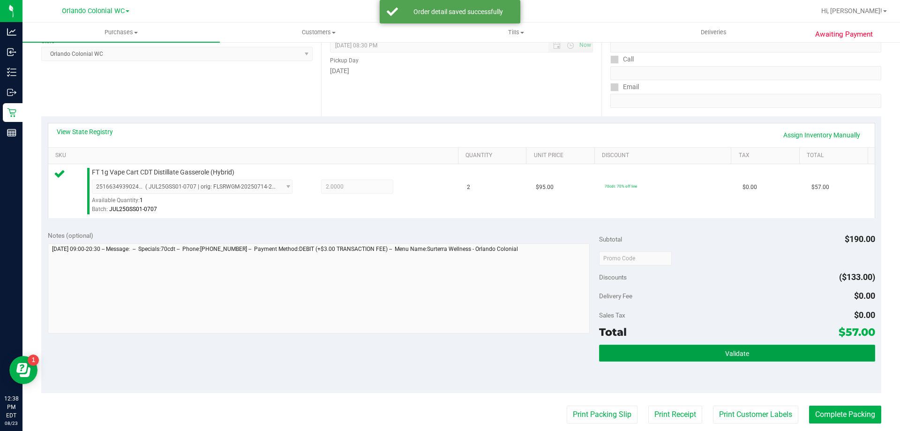
click at [730, 345] on button "Validate" at bounding box center [737, 353] width 276 height 17
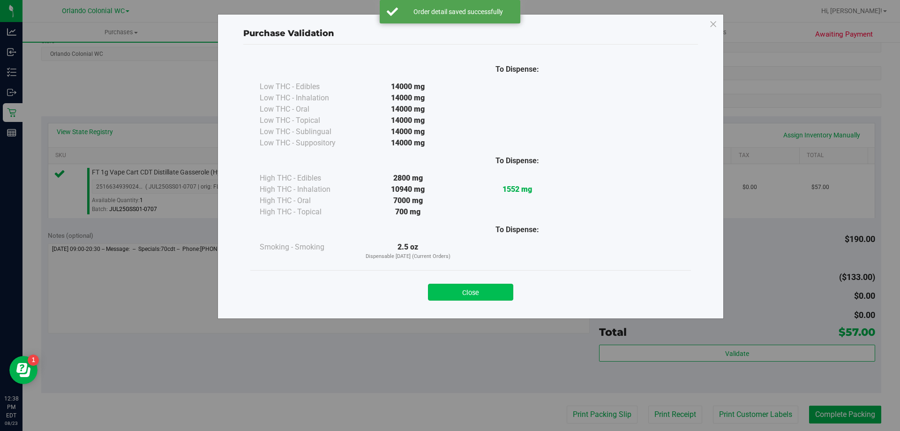
click at [478, 297] on button "Close" at bounding box center [470, 292] width 85 height 17
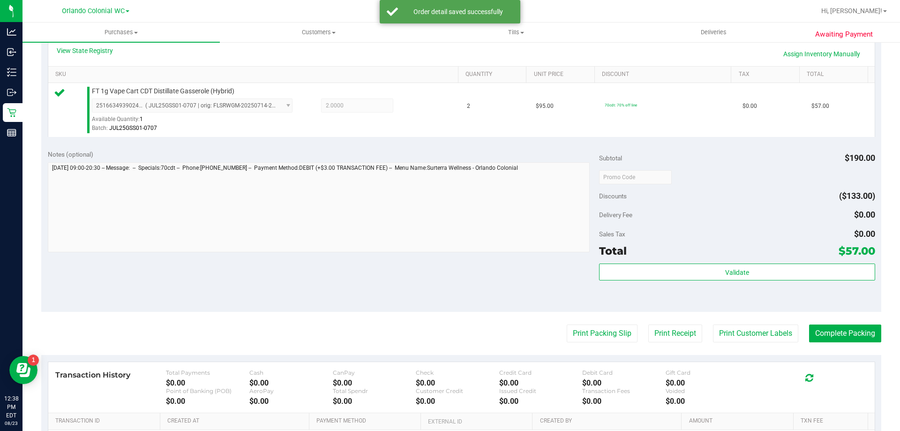
scroll to position [220, 0]
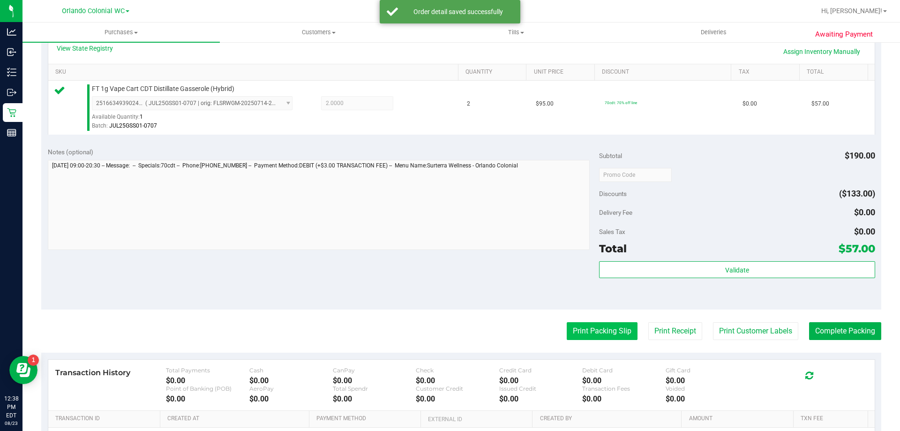
click at [590, 332] on button "Print Packing Slip" at bounding box center [602, 331] width 71 height 18
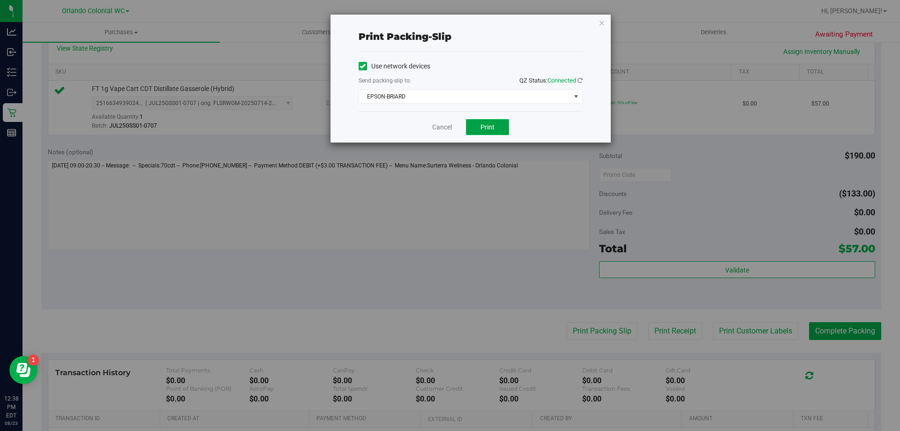
click at [494, 120] on button "Print" at bounding box center [487, 127] width 43 height 16
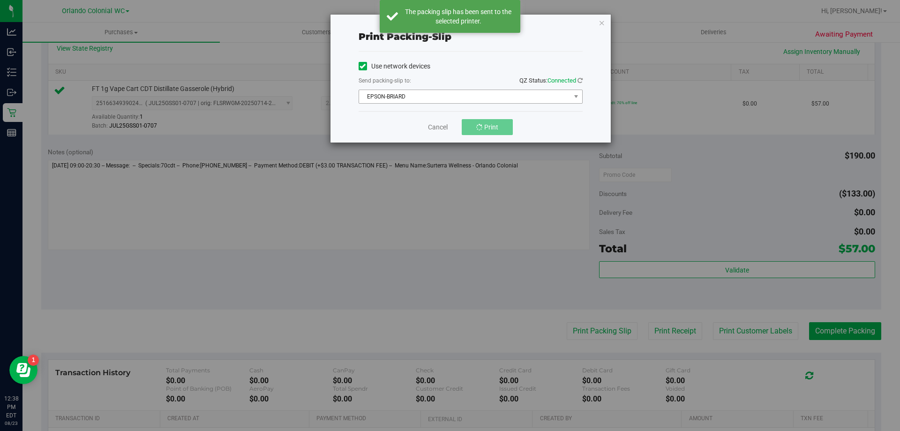
click at [429, 92] on span "EPSON-BRIARD" at bounding box center [465, 96] width 212 height 13
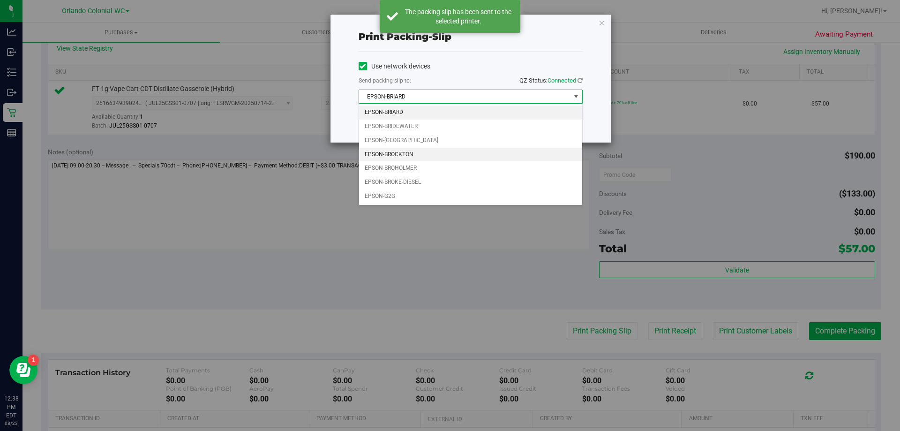
click at [404, 154] on li "EPSON-BROCKTON" at bounding box center [470, 155] width 223 height 14
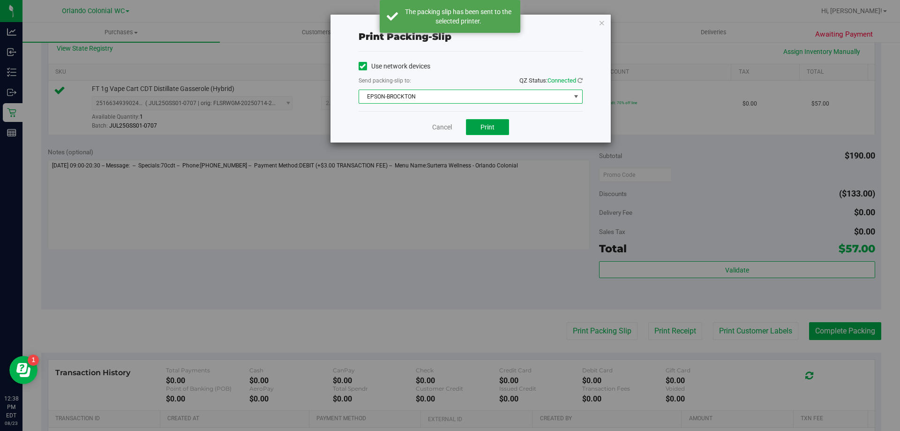
click at [494, 121] on button "Print" at bounding box center [487, 127] width 43 height 16
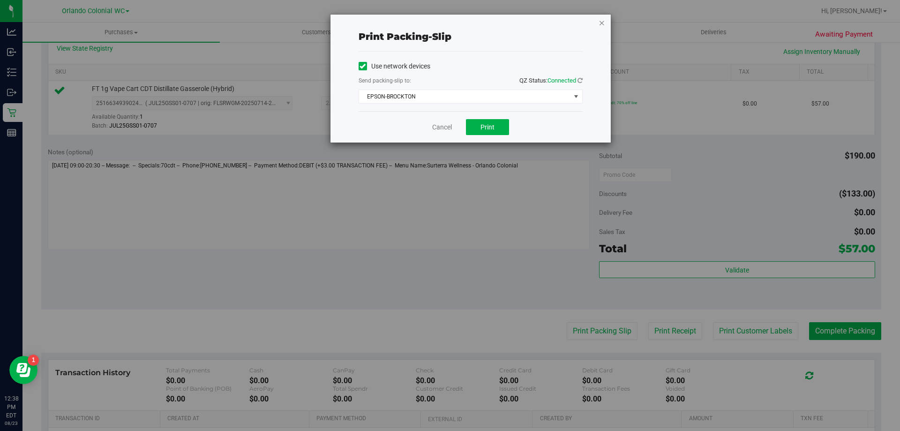
click at [602, 22] on icon "button" at bounding box center [602, 22] width 7 height 11
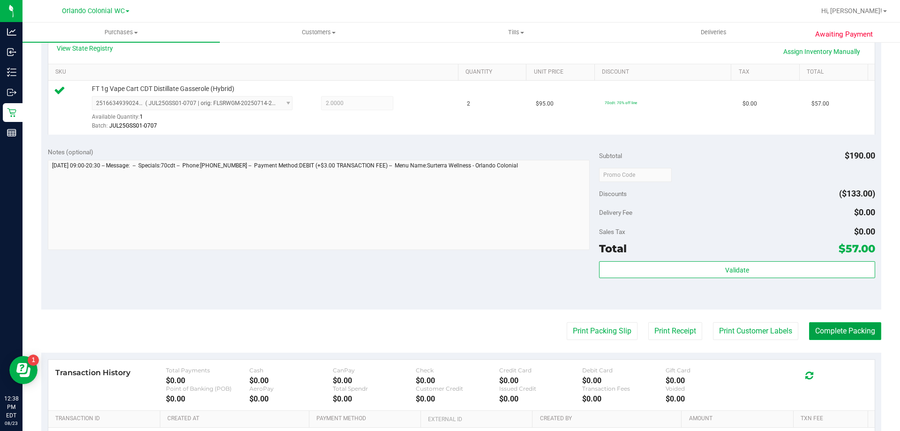
click at [858, 329] on button "Complete Packing" at bounding box center [845, 331] width 72 height 18
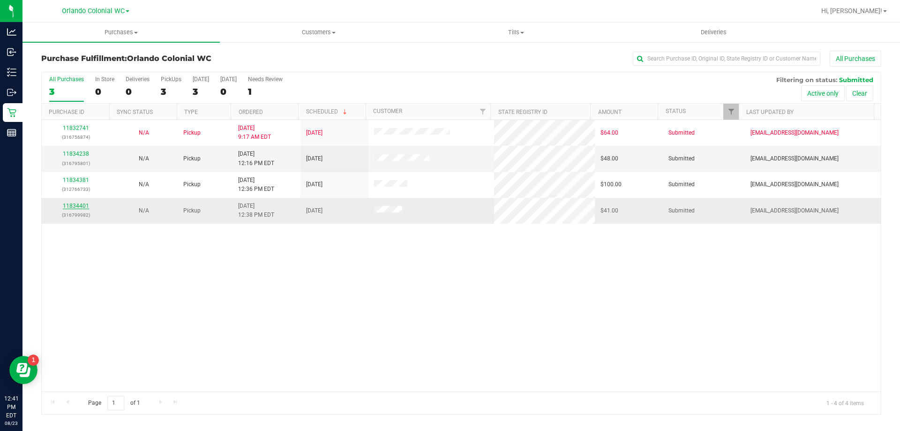
click at [80, 206] on link "11834401" at bounding box center [76, 206] width 26 height 7
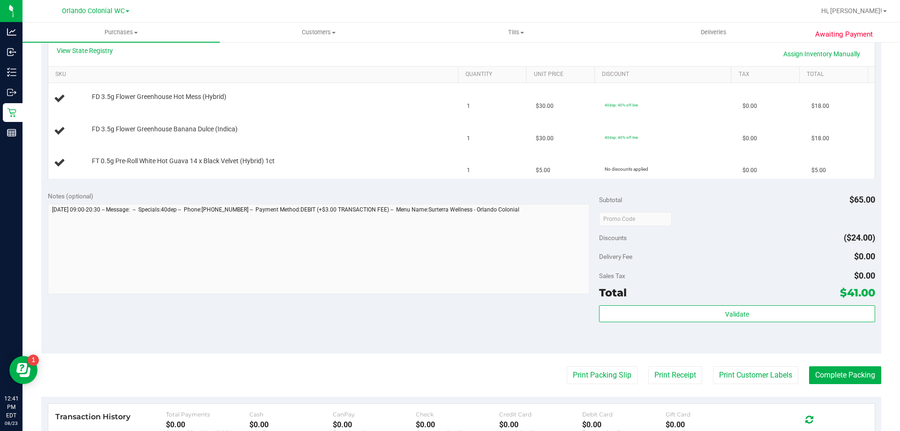
scroll to position [234, 0]
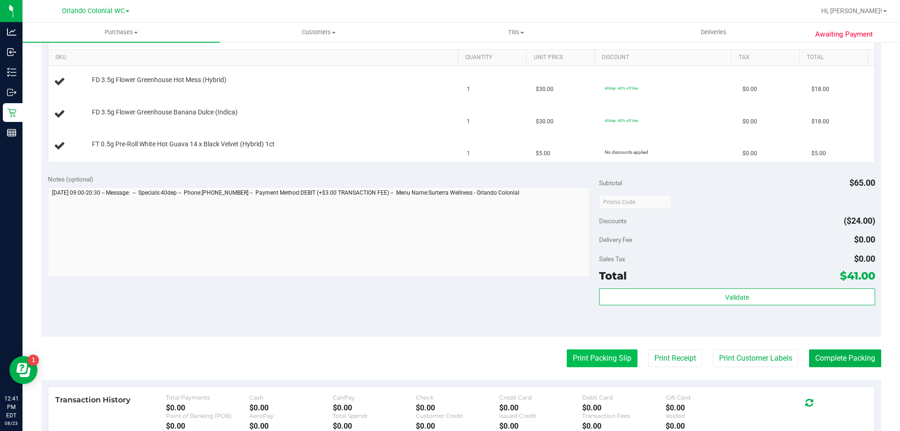
click at [580, 361] on button "Print Packing Slip" at bounding box center [602, 358] width 71 height 18
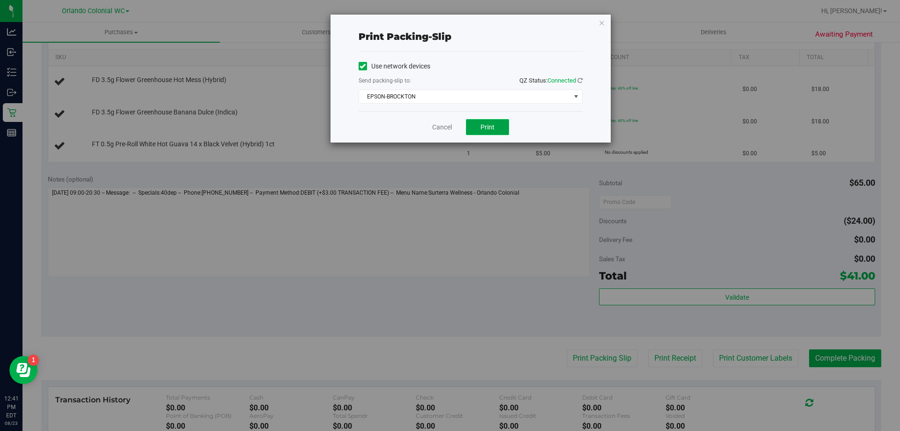
drag, startPoint x: 488, startPoint y: 124, endPoint x: 488, endPoint y: 129, distance: 4.7
click at [488, 129] on span "Print" at bounding box center [488, 127] width 14 height 8
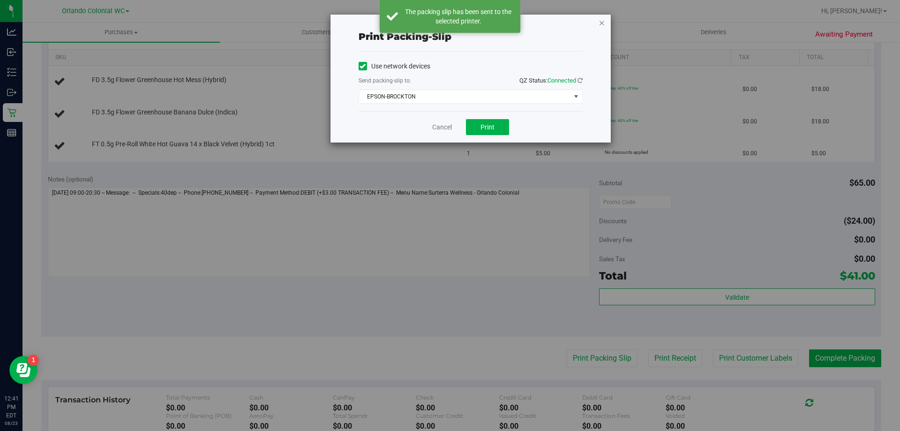
click at [602, 23] on icon "button" at bounding box center [602, 22] width 7 height 11
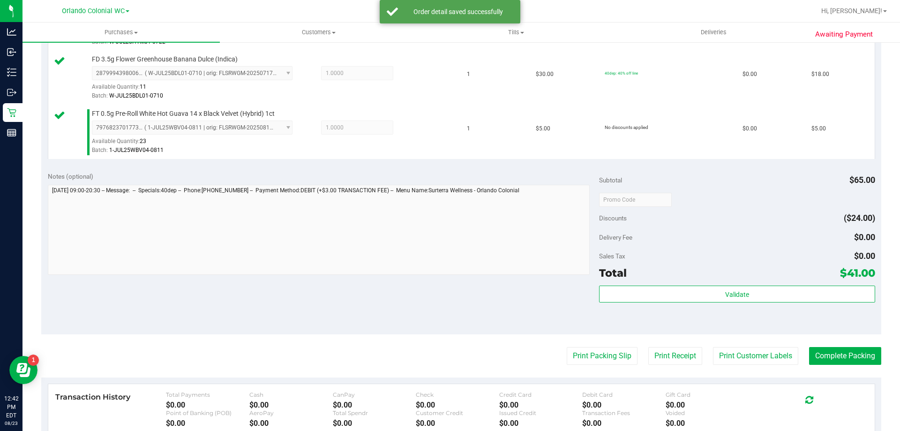
scroll to position [303, 0]
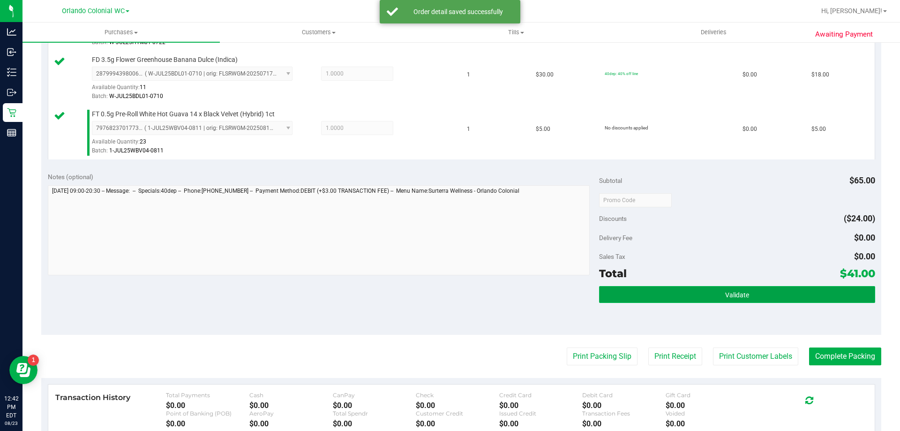
click at [733, 292] on span "Validate" at bounding box center [737, 295] width 24 height 8
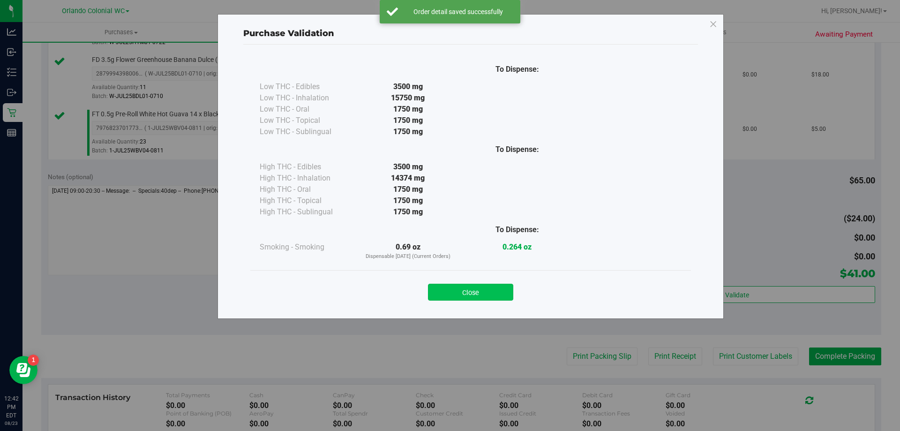
click at [485, 297] on button "Close" at bounding box center [470, 292] width 85 height 17
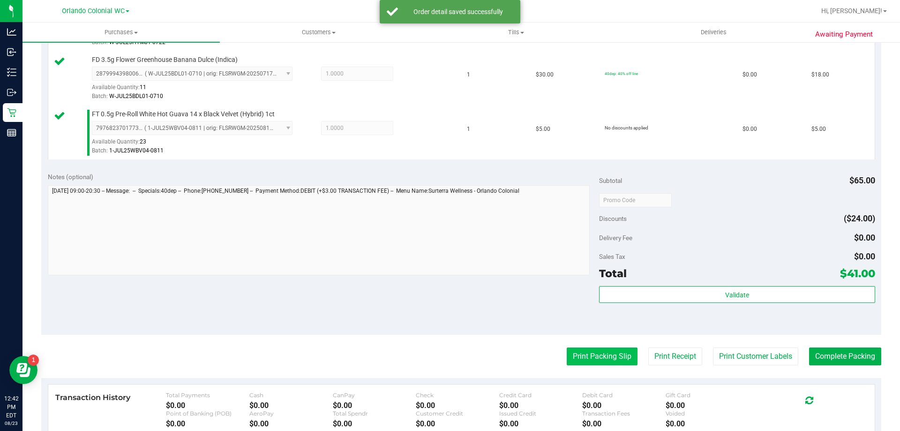
click at [609, 364] on button "Print Packing Slip" at bounding box center [602, 356] width 71 height 18
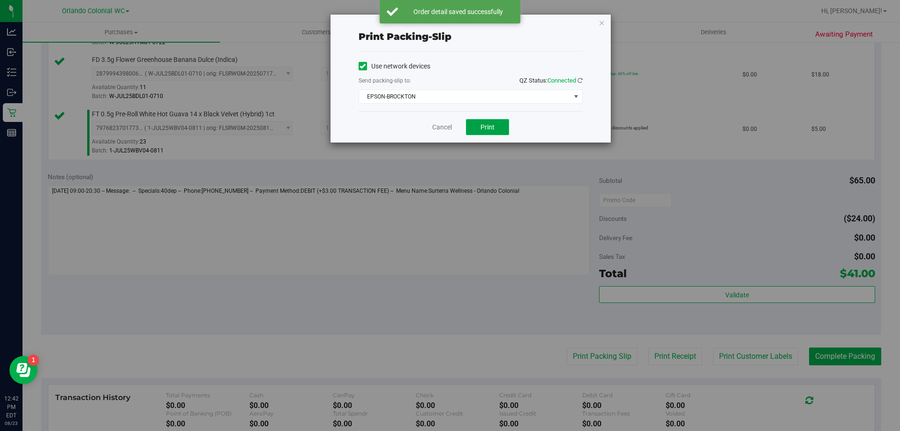
click at [493, 129] on span "Print" at bounding box center [488, 127] width 14 height 8
click at [602, 22] on icon "button" at bounding box center [602, 22] width 7 height 11
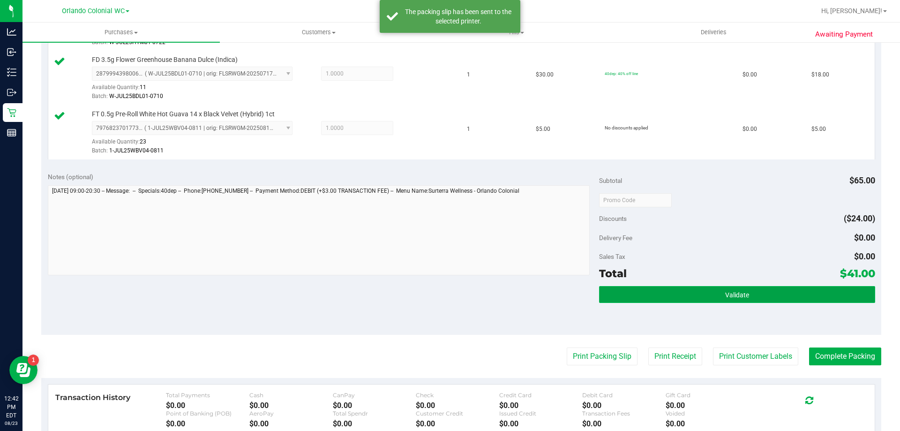
click at [720, 288] on button "Validate" at bounding box center [737, 294] width 276 height 17
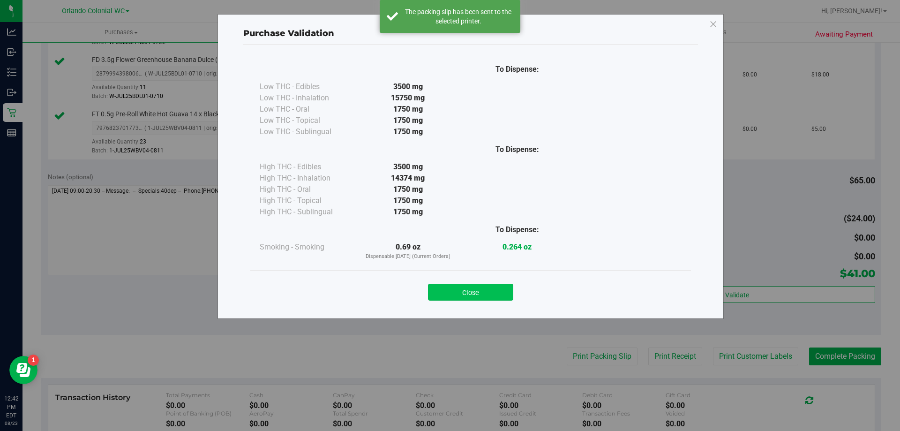
click at [475, 294] on button "Close" at bounding box center [470, 292] width 85 height 17
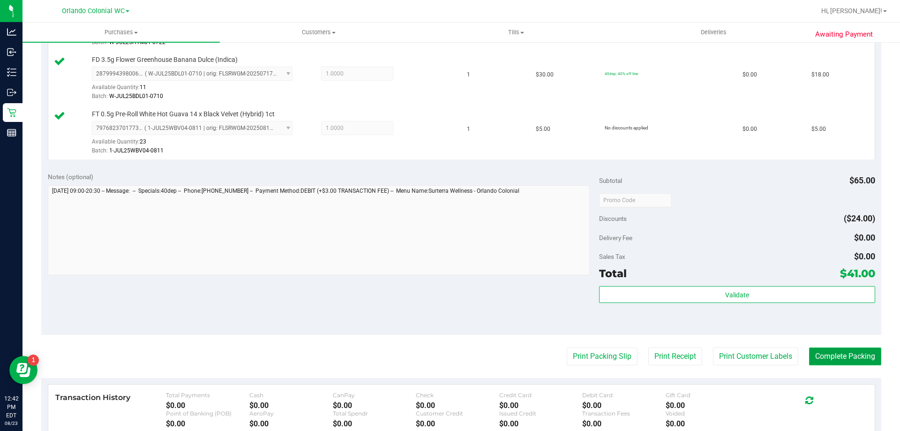
click at [846, 348] on button "Complete Packing" at bounding box center [845, 356] width 72 height 18
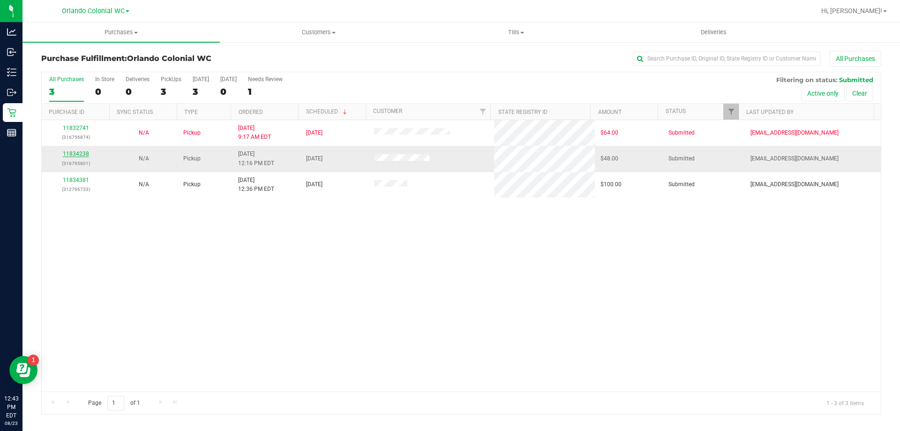
click at [79, 157] on link "11834238" at bounding box center [76, 154] width 26 height 7
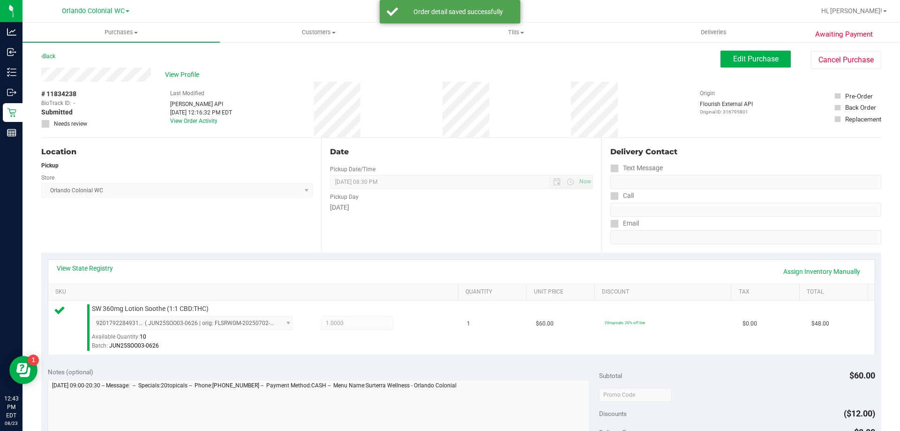
scroll to position [189, 0]
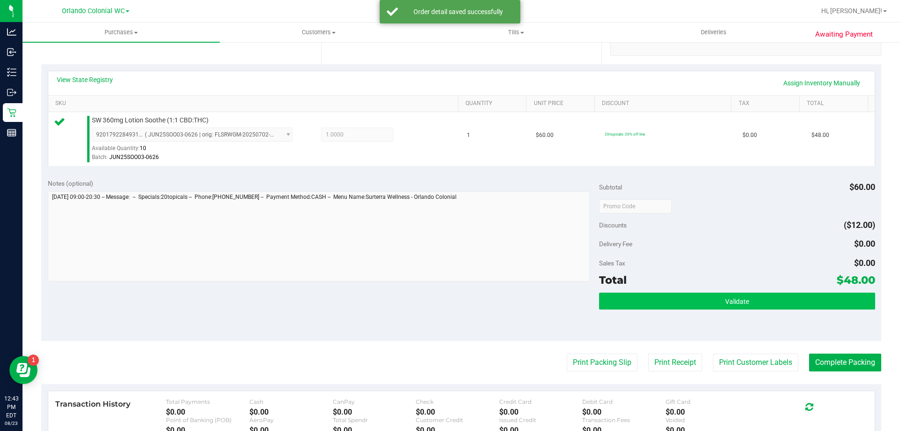
click at [742, 294] on button "Validate" at bounding box center [737, 301] width 276 height 17
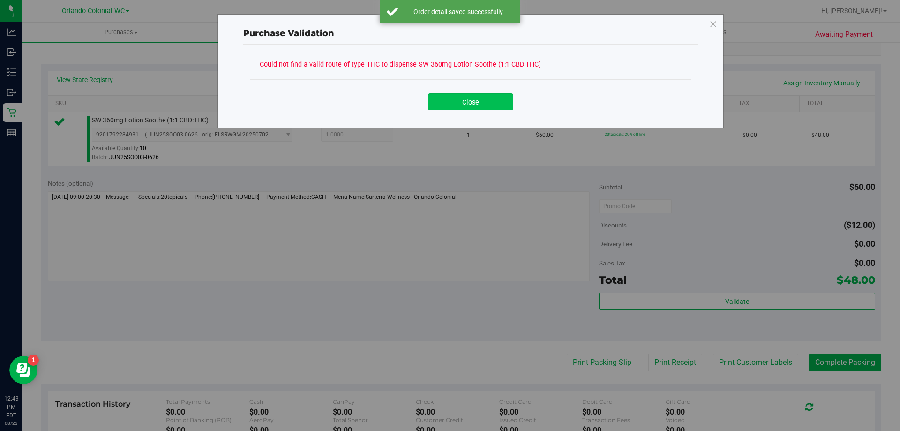
click at [469, 106] on button "Close" at bounding box center [470, 101] width 85 height 17
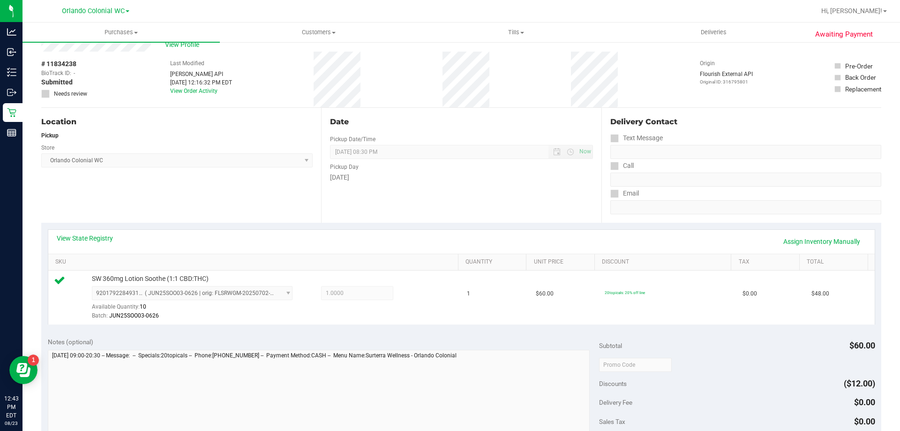
scroll to position [29, 0]
click at [88, 239] on link "View State Registry" at bounding box center [85, 238] width 56 height 9
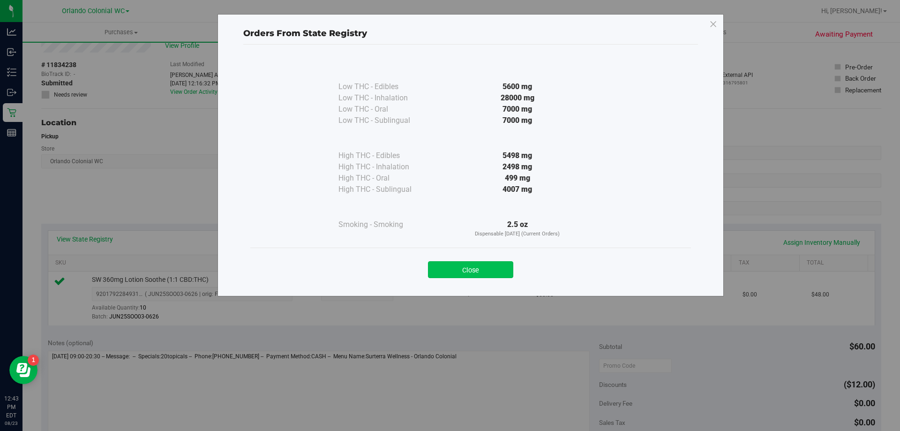
click at [467, 264] on button "Close" at bounding box center [470, 269] width 85 height 17
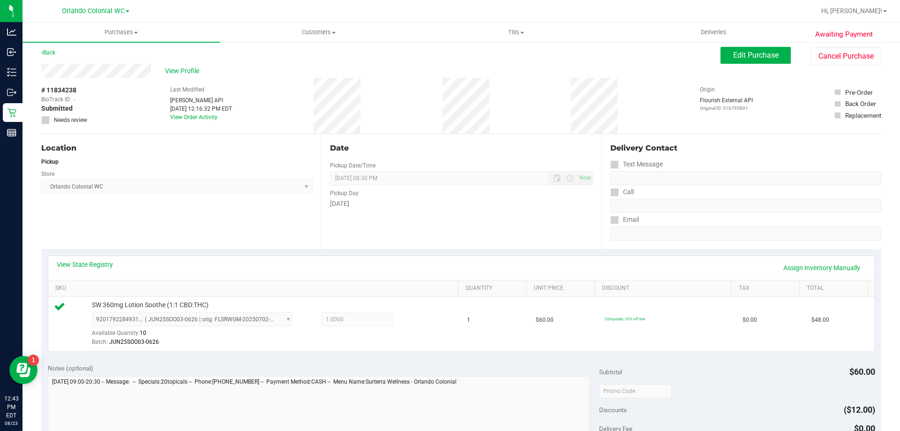
scroll to position [7, 0]
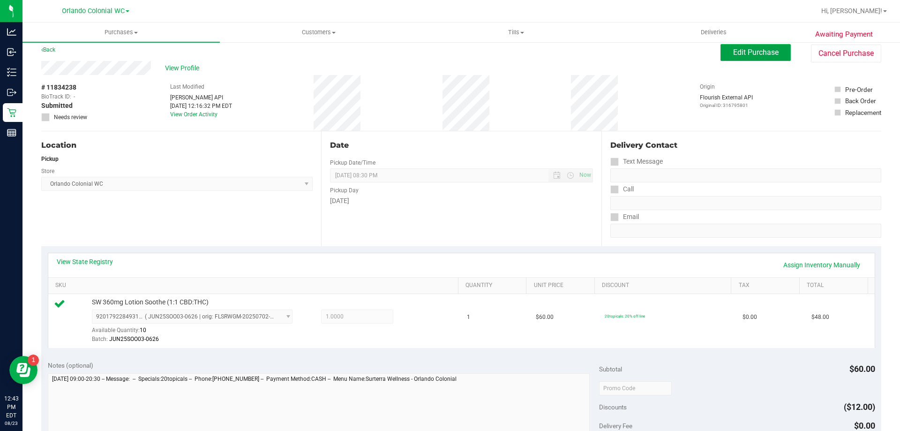
click at [770, 45] on button "Edit Purchase" at bounding box center [756, 52] width 70 height 17
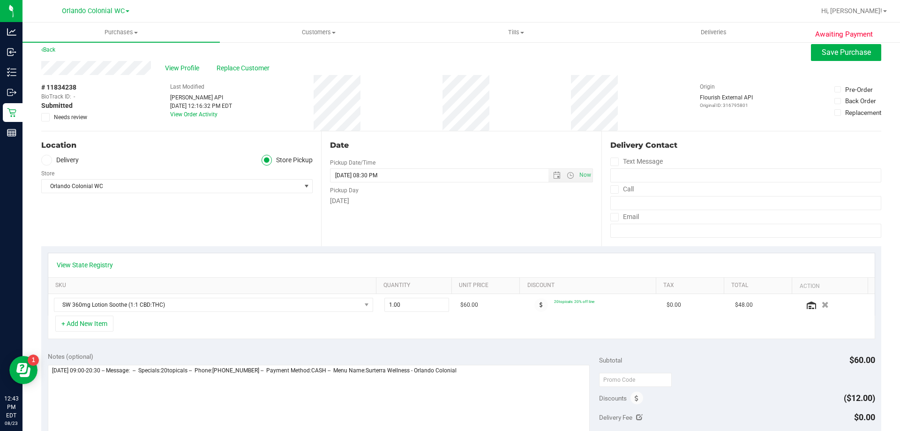
click at [43, 117] on icon at bounding box center [46, 117] width 6 height 0
click at [0, 0] on input "Needs review" at bounding box center [0, 0] width 0 height 0
click at [99, 323] on button "+ Add New Item" at bounding box center [84, 324] width 58 height 16
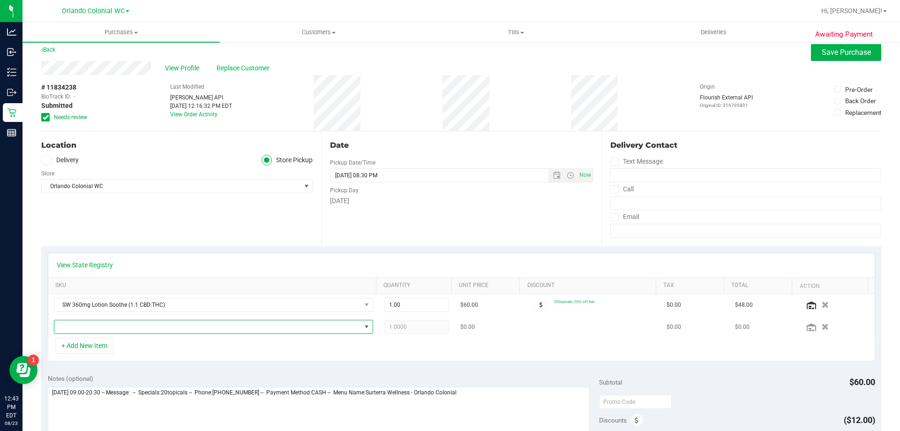
click at [363, 327] on span "NO DATA FOUND" at bounding box center [367, 327] width 8 height 8
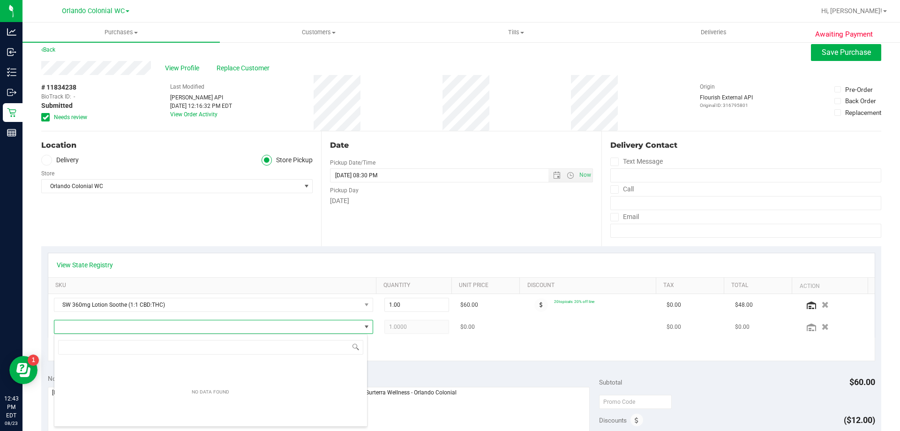
scroll to position [14, 311]
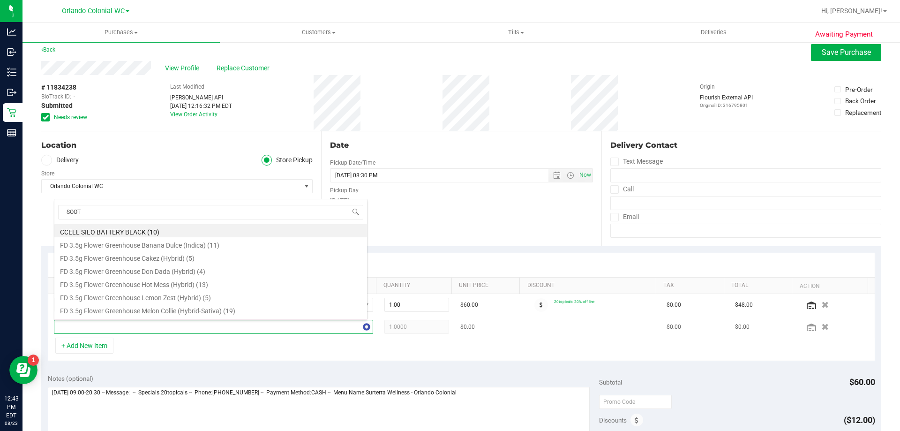
type input "SOOTH"
click at [157, 300] on li "SW 360mg Lotion Soothe (1:1 CBD:THC) (10)" at bounding box center [210, 298] width 313 height 13
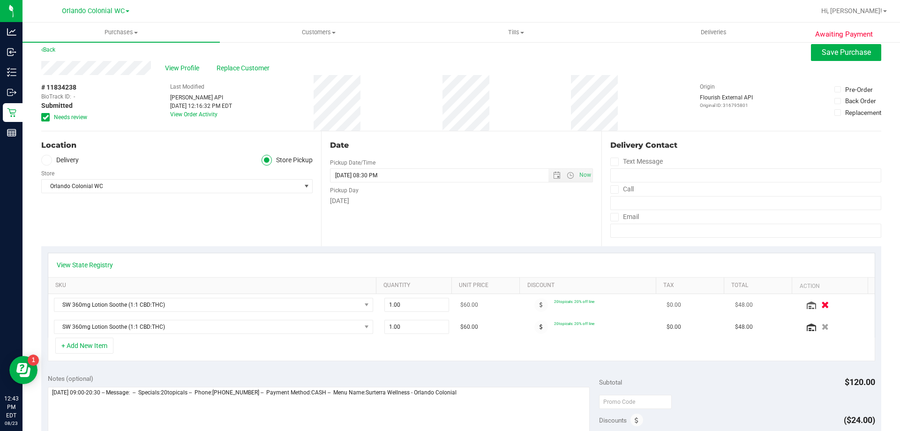
click at [822, 305] on icon "button" at bounding box center [826, 305] width 8 height 7
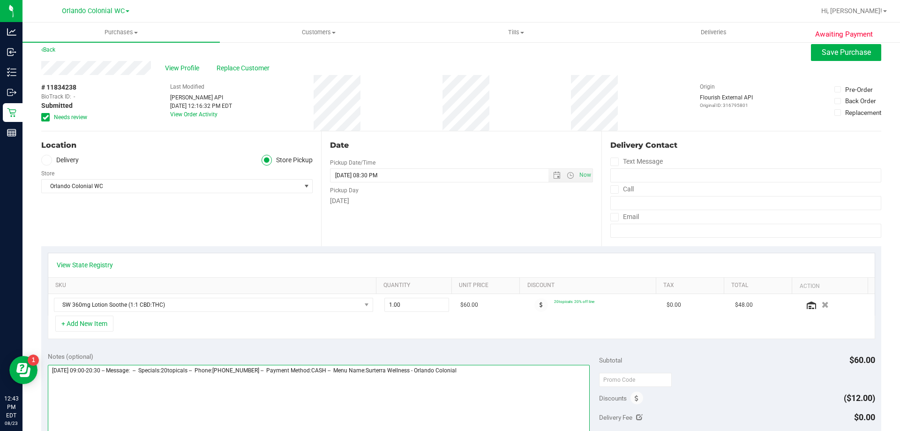
click at [505, 371] on textarea at bounding box center [319, 410] width 543 height 90
type textarea "[DATE] 09:00-20:30 -- Message: -- Specials:20topicals -- Phone:[PHONE_NUMBER] -…"
click at [506, 343] on div "View State Registry SKU Quantity Unit Price Discount Tax Total Action SW 360mg …" at bounding box center [461, 295] width 840 height 99
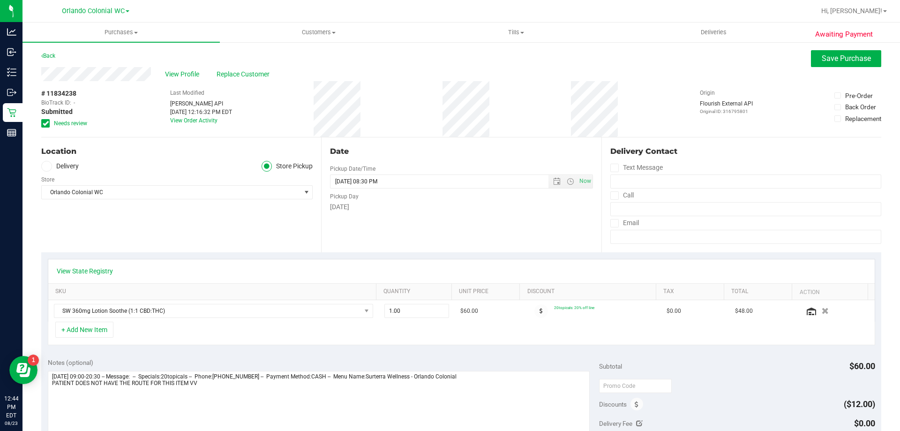
scroll to position [0, 0]
click at [844, 61] on span "Save Purchase" at bounding box center [846, 58] width 49 height 9
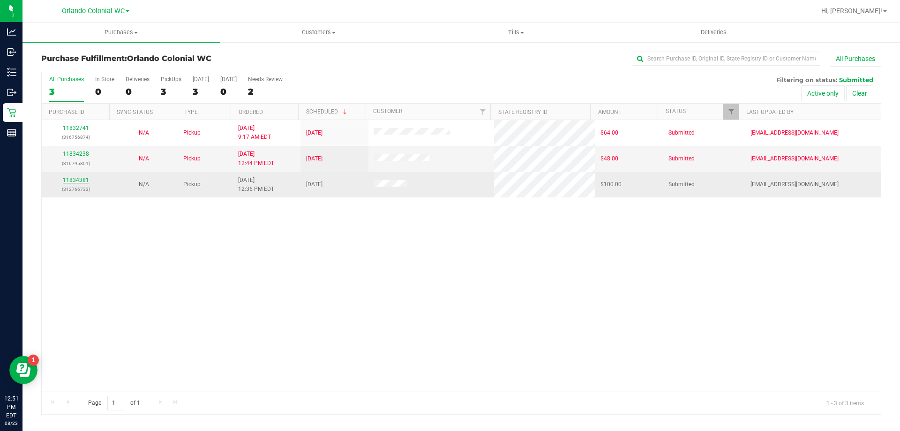
click at [81, 181] on link "11834381" at bounding box center [76, 180] width 26 height 7
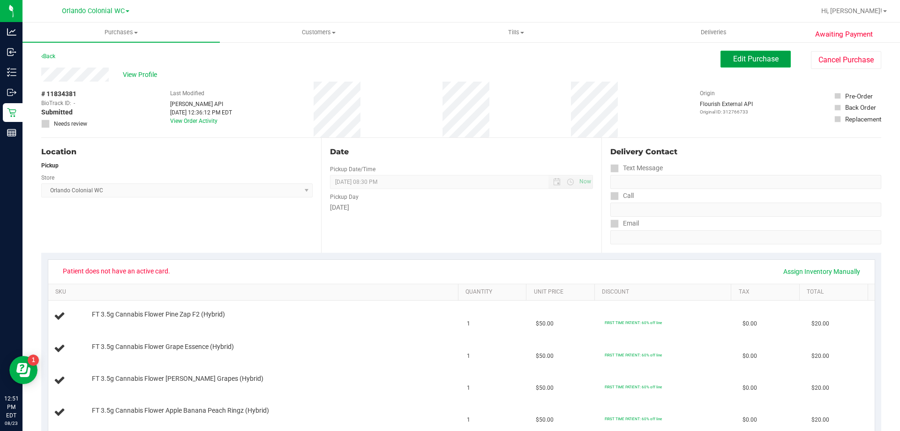
click at [750, 59] on span "Edit Purchase" at bounding box center [755, 58] width 45 height 9
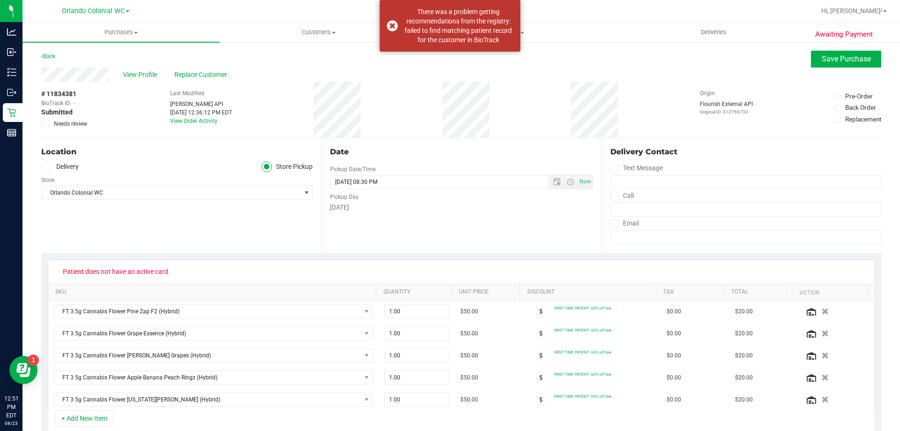
click at [46, 124] on icon at bounding box center [46, 124] width 6 height 0
click at [0, 0] on input "Needs review" at bounding box center [0, 0] width 0 height 0
click at [841, 54] on button "Save Purchase" at bounding box center [846, 59] width 70 height 17
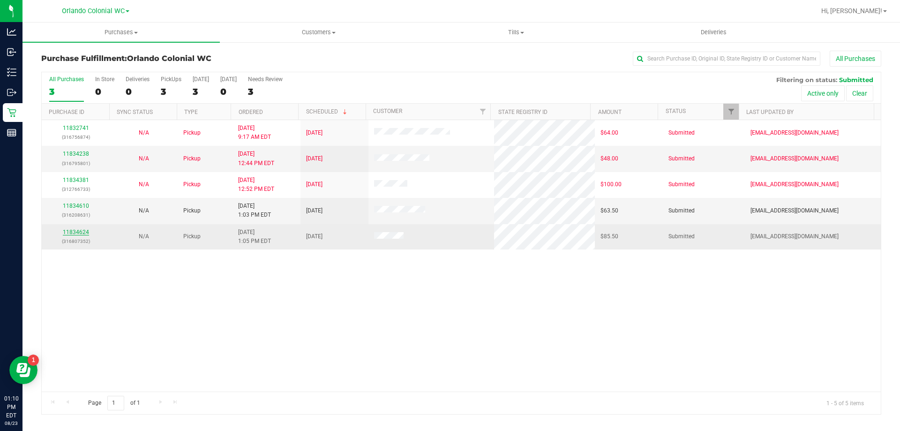
click at [71, 233] on link "11834624" at bounding box center [76, 232] width 26 height 7
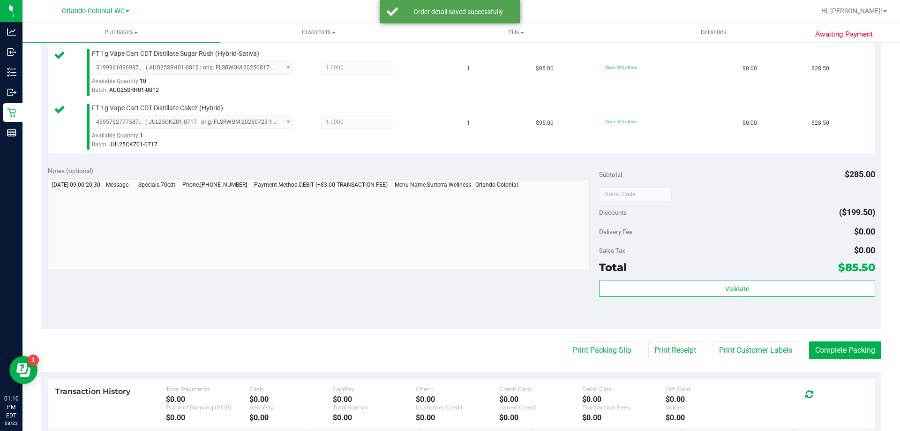
scroll to position [316, 0]
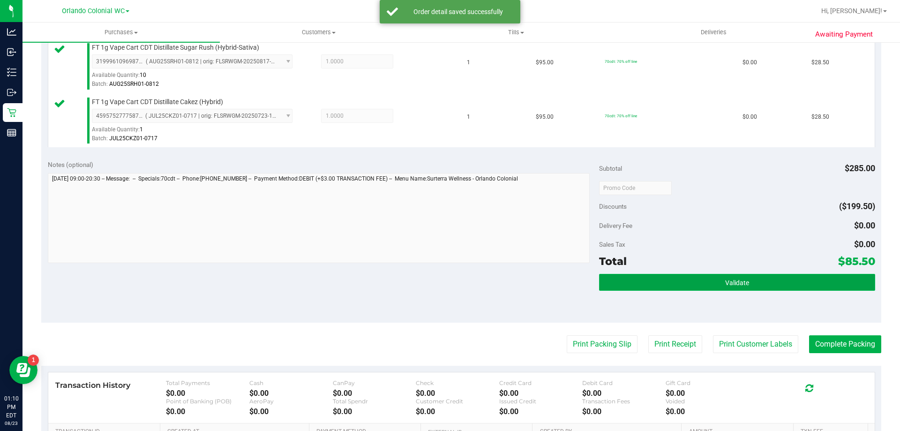
click at [754, 281] on button "Validate" at bounding box center [737, 282] width 276 height 17
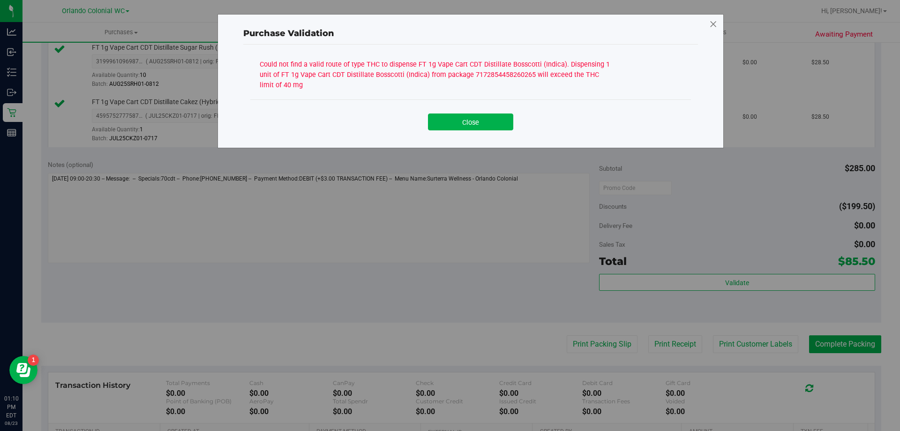
click at [716, 18] on icon at bounding box center [714, 24] width 8 height 15
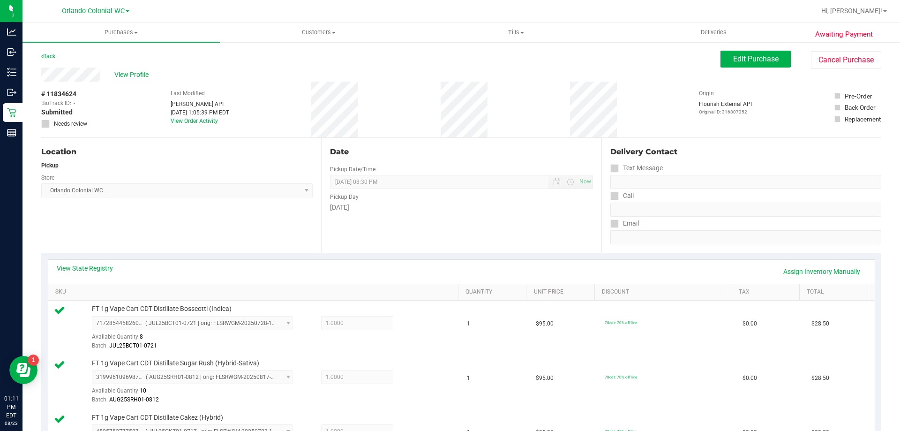
scroll to position [1, 0]
click at [745, 59] on span "Edit Purchase" at bounding box center [755, 57] width 45 height 9
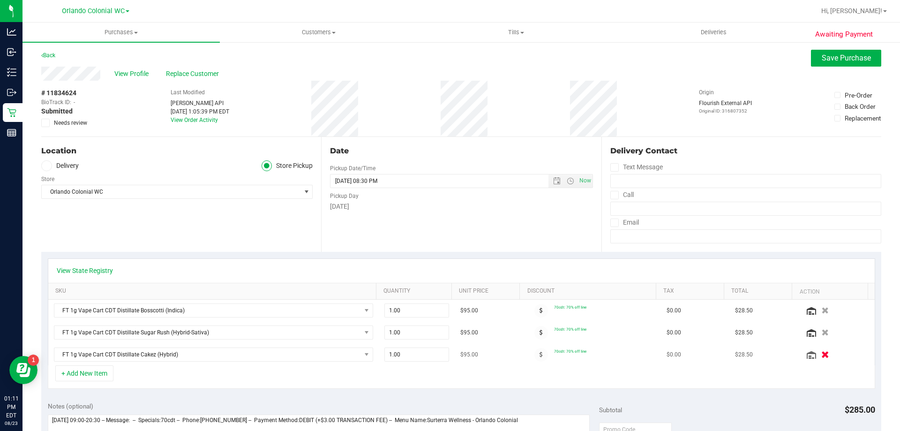
click at [822, 353] on icon "button" at bounding box center [826, 354] width 8 height 7
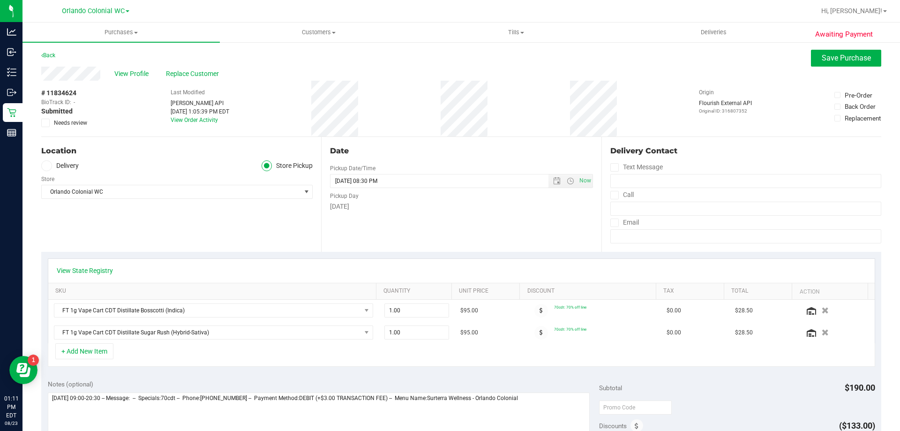
click at [43, 123] on icon at bounding box center [46, 123] width 6 height 0
click at [0, 0] on input "Needs review" at bounding box center [0, 0] width 0 height 0
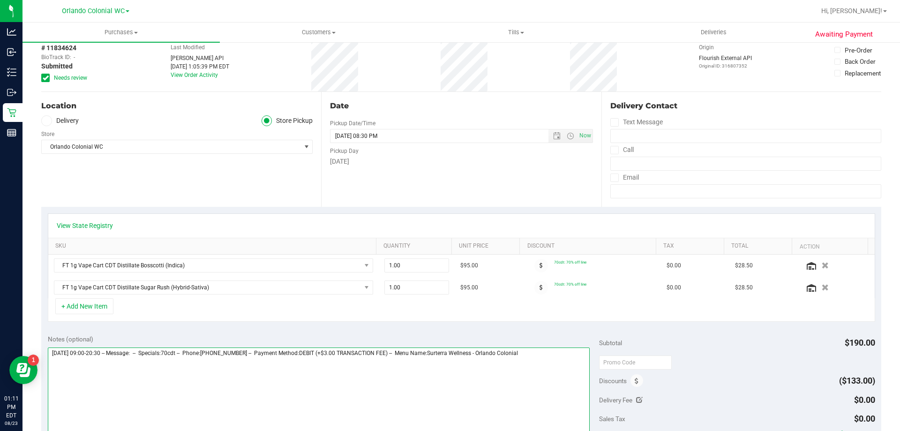
click at [553, 355] on textarea at bounding box center [319, 392] width 543 height 90
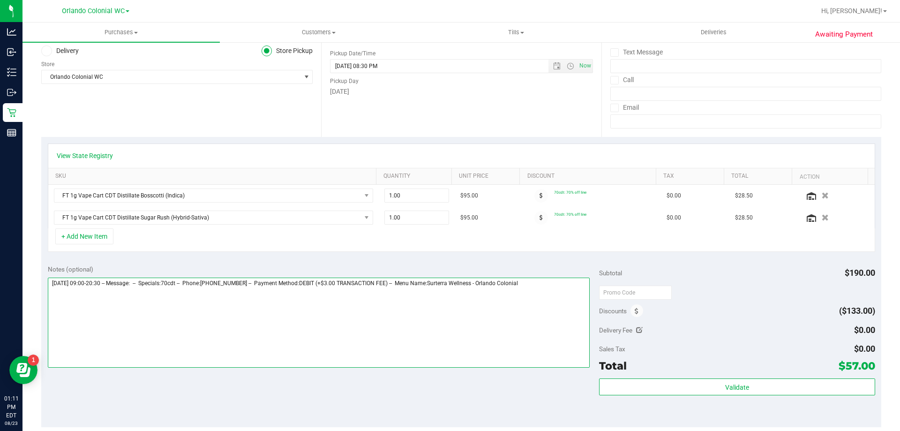
scroll to position [138, 0]
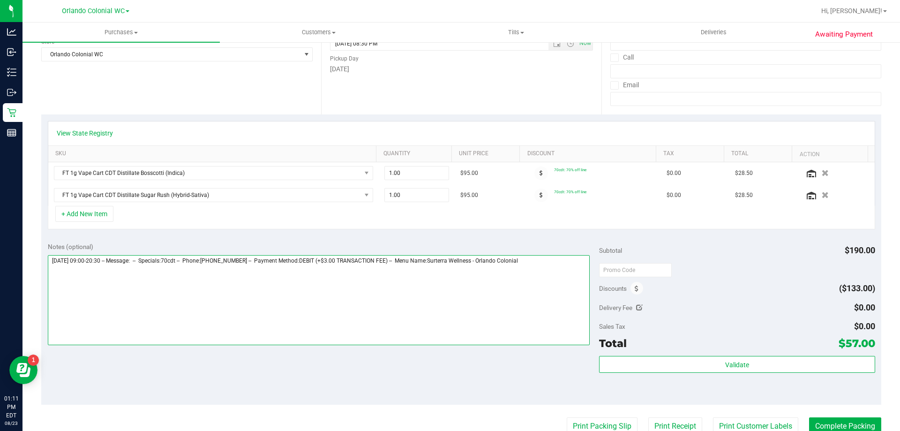
type textarea "[DATE] 09:00-20:30 -- Message: -- Specials:70cdt -- Phone:[PHONE_NUMBER] -- Pay…"
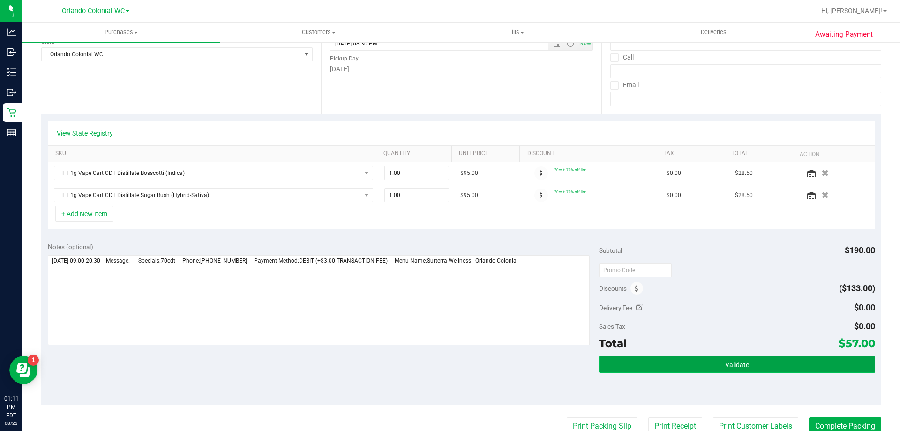
click at [737, 358] on button "Validate" at bounding box center [737, 364] width 276 height 17
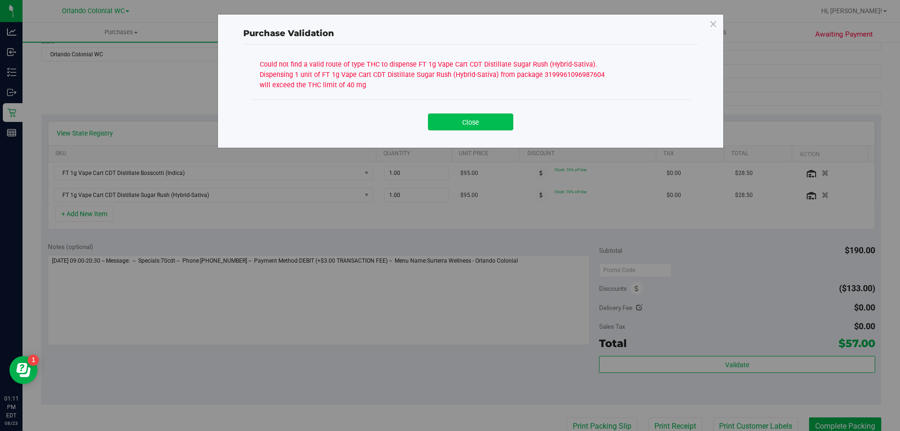
click at [474, 119] on button "Close" at bounding box center [470, 121] width 85 height 17
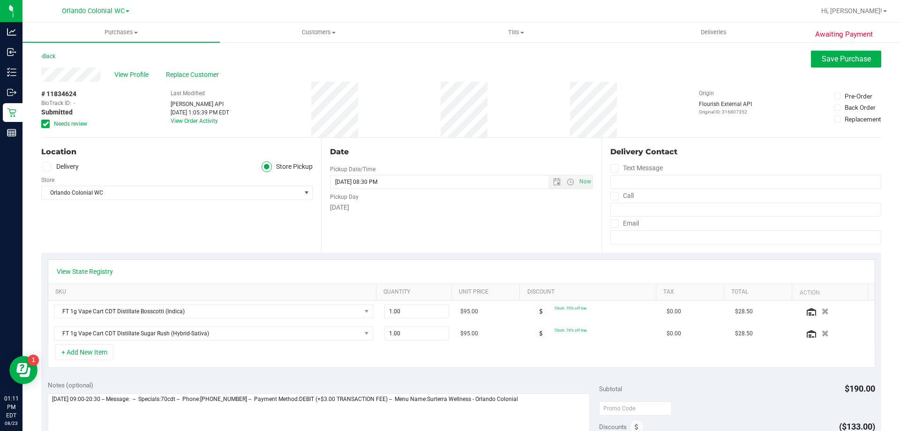
scroll to position [1, 0]
click at [842, 59] on span "Save Purchase" at bounding box center [846, 57] width 49 height 9
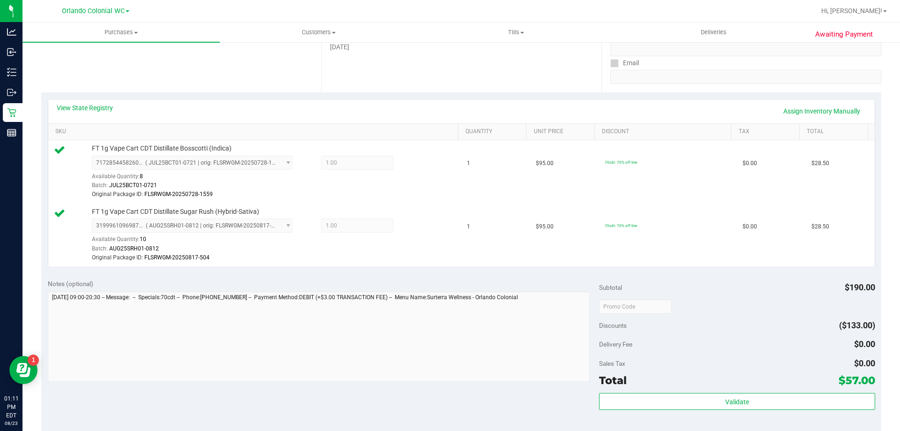
scroll to position [175, 0]
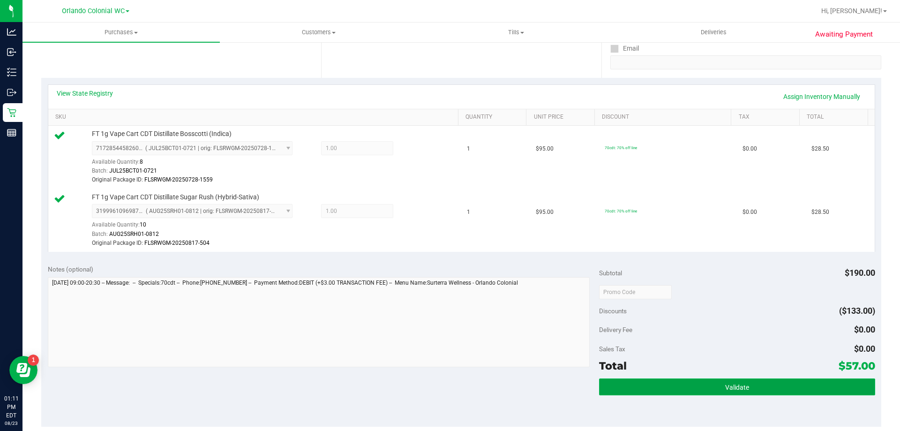
click at [728, 387] on span "Validate" at bounding box center [737, 388] width 24 height 8
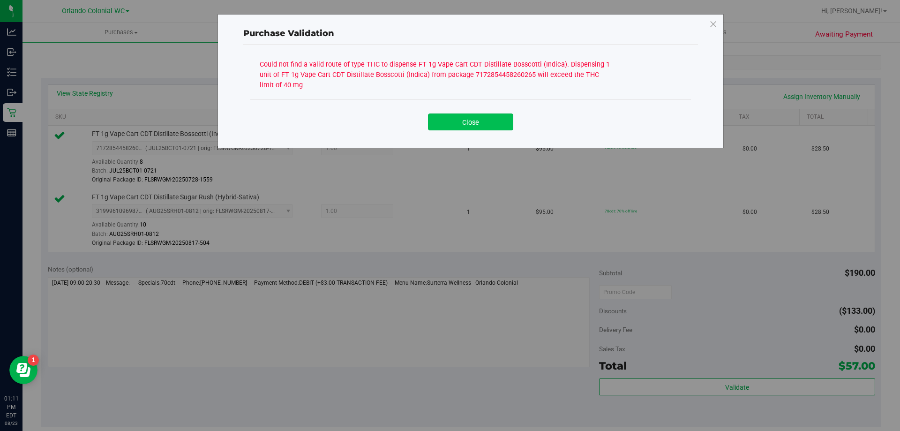
click at [479, 120] on button "Close" at bounding box center [470, 121] width 85 height 17
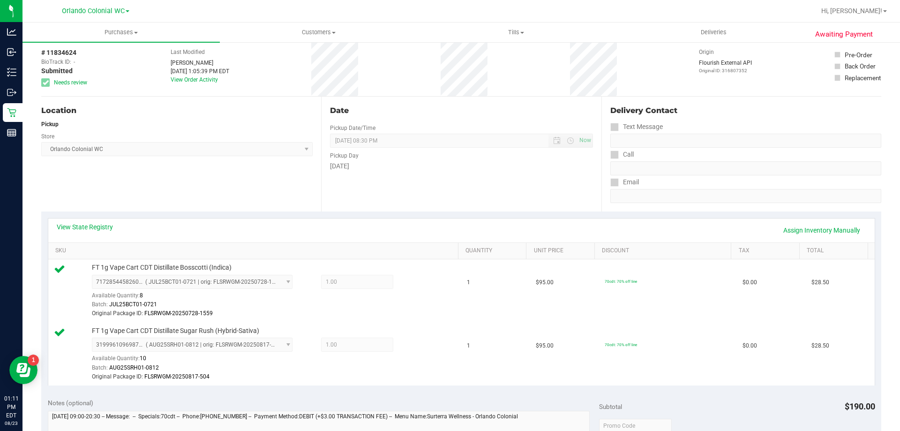
scroll to position [42, 0]
click at [832, 229] on link "Assign Inventory Manually" at bounding box center [822, 229] width 89 height 16
click at [841, 231] on link "Save & Exit" at bounding box center [845, 229] width 44 height 16
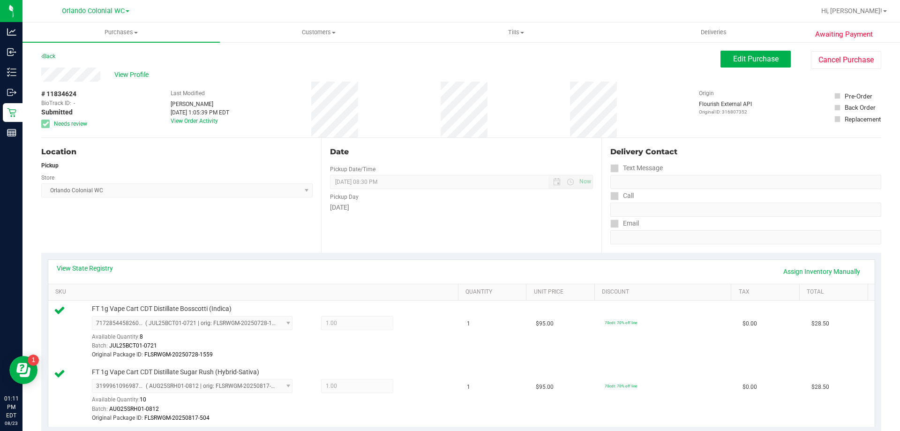
scroll to position [2, 0]
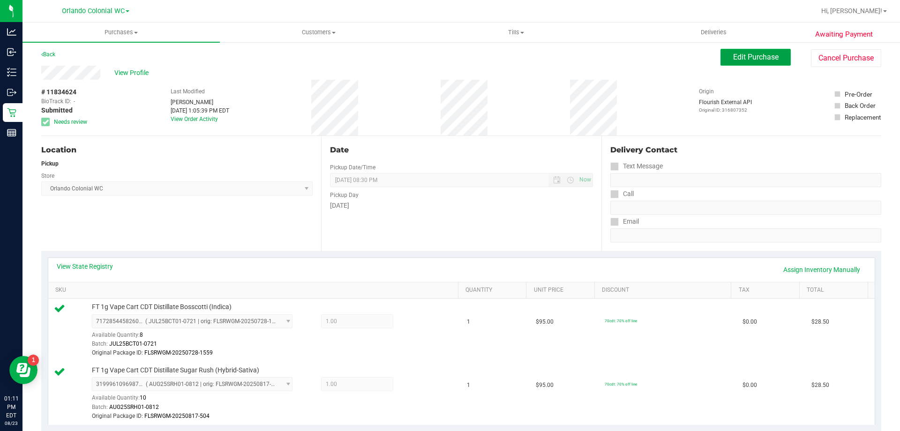
click at [752, 58] on span "Edit Purchase" at bounding box center [755, 57] width 45 height 9
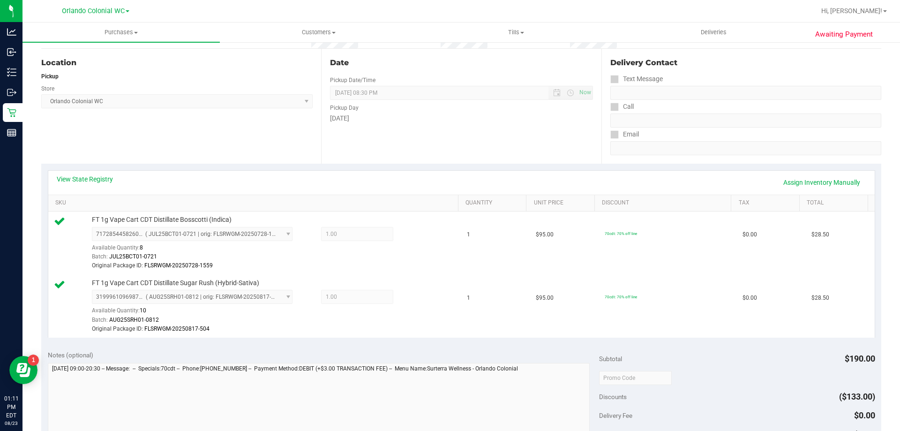
scroll to position [154, 0]
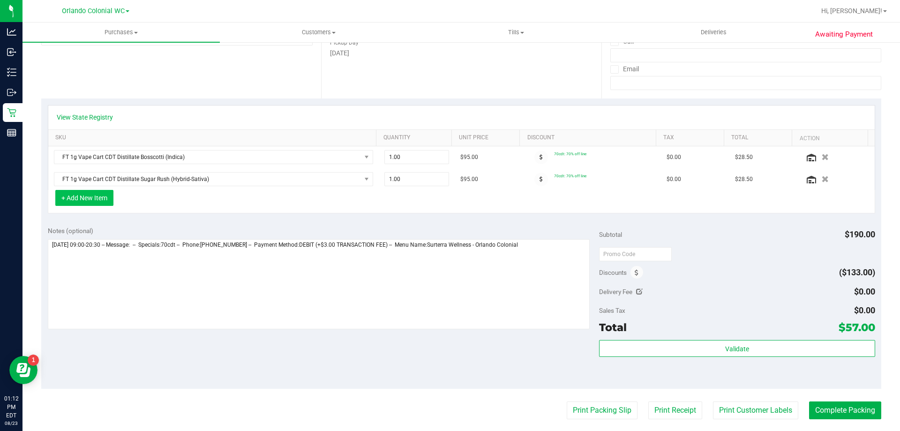
click at [91, 204] on button "+ Add New Item" at bounding box center [84, 198] width 58 height 16
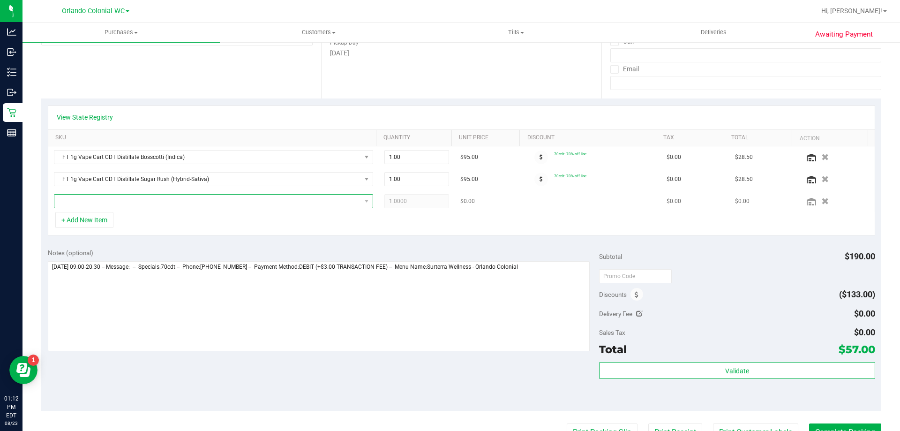
click at [201, 202] on span "NO DATA FOUND" at bounding box center [207, 201] width 307 height 13
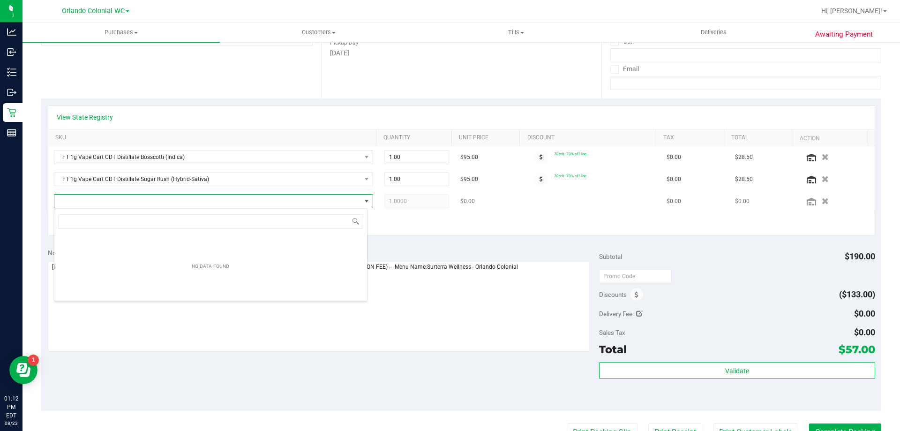
scroll to position [14, 314]
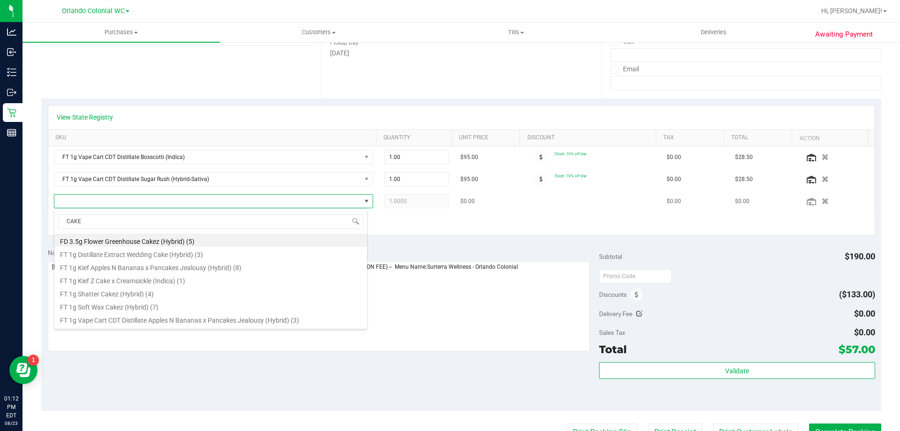
type input "CAKEZ"
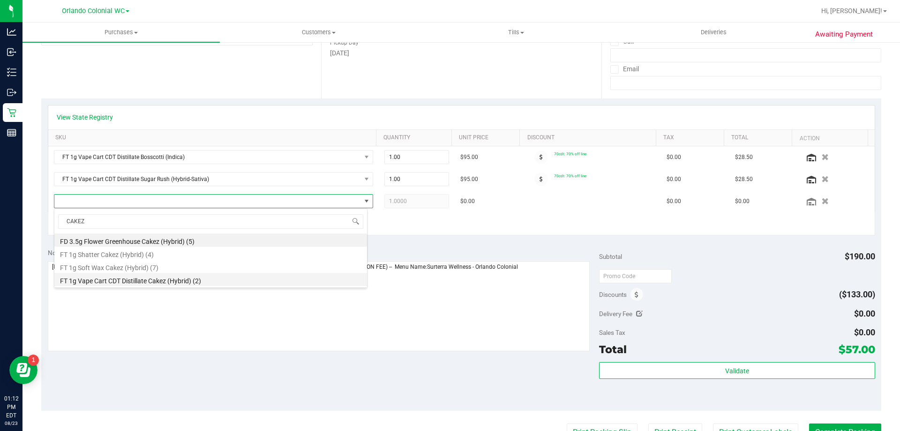
click at [187, 277] on li "FT 1g Vape Cart CDT Distillate Cakez (Hybrid) (2)" at bounding box center [210, 279] width 313 height 13
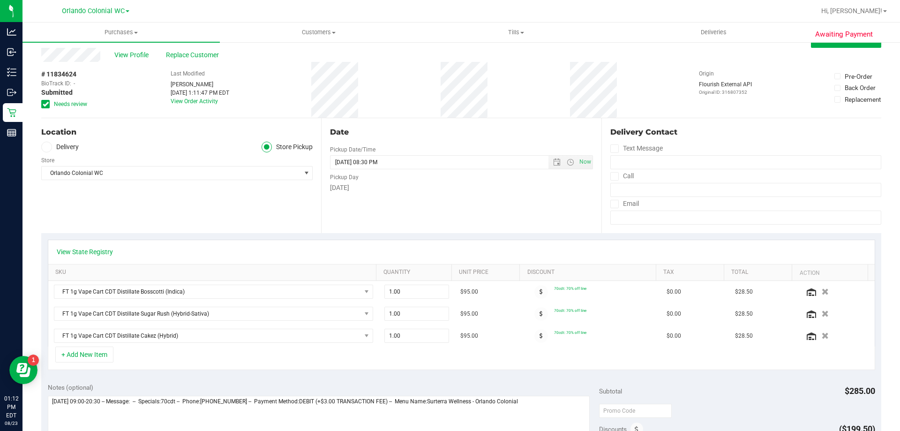
scroll to position [0, 0]
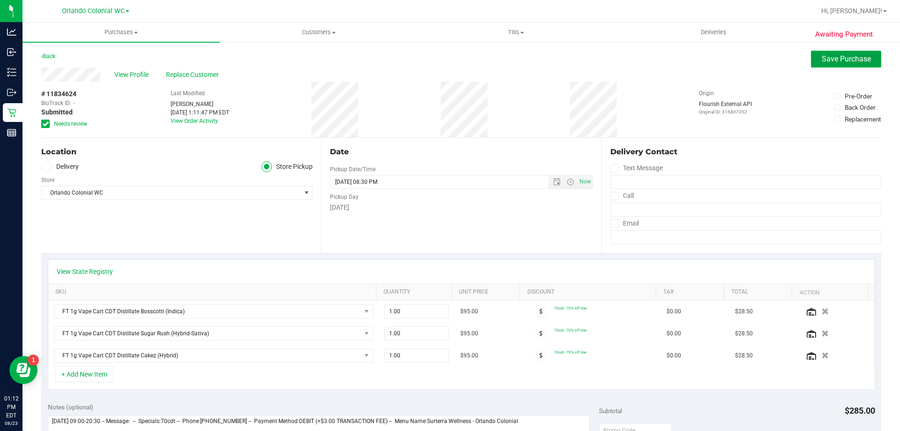
click at [830, 60] on span "Save Purchase" at bounding box center [846, 58] width 49 height 9
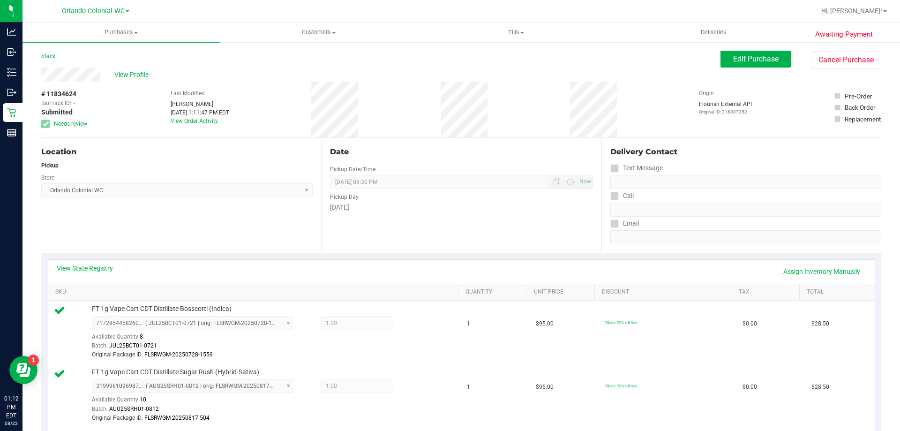
scroll to position [0, 0]
click at [758, 59] on span "Edit Purchase" at bounding box center [755, 58] width 45 height 9
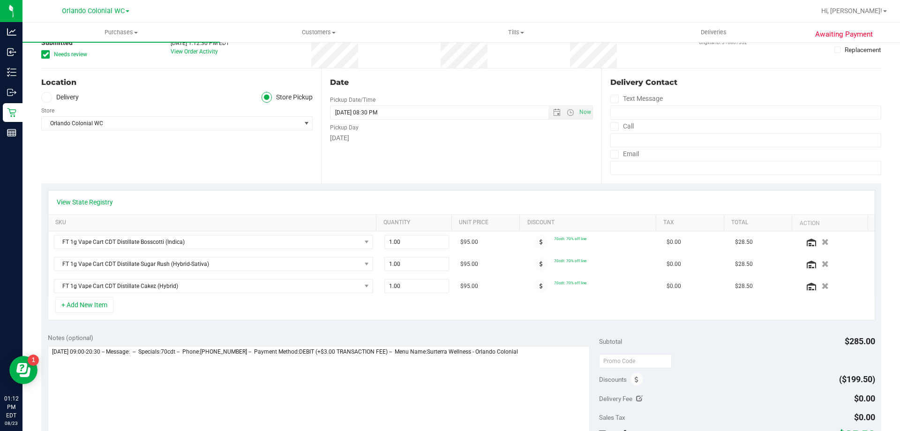
scroll to position [78, 0]
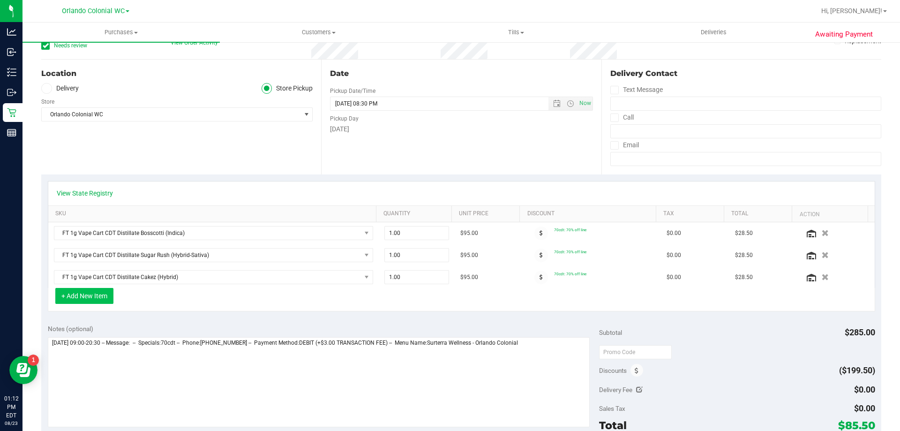
click at [87, 303] on button "+ Add New Item" at bounding box center [84, 296] width 58 height 16
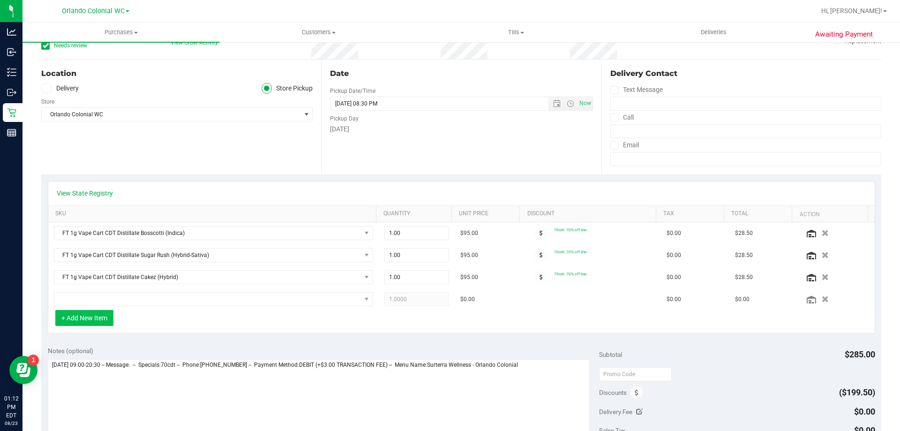
click at [84, 317] on button "+ Add New Item" at bounding box center [84, 318] width 58 height 16
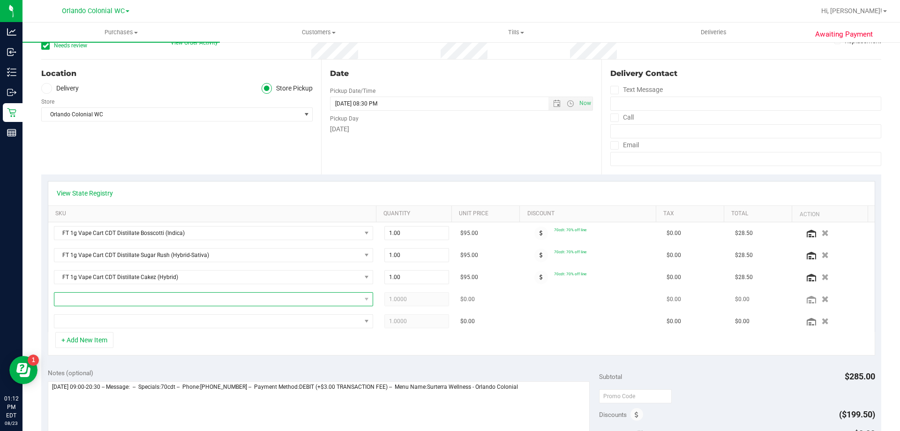
click at [264, 297] on span "NO DATA FOUND" at bounding box center [207, 299] width 307 height 13
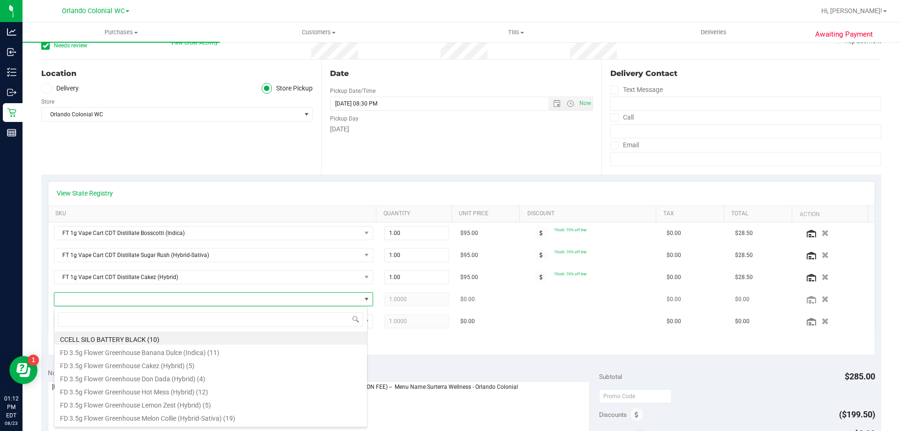
scroll to position [14, 311]
type input "BOS"
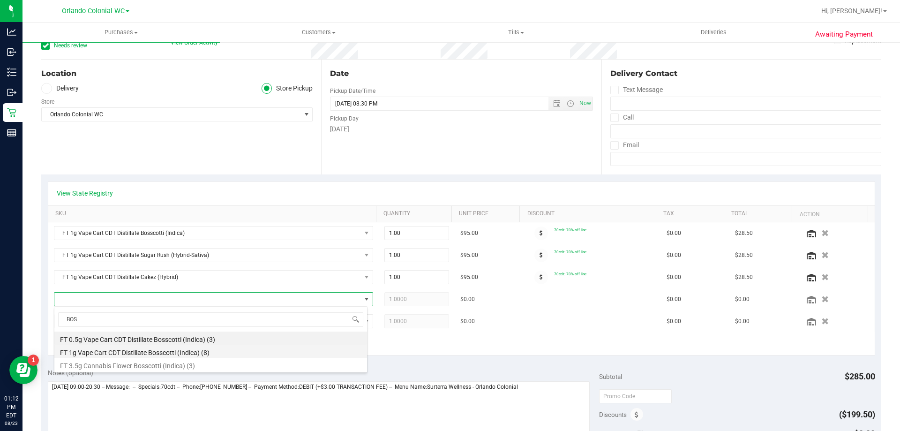
click at [167, 354] on li "FT 1g Vape Cart CDT Distillate Bosscotti (Indica) (8)" at bounding box center [210, 351] width 313 height 13
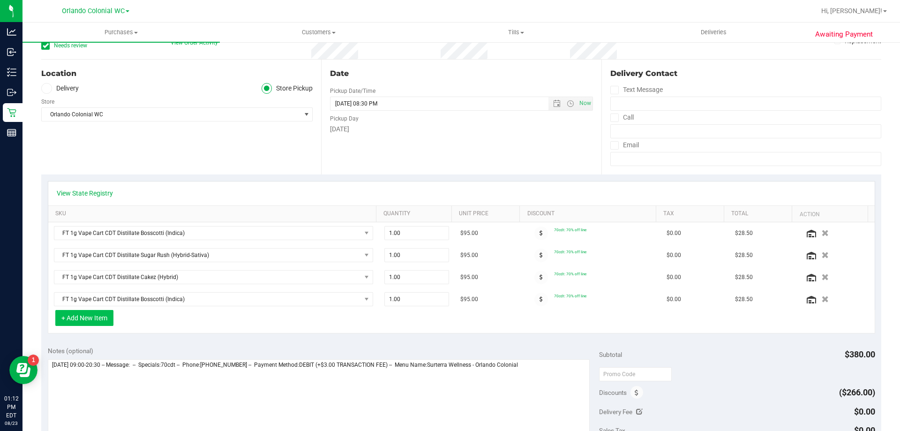
click at [94, 318] on button "+ Add New Item" at bounding box center [84, 318] width 58 height 16
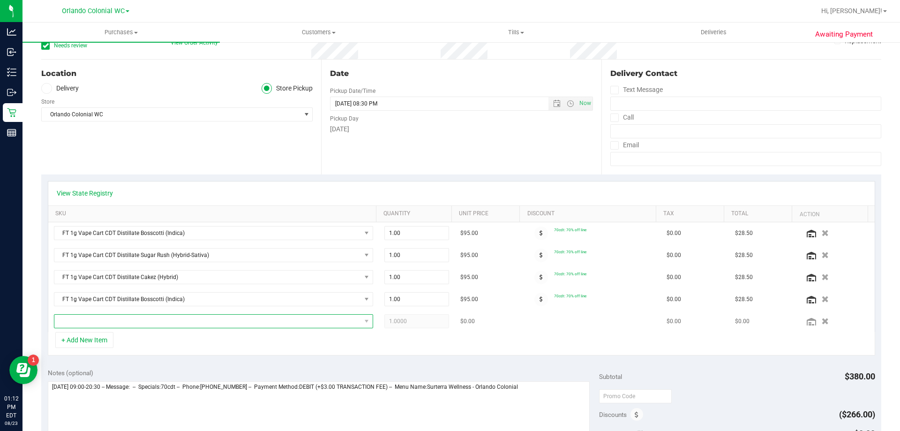
click at [113, 320] on span "NO DATA FOUND" at bounding box center [207, 321] width 307 height 13
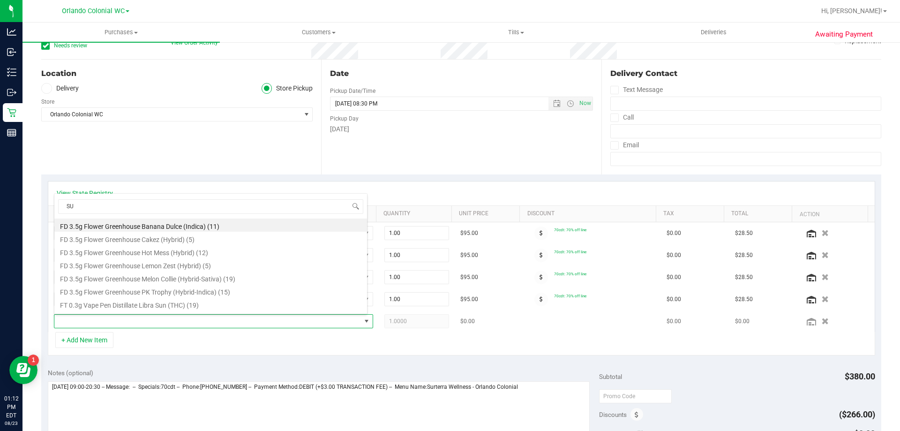
type input "SUG"
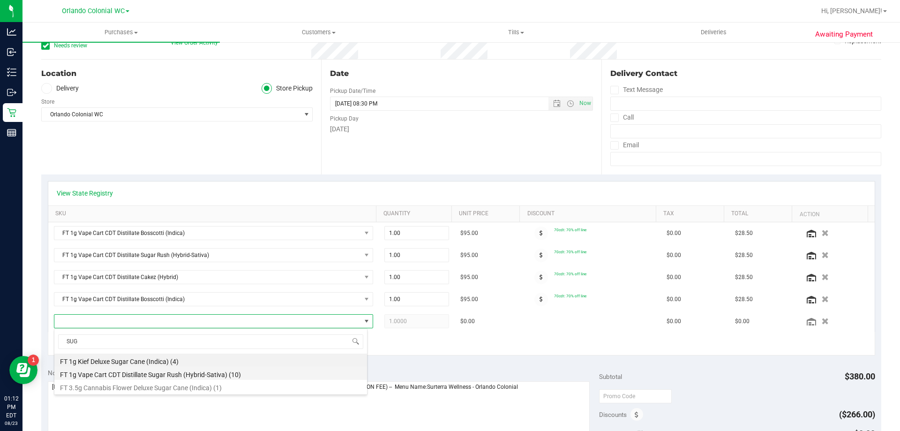
click at [218, 377] on li "FT 1g Vape Cart CDT Distillate Sugar Rush (Hybrid-Sativa) (10)" at bounding box center [210, 373] width 313 height 13
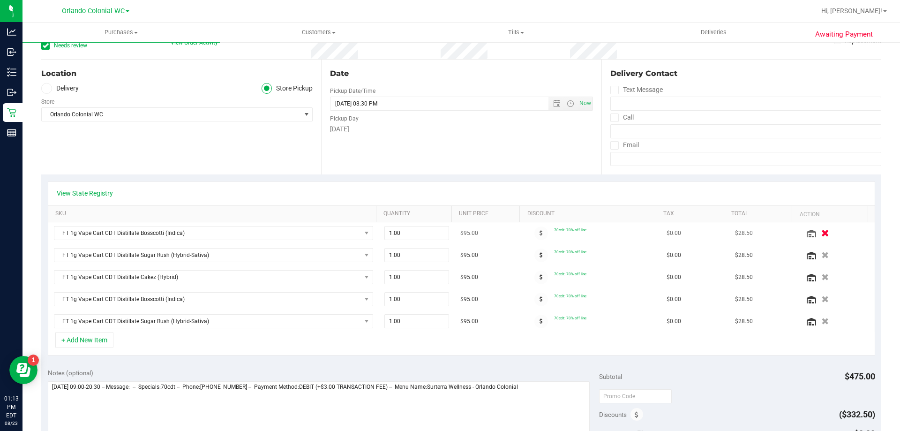
click at [822, 233] on icon "button" at bounding box center [826, 233] width 8 height 7
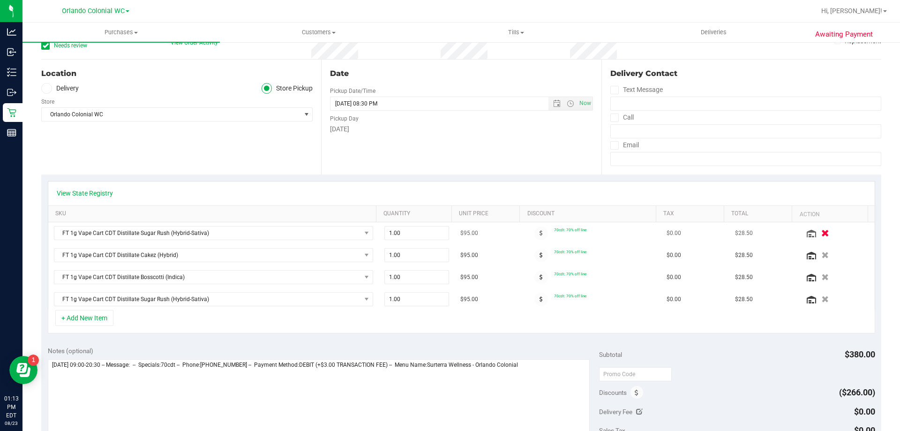
click at [822, 234] on icon "button" at bounding box center [826, 233] width 8 height 7
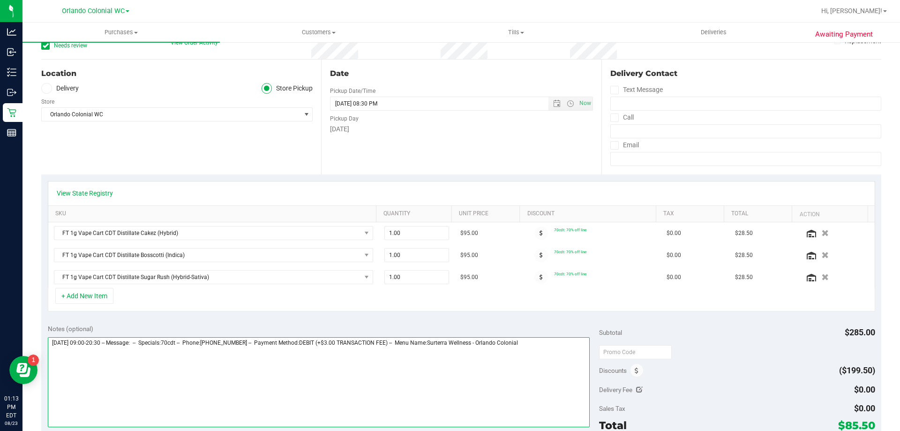
click at [545, 342] on textarea at bounding box center [319, 382] width 543 height 90
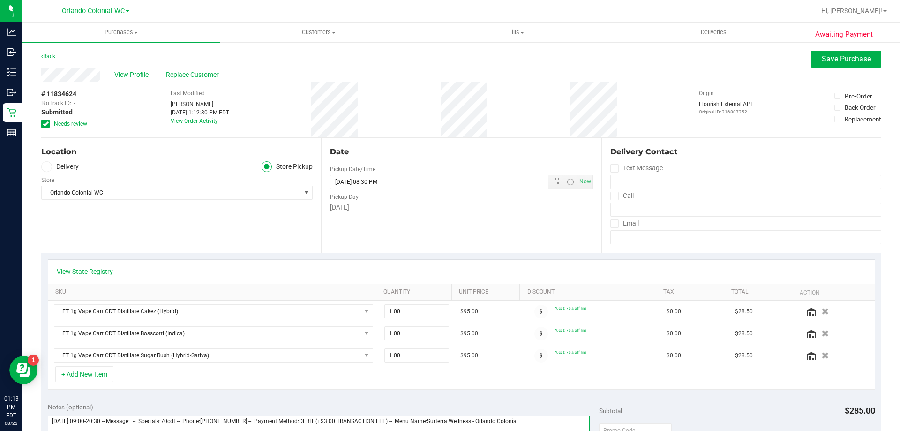
scroll to position [1, 0]
type textarea "[DATE] 09:00-20:30 -- Message: -- Specials:70cdt -- Phone:[PHONE_NUMBER] -- Pay…"
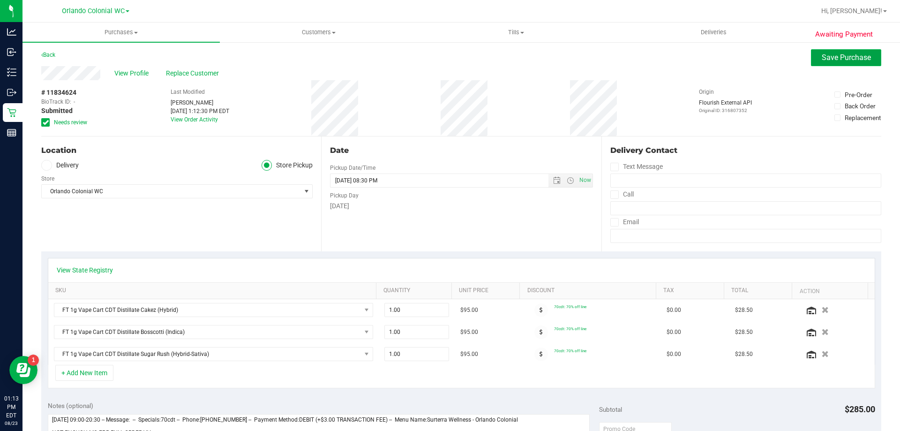
click at [845, 57] on span "Save Purchase" at bounding box center [846, 57] width 49 height 9
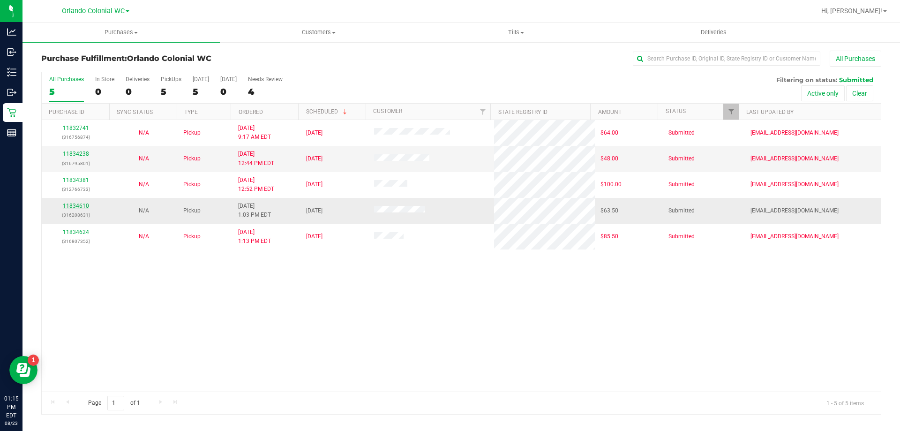
click at [83, 206] on link "11834610" at bounding box center [76, 206] width 26 height 7
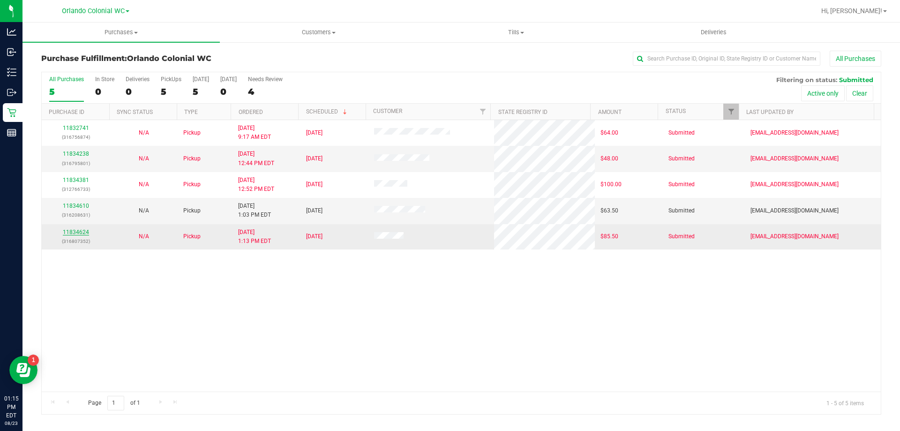
click at [73, 231] on link "11834624" at bounding box center [76, 232] width 26 height 7
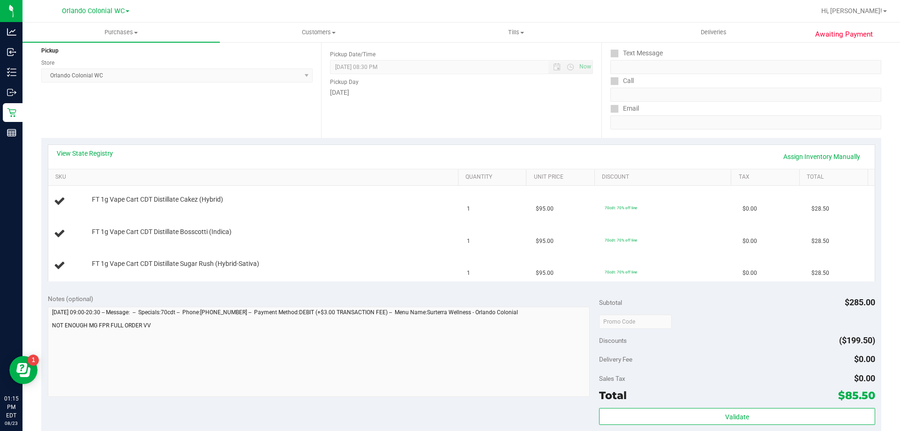
scroll to position [47, 0]
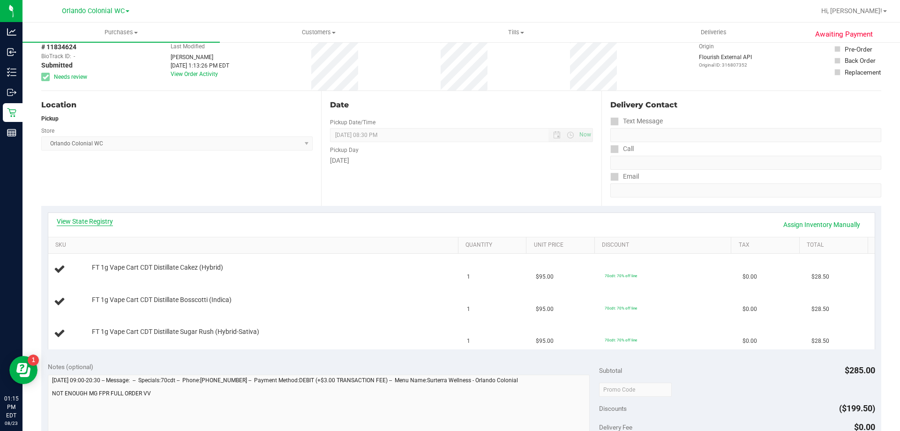
click at [103, 219] on link "View State Registry" at bounding box center [85, 221] width 56 height 9
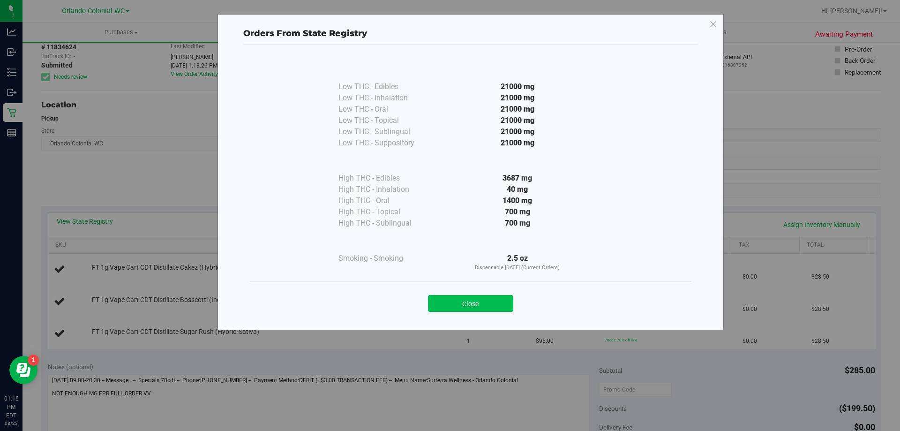
click at [491, 300] on button "Close" at bounding box center [470, 303] width 85 height 17
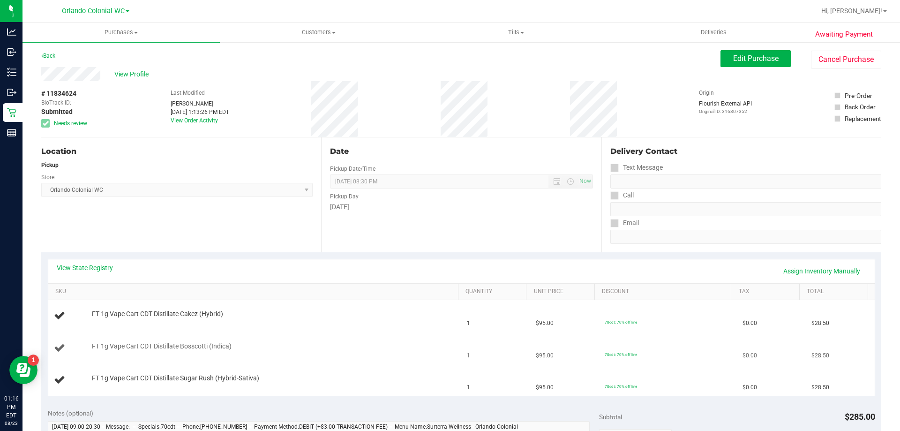
scroll to position [0, 0]
click at [847, 61] on button "Cancel Purchase" at bounding box center [846, 60] width 70 height 18
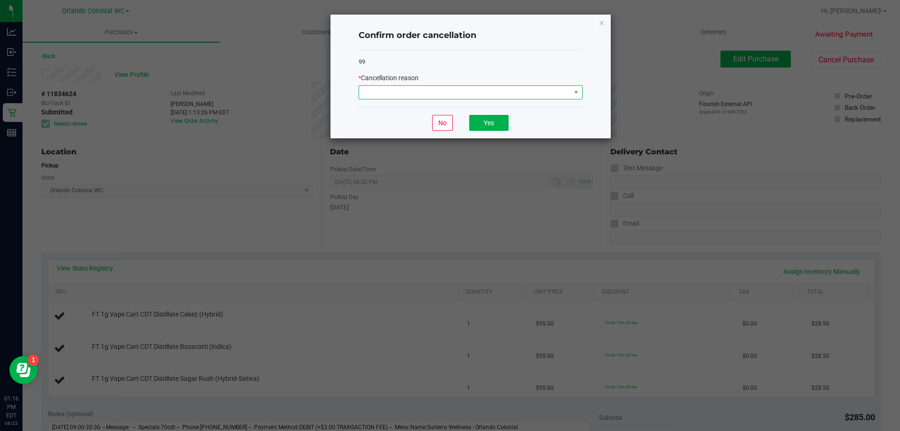
click at [470, 87] on span at bounding box center [465, 92] width 212 height 13
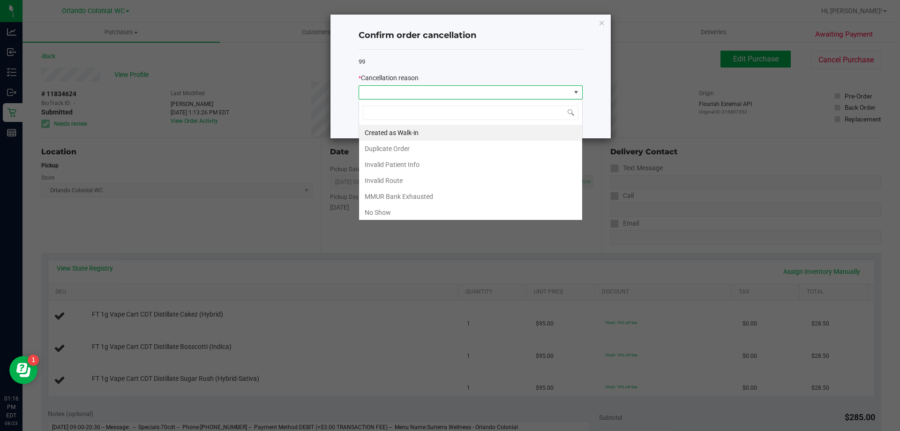
scroll to position [14, 224]
click at [390, 211] on li "No Show" at bounding box center [470, 212] width 223 height 16
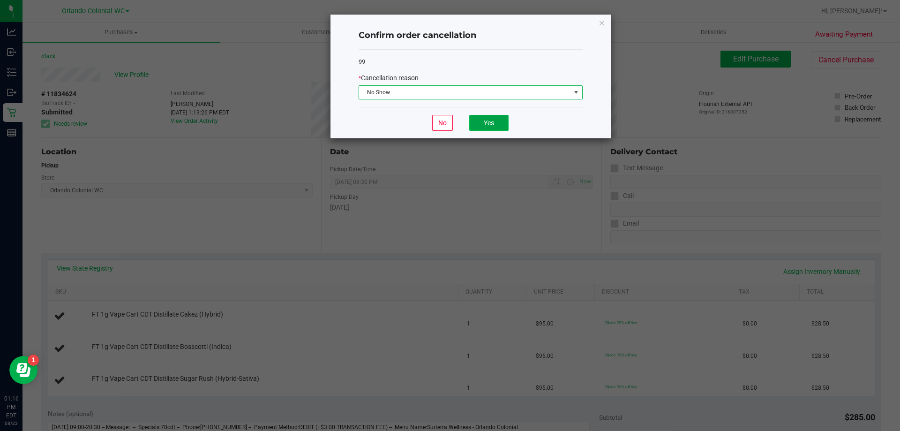
click at [484, 122] on button "Yes" at bounding box center [488, 123] width 39 height 16
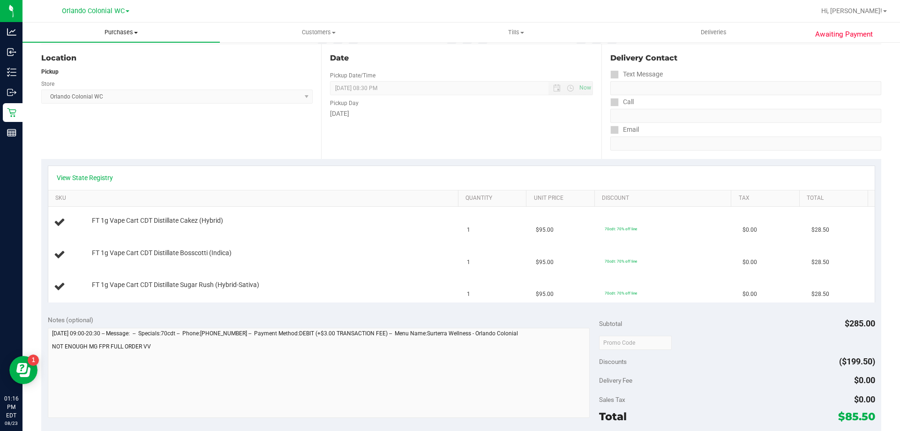
scroll to position [0, 0]
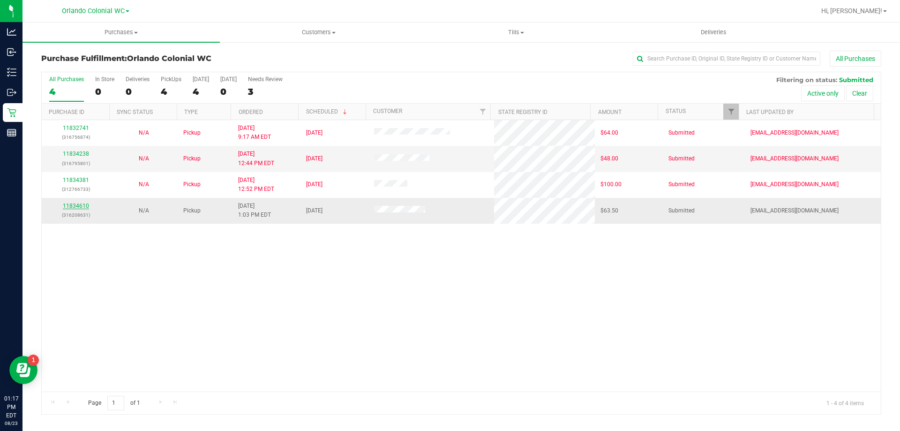
click at [73, 206] on div "All Purchases 4 In Store 0 Deliveries 0 PickUps 4 [DATE] 4 [DATE] 0 Needs Revie…" at bounding box center [461, 243] width 840 height 343
click at [82, 204] on link "11834610" at bounding box center [76, 206] width 26 height 7
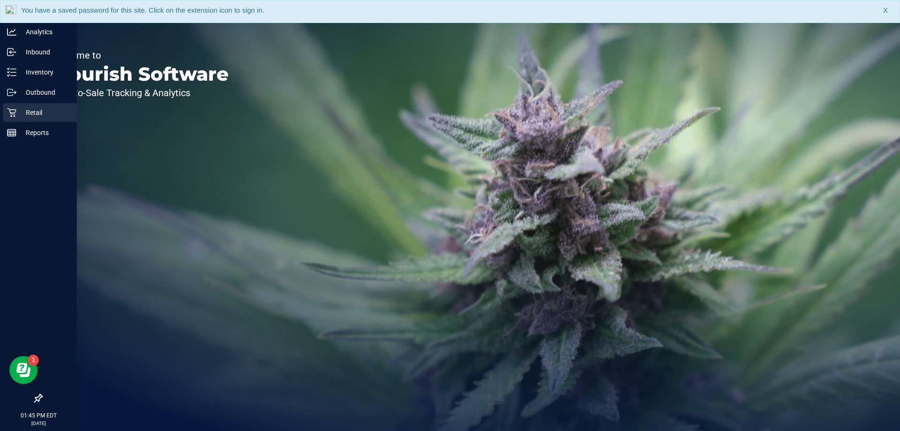
click at [27, 111] on p "Retail" at bounding box center [44, 112] width 56 height 11
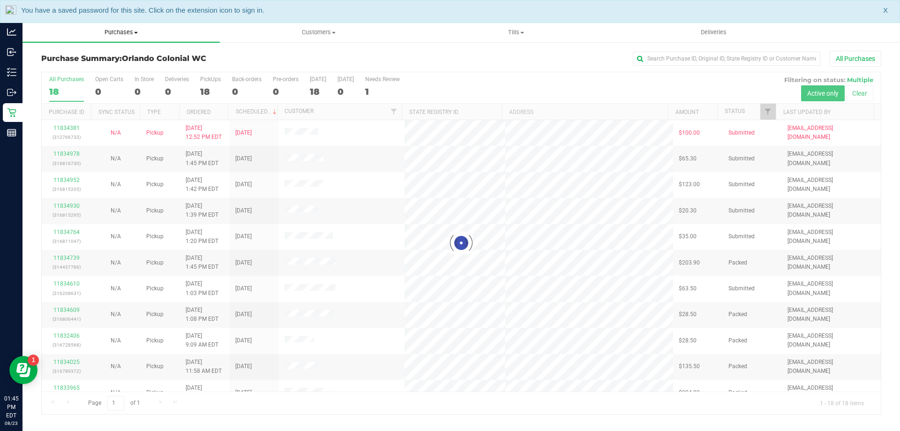
click at [115, 30] on span "Purchases" at bounding box center [121, 32] width 197 height 8
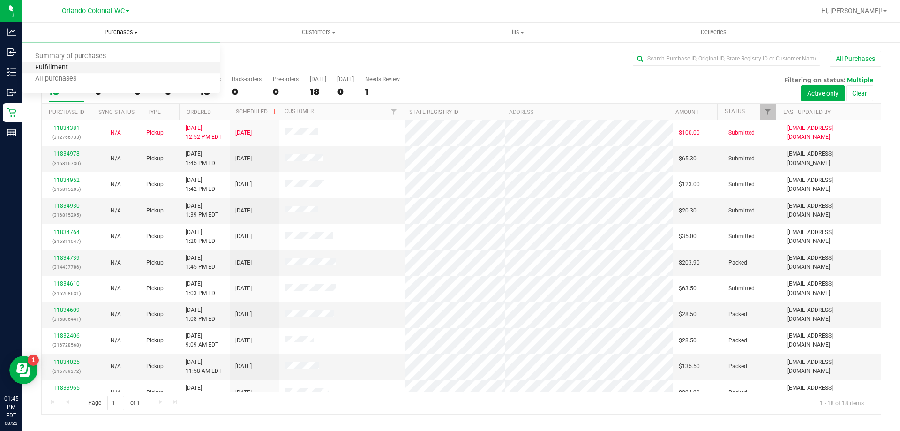
click at [64, 65] on span "Fulfillment" at bounding box center [52, 68] width 58 height 8
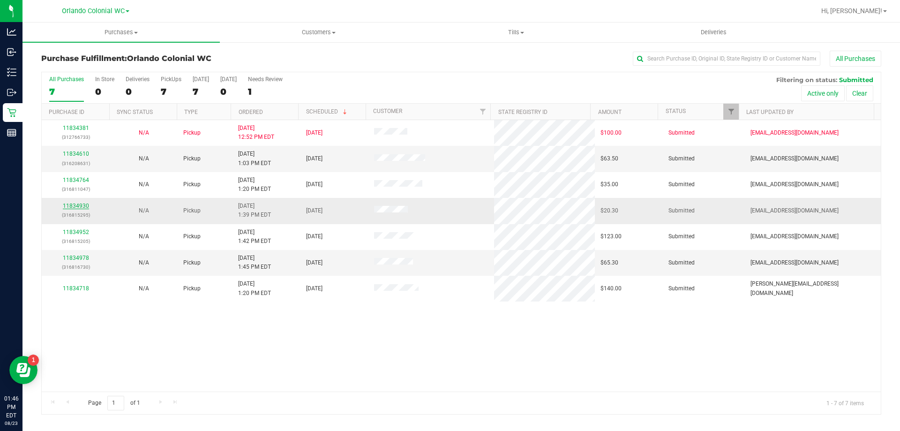
click at [79, 206] on link "11834930" at bounding box center [76, 206] width 26 height 7
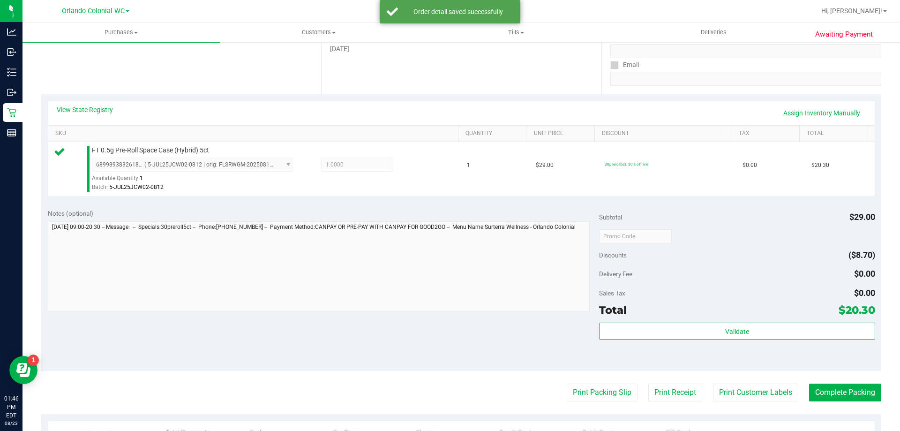
scroll to position [159, 0]
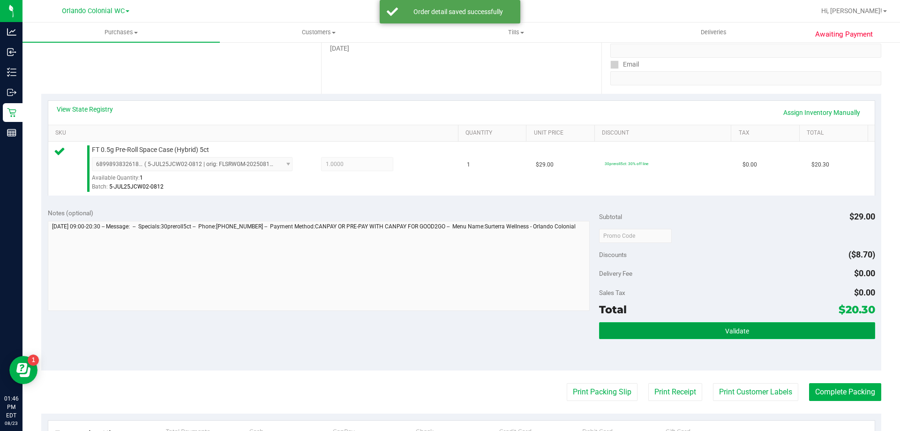
click at [755, 332] on button "Validate" at bounding box center [737, 330] width 276 height 17
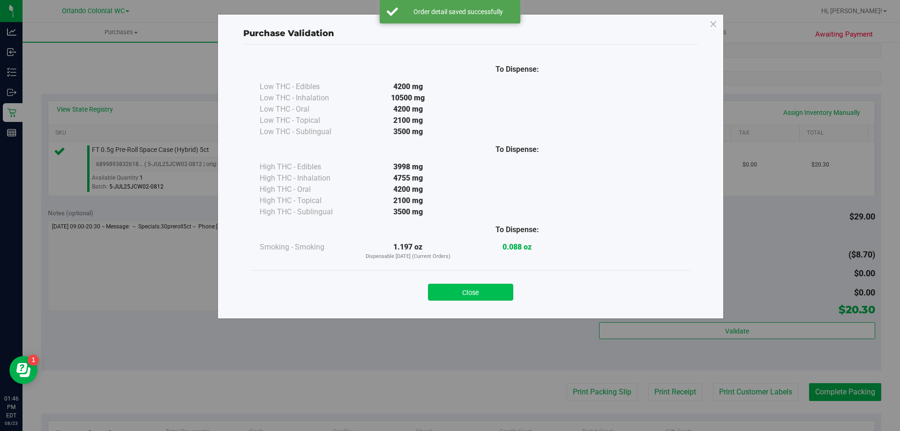
click at [467, 290] on button "Close" at bounding box center [470, 292] width 85 height 17
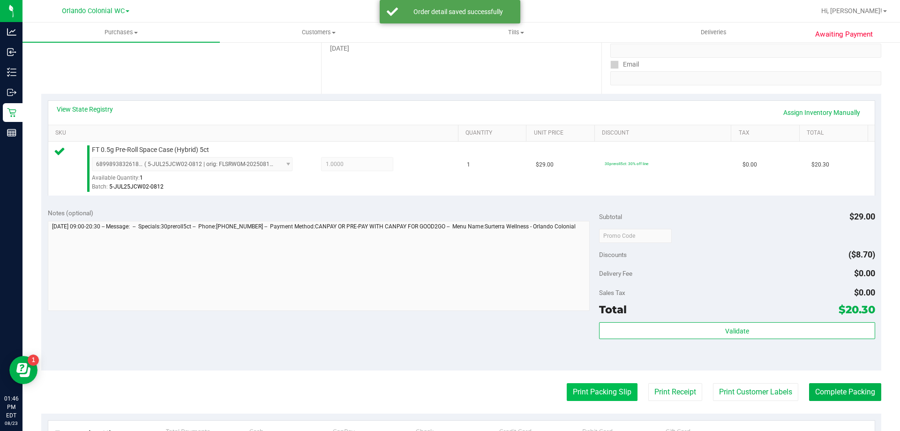
click at [582, 384] on button "Print Packing Slip" at bounding box center [602, 392] width 71 height 18
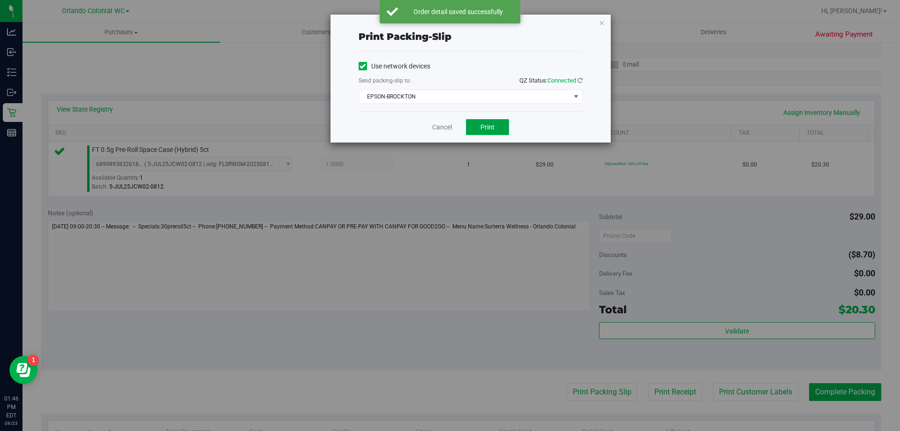
click at [499, 125] on button "Print" at bounding box center [487, 127] width 43 height 16
click at [603, 22] on icon "button" at bounding box center [602, 22] width 7 height 11
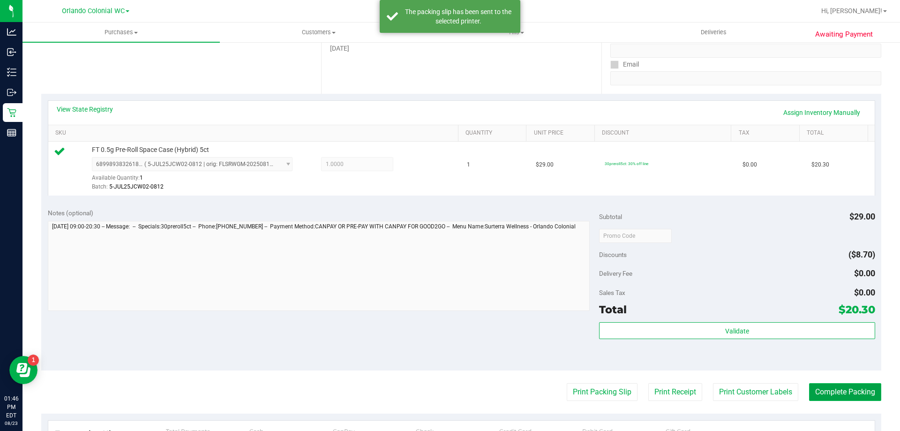
click at [839, 388] on button "Complete Packing" at bounding box center [845, 392] width 72 height 18
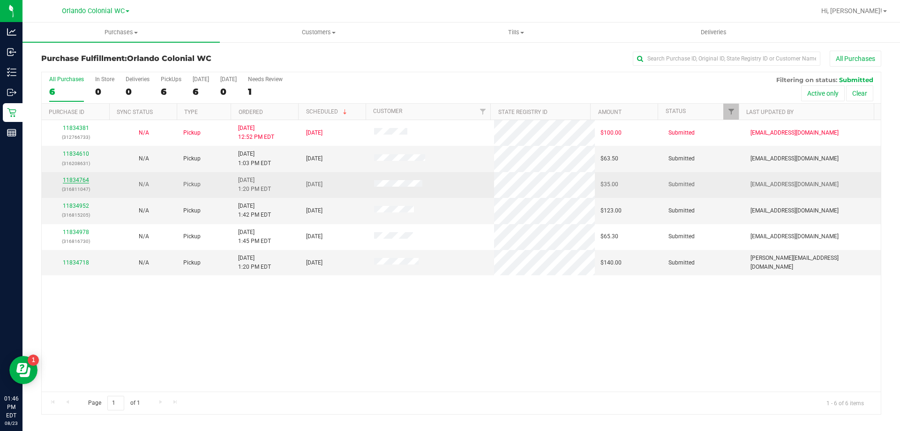
click at [77, 180] on link "11834764" at bounding box center [76, 180] width 26 height 7
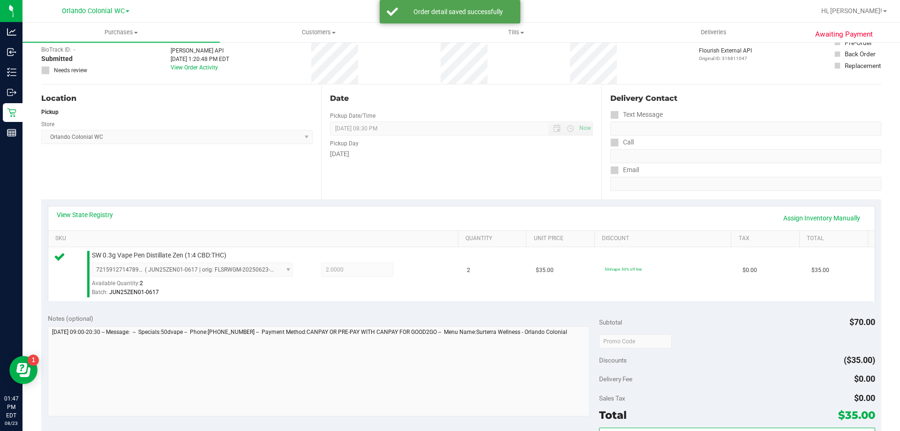
scroll to position [118, 0]
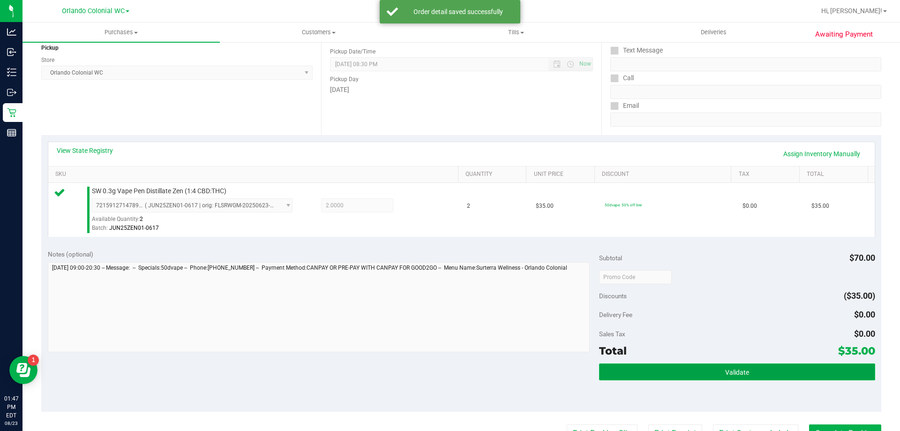
click at [750, 367] on button "Validate" at bounding box center [737, 371] width 276 height 17
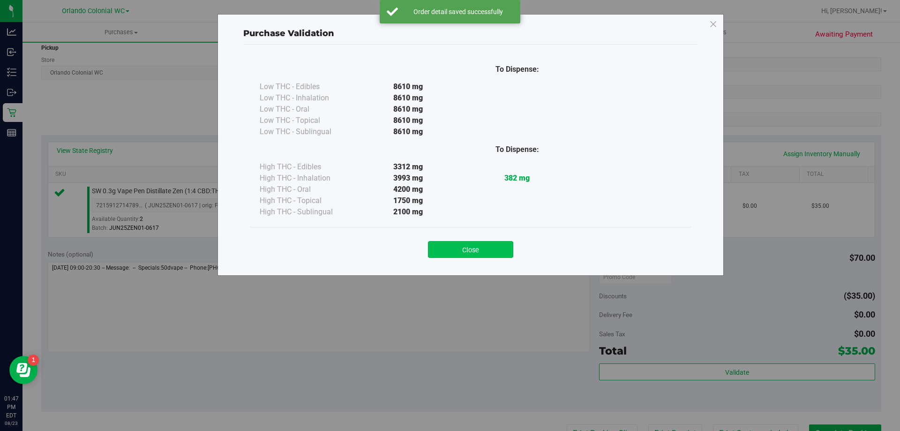
click at [476, 254] on button "Close" at bounding box center [470, 249] width 85 height 17
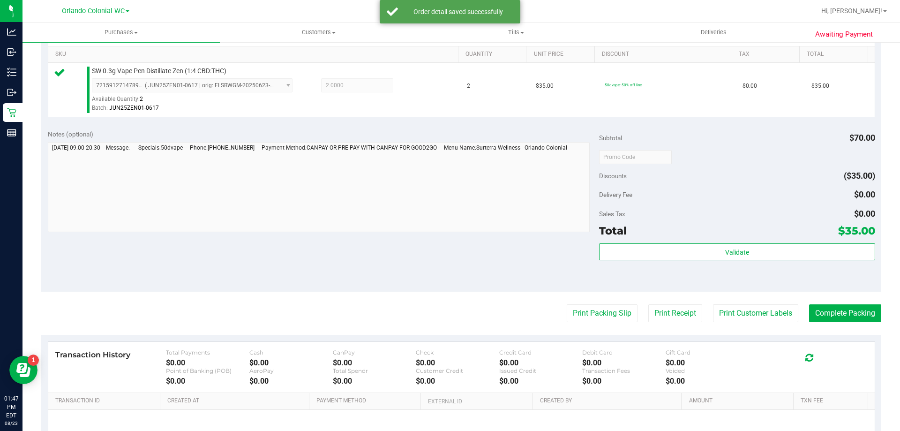
scroll to position [275, 0]
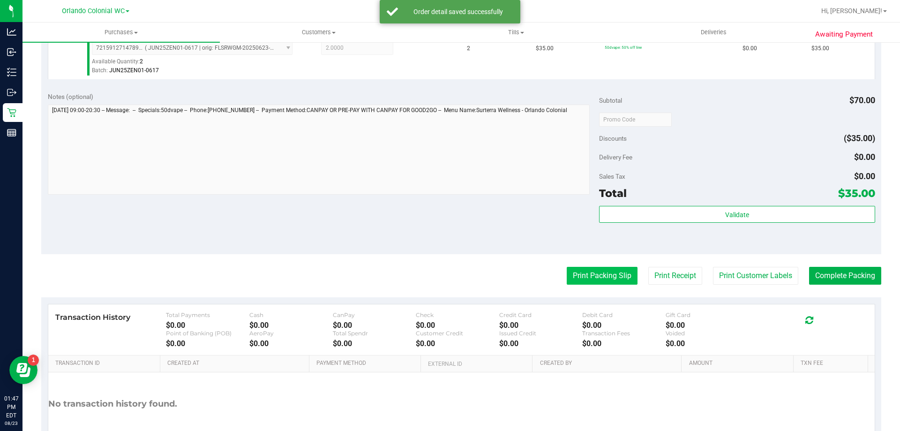
click at [611, 270] on button "Print Packing Slip" at bounding box center [602, 276] width 71 height 18
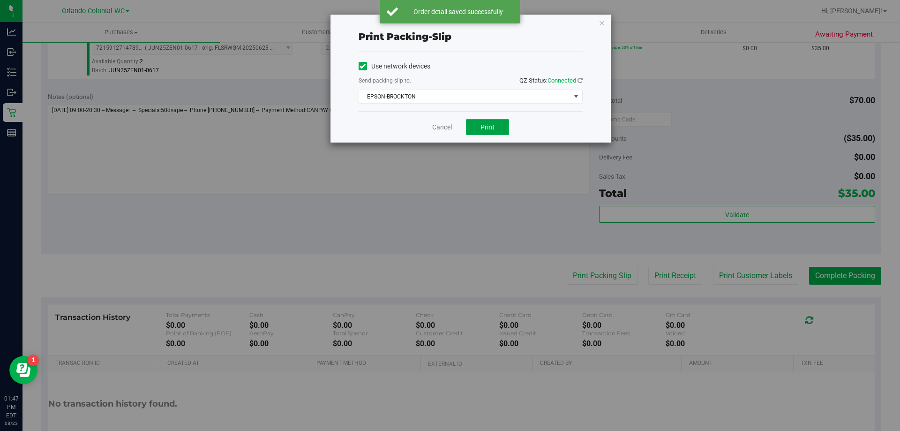
click at [479, 124] on button "Print" at bounding box center [487, 127] width 43 height 16
click at [599, 19] on icon "button" at bounding box center [602, 22] width 7 height 11
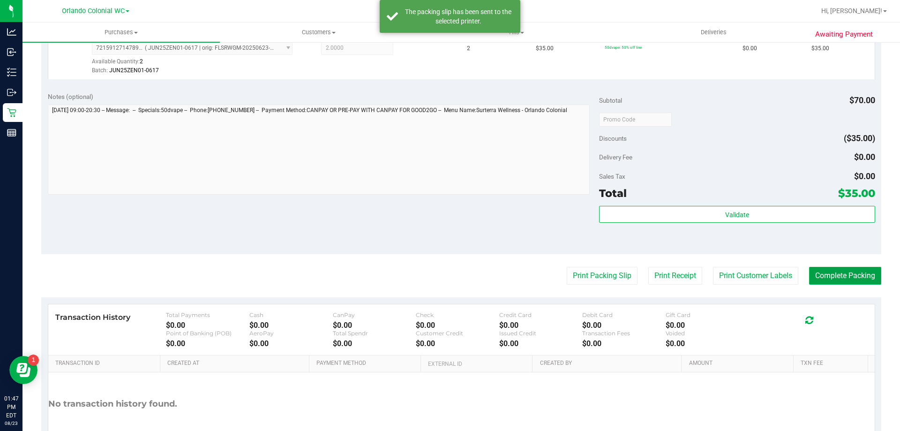
click at [846, 276] on button "Complete Packing" at bounding box center [845, 276] width 72 height 18
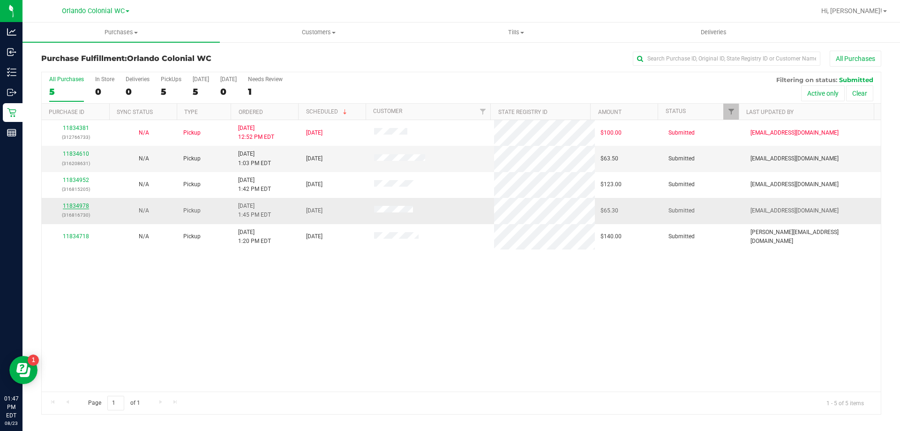
click at [80, 207] on link "11834978" at bounding box center [76, 206] width 26 height 7
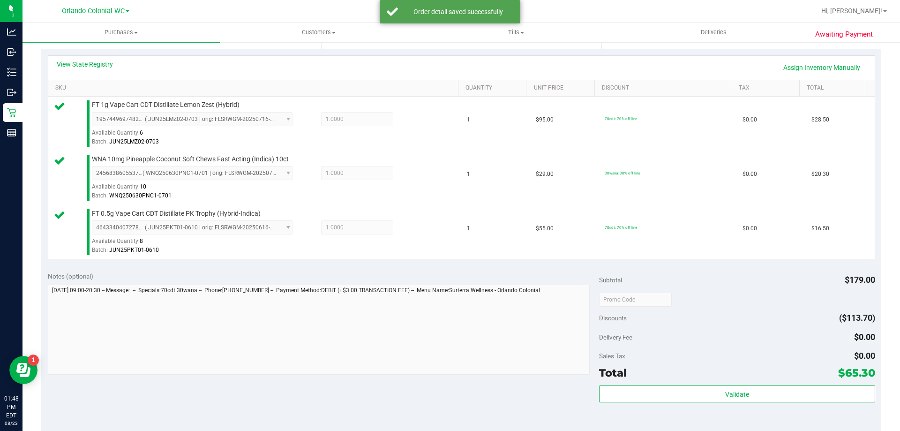
scroll to position [227, 0]
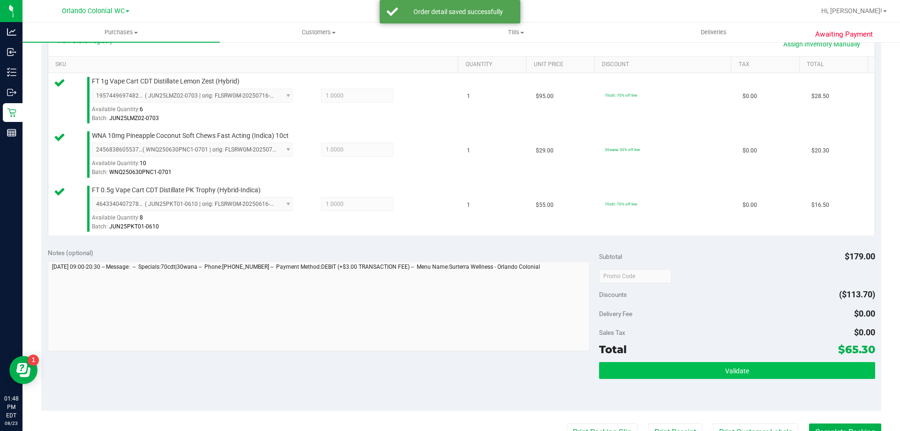
click at [742, 370] on span "Validate" at bounding box center [737, 371] width 24 height 8
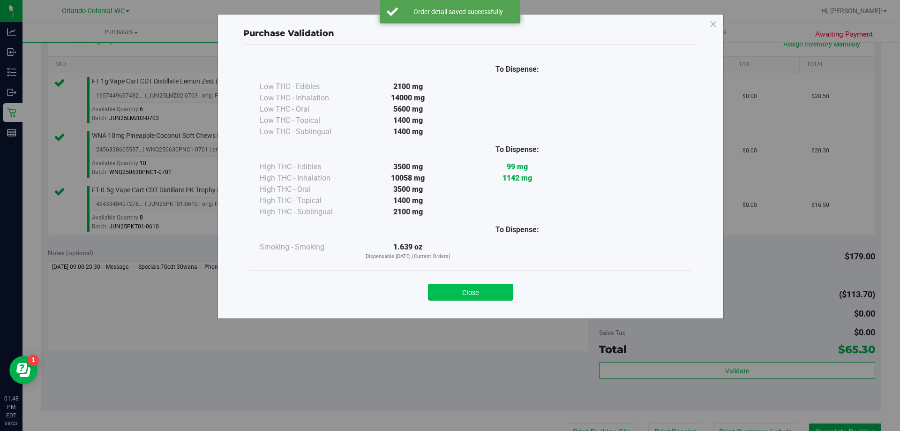
click at [461, 290] on button "Close" at bounding box center [470, 292] width 85 height 17
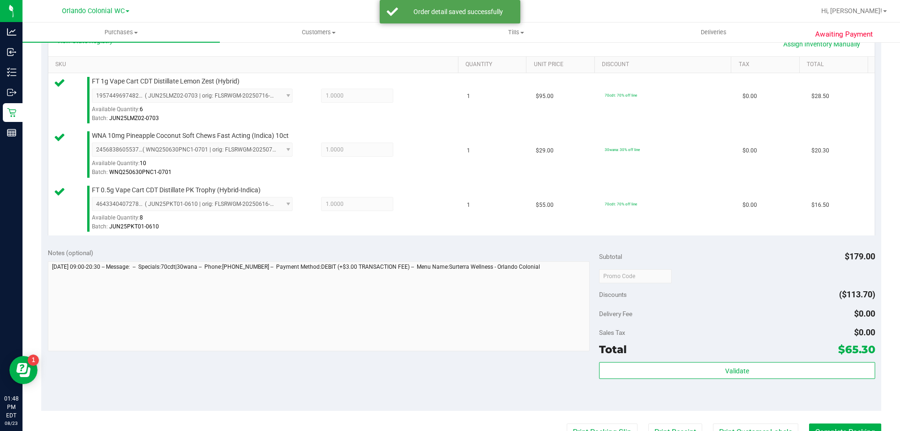
click at [720, 287] on div "Discounts ($113.70)" at bounding box center [737, 294] width 276 height 17
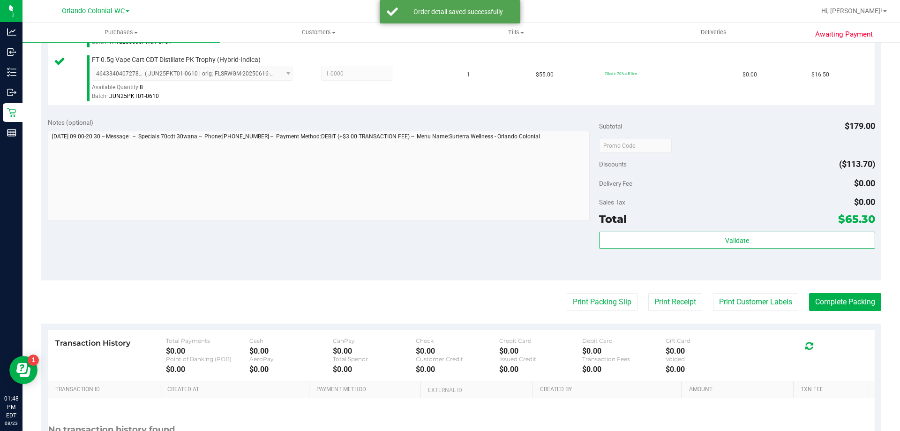
scroll to position [376, 0]
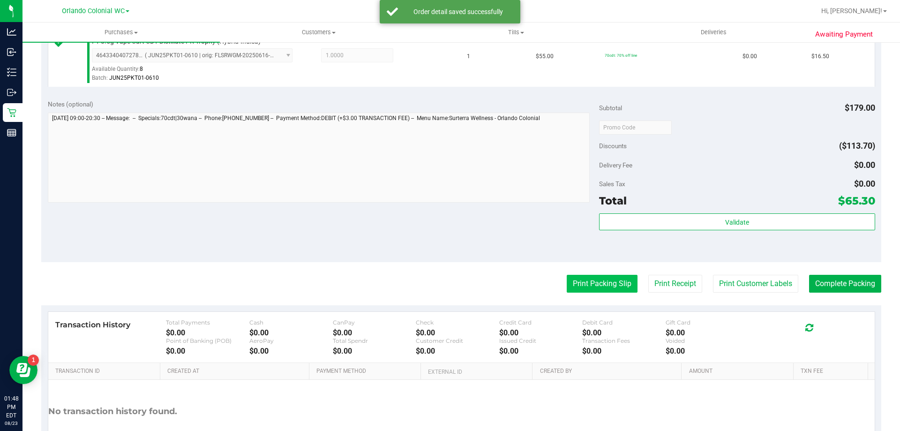
click at [598, 285] on button "Print Packing Slip" at bounding box center [602, 284] width 71 height 18
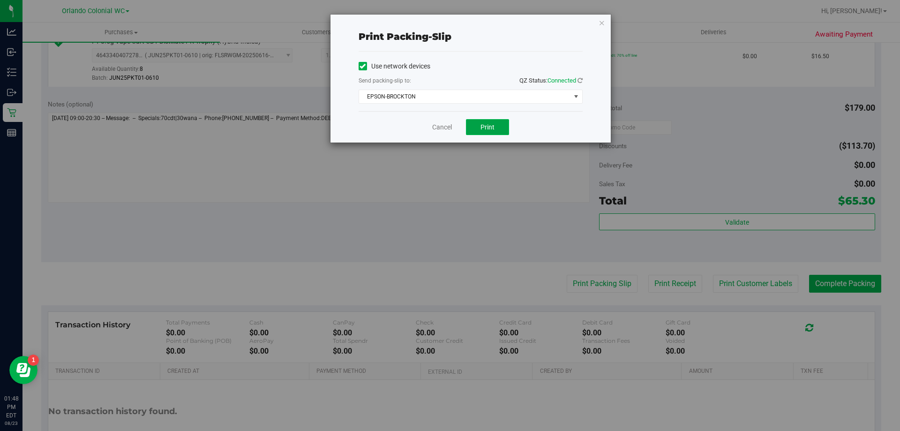
click at [483, 135] on button "Print" at bounding box center [487, 127] width 43 height 16
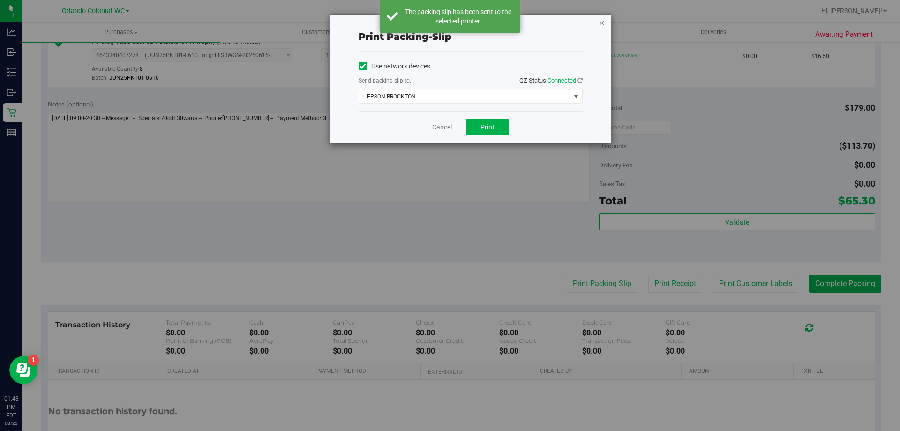
click at [601, 21] on icon "button" at bounding box center [602, 22] width 7 height 11
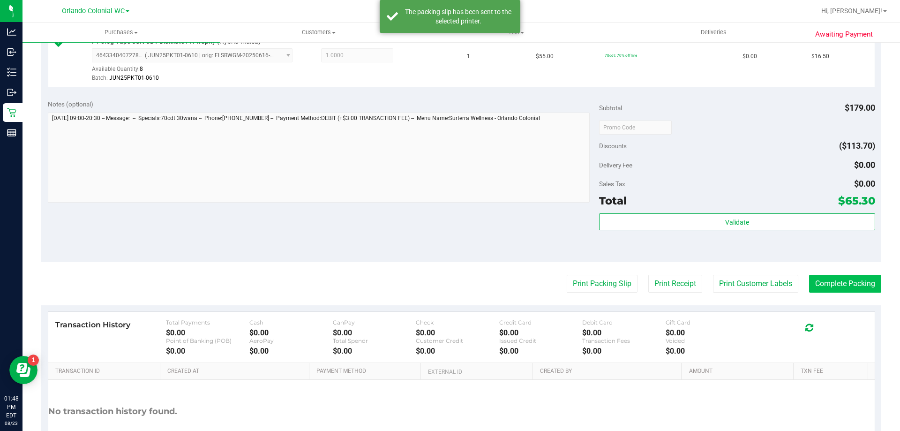
click at [833, 284] on button "Complete Packing" at bounding box center [845, 284] width 72 height 18
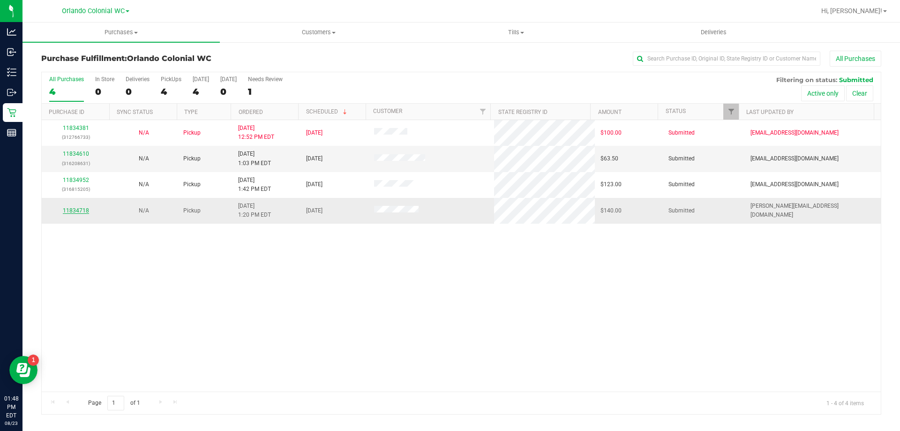
click at [81, 211] on link "11834718" at bounding box center [76, 210] width 26 height 7
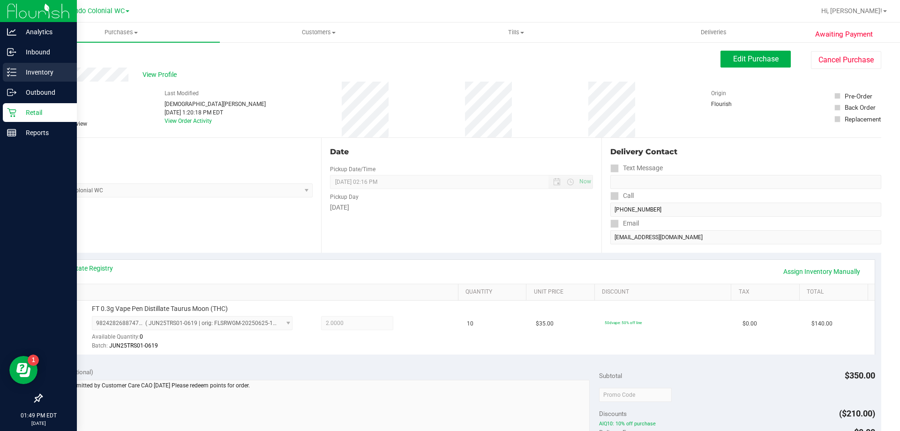
click at [14, 69] on line at bounding box center [13, 69] width 5 height 0
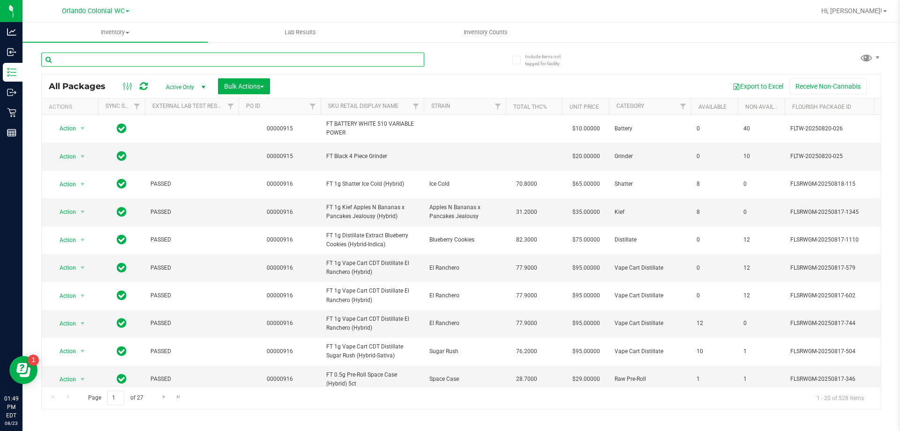
click at [103, 60] on input "text" at bounding box center [232, 60] width 383 height 14
type input "taur"
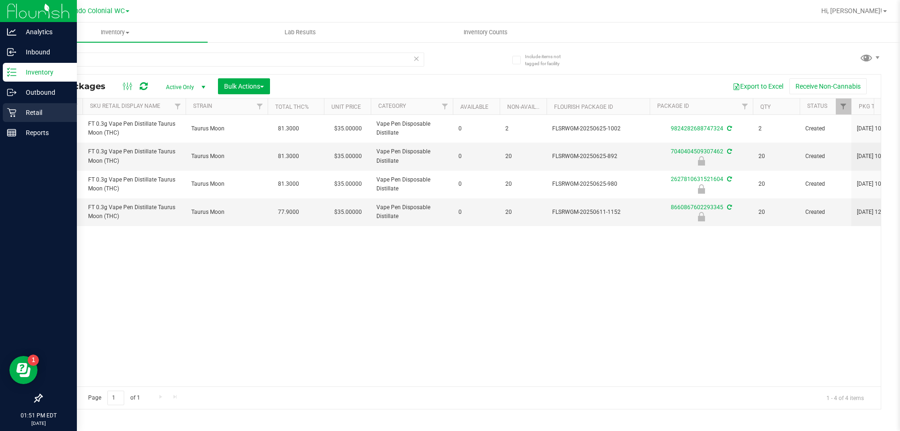
click at [10, 113] on icon at bounding box center [11, 112] width 9 height 9
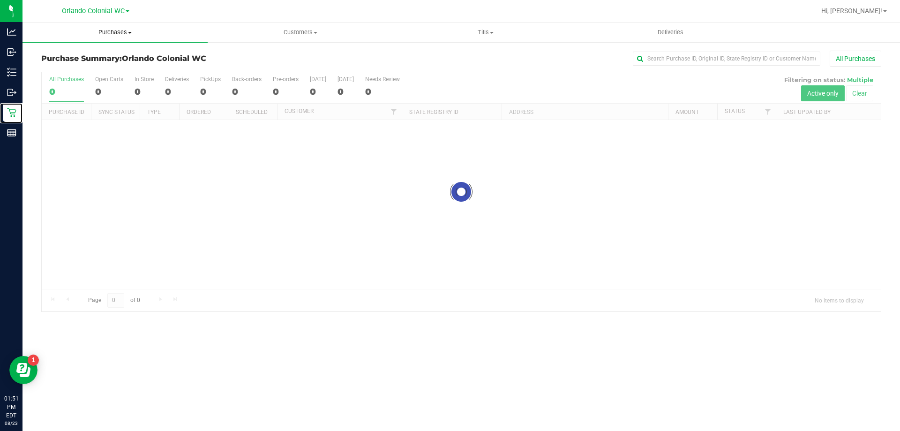
click at [116, 32] on span "Purchases" at bounding box center [115, 32] width 185 height 8
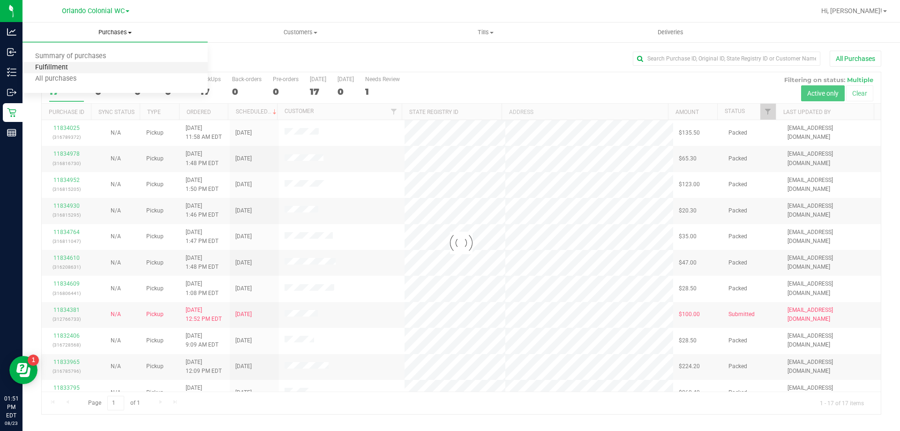
click at [64, 69] on span "Fulfillment" at bounding box center [52, 68] width 58 height 8
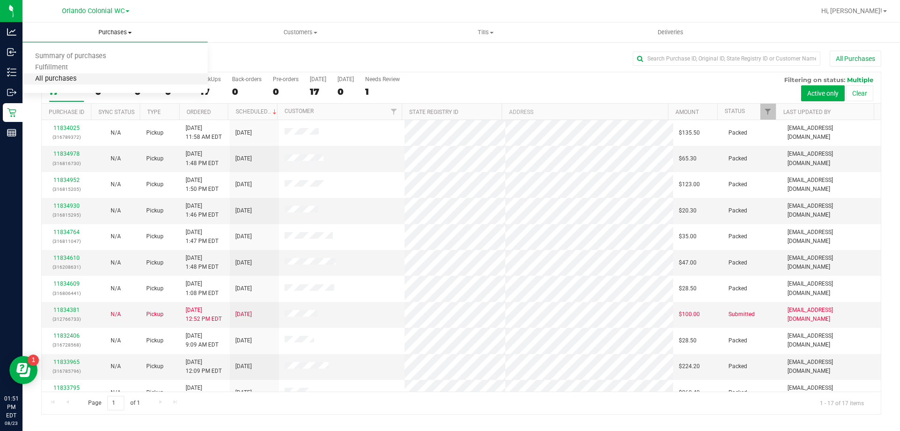
click at [56, 75] on span "All purchases" at bounding box center [56, 79] width 67 height 8
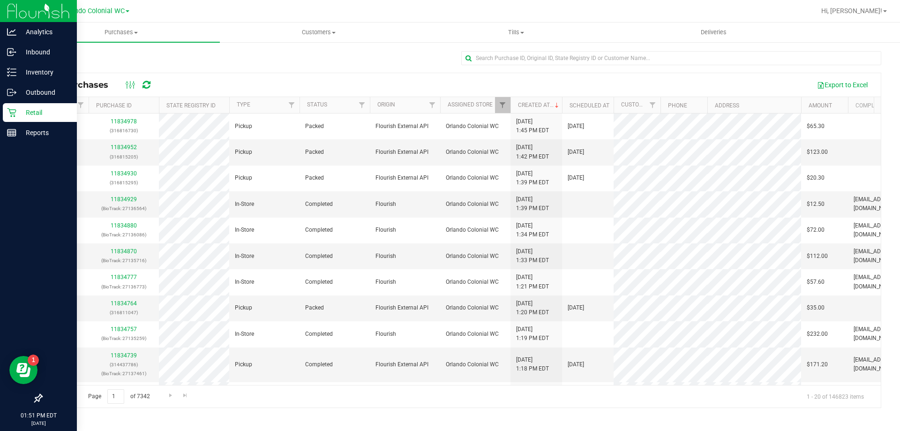
click at [18, 111] on p "Retail" at bounding box center [44, 112] width 56 height 11
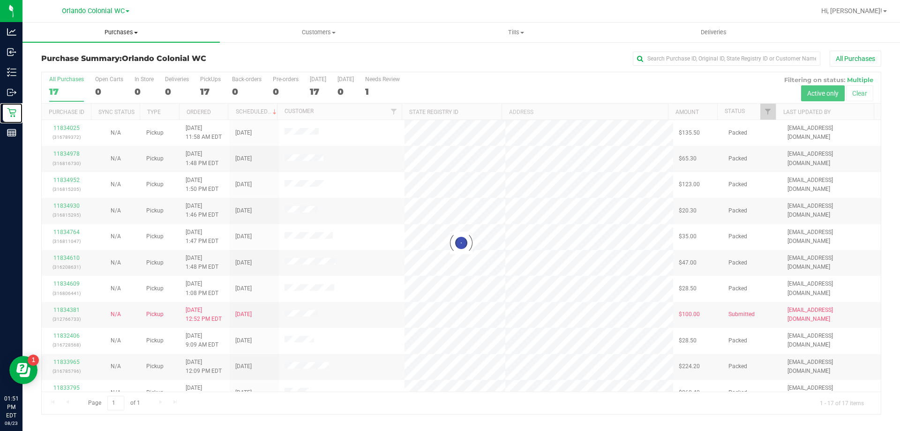
click at [122, 32] on span "Purchases" at bounding box center [121, 32] width 197 height 8
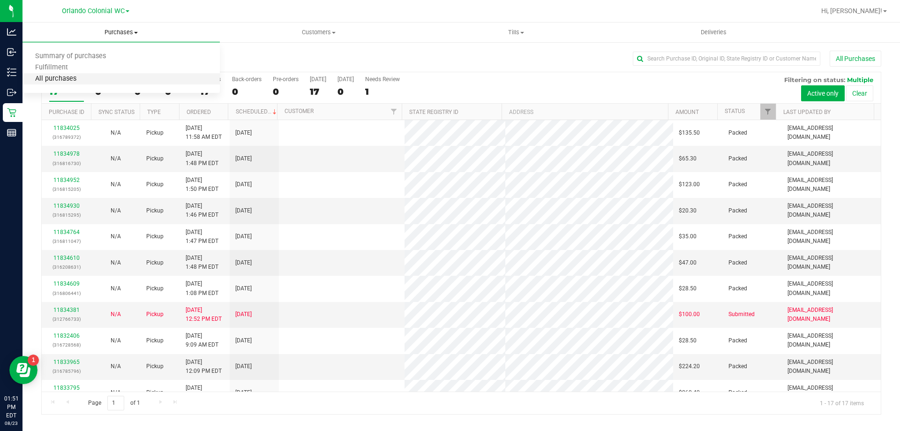
click at [60, 75] on span "All purchases" at bounding box center [56, 79] width 67 height 8
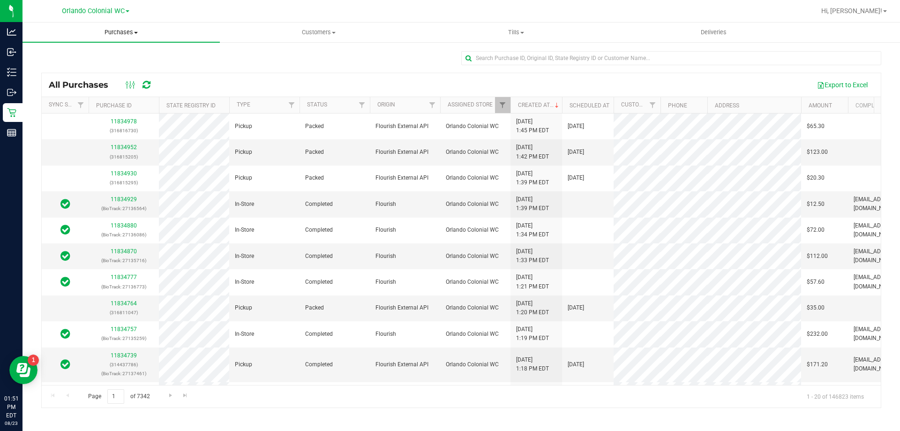
click at [118, 35] on span "Purchases" at bounding box center [121, 32] width 197 height 8
click at [55, 67] on span "Fulfillment" at bounding box center [52, 68] width 58 height 8
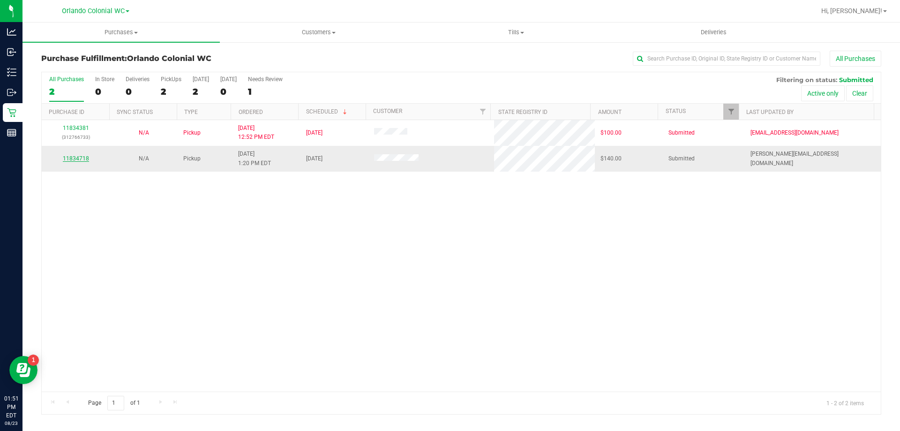
click at [75, 158] on link "11834718" at bounding box center [76, 158] width 26 height 7
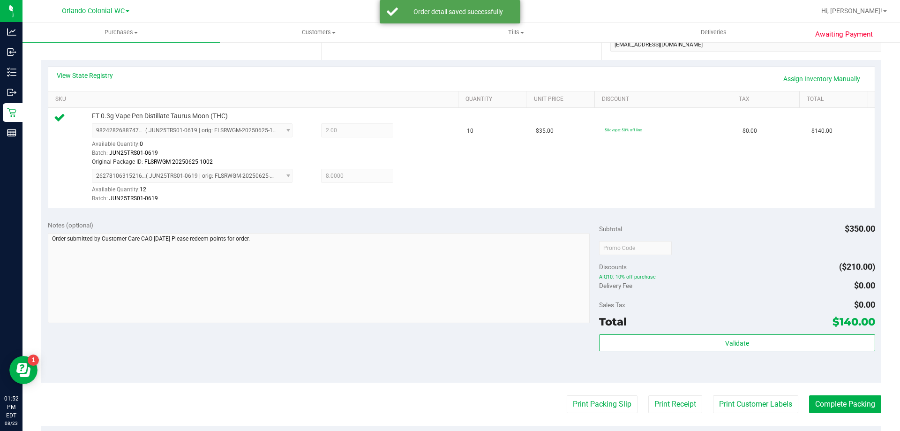
scroll to position [230, 0]
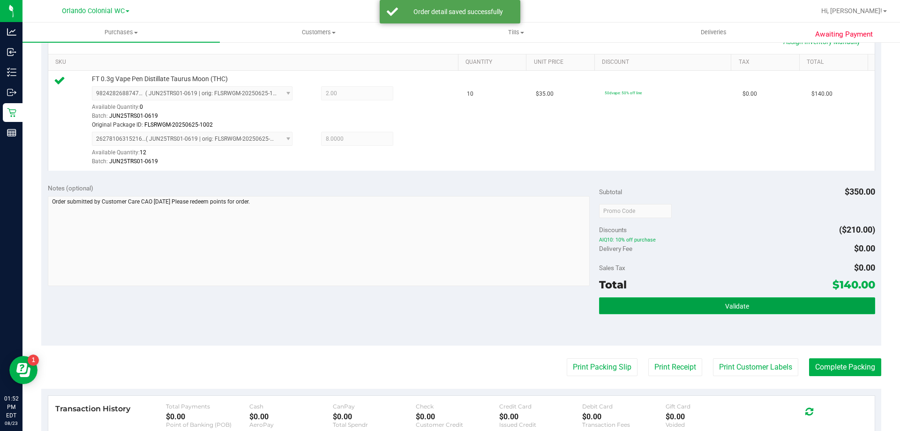
click at [756, 300] on button "Validate" at bounding box center [737, 305] width 276 height 17
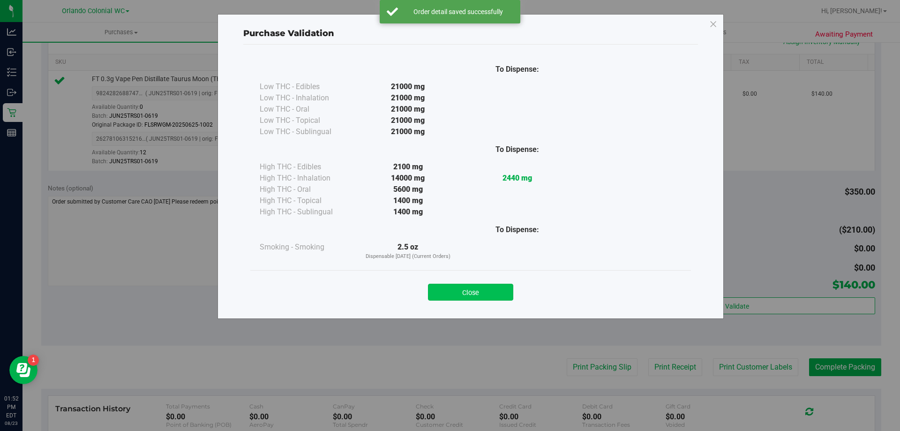
click at [485, 286] on button "Close" at bounding box center [470, 292] width 85 height 17
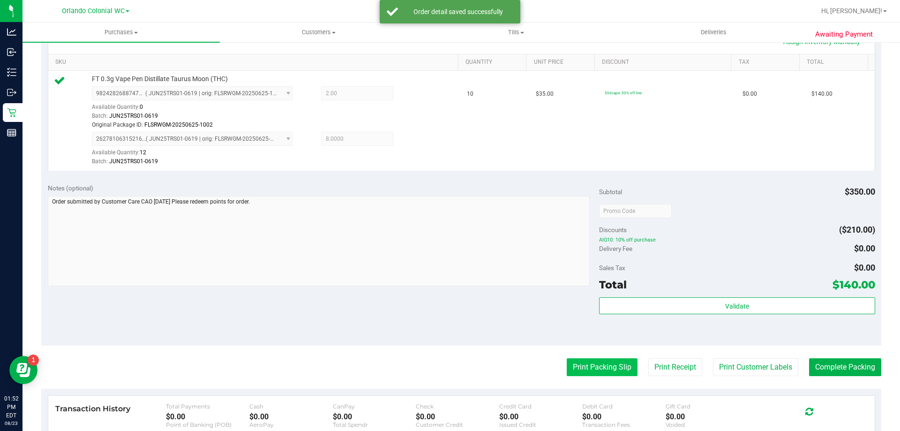
click at [597, 361] on button "Print Packing Slip" at bounding box center [602, 367] width 71 height 18
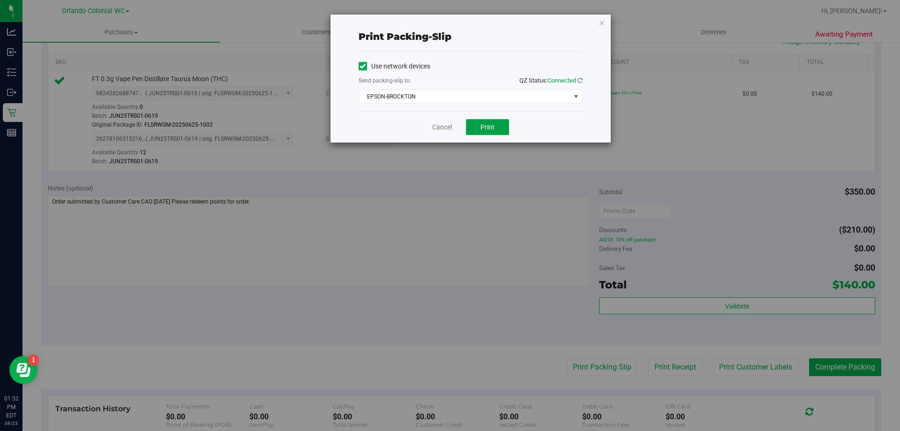
click at [498, 124] on button "Print" at bounding box center [487, 127] width 43 height 16
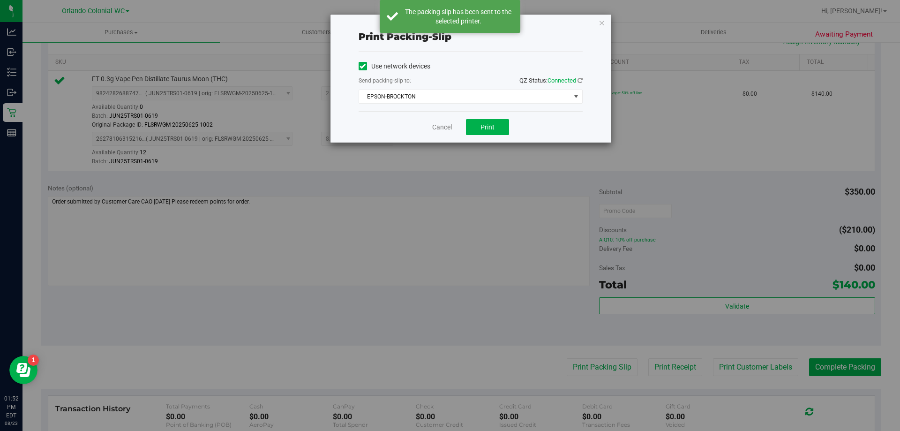
click at [590, 23] on div "Print packing-slip Use network devices Send packing-slip to: QZ Status: Connect…" at bounding box center [471, 79] width 280 height 128
click at [604, 22] on icon "button" at bounding box center [602, 22] width 7 height 11
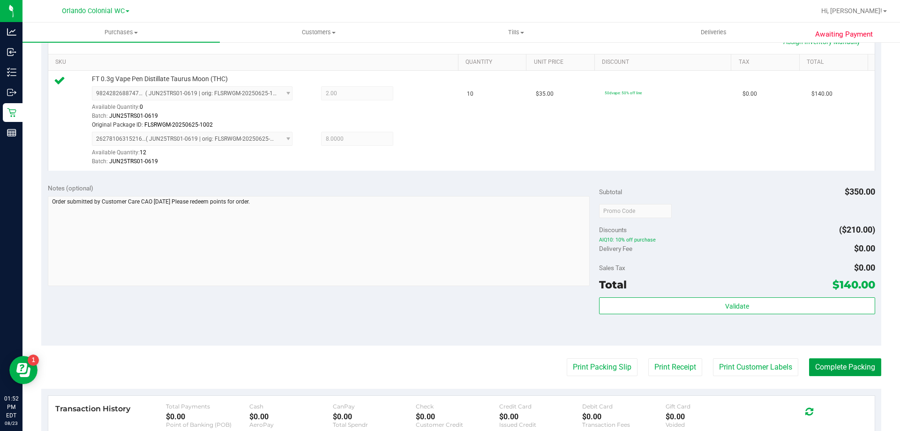
click at [797, 364] on div "Print Packing Slip Print Receipt Print Customer Labels Complete Packing" at bounding box center [461, 367] width 840 height 18
click at [870, 363] on button "Complete Packing" at bounding box center [845, 367] width 72 height 18
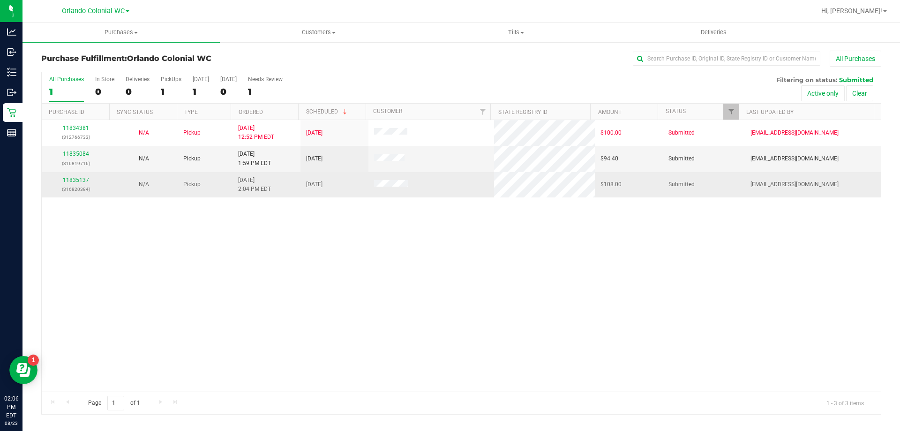
click at [76, 176] on div "11835137 (316820384)" at bounding box center [75, 185] width 57 height 18
click at [76, 178] on link "11835137" at bounding box center [76, 180] width 26 height 7
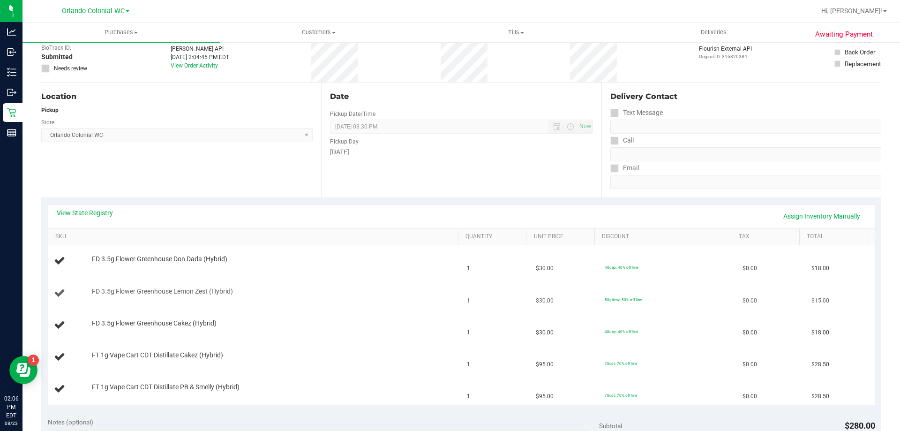
scroll to position [47, 0]
